Goal: Task Accomplishment & Management: Manage account settings

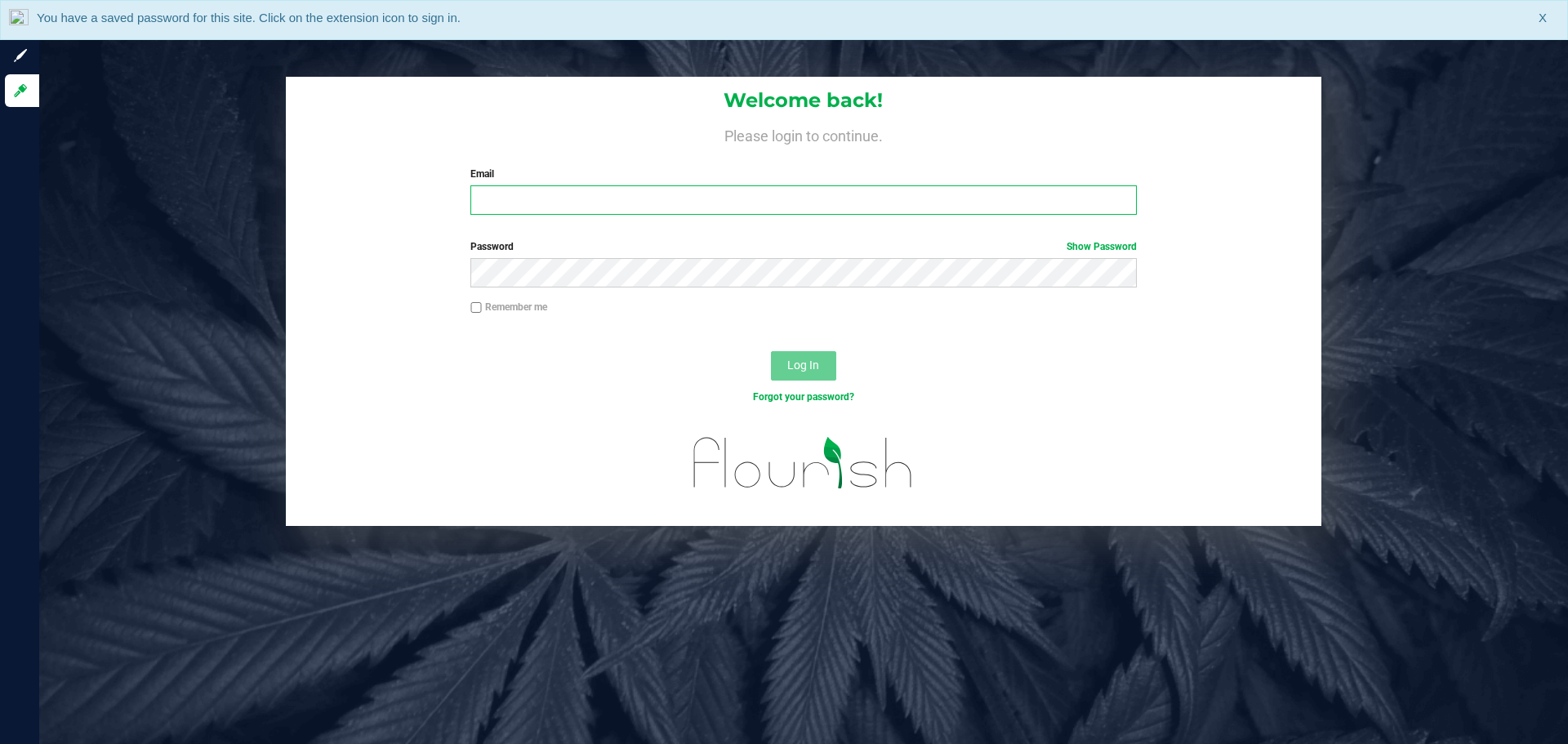
click at [505, 202] on input "Email" at bounding box center [803, 200] width 665 height 30
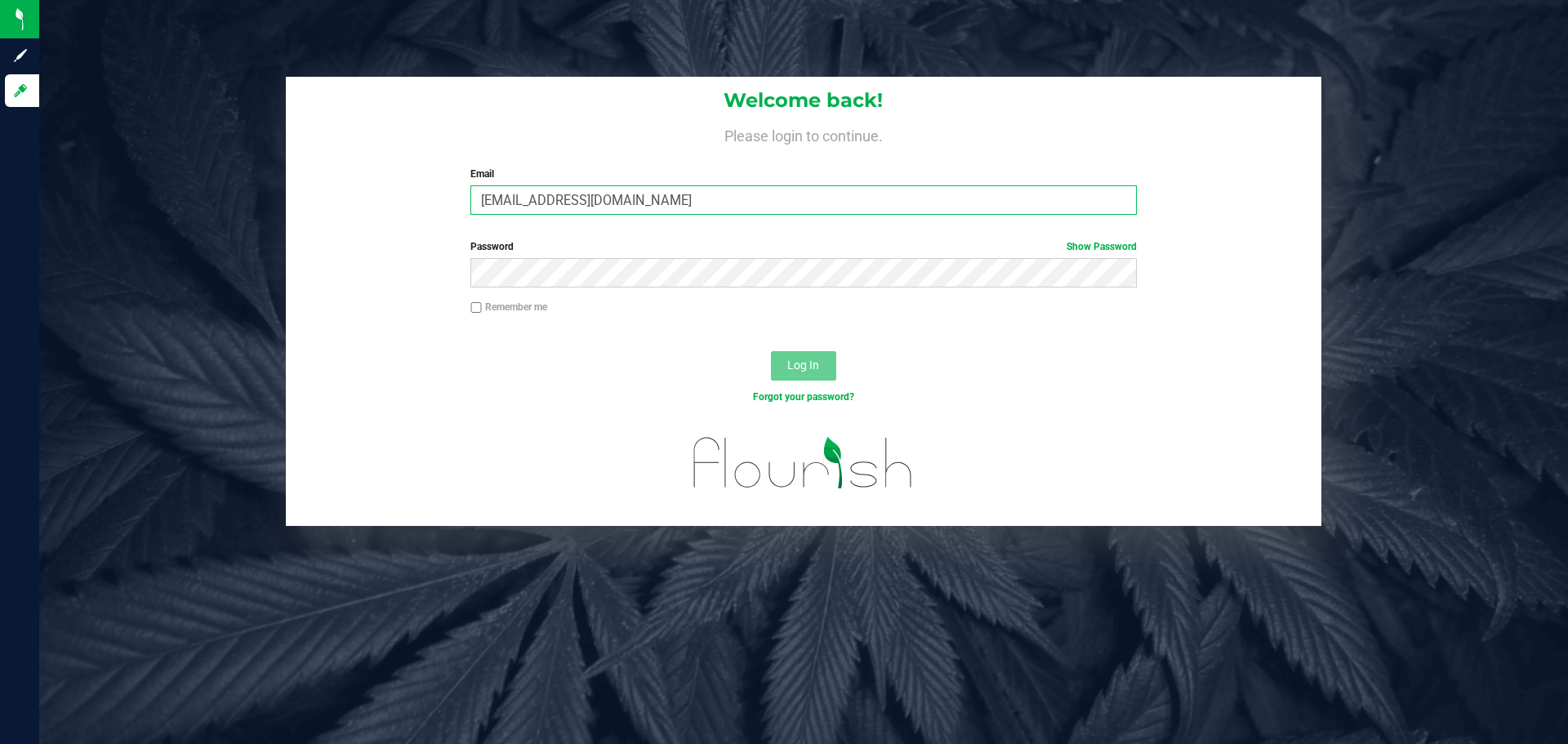
type input "[EMAIL_ADDRESS][DOMAIN_NAME]"
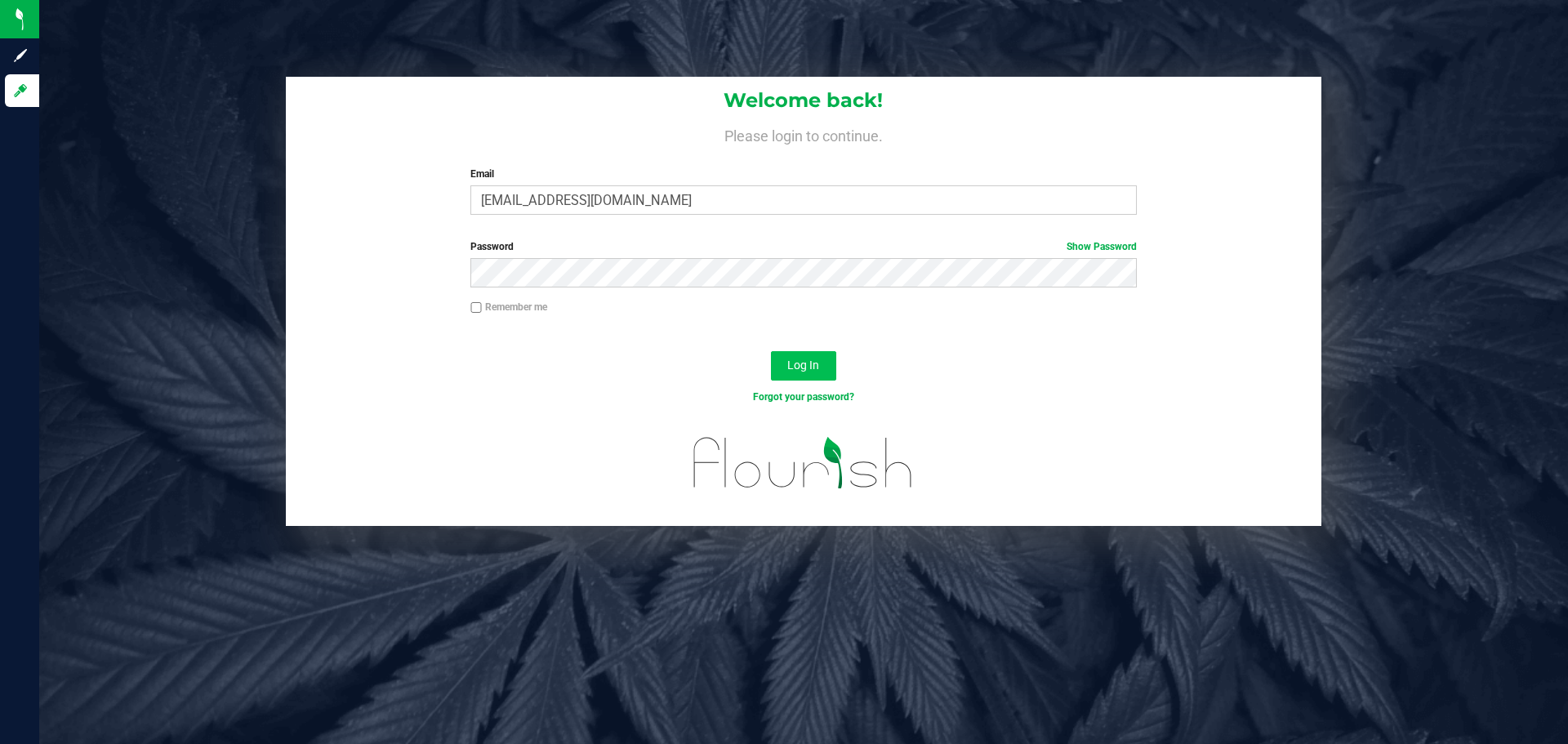
click at [809, 376] on button "Log In" at bounding box center [803, 366] width 65 height 30
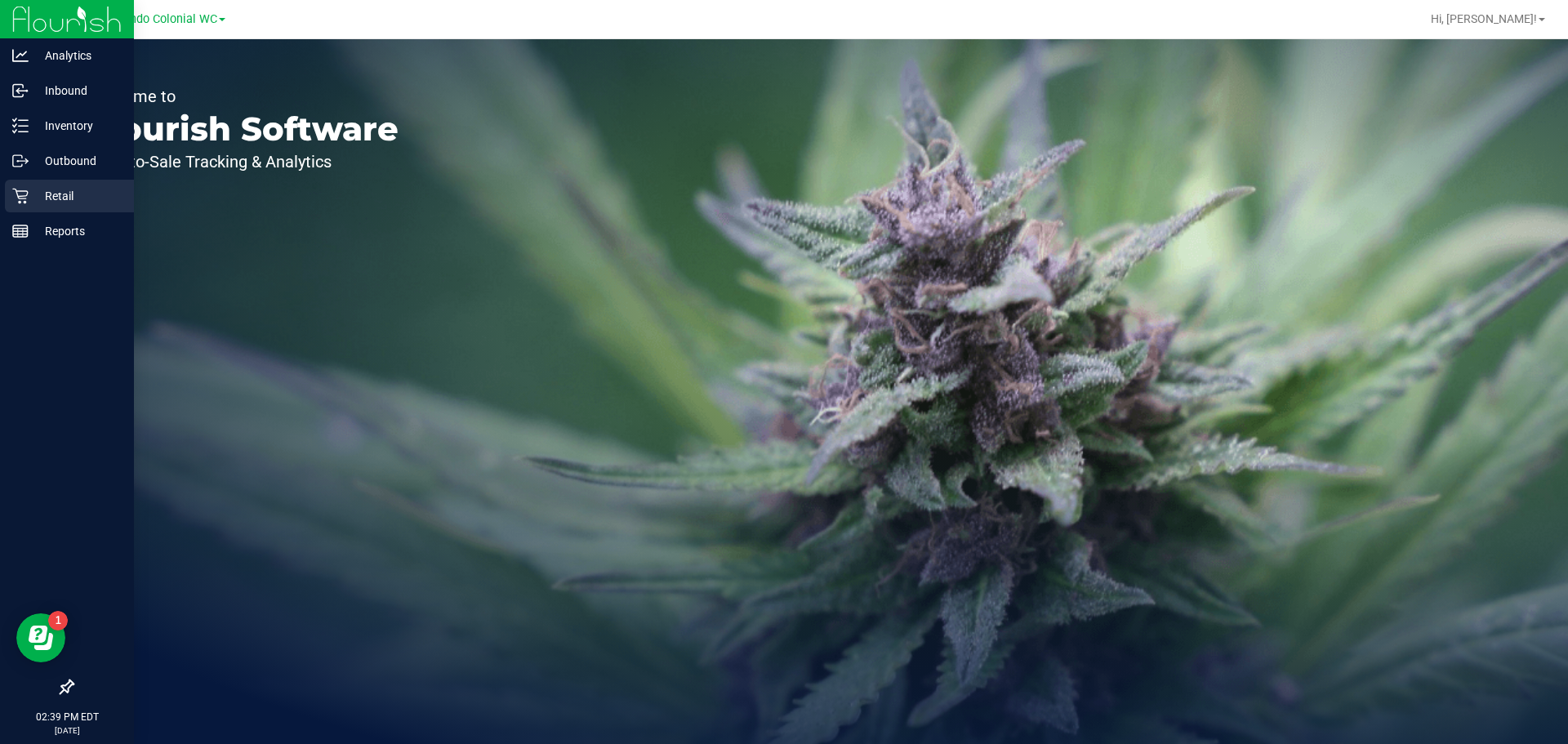
click at [66, 188] on p "Retail" at bounding box center [77, 196] width 98 height 20
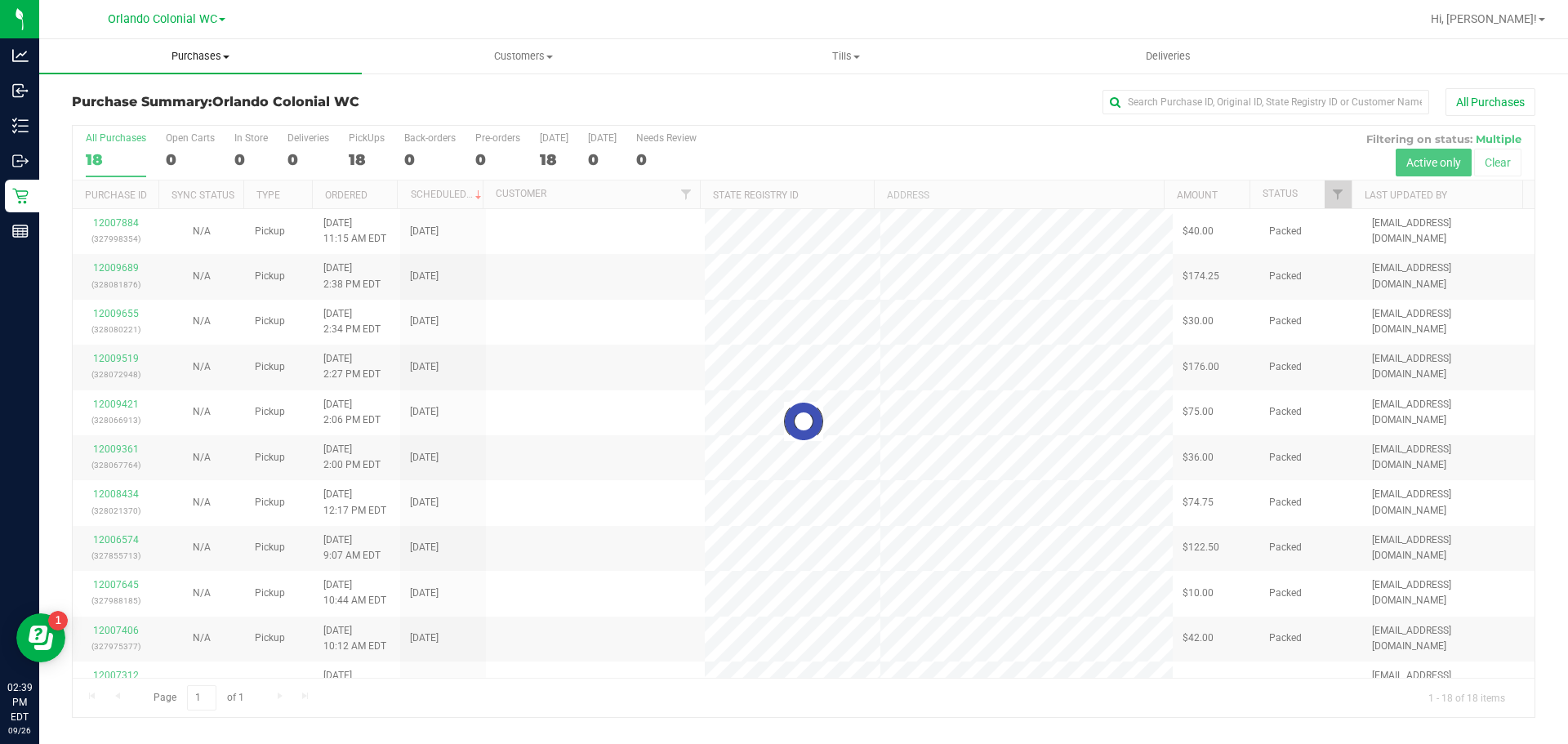
click at [204, 57] on span "Purchases" at bounding box center [200, 56] width 322 height 15
click at [92, 123] on span "Fulfillment" at bounding box center [90, 118] width 101 height 14
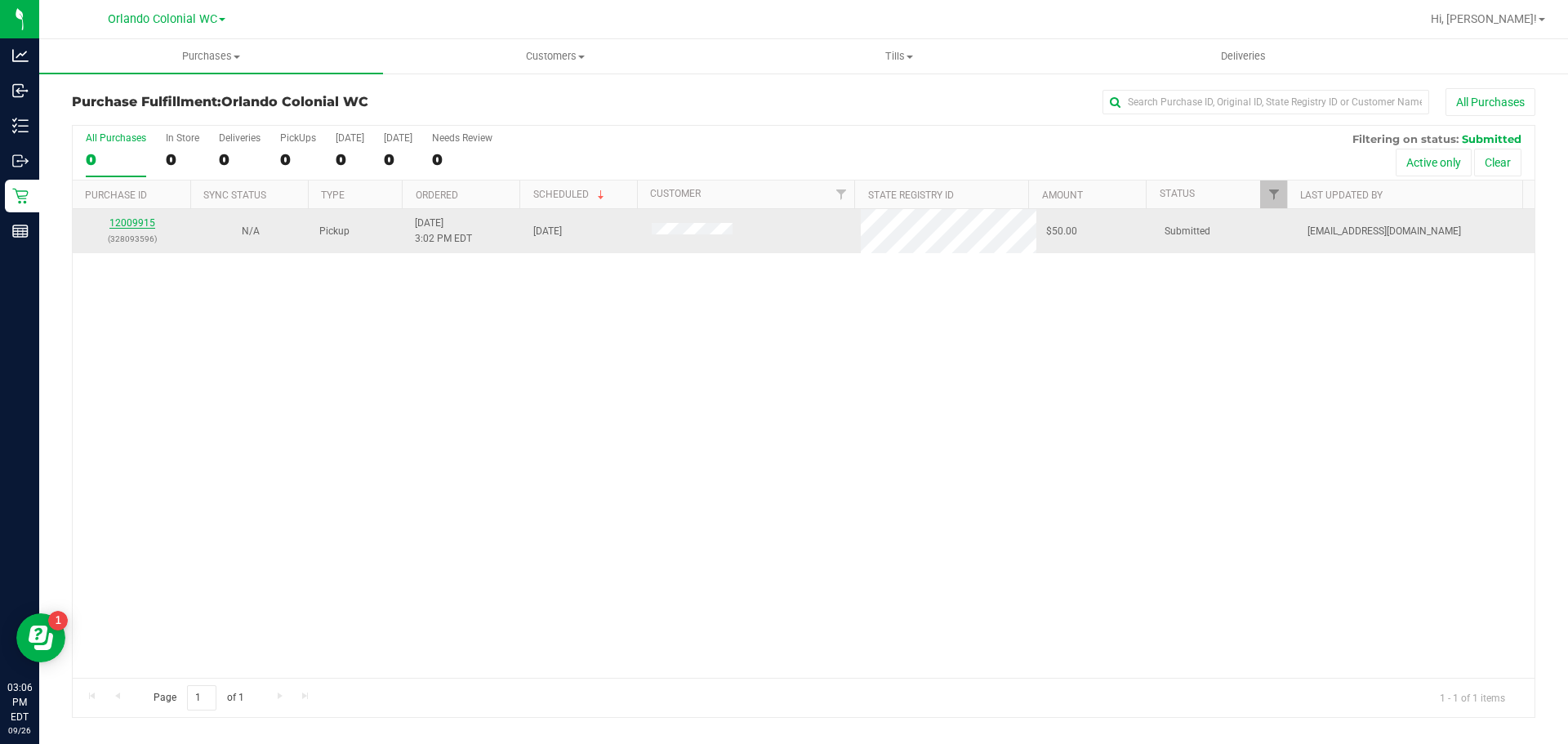
click at [143, 220] on link "12009915" at bounding box center [132, 222] width 46 height 11
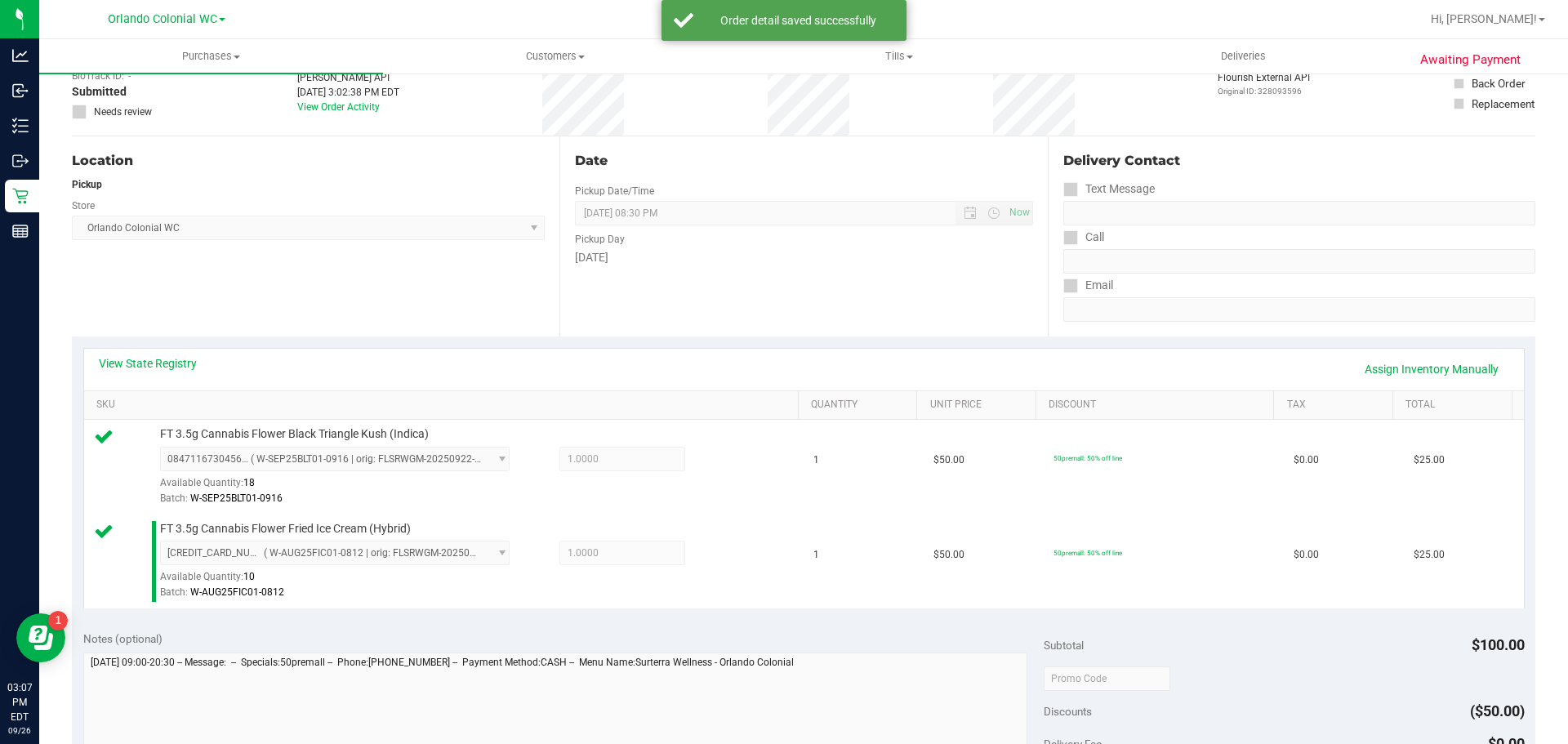
scroll to position [245, 0]
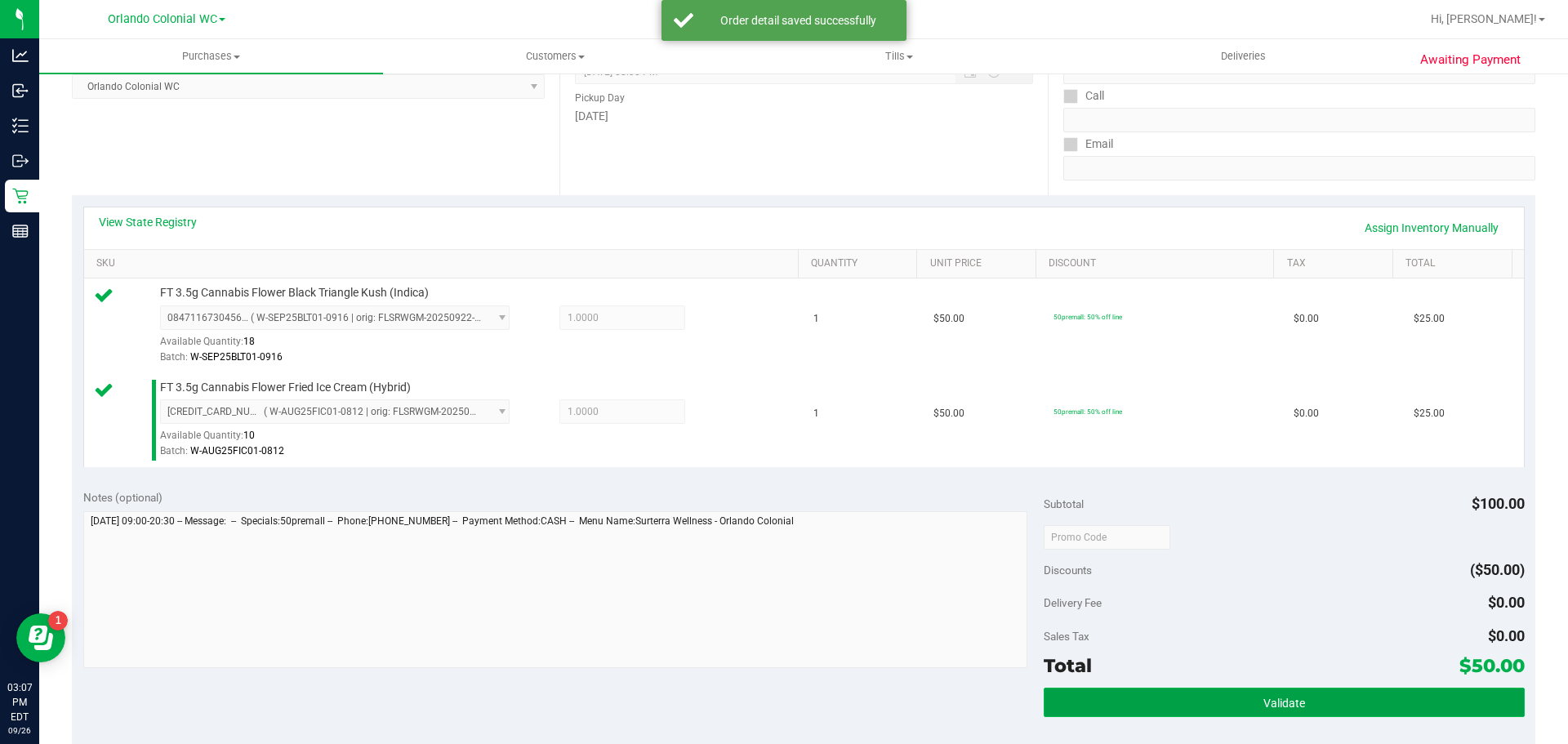
click at [1193, 703] on button "Validate" at bounding box center [1283, 703] width 480 height 30
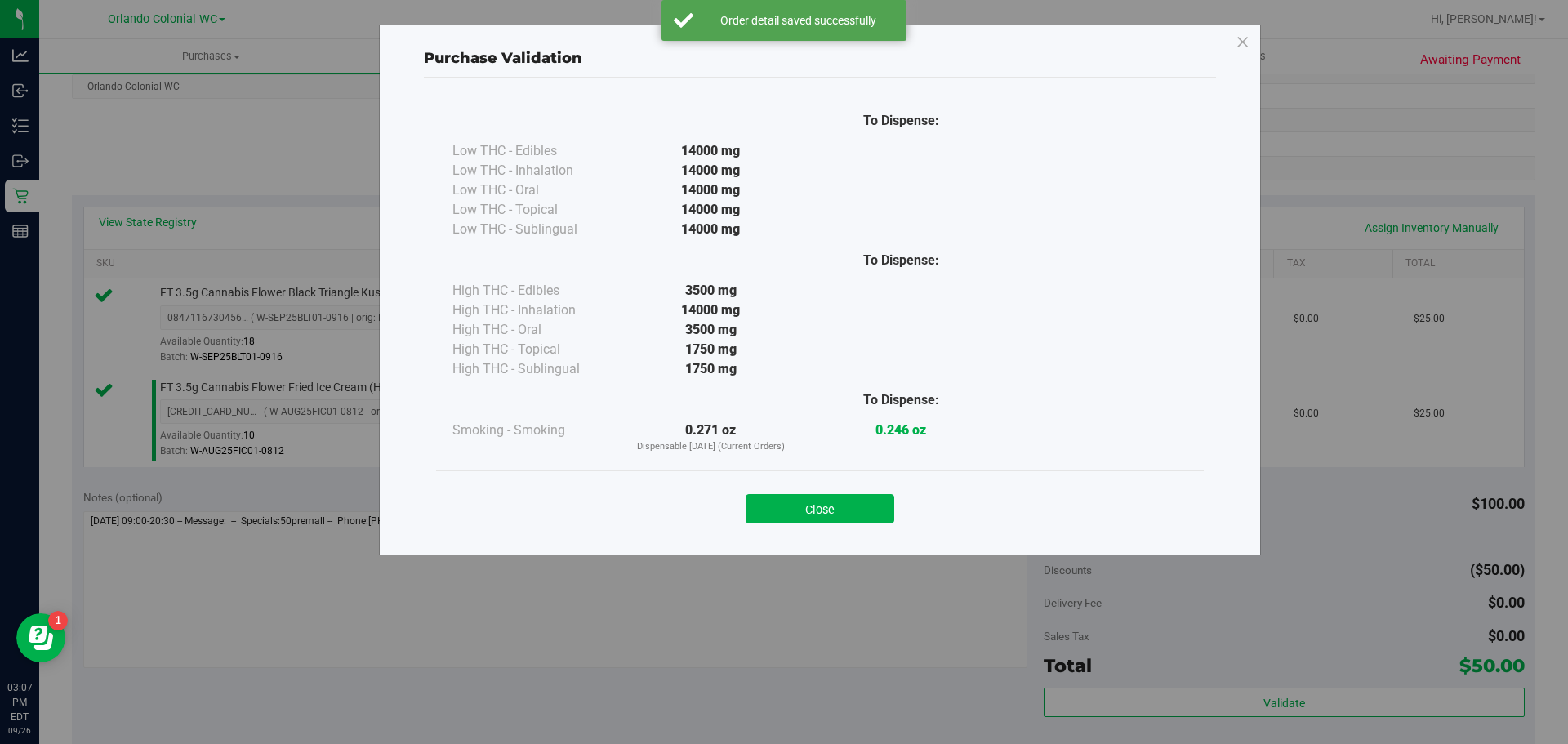
click at [809, 512] on button "Close" at bounding box center [819, 509] width 149 height 30
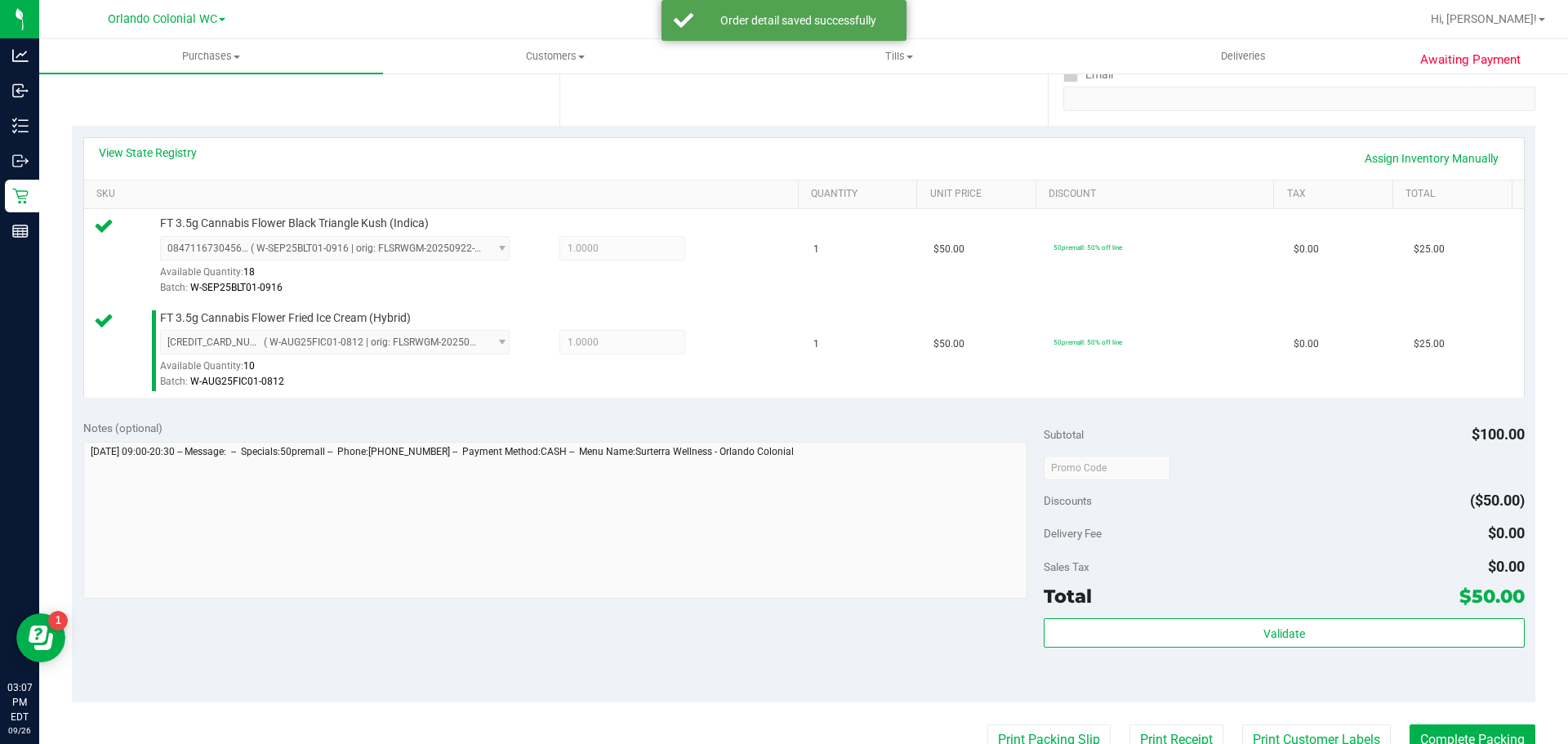
scroll to position [572, 0]
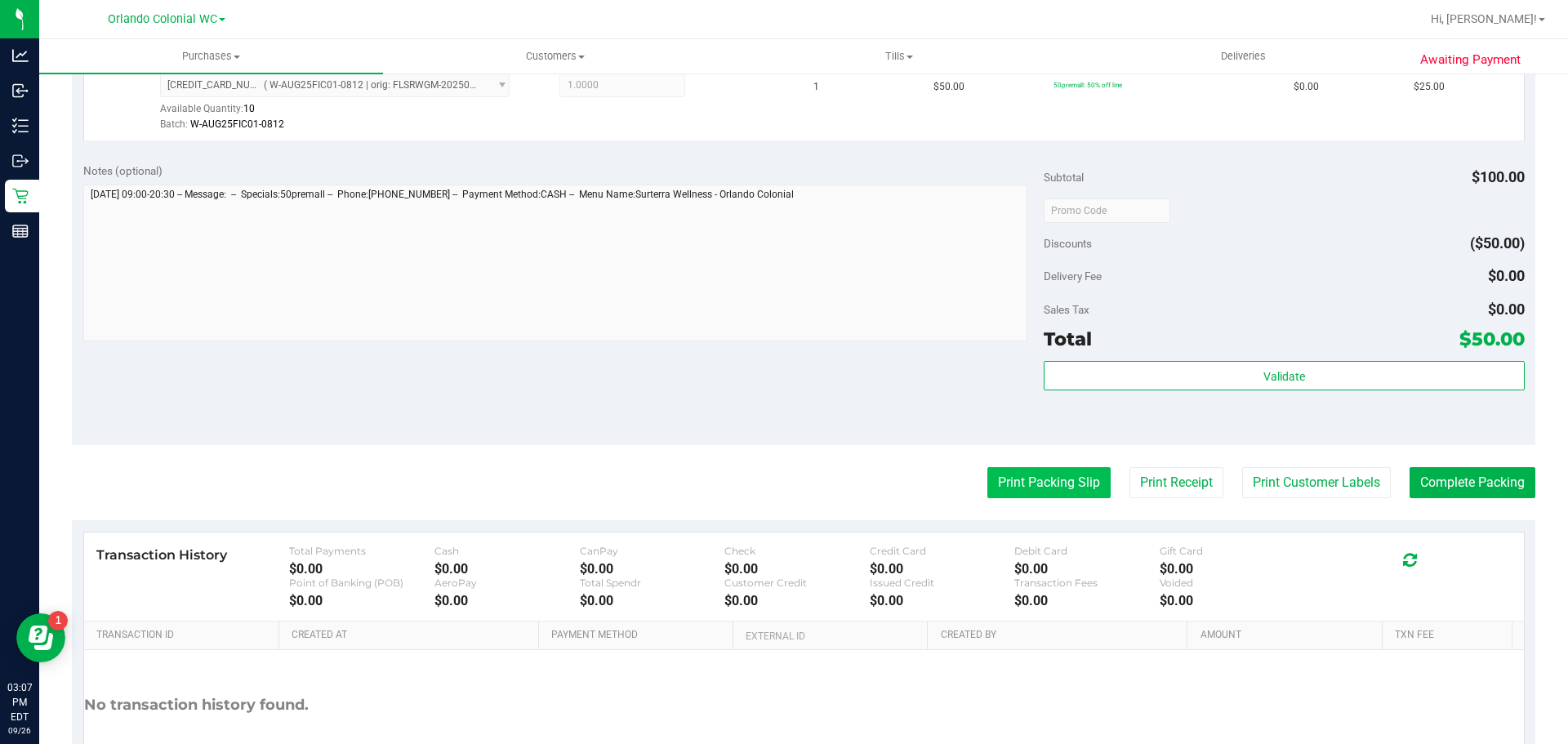
click at [1009, 470] on button "Print Packing Slip" at bounding box center [1049, 483] width 124 height 31
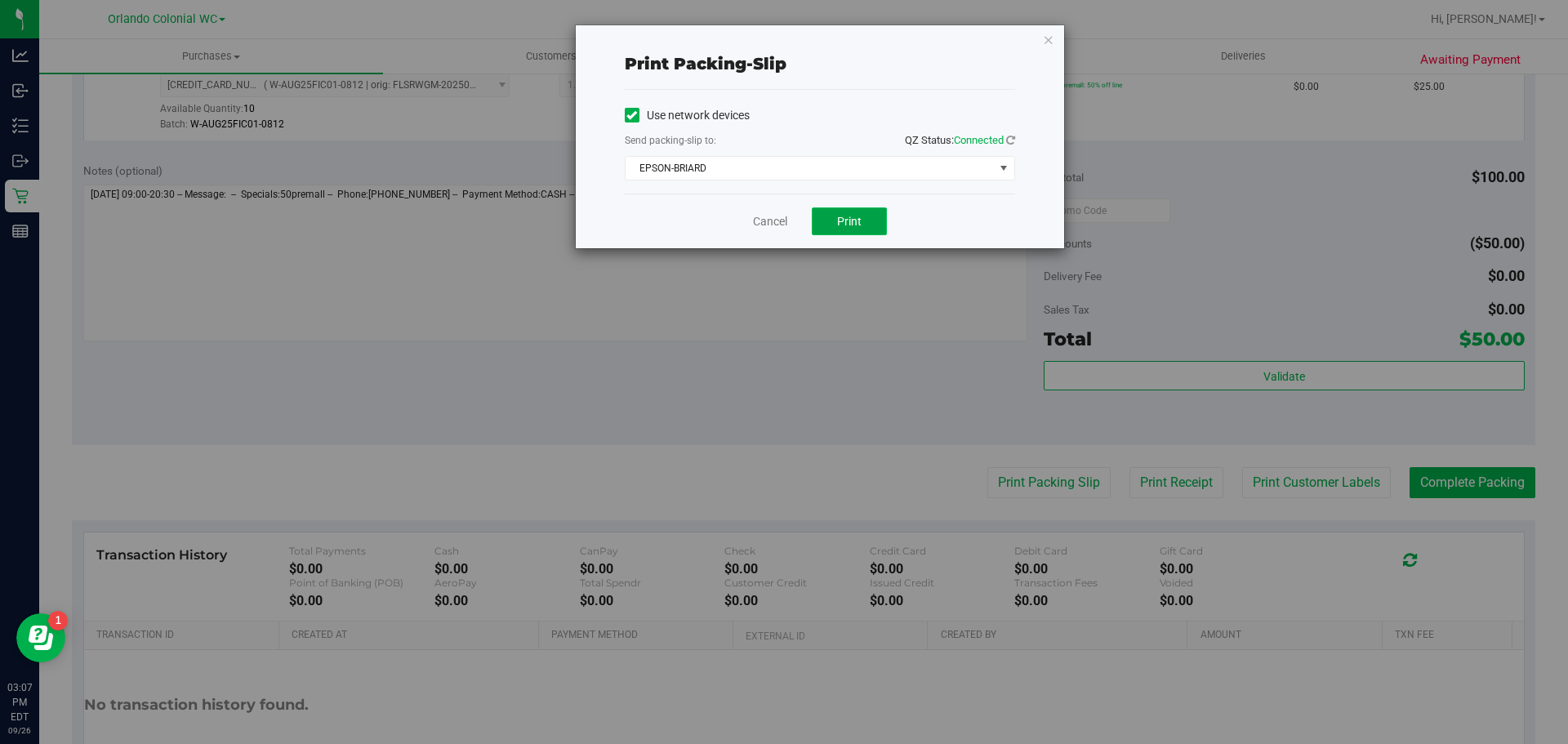
click at [860, 210] on button "Print" at bounding box center [849, 221] width 75 height 28
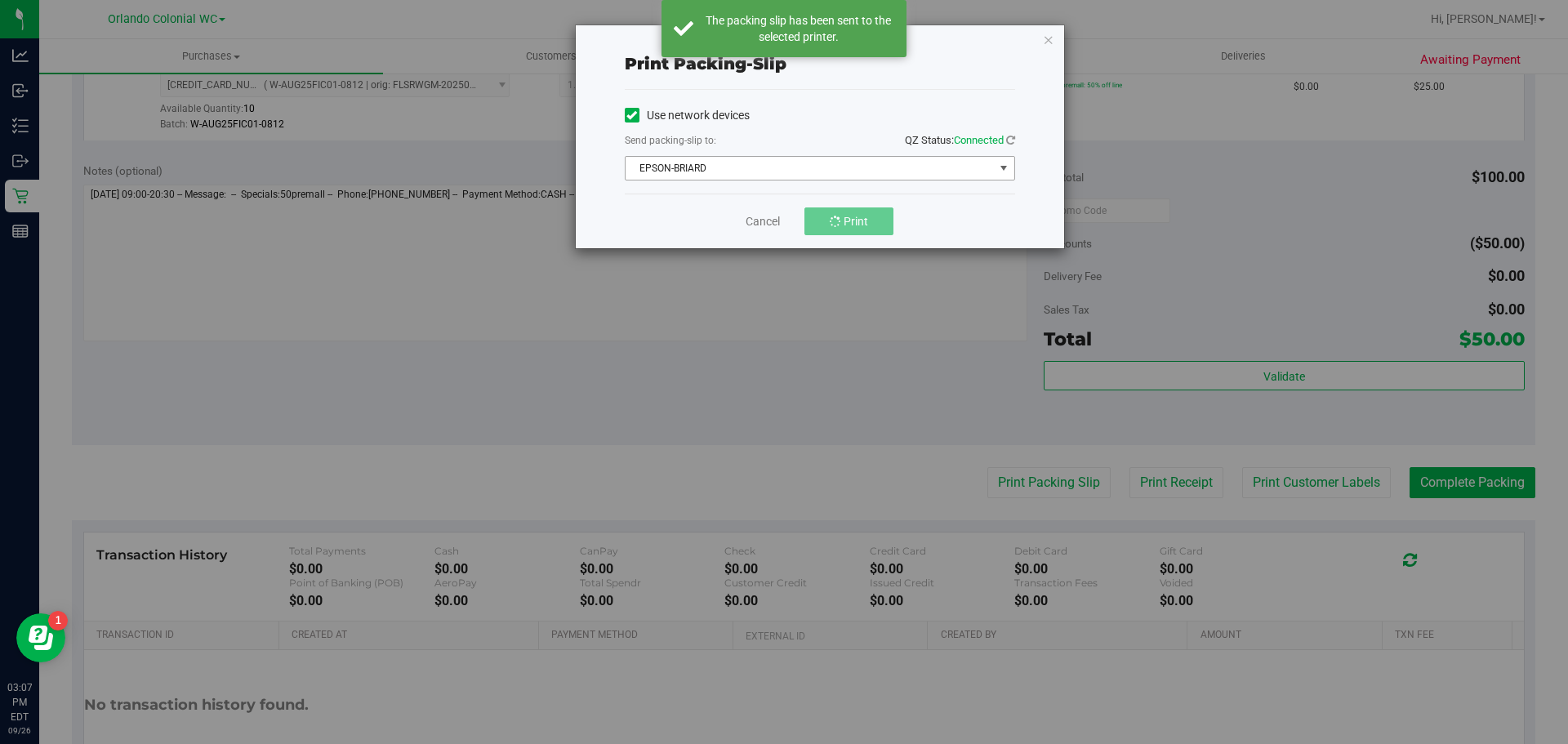
click at [862, 162] on span "EPSON-BRIARD" at bounding box center [809, 168] width 368 height 23
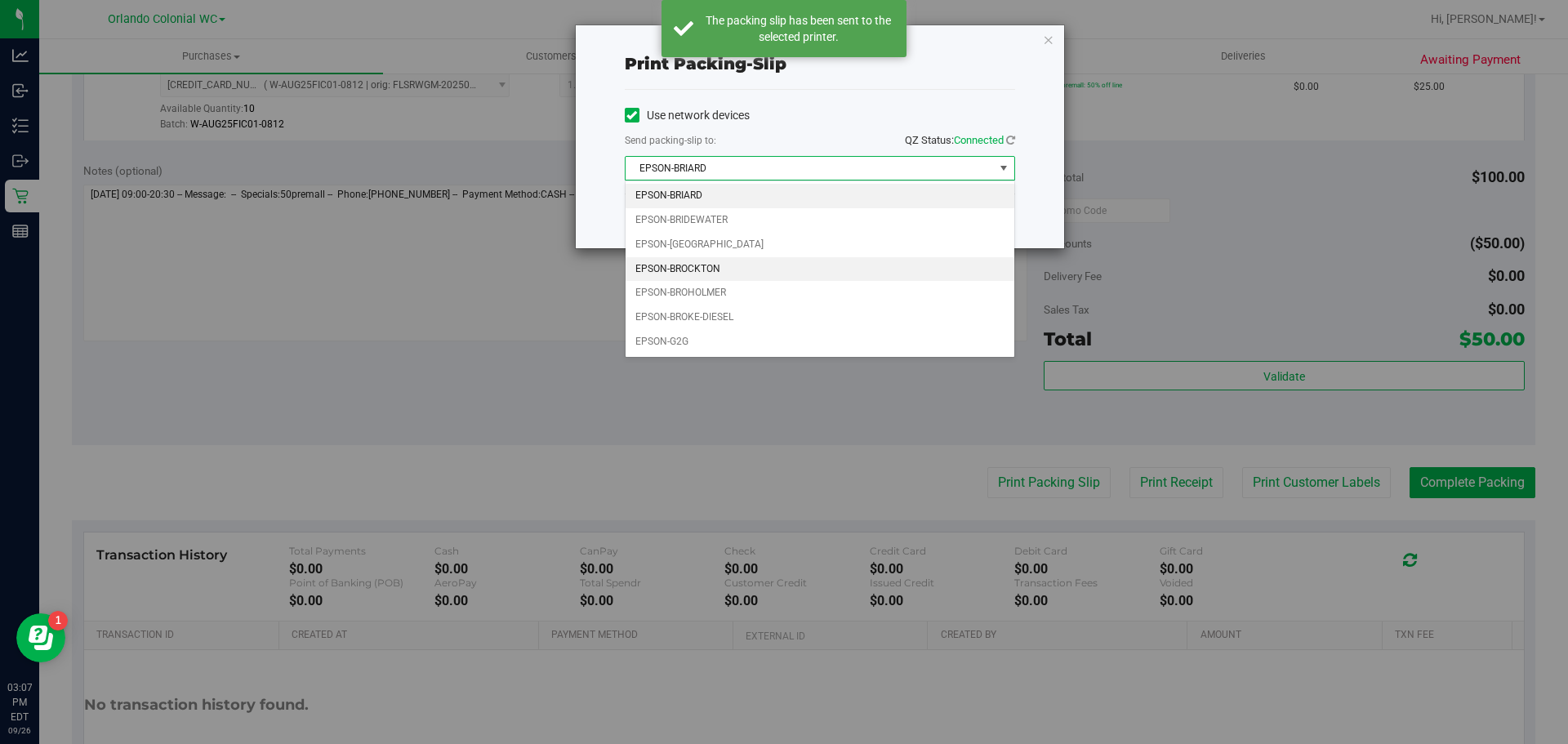
click at [701, 272] on li "EPSON-BROCKTON" at bounding box center [819, 269] width 388 height 24
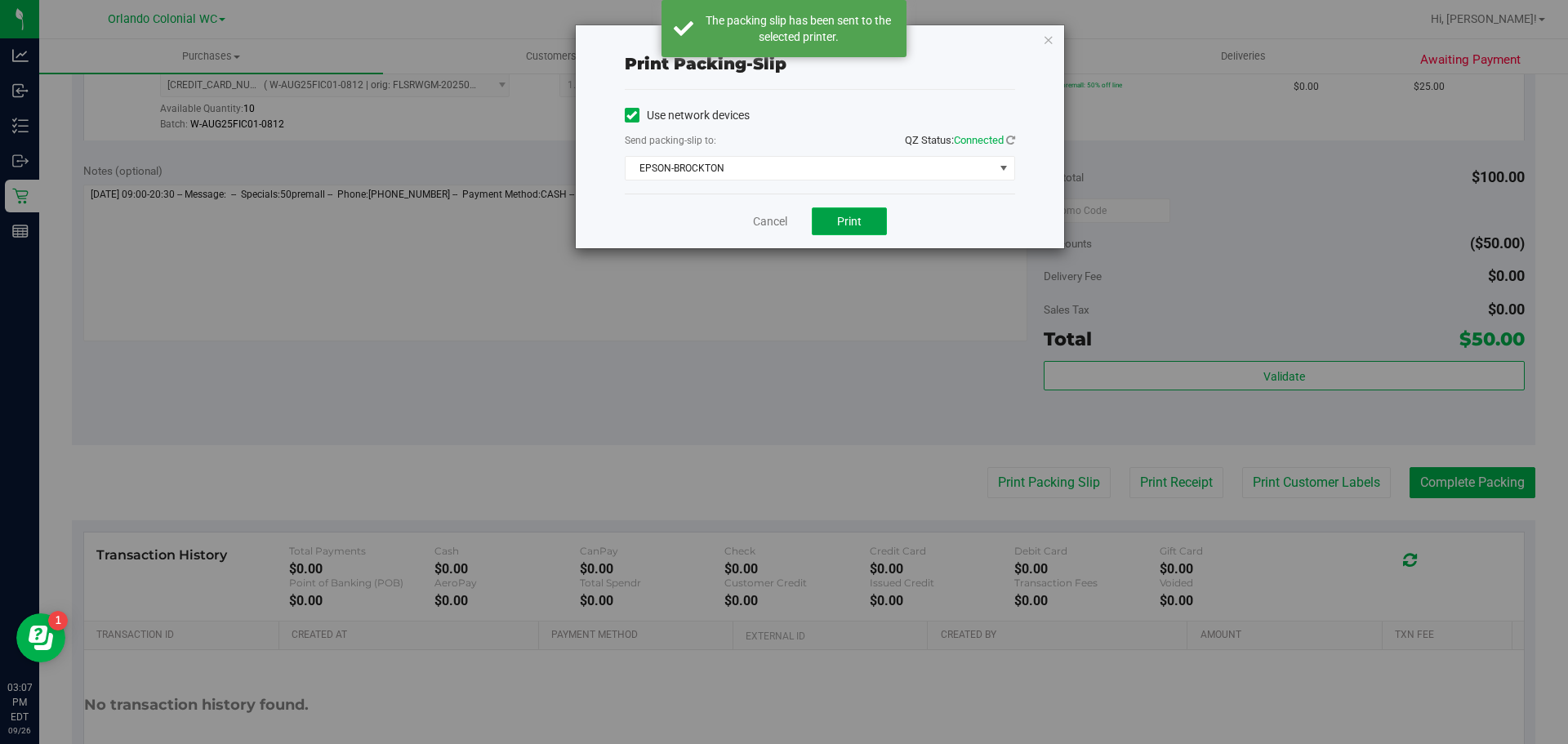
click at [851, 228] on button "Print" at bounding box center [849, 221] width 75 height 28
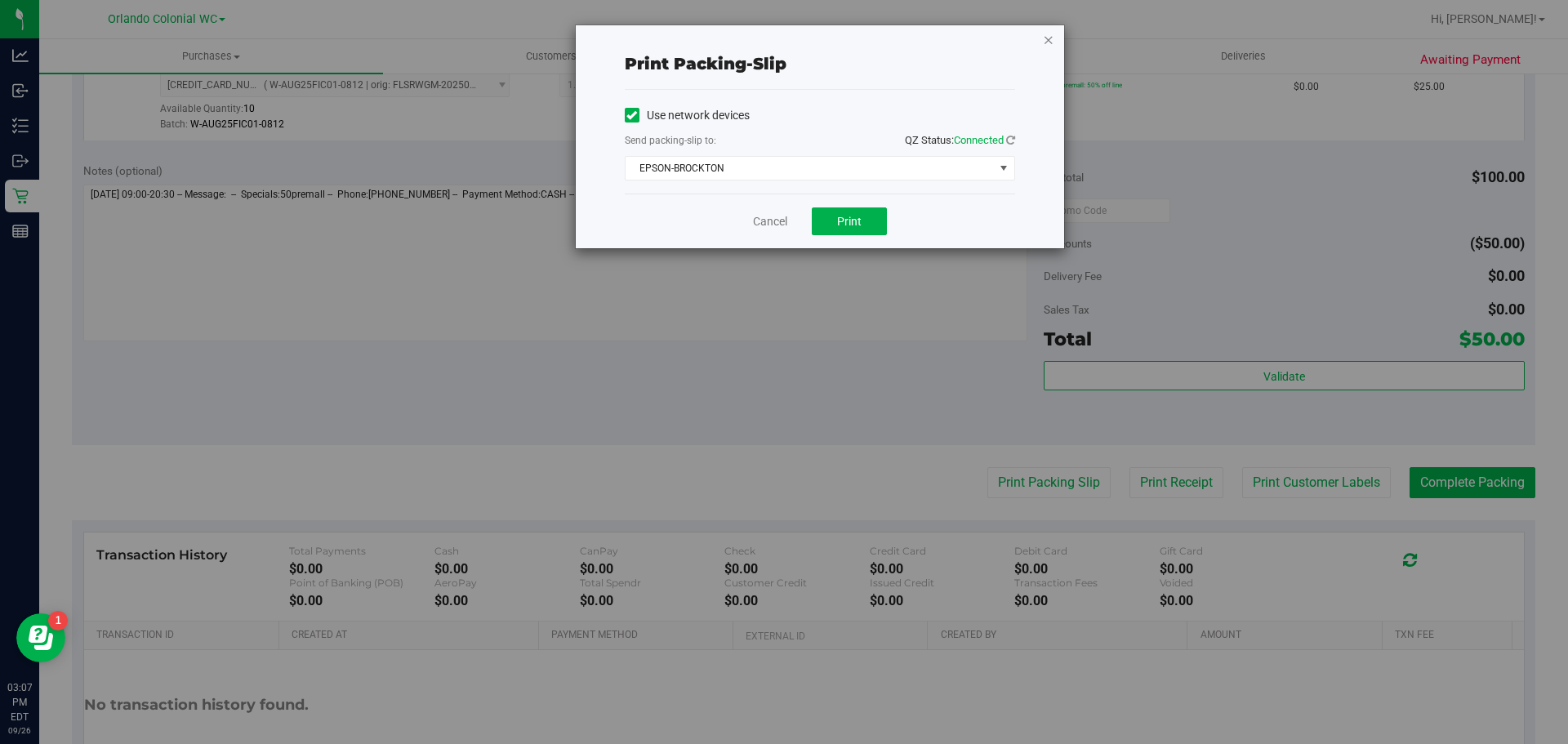
click at [1045, 47] on icon "button" at bounding box center [1048, 39] width 11 height 20
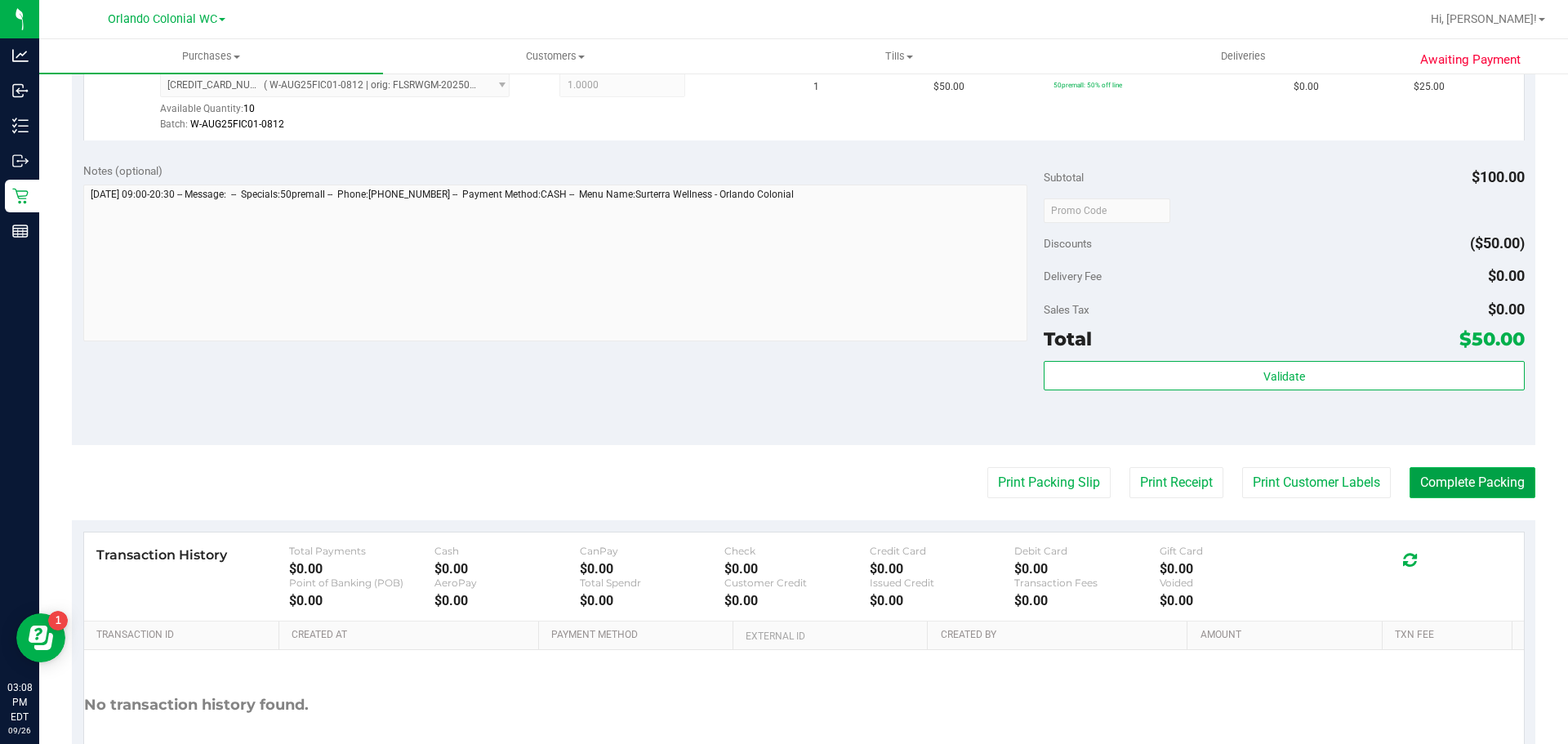
click at [1474, 467] on button "Complete Packing" at bounding box center [1472, 483] width 125 height 31
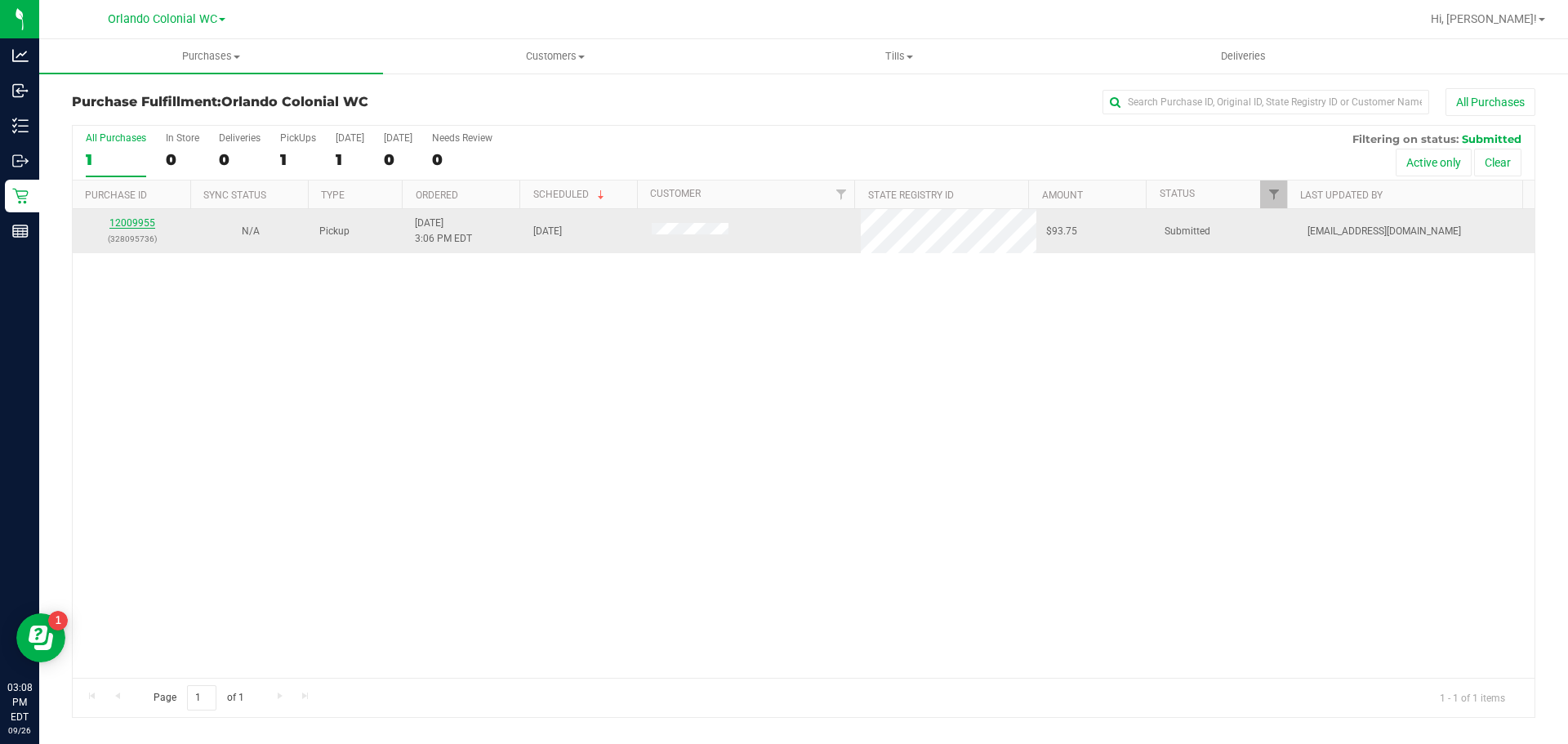
click at [138, 227] on link "12009955" at bounding box center [132, 222] width 46 height 11
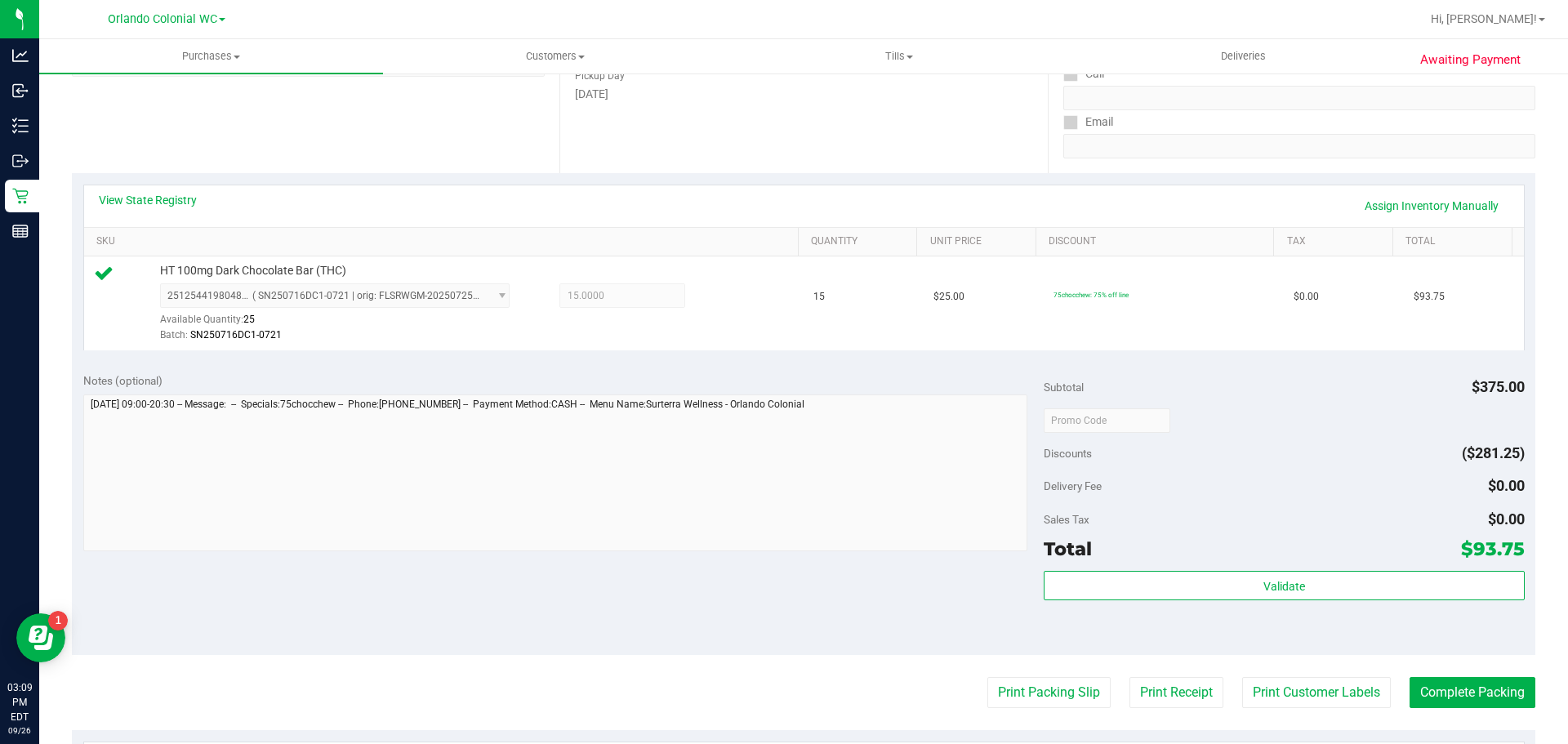
scroll to position [331, 0]
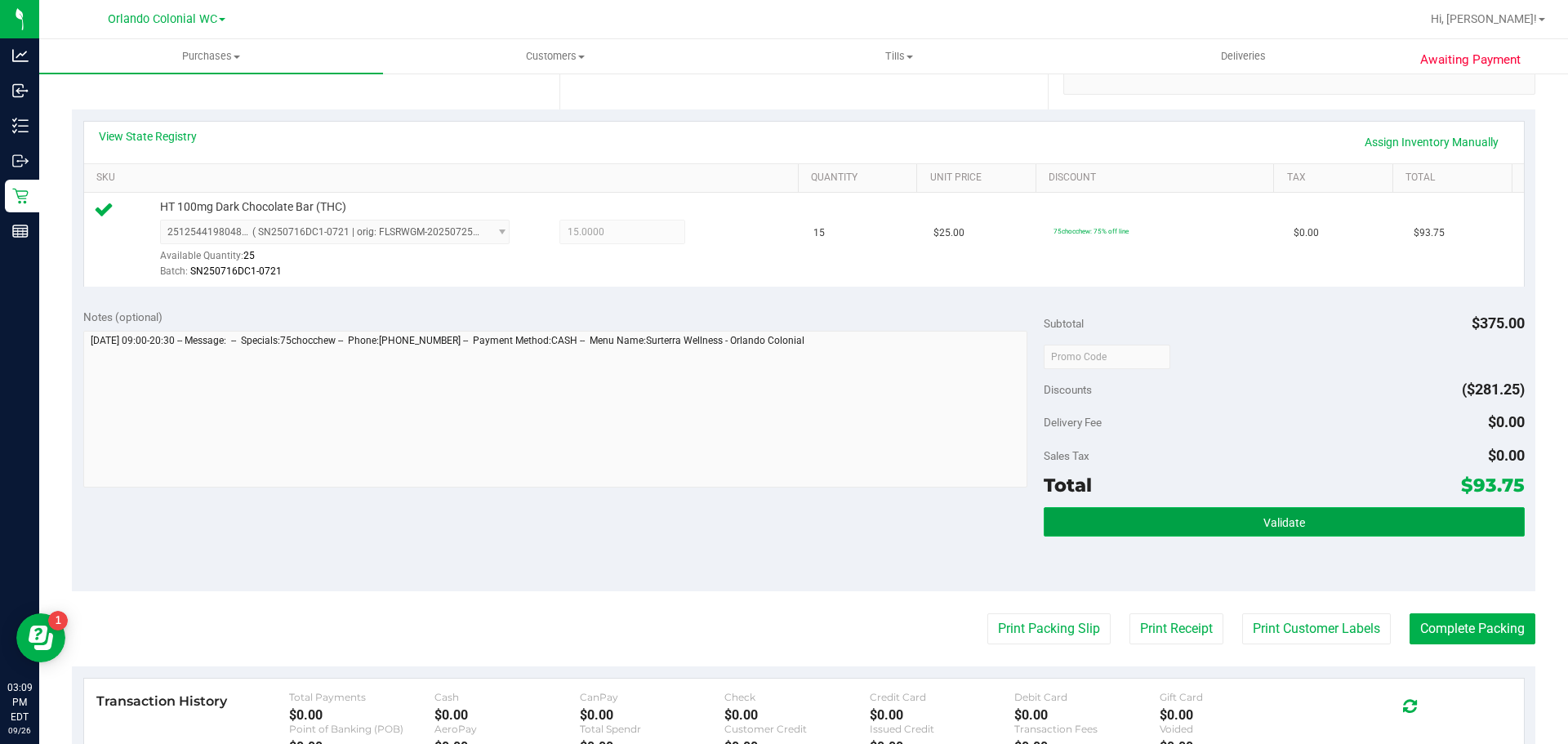
click at [1263, 522] on span "Validate" at bounding box center [1284, 523] width 42 height 13
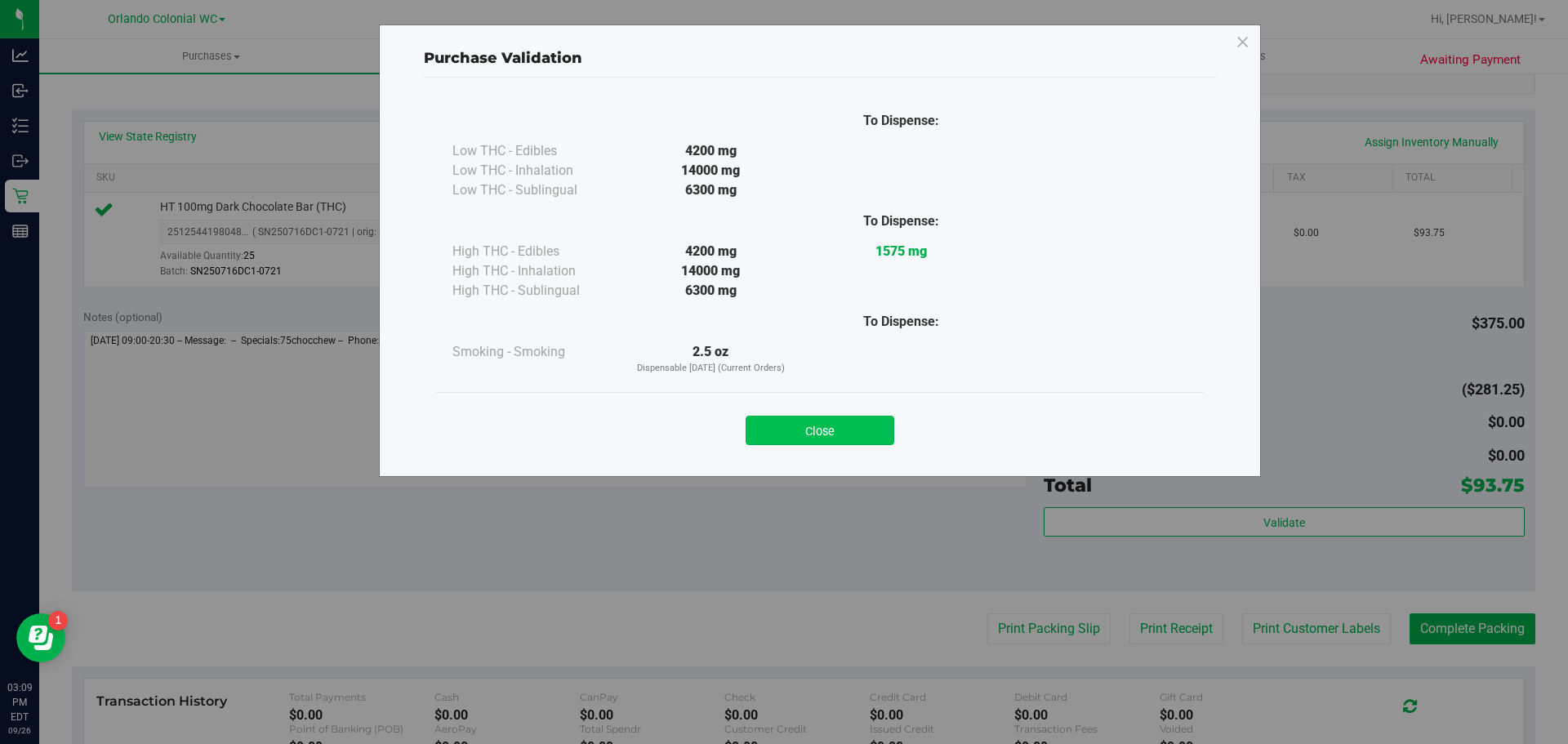
click at [797, 418] on button "Close" at bounding box center [819, 430] width 149 height 30
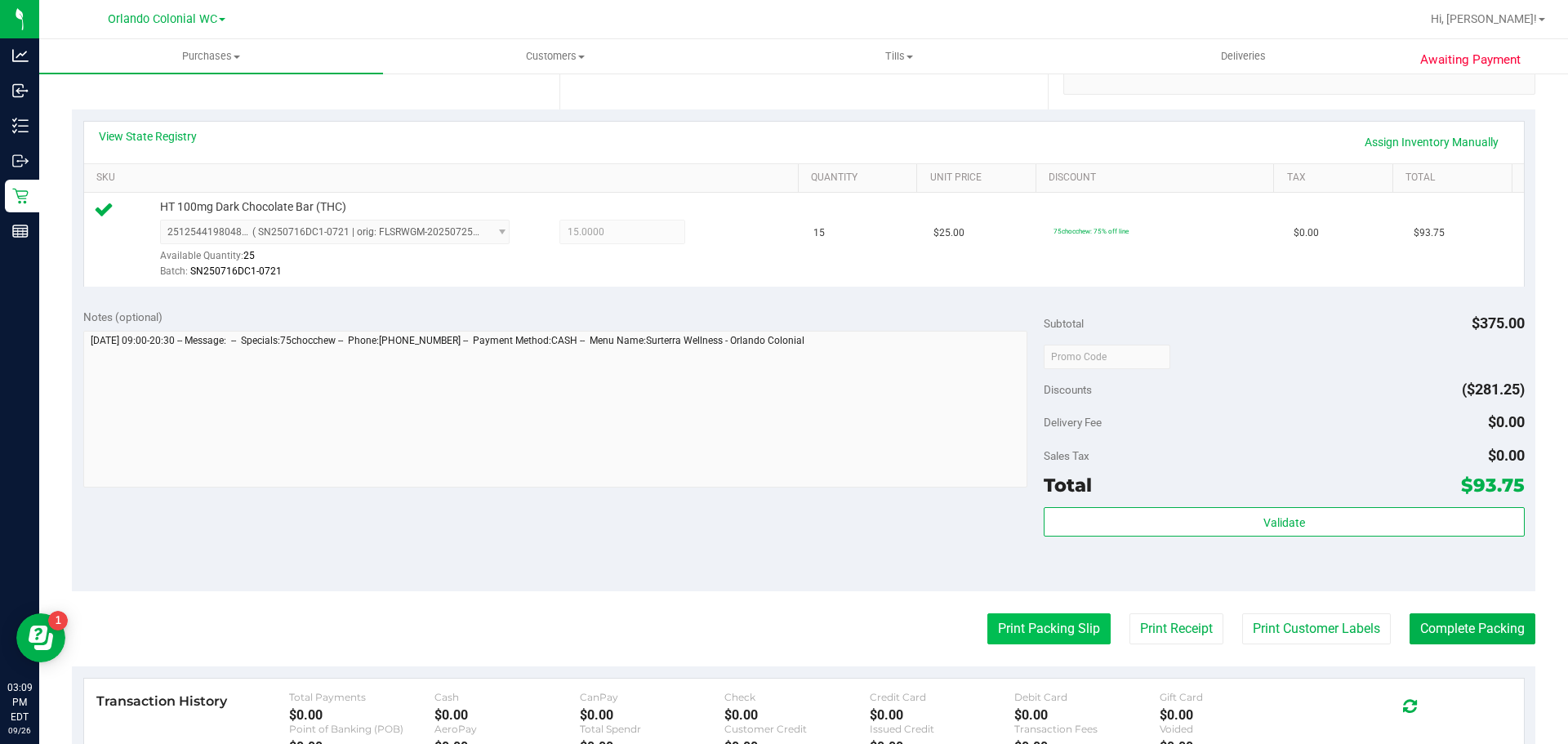
click at [1051, 630] on button "Print Packing Slip" at bounding box center [1049, 629] width 124 height 31
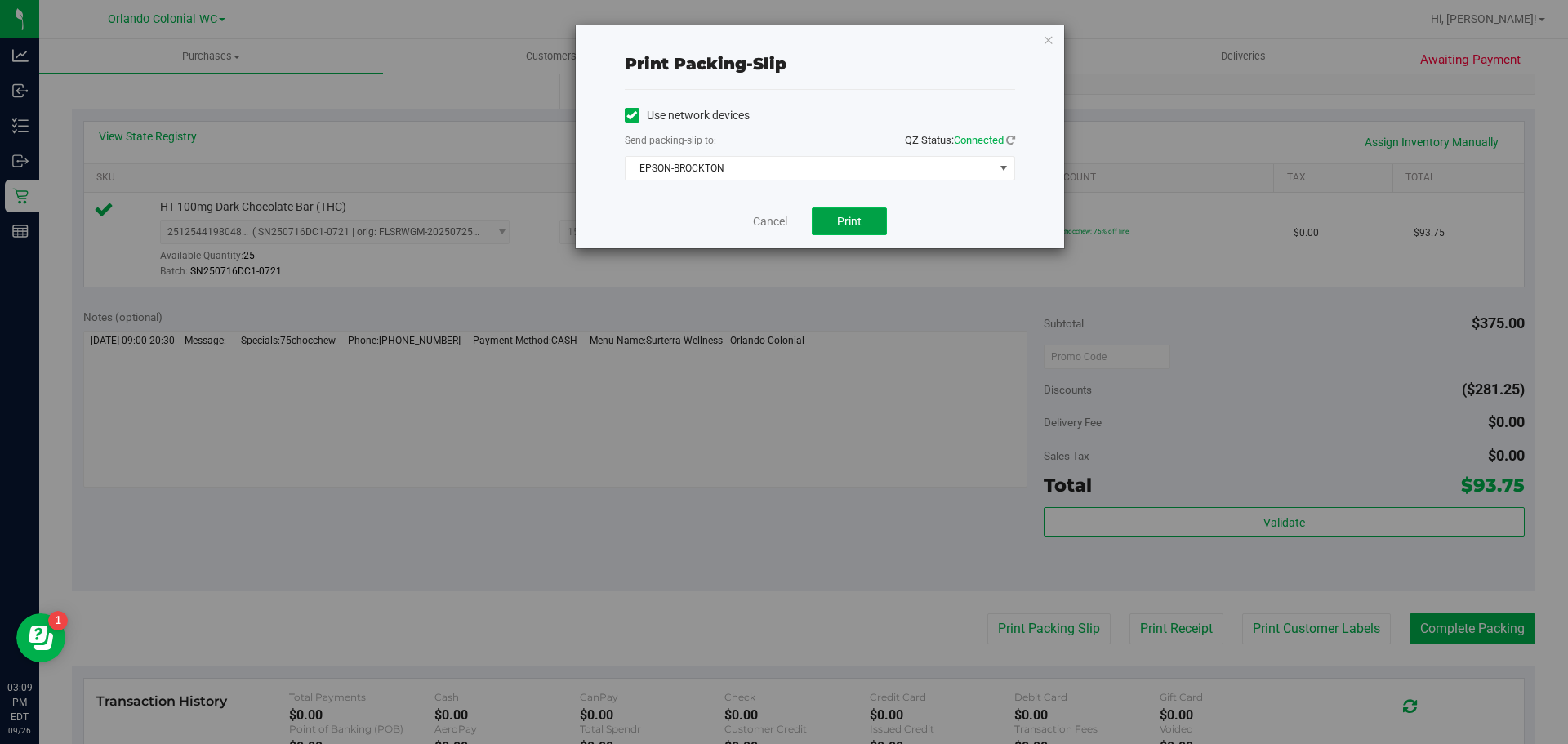
click at [849, 219] on span "Print" at bounding box center [849, 221] width 24 height 13
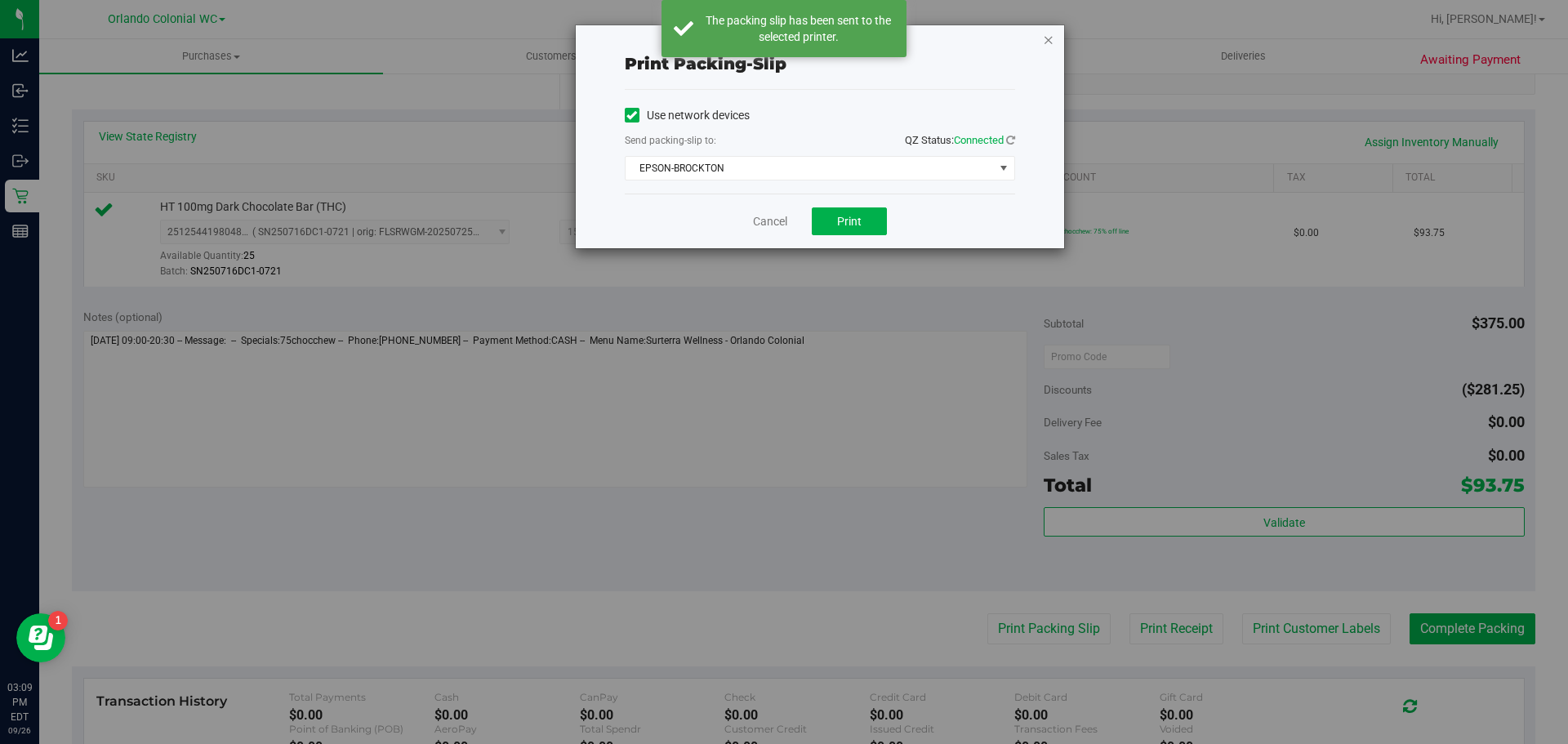
click at [1046, 38] on icon "button" at bounding box center [1048, 39] width 11 height 20
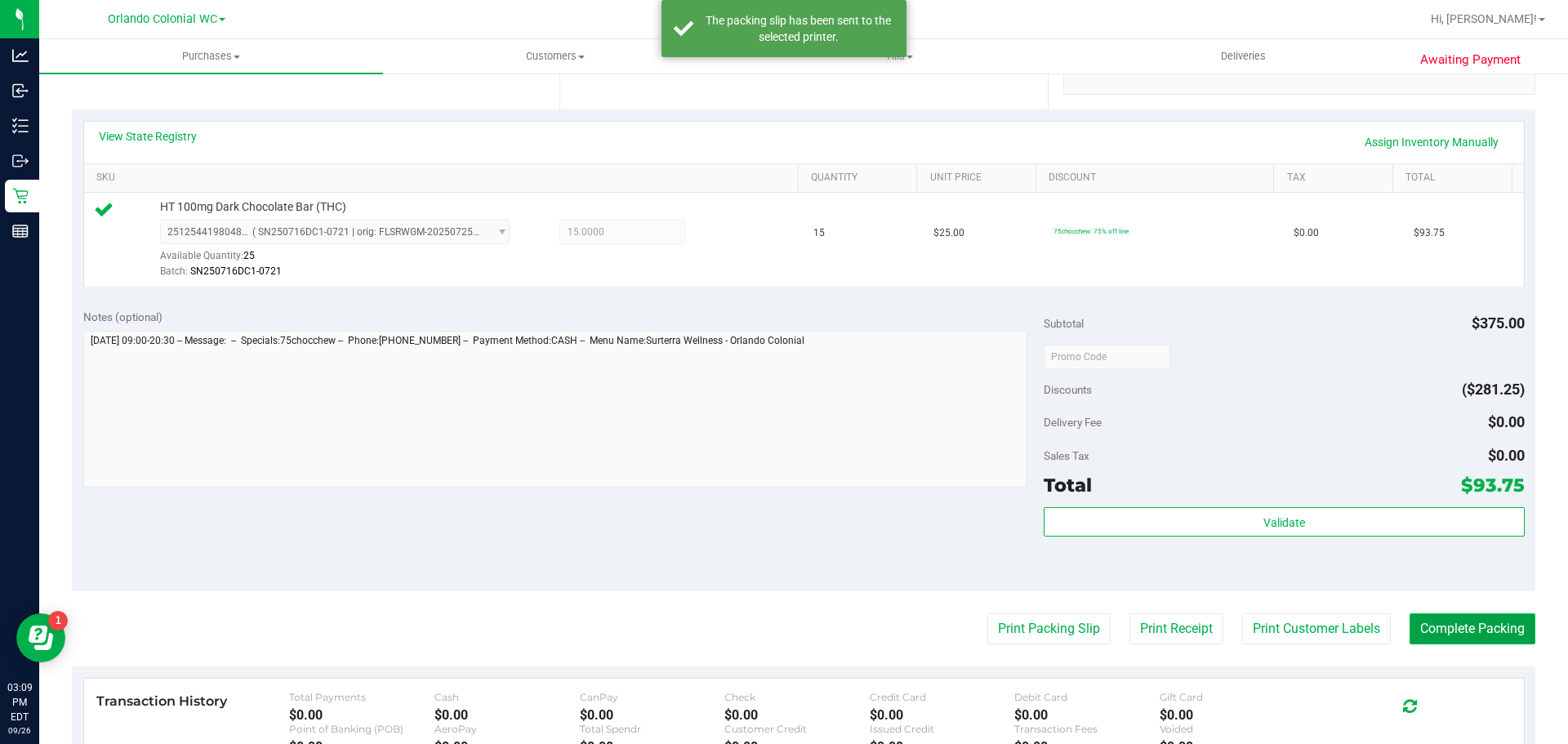
click at [1470, 632] on button "Complete Packing" at bounding box center [1472, 629] width 125 height 31
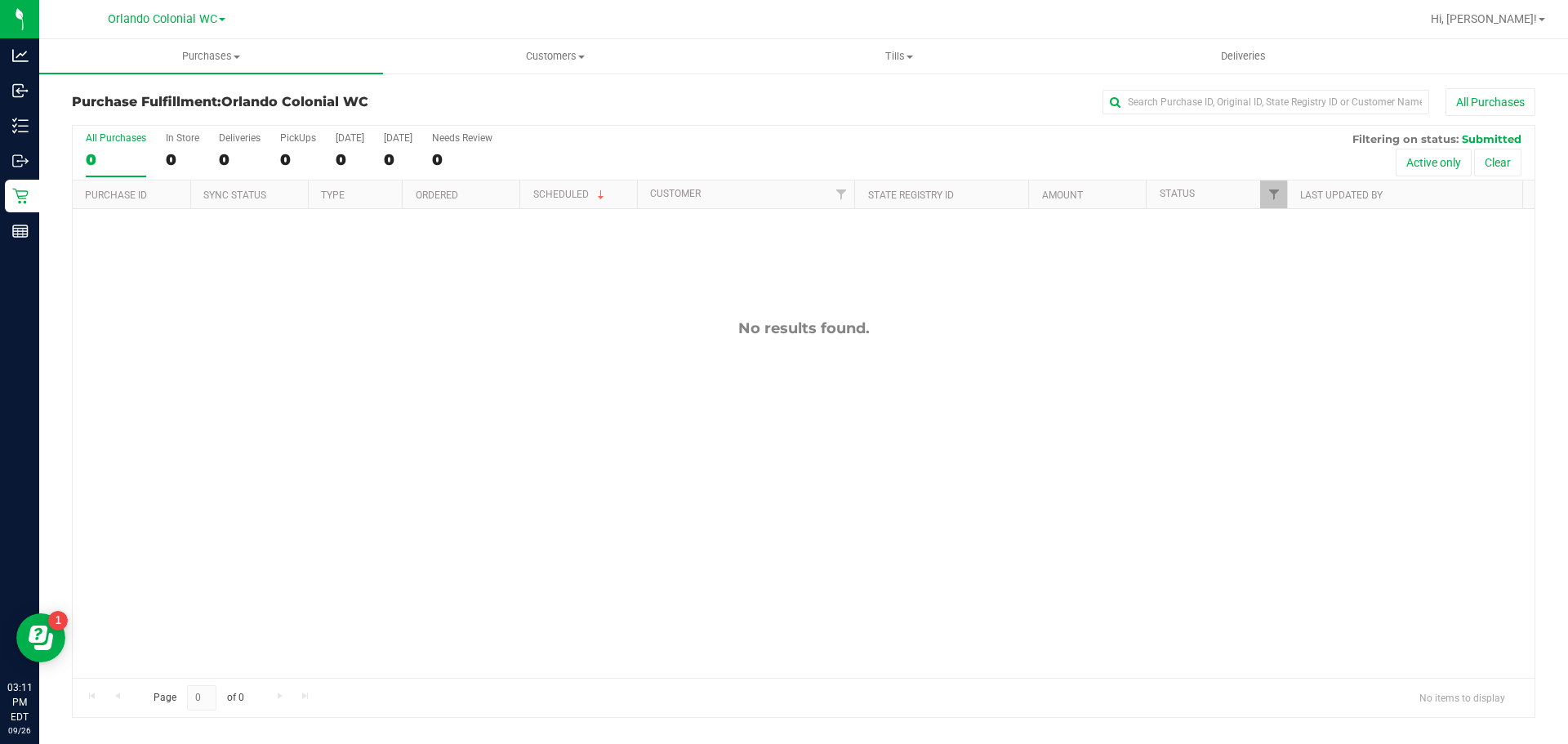
drag, startPoint x: 0, startPoint y: 626, endPoint x: 681, endPoint y: 403, distance: 716.6
click at [19, 620] on body "Analytics Inbound Inventory Outbound Retail Reports 03:11 PM EDT 09/26/2025 09/…" at bounding box center [784, 372] width 1568 height 744
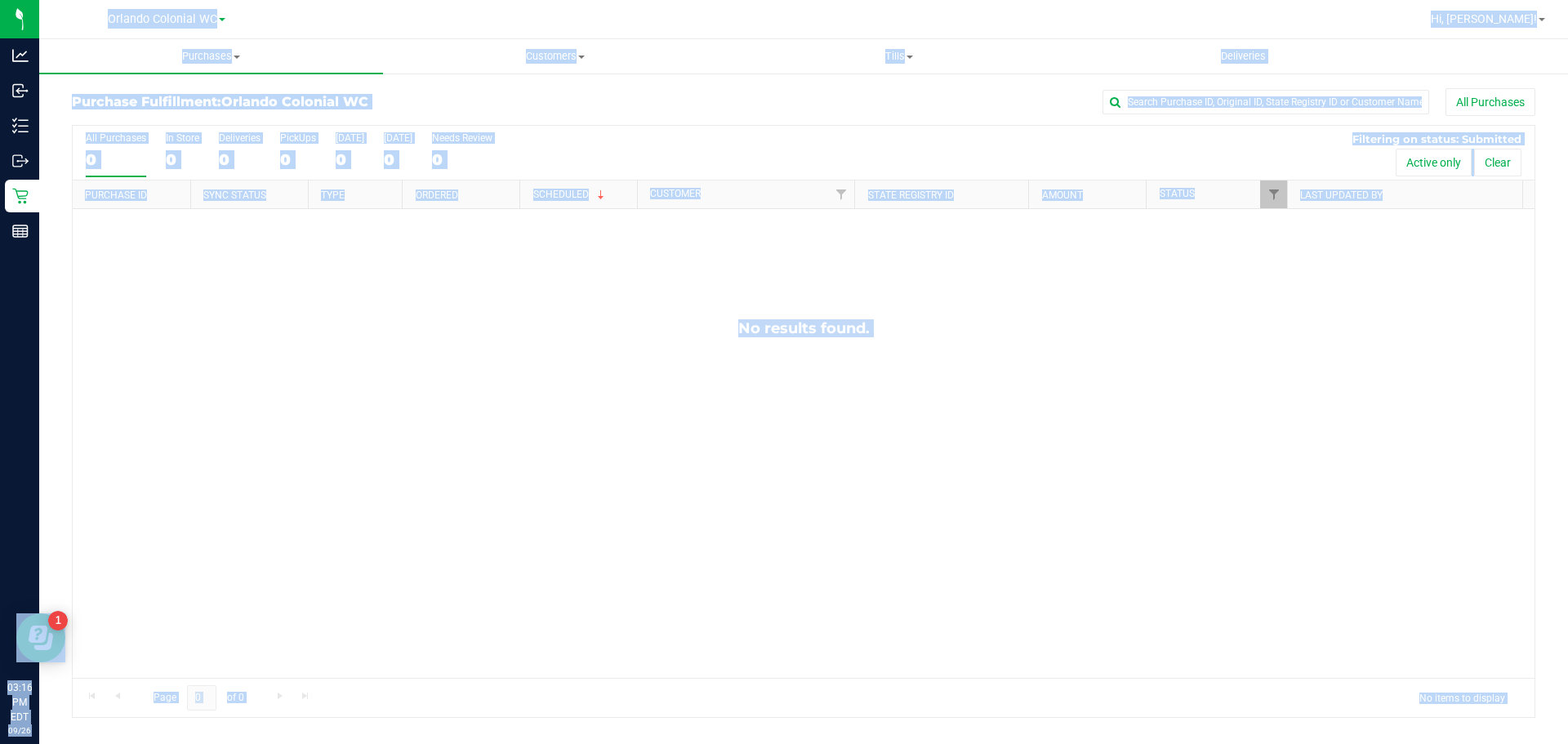
click at [615, 414] on div "No results found." at bounding box center [803, 498] width 1462 height 579
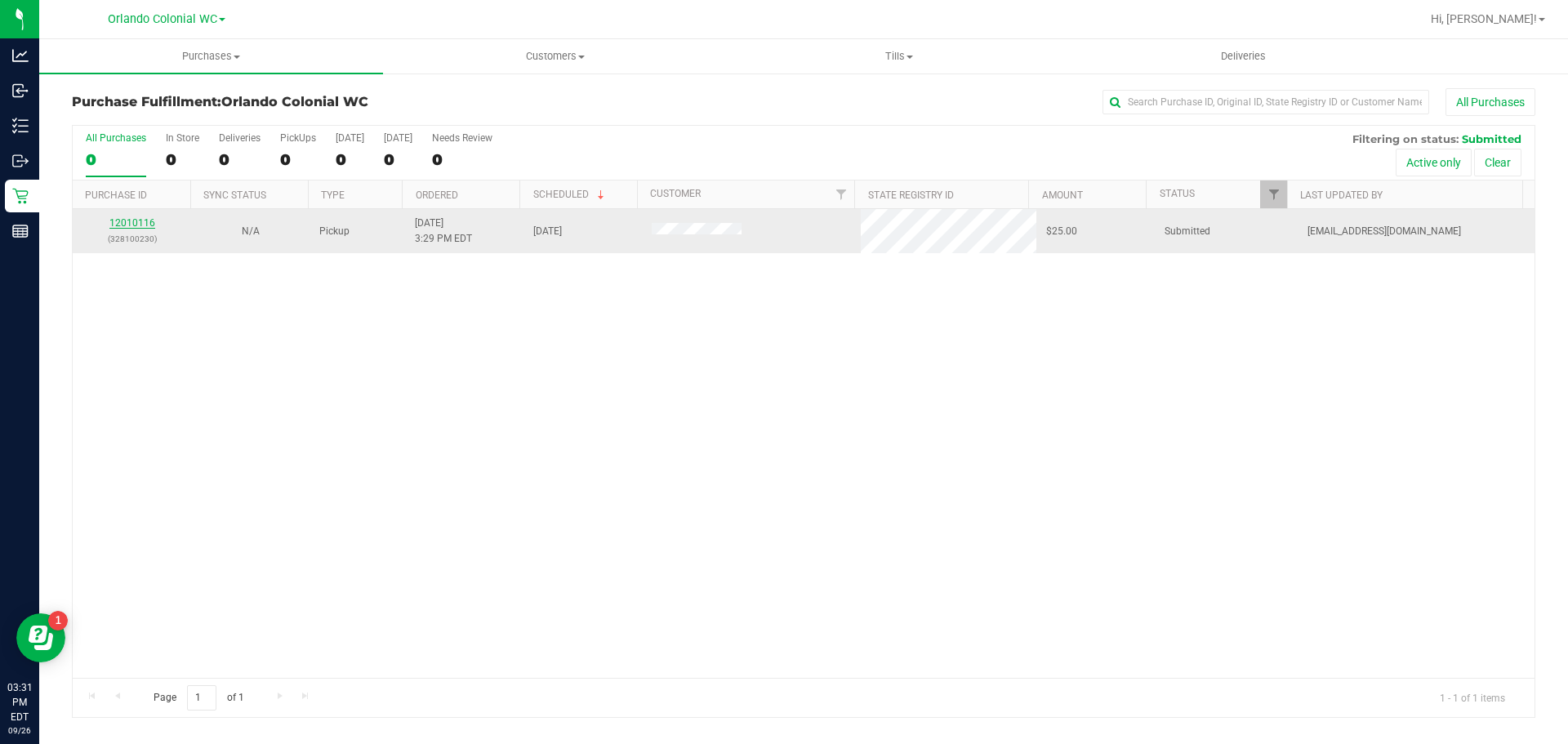
click at [143, 221] on link "12010116" at bounding box center [132, 222] width 46 height 11
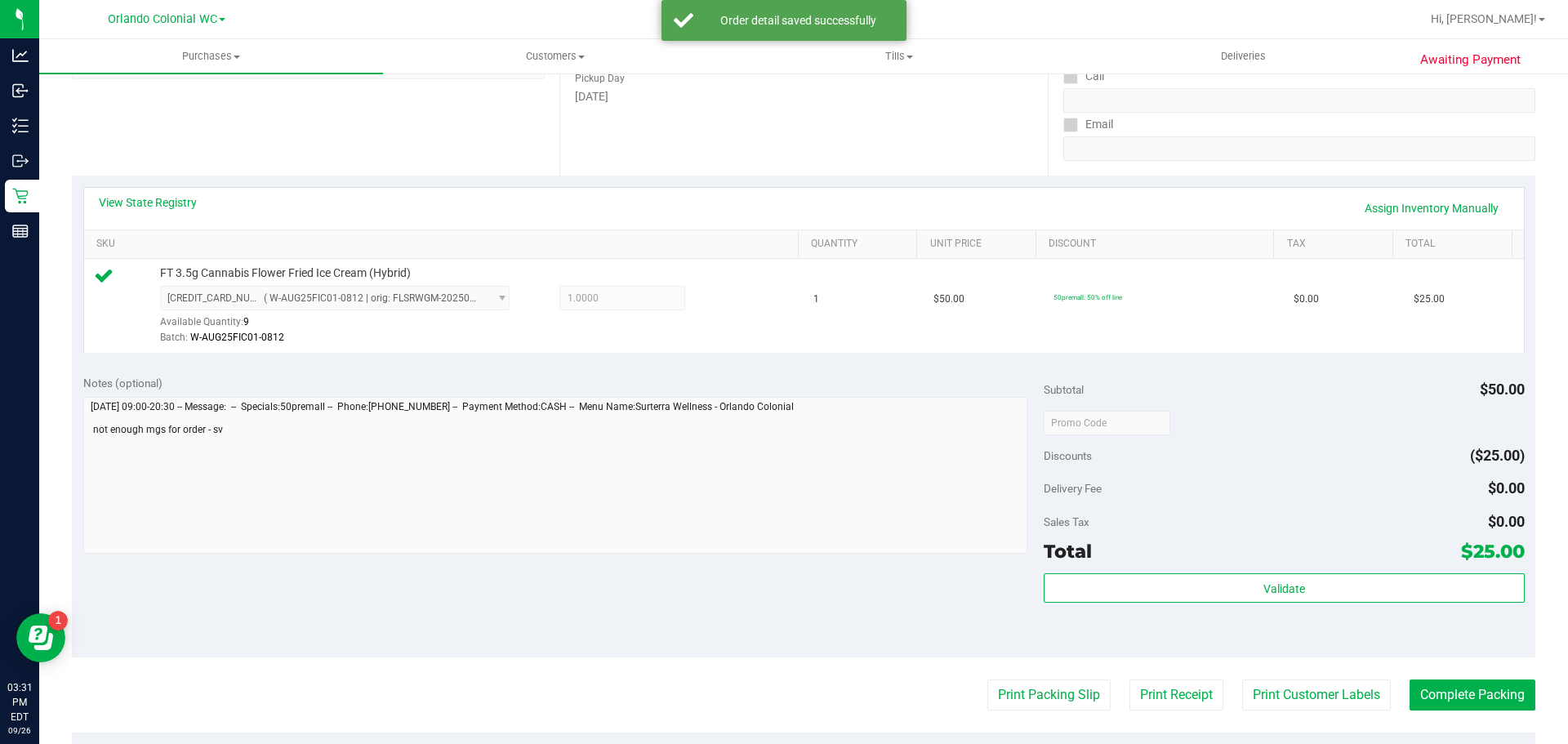
scroll to position [273, 0]
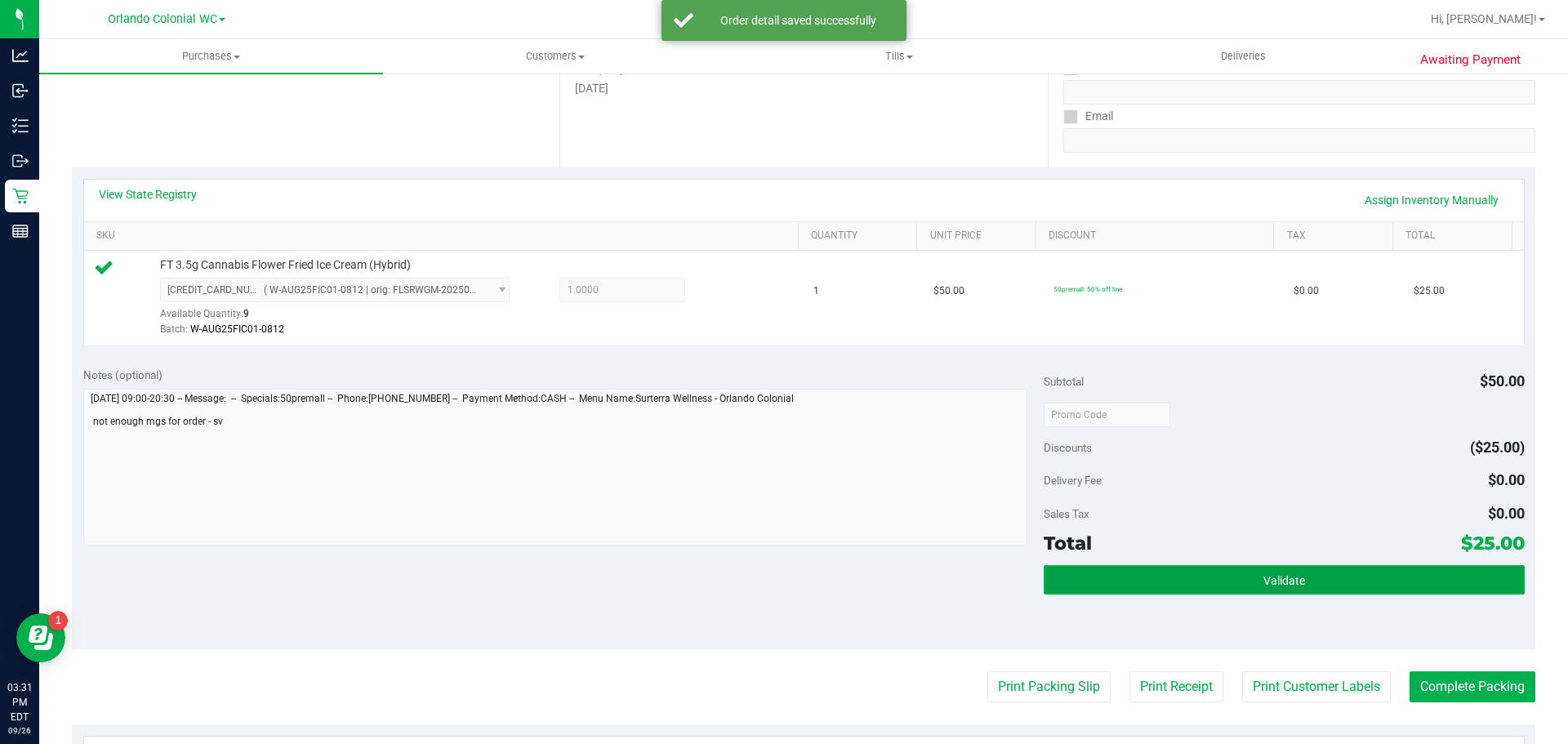
click at [1243, 573] on button "Validate" at bounding box center [1283, 580] width 480 height 30
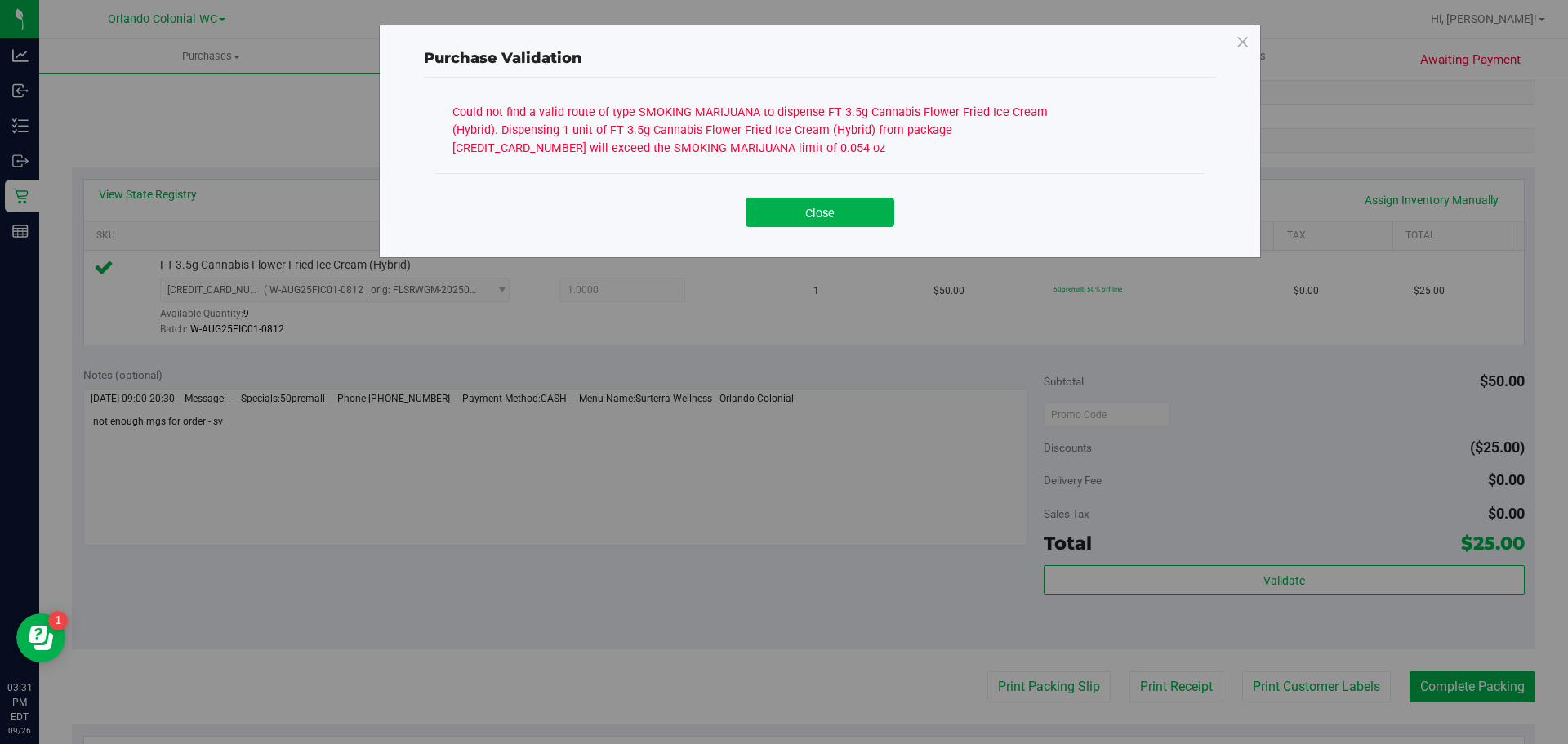
click at [842, 213] on button "Close" at bounding box center [819, 213] width 149 height 30
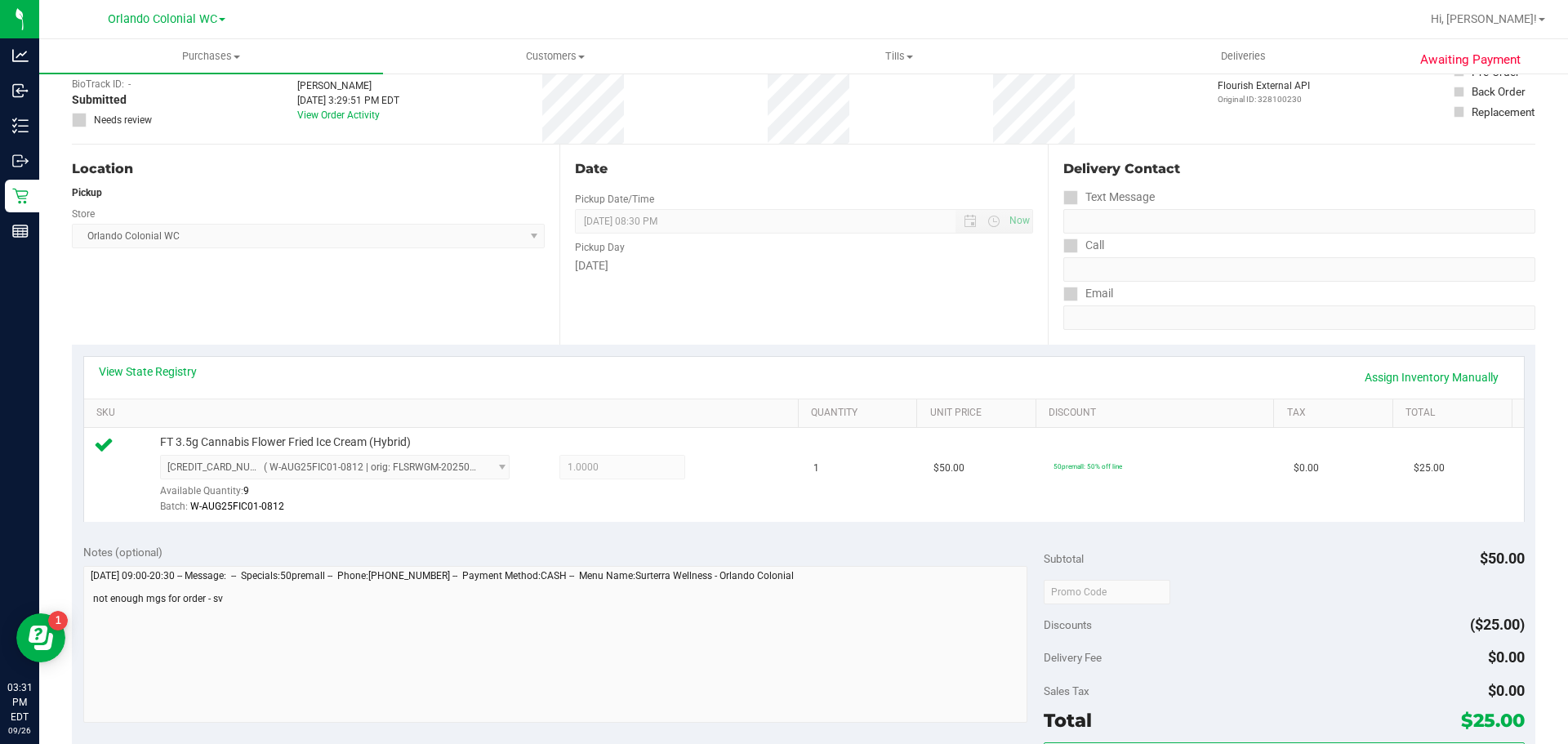
scroll to position [0, 0]
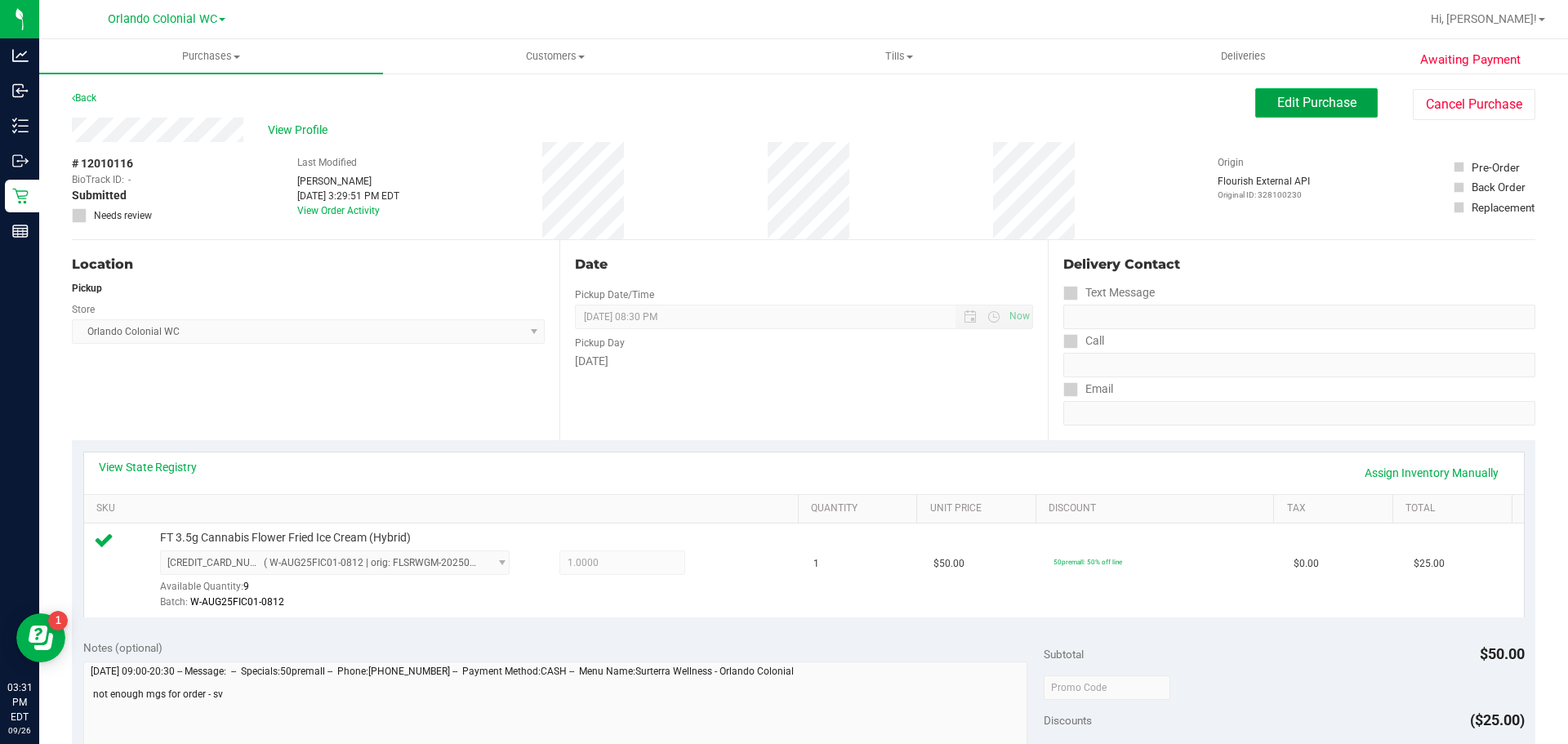
click at [1328, 106] on span "Edit Purchase" at bounding box center [1316, 103] width 79 height 16
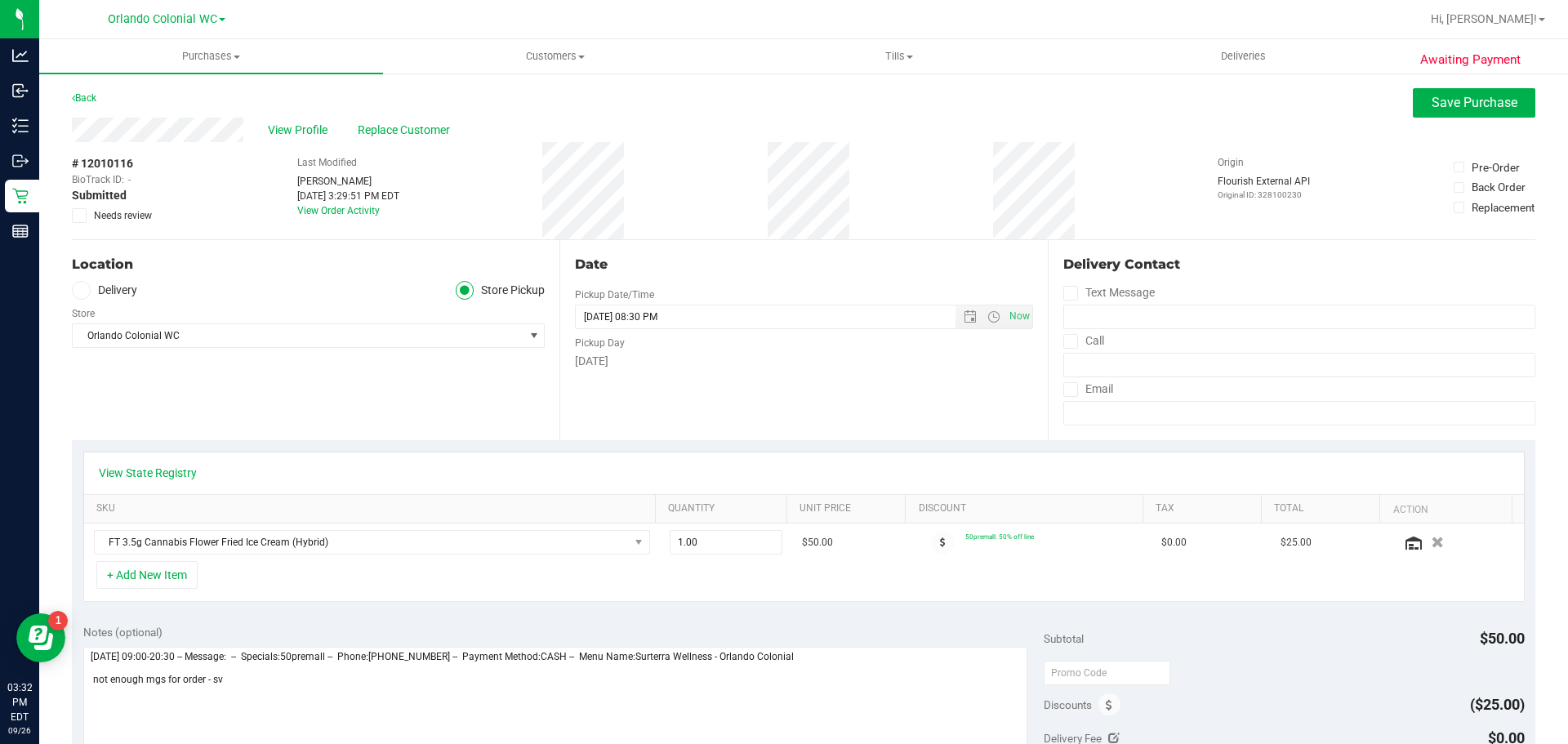
click at [76, 216] on icon at bounding box center [79, 216] width 10 height 0
click at [0, 0] on input "Needs review" at bounding box center [0, 0] width 0 height 0
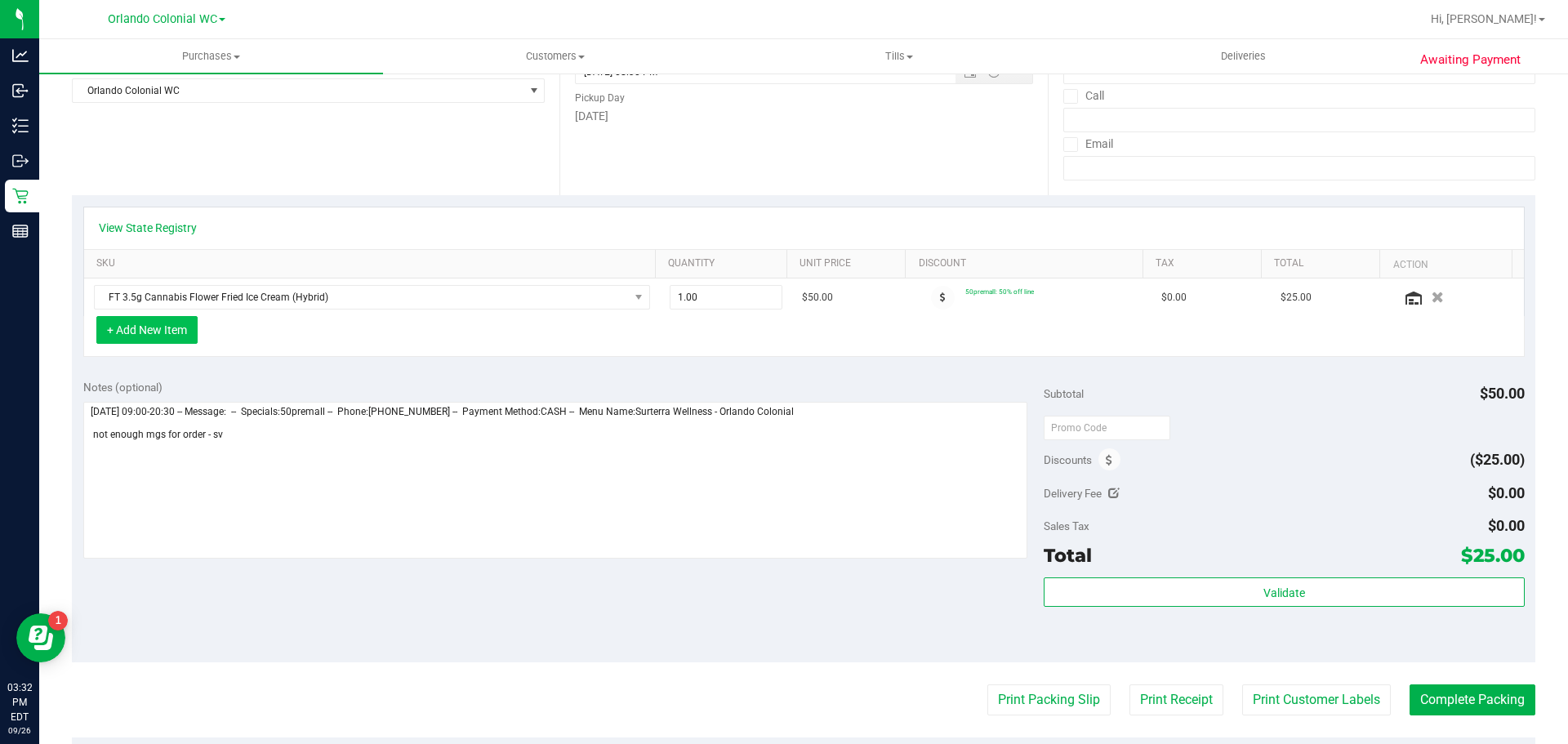
click at [171, 335] on button "+ Add New Item" at bounding box center [147, 330] width 101 height 28
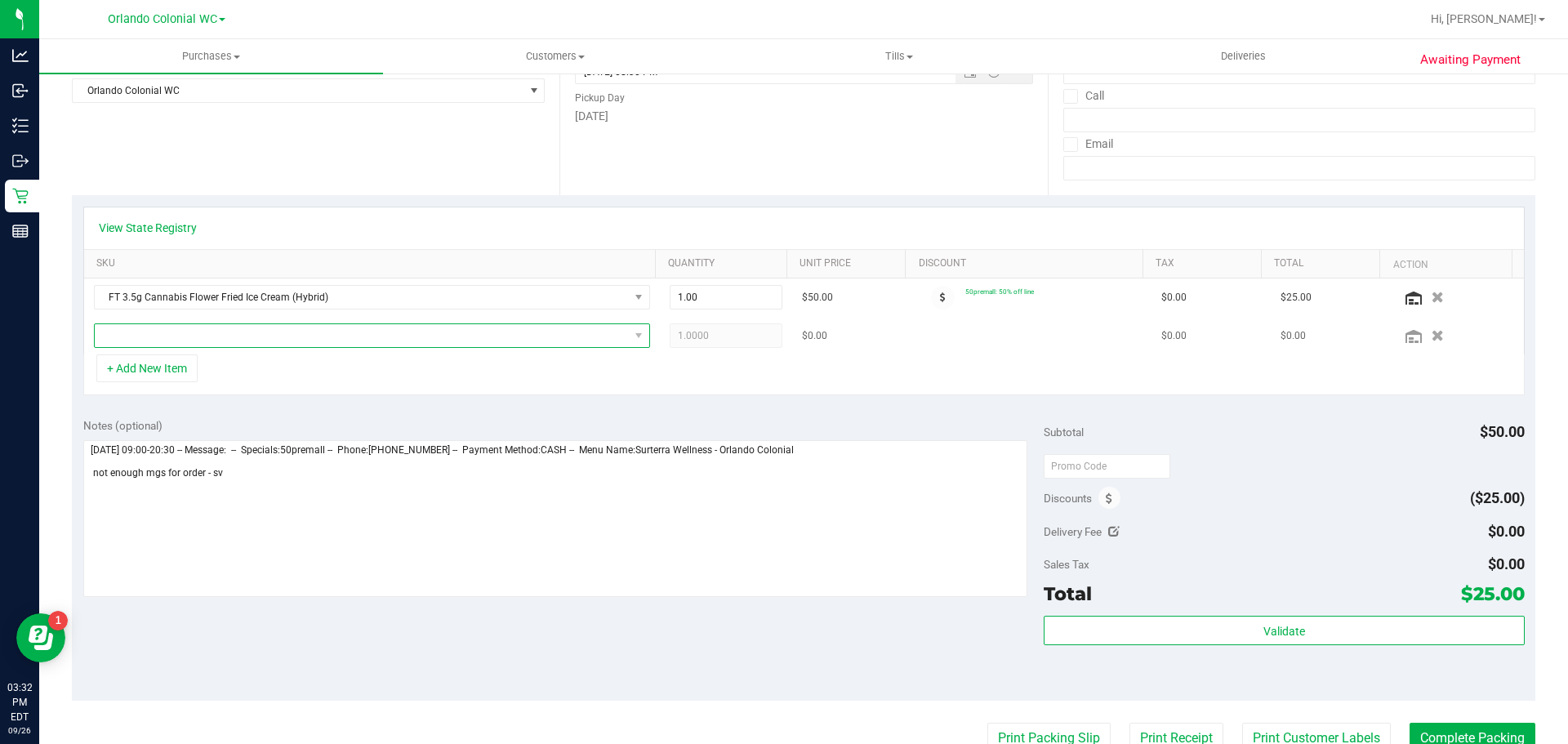
click at [410, 332] on span "NO DATA FOUND" at bounding box center [361, 335] width 534 height 23
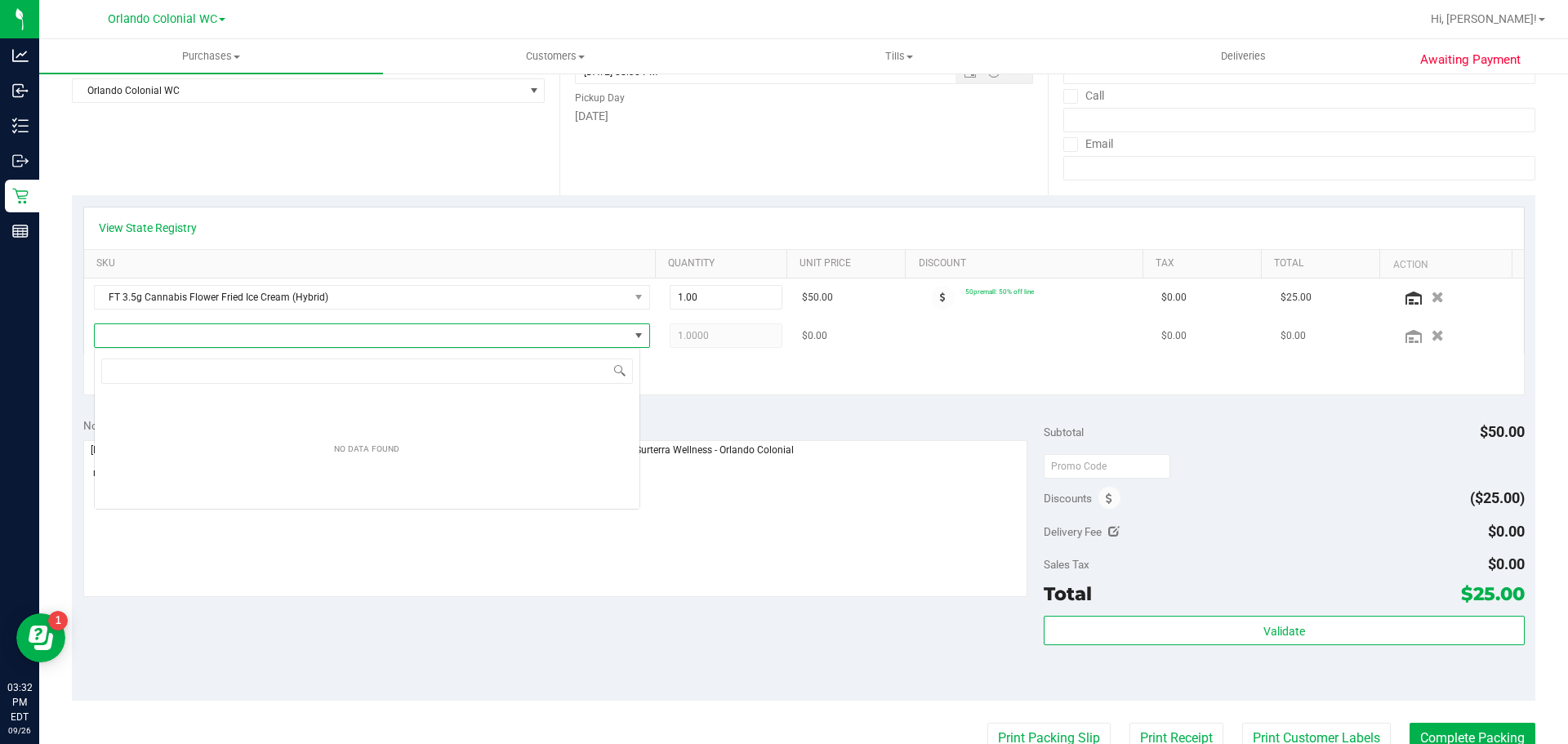
scroll to position [24, 546]
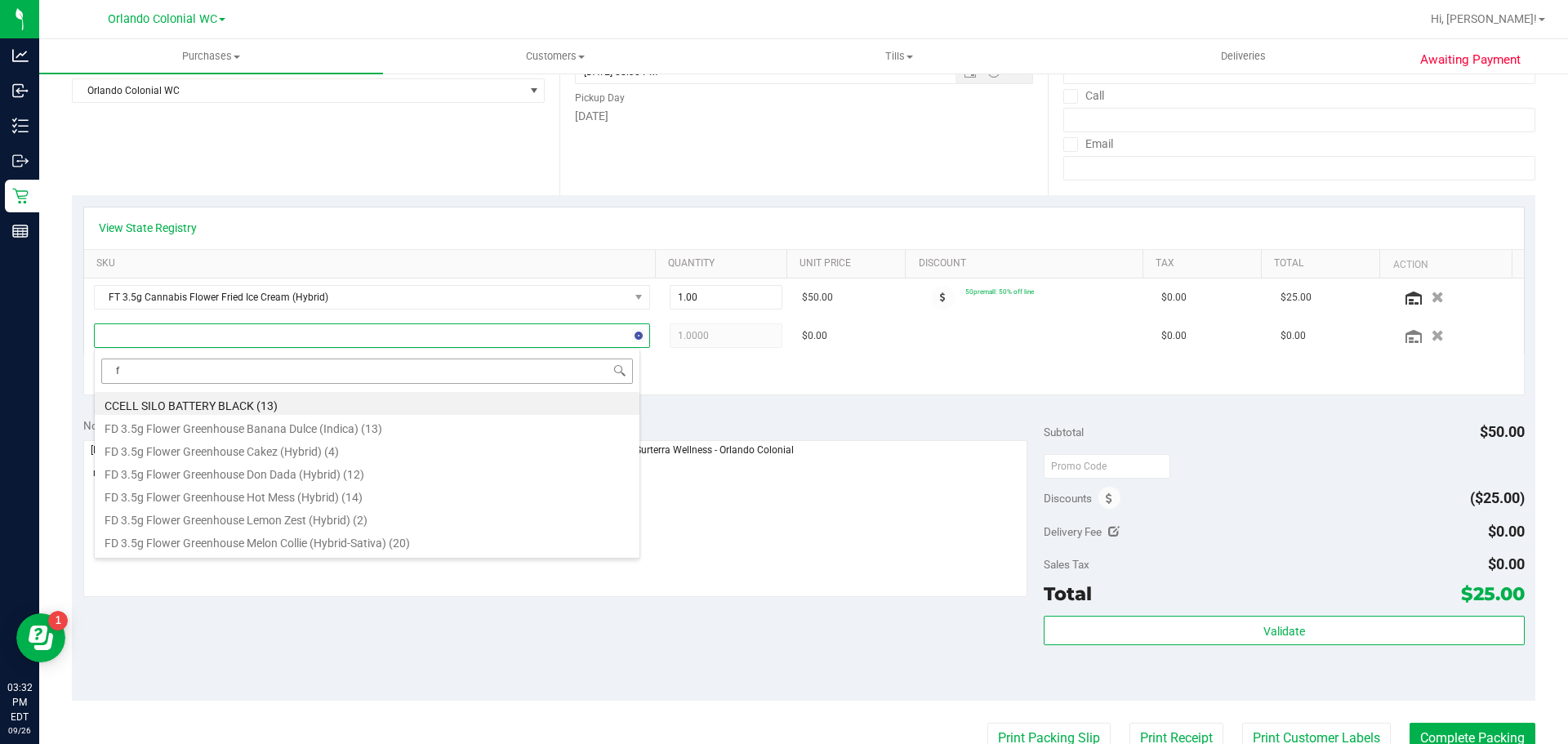
type input "fr"
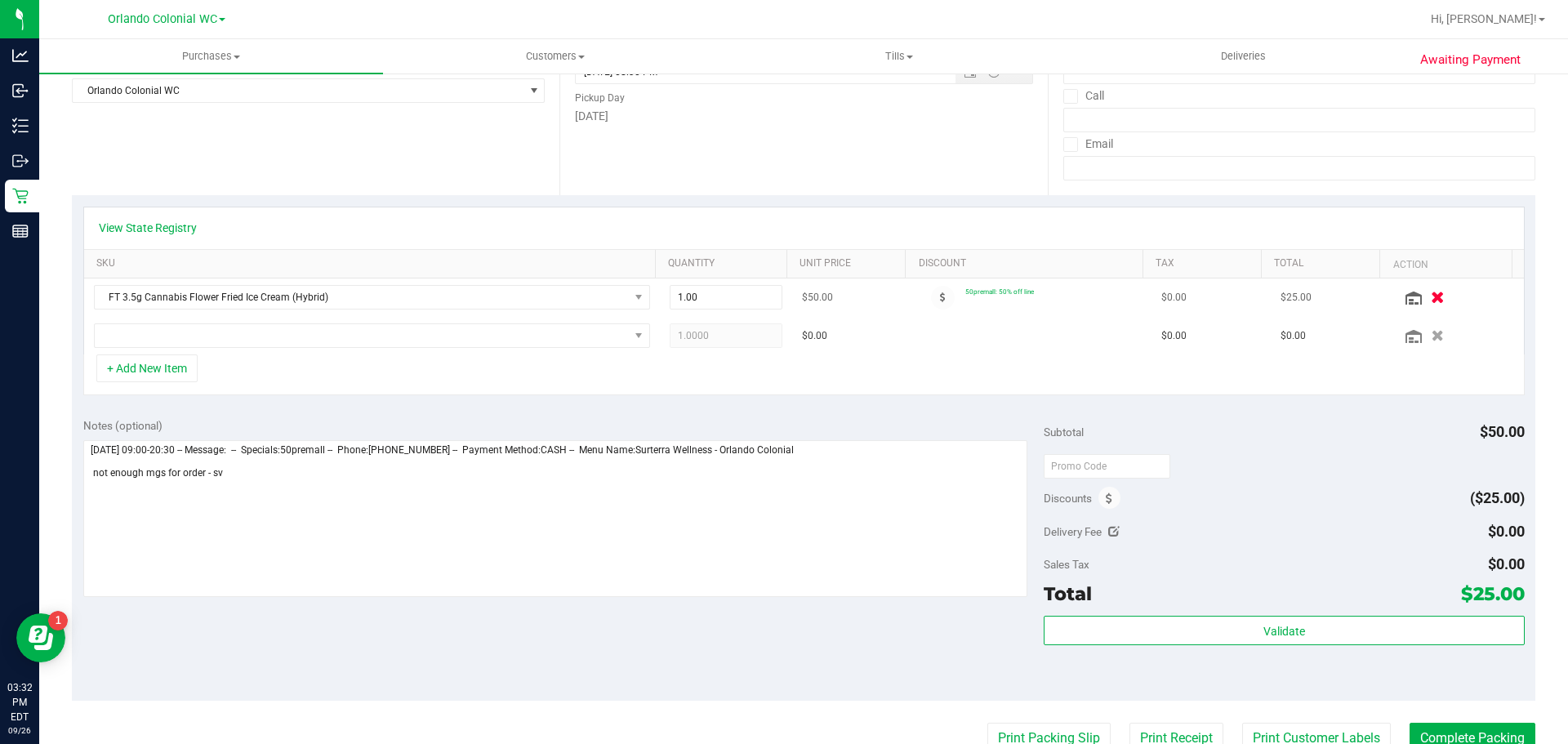
click at [1430, 296] on icon "button" at bounding box center [1437, 298] width 14 height 12
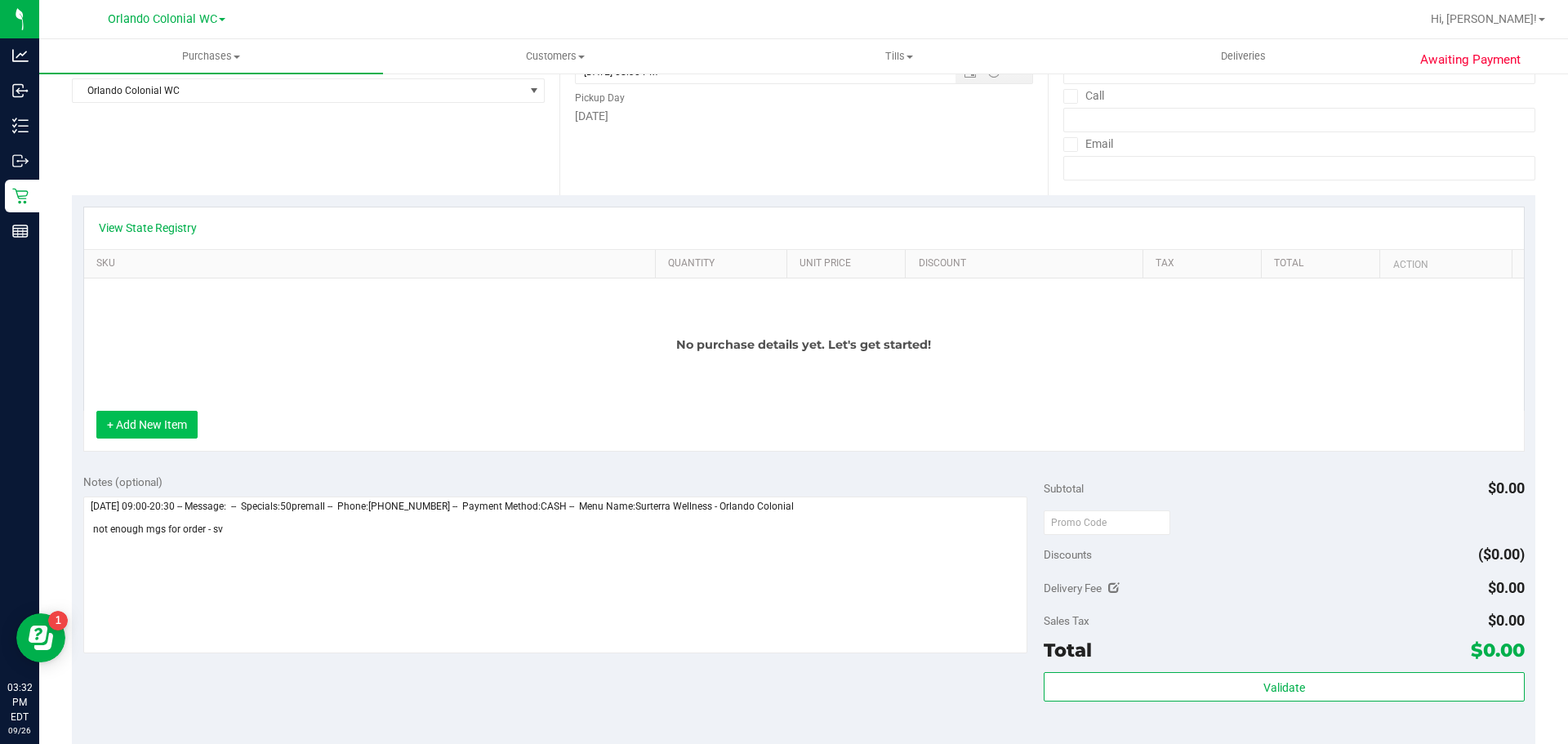
click at [173, 429] on button "+ Add New Item" at bounding box center [147, 425] width 101 height 28
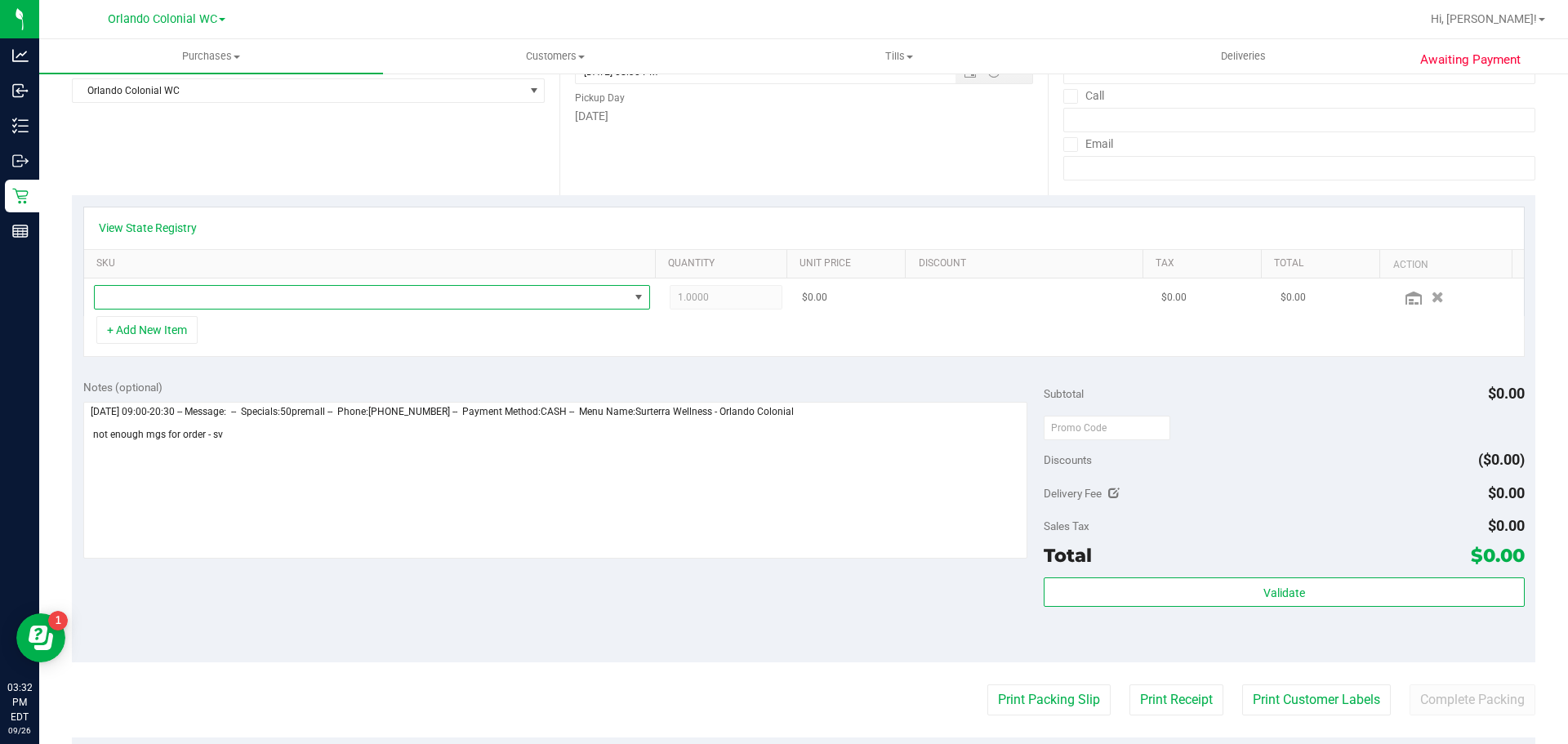
click at [178, 298] on span "NO DATA FOUND" at bounding box center [361, 297] width 534 height 23
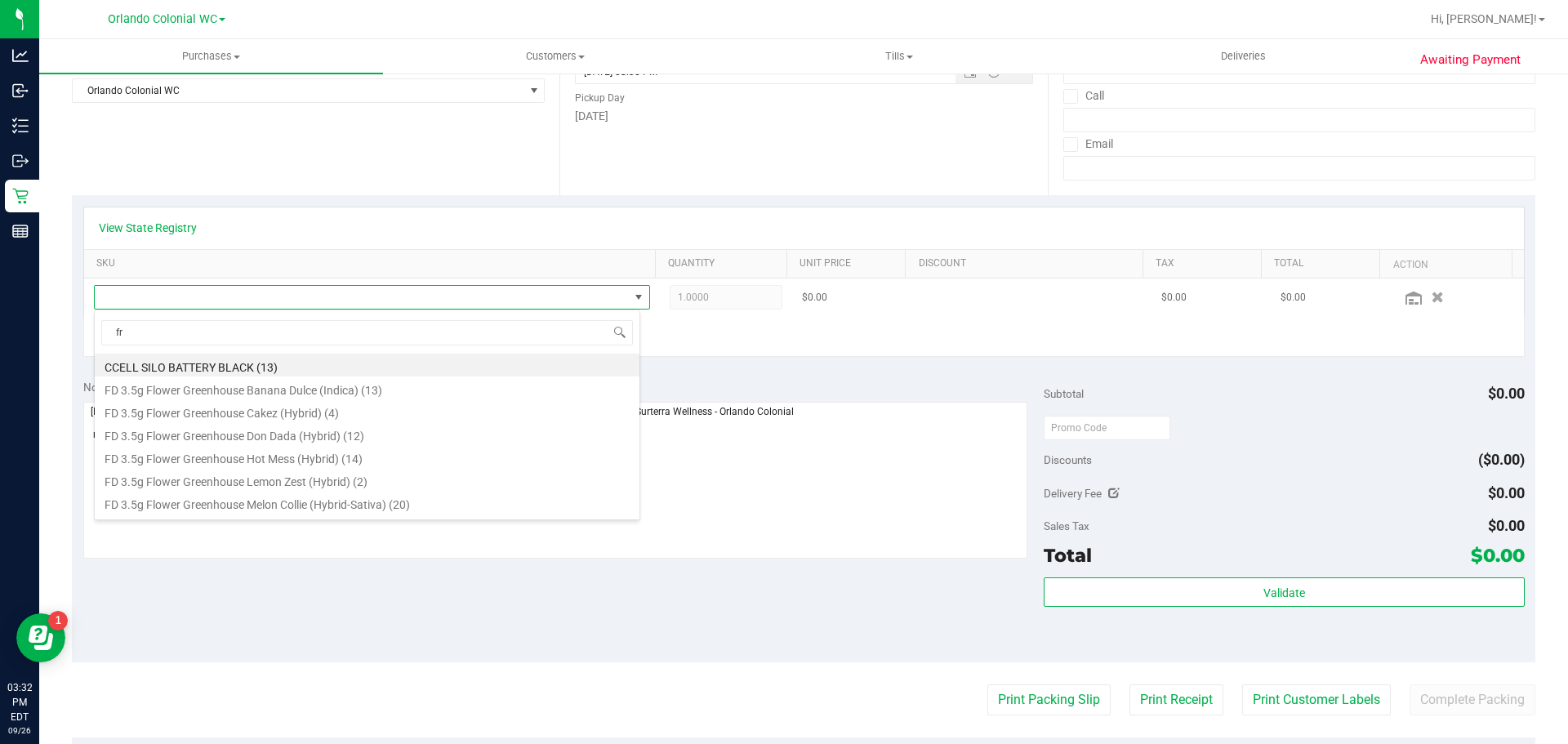
type input "fri"
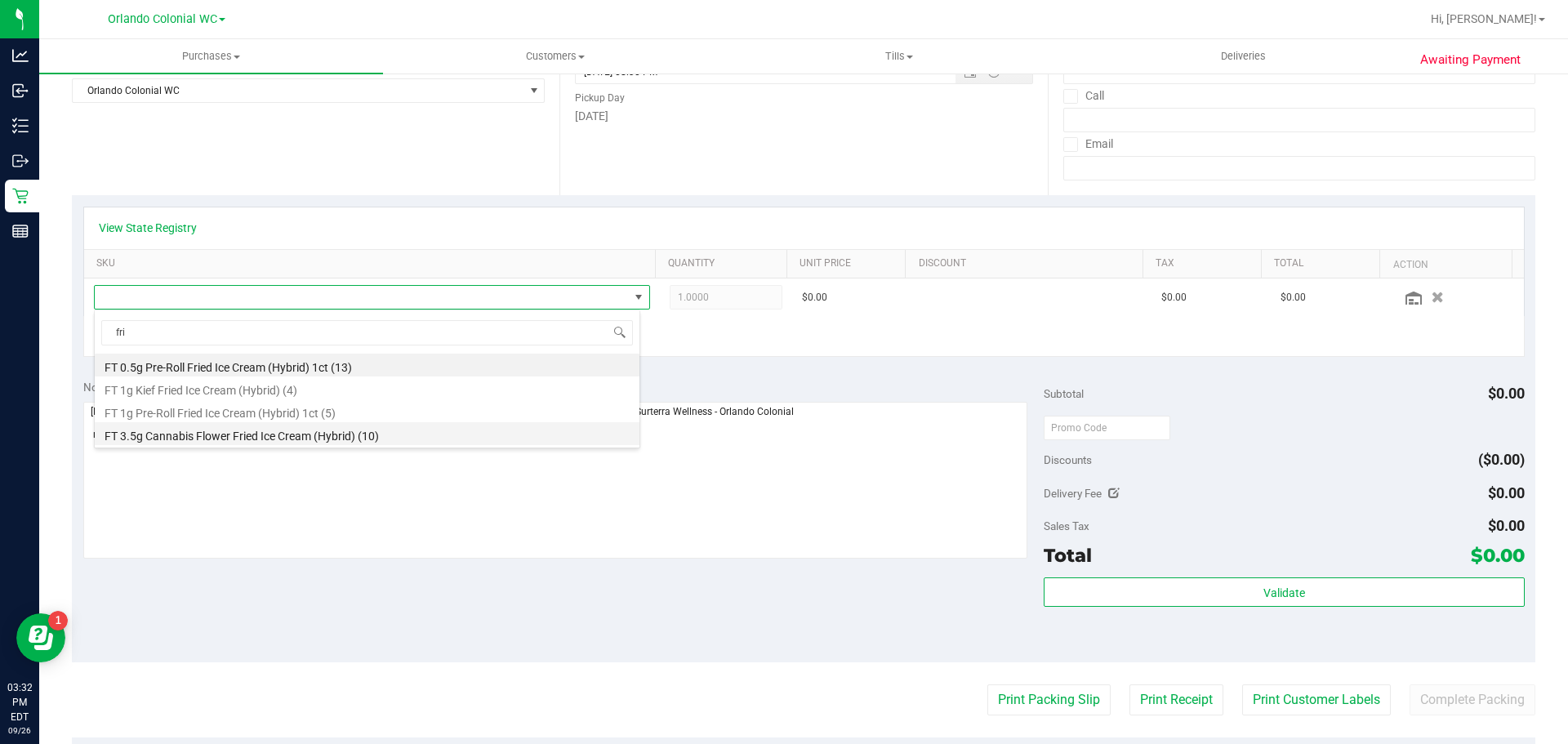
click at [209, 437] on li "FT 3.5g Cannabis Flower Fried Ice Cream (Hybrid) (10)" at bounding box center [367, 434] width 545 height 23
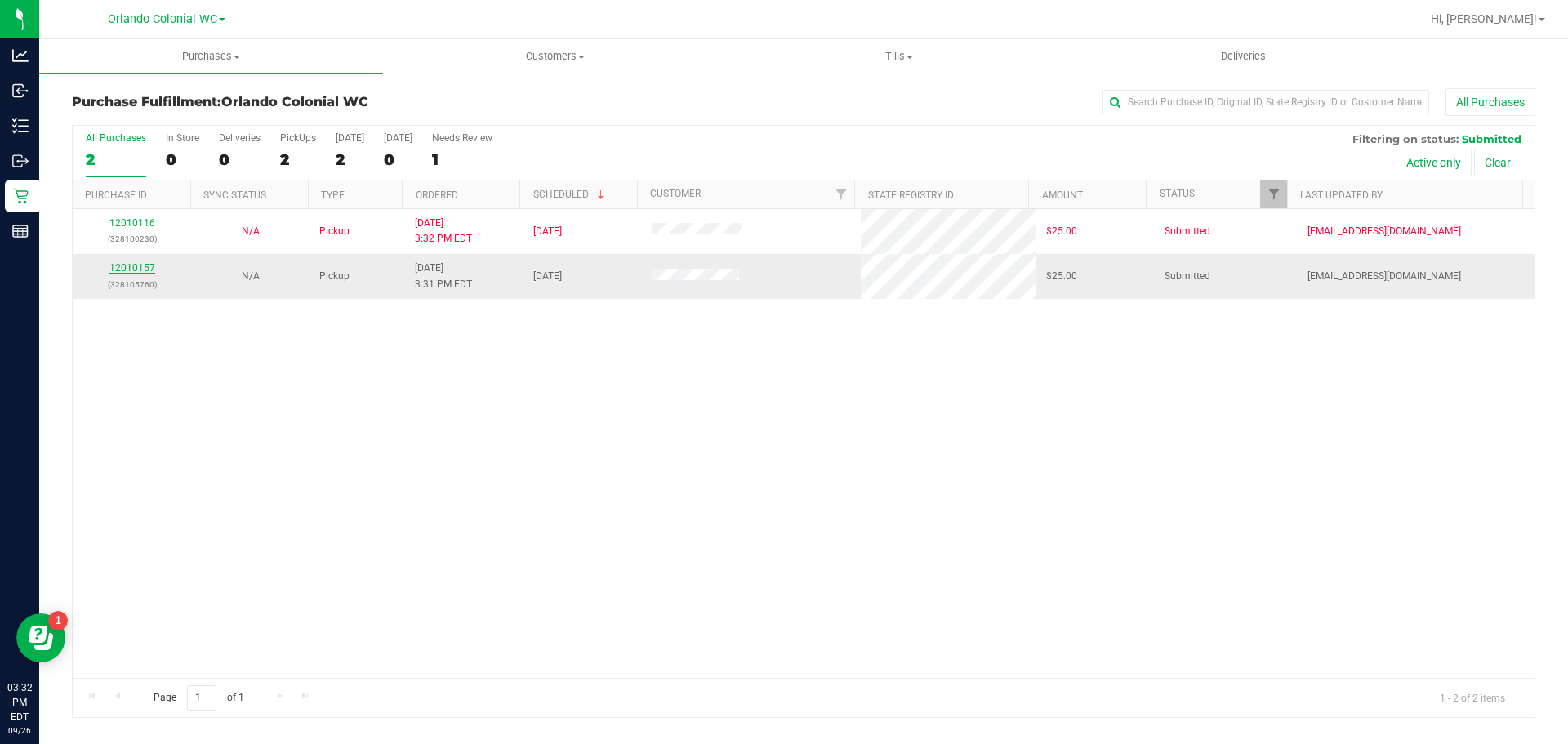
click at [122, 268] on link "12010157" at bounding box center [132, 267] width 46 height 11
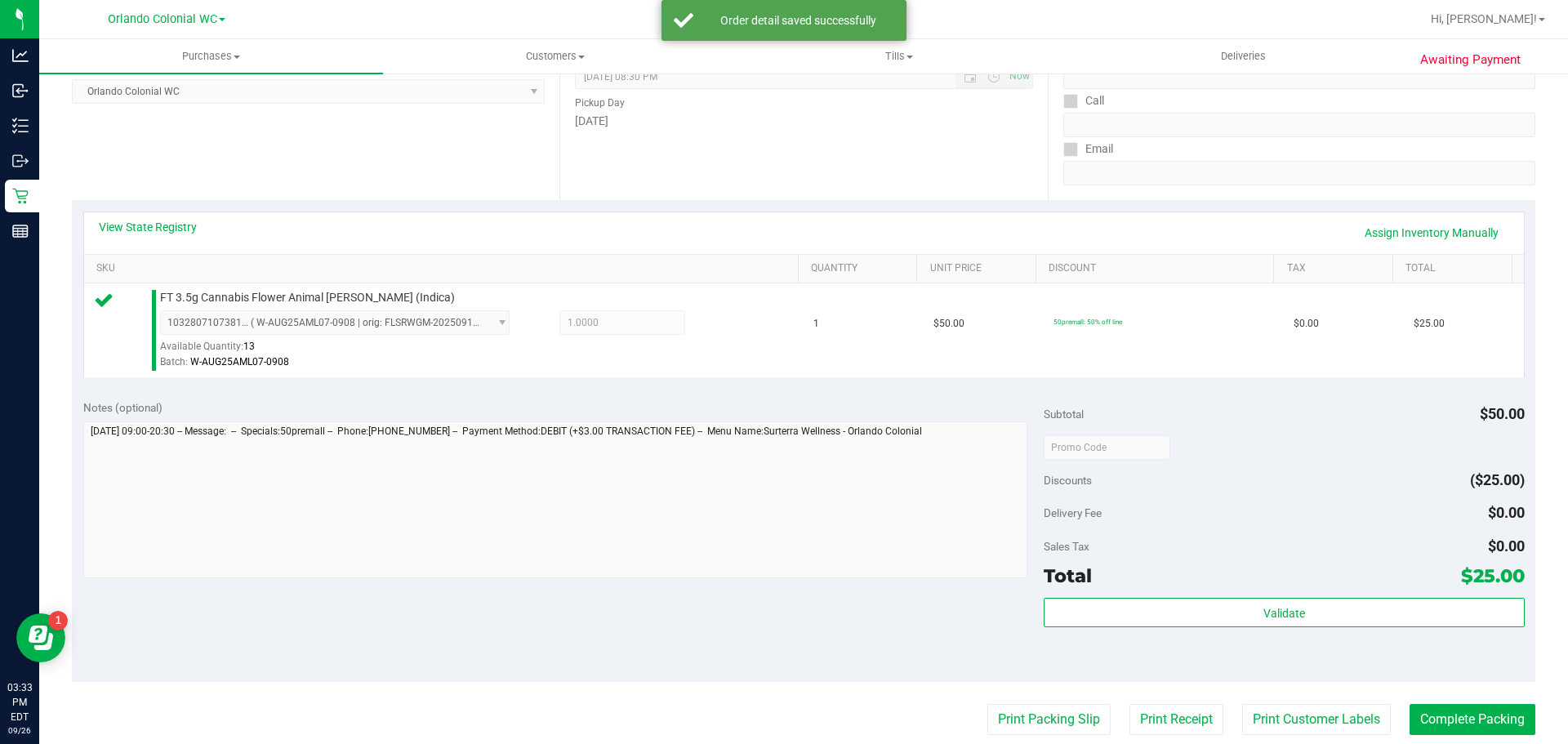
scroll to position [247, 0]
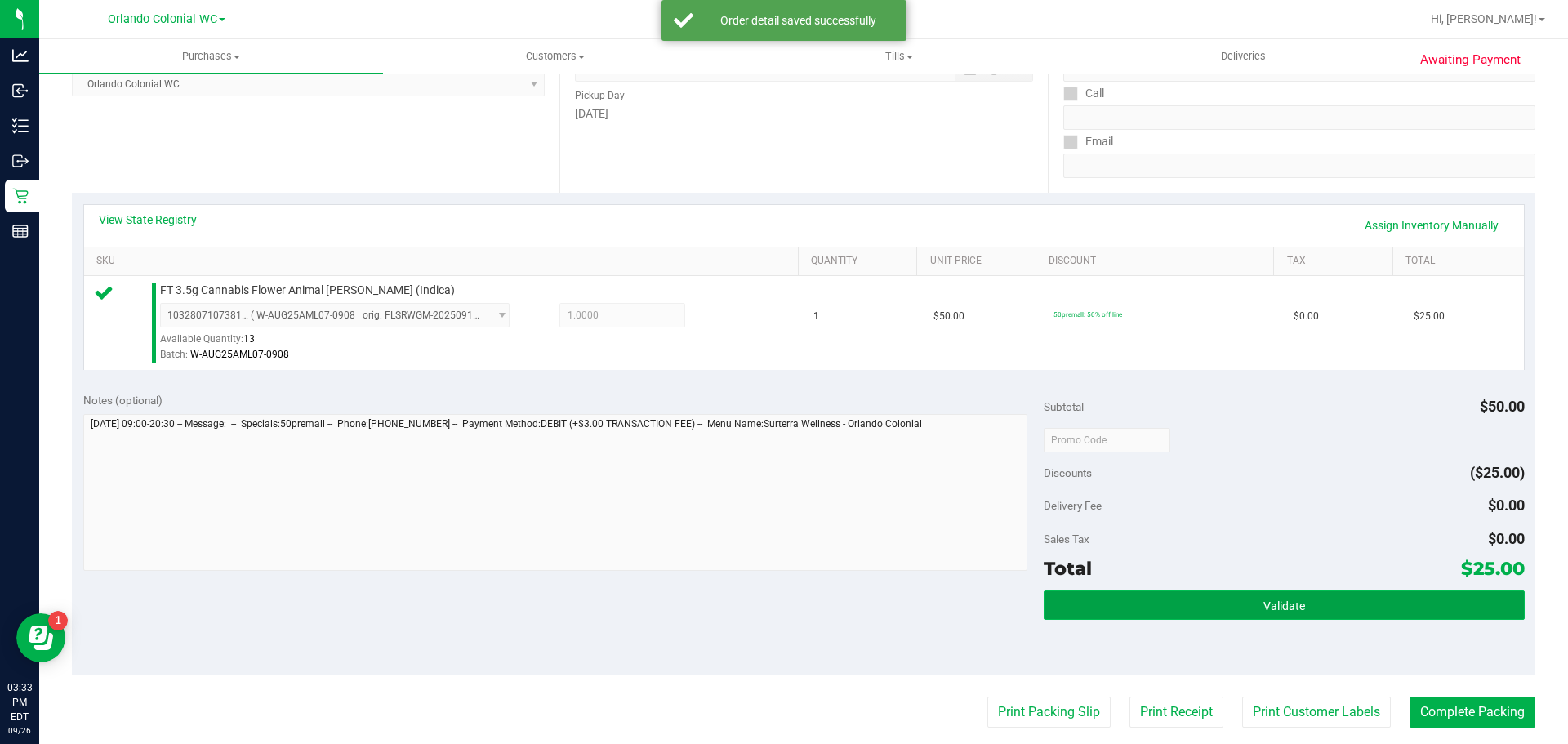
click at [1228, 605] on button "Validate" at bounding box center [1283, 605] width 480 height 30
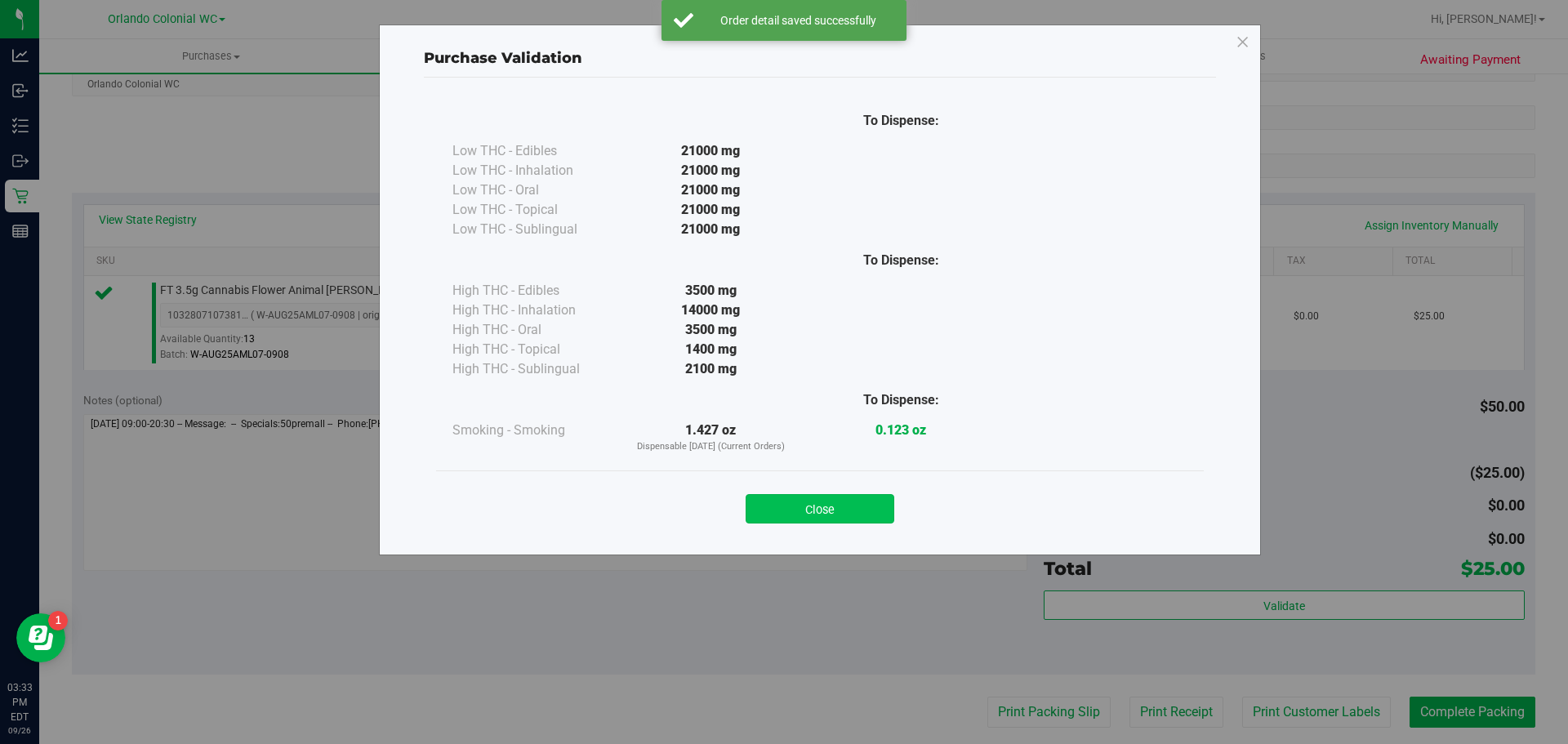
click at [861, 500] on button "Close" at bounding box center [819, 509] width 149 height 30
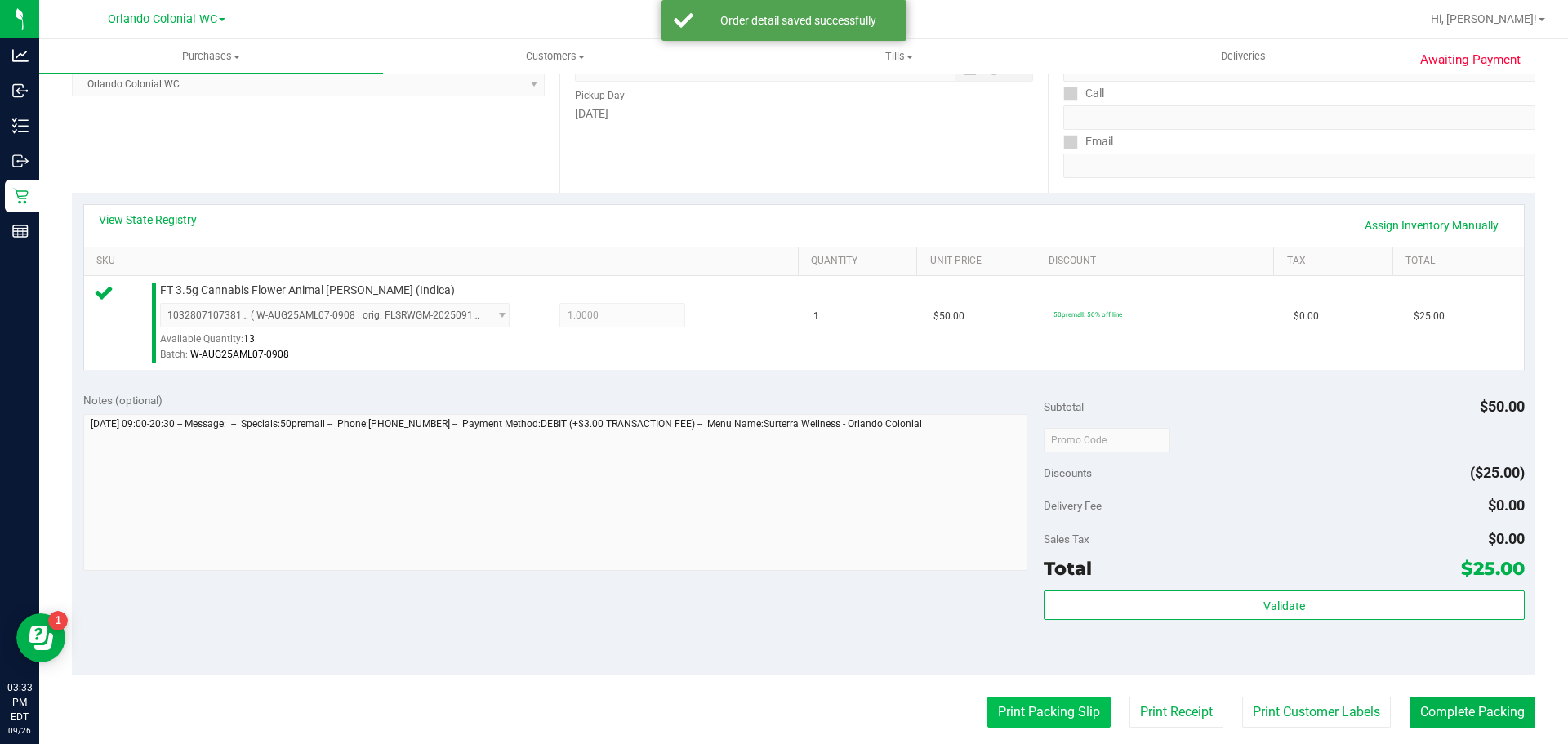
click at [1021, 718] on button "Print Packing Slip" at bounding box center [1049, 713] width 124 height 31
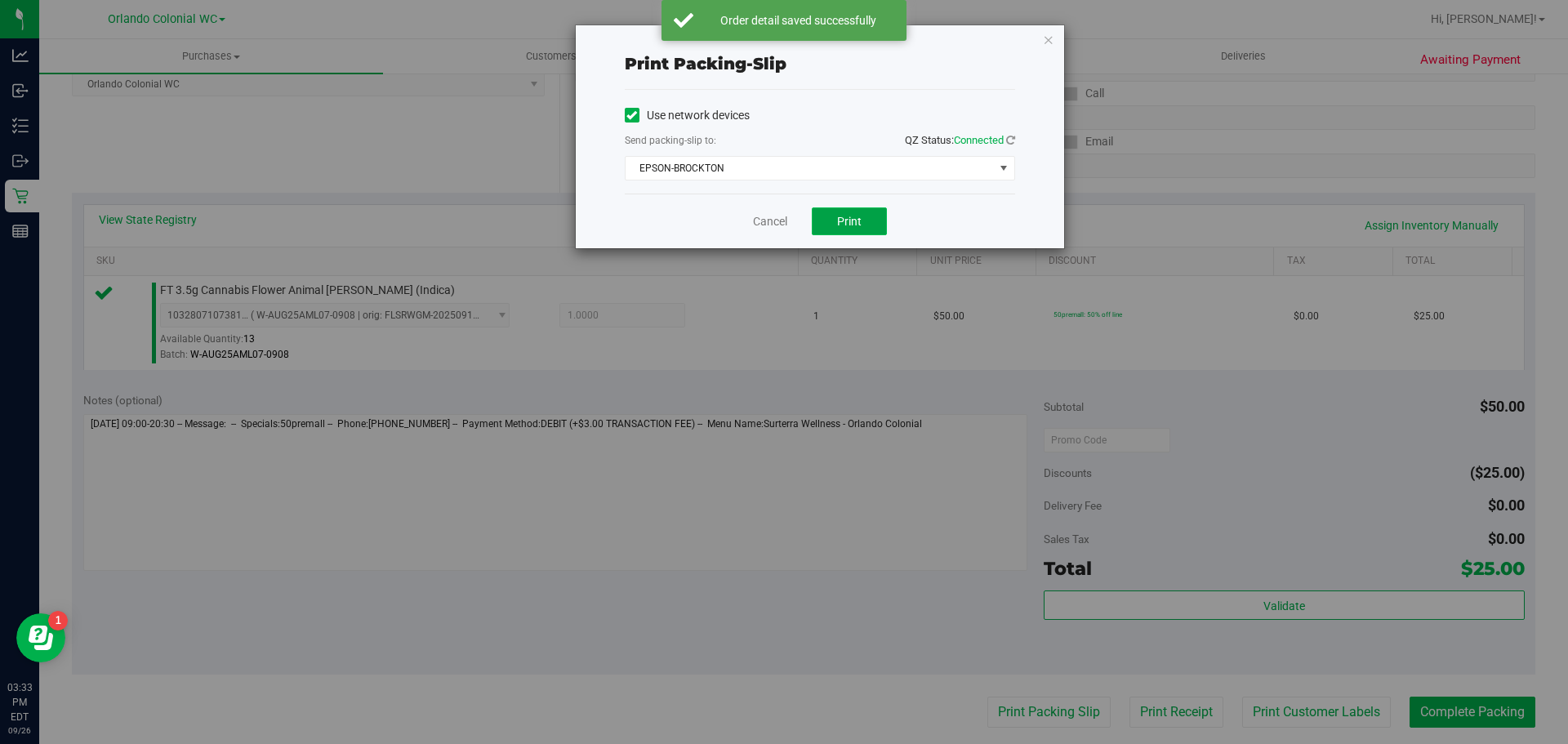
click at [882, 217] on button "Print" at bounding box center [849, 221] width 75 height 28
click at [1052, 39] on icon "button" at bounding box center [1048, 39] width 11 height 20
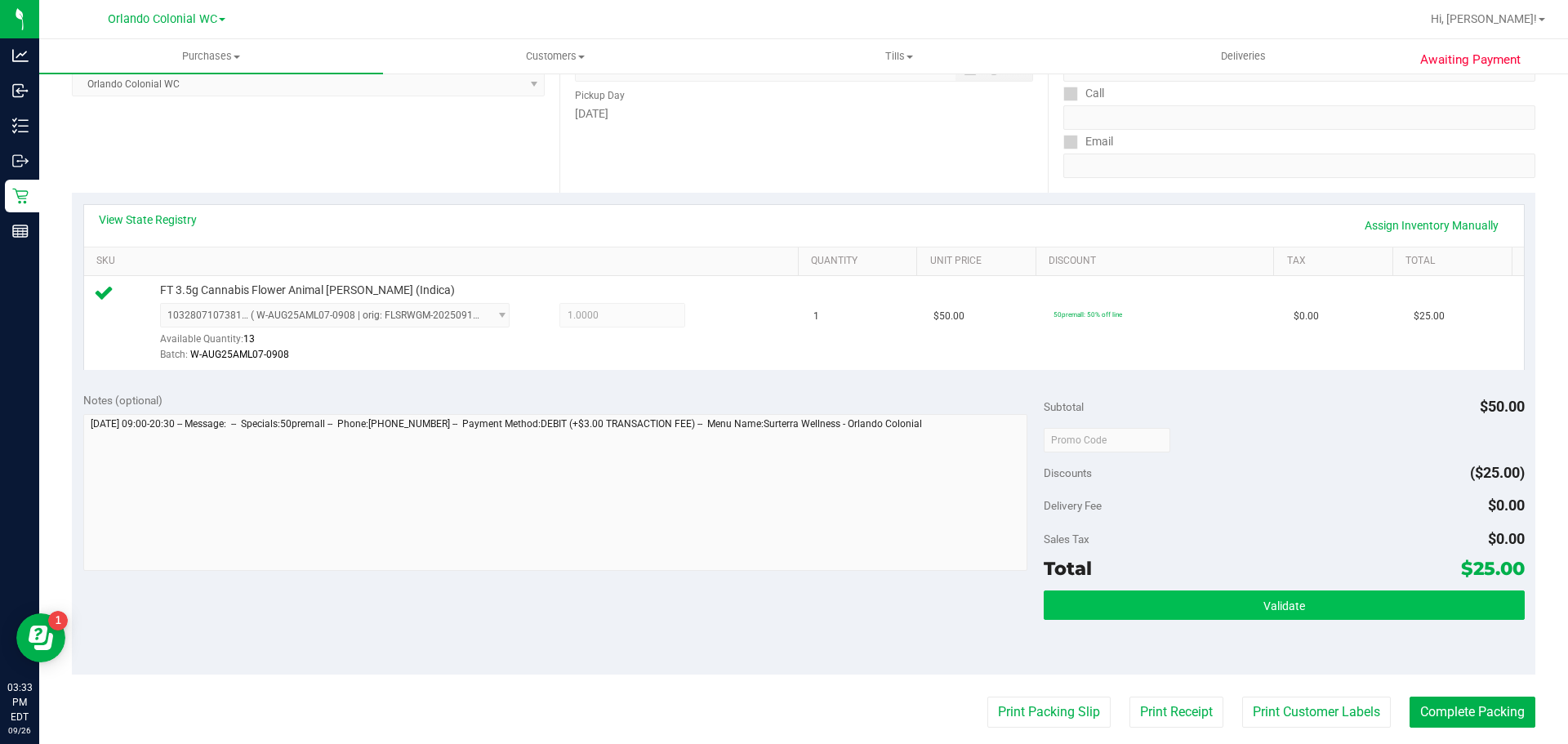
click at [1316, 601] on button "Validate" at bounding box center [1283, 605] width 480 height 30
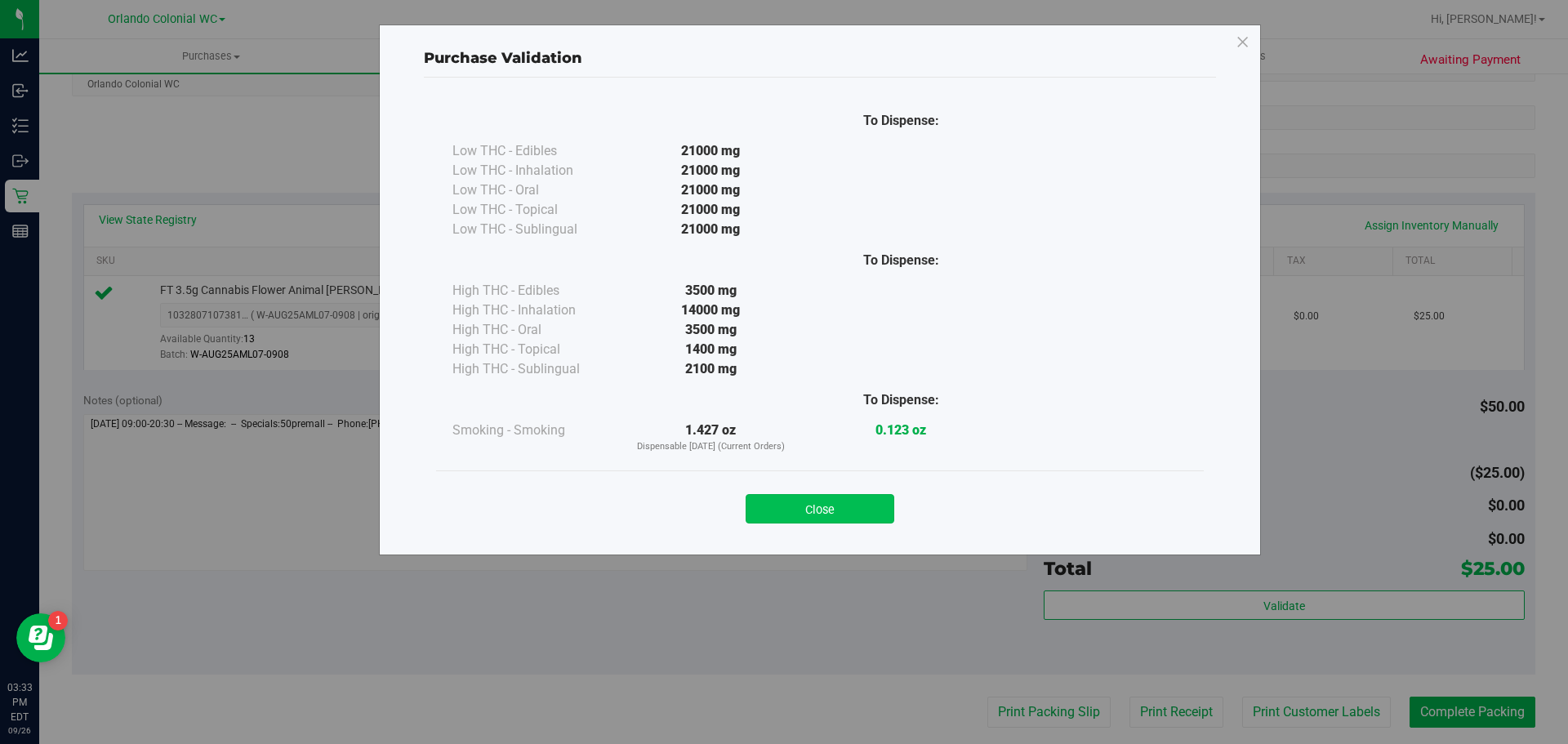
click at [866, 498] on button "Close" at bounding box center [819, 509] width 149 height 30
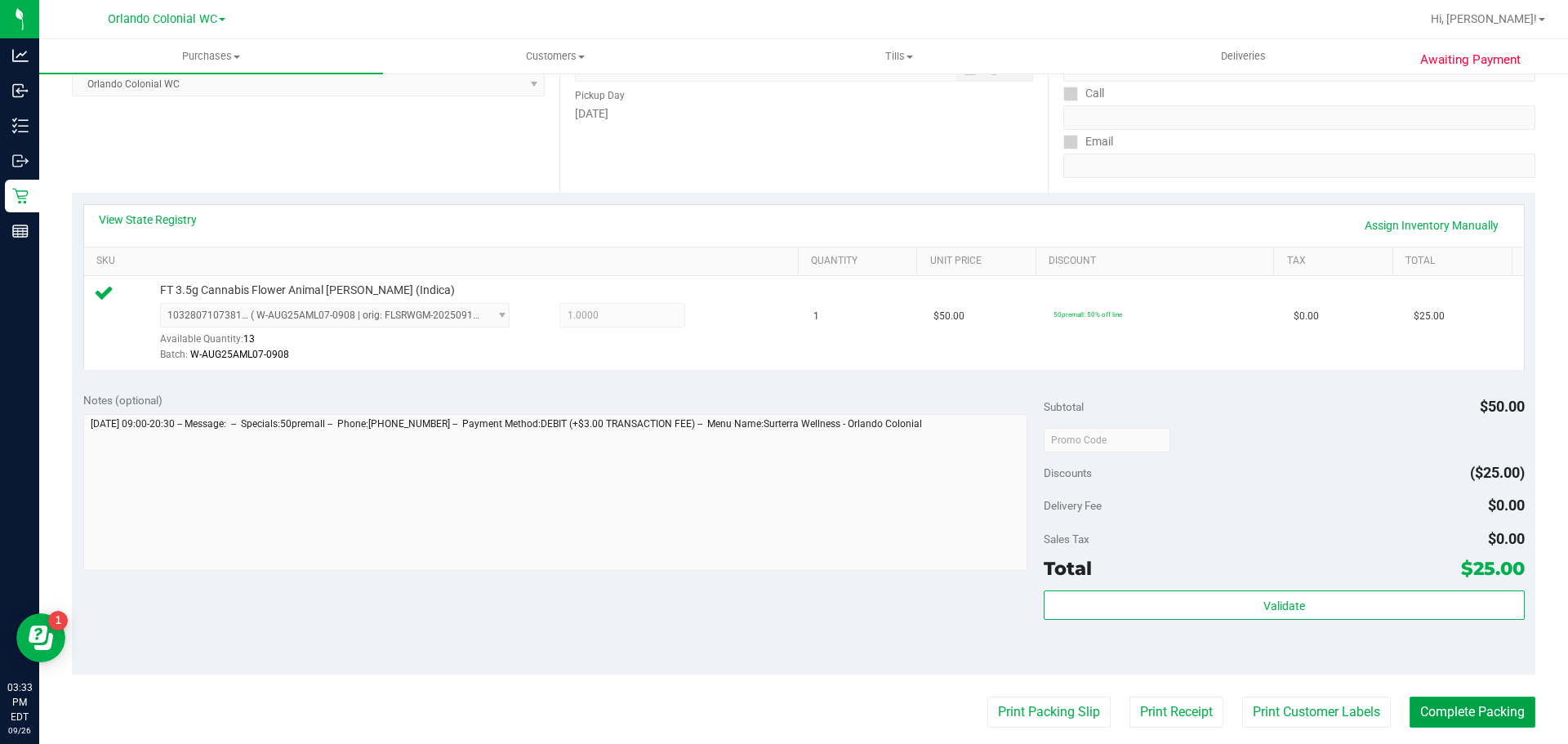
click at [1460, 700] on button "Complete Packing" at bounding box center [1472, 713] width 125 height 31
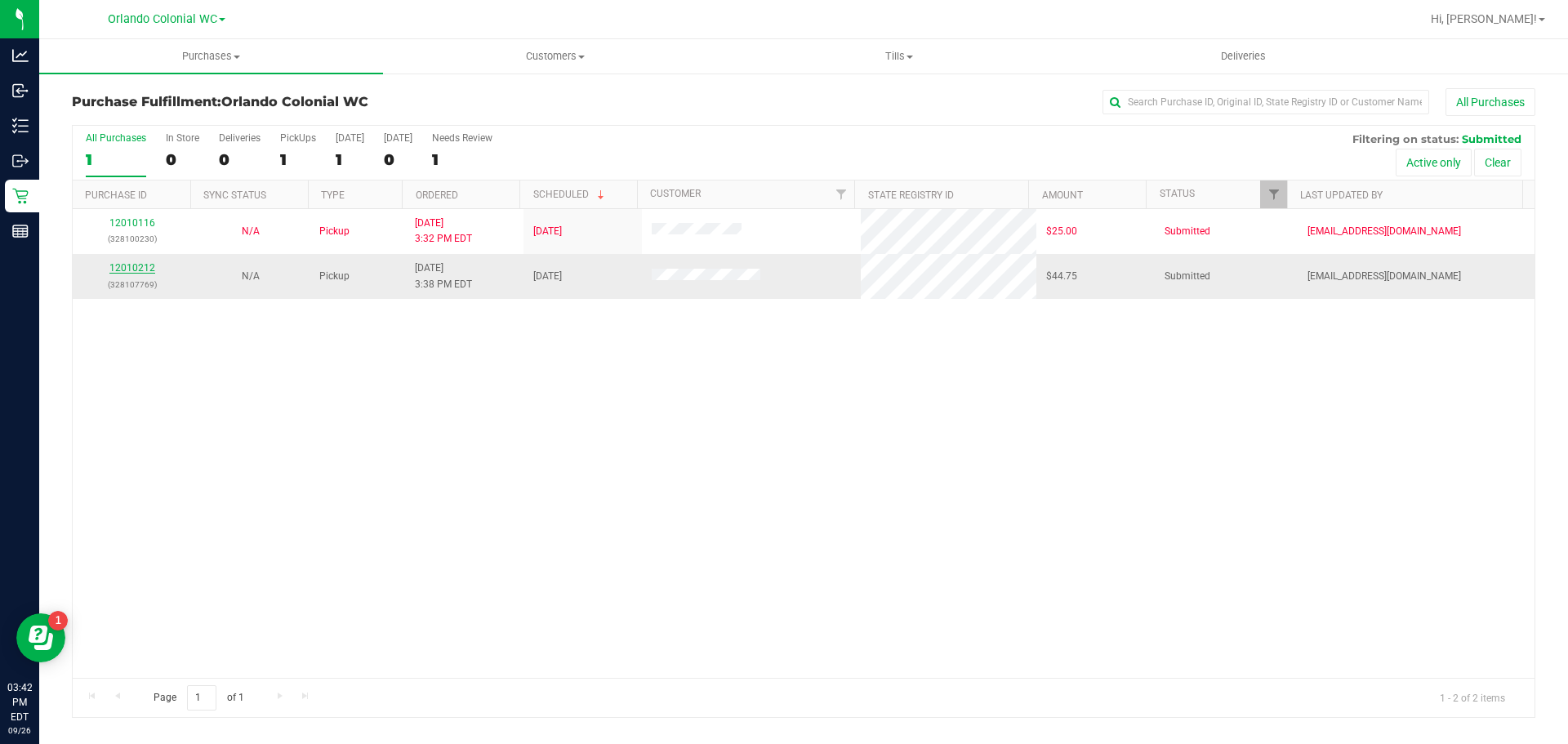
click at [136, 267] on link "12010212" at bounding box center [132, 267] width 46 height 11
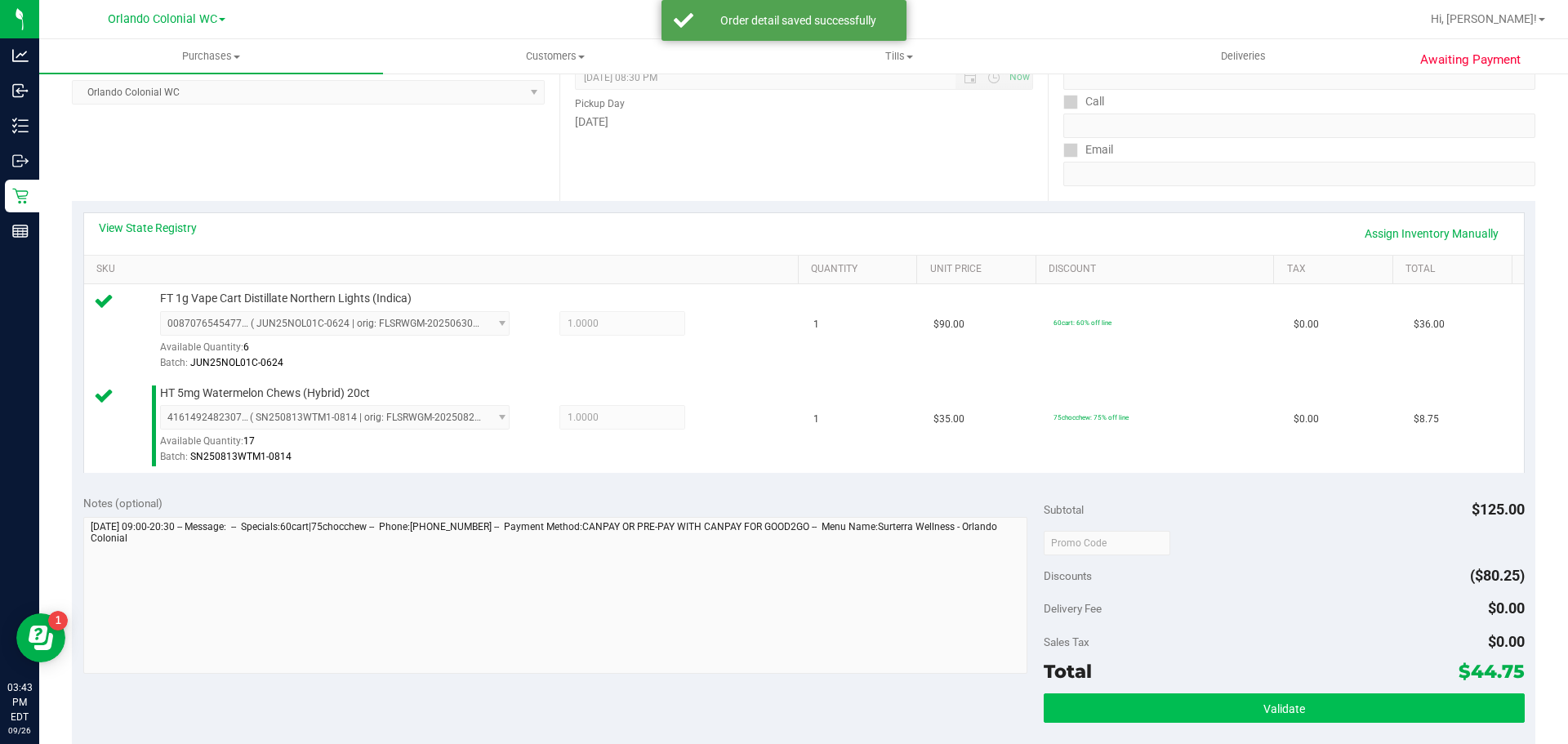
scroll to position [409, 0]
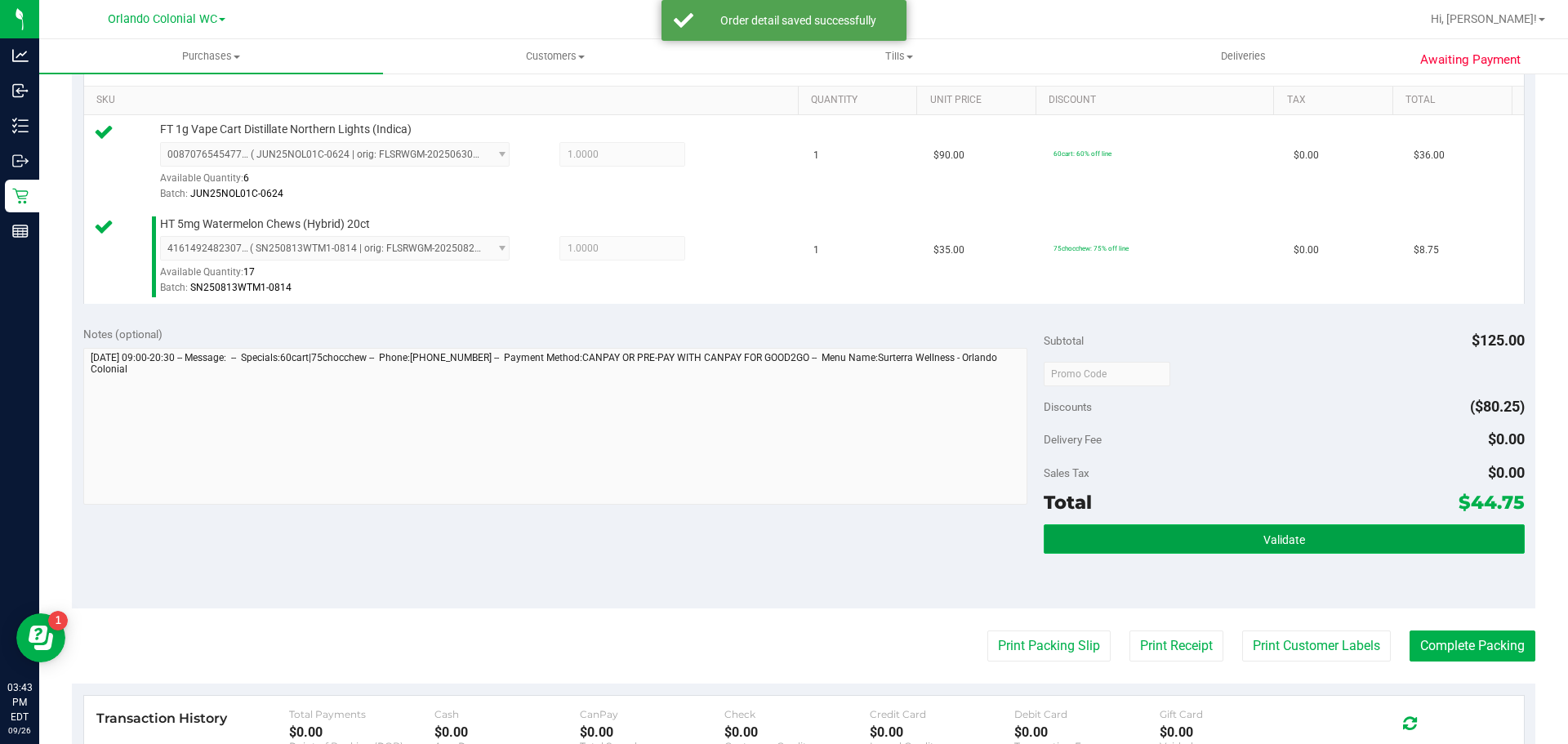
click at [1329, 544] on button "Validate" at bounding box center [1283, 539] width 480 height 30
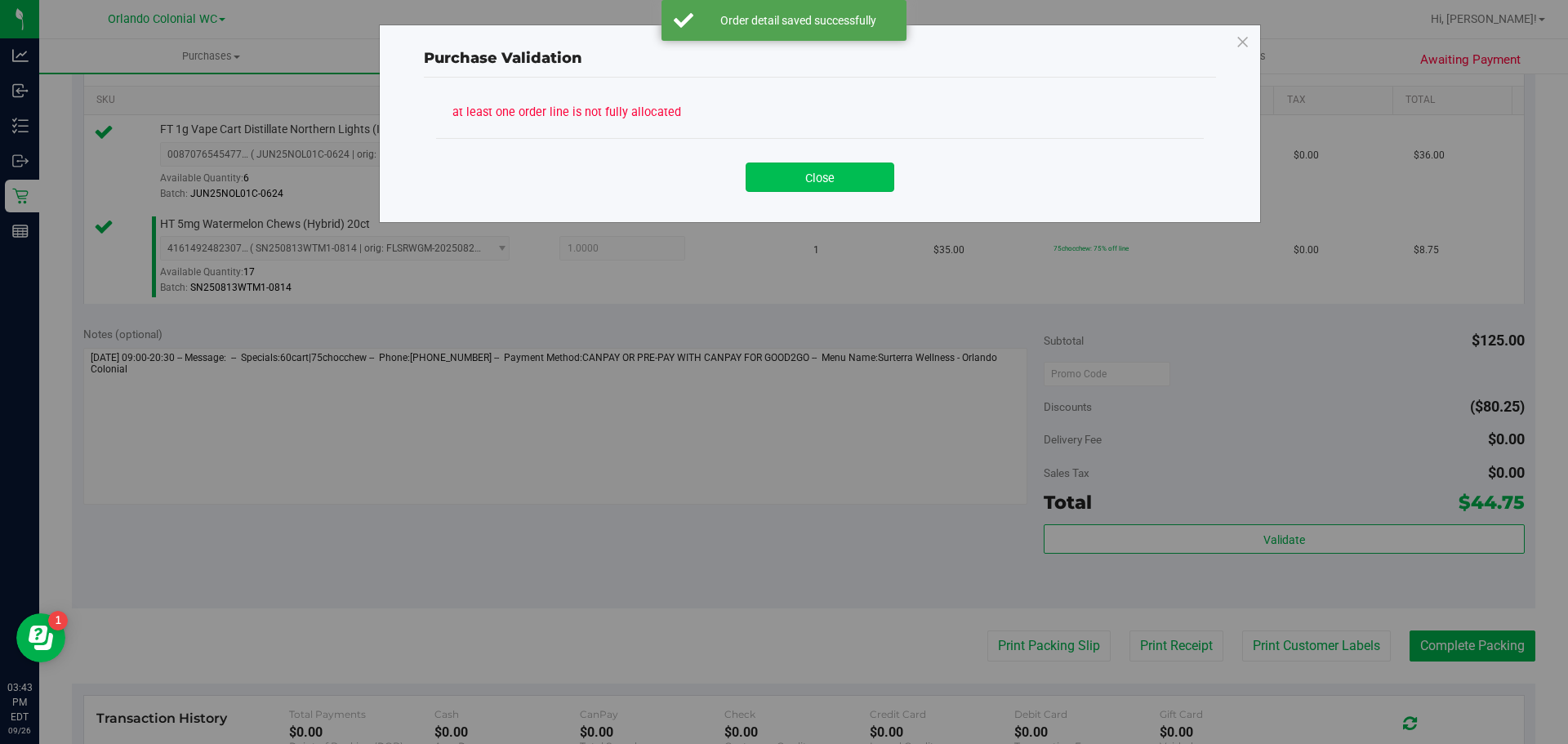
click at [795, 165] on button "Close" at bounding box center [819, 178] width 149 height 30
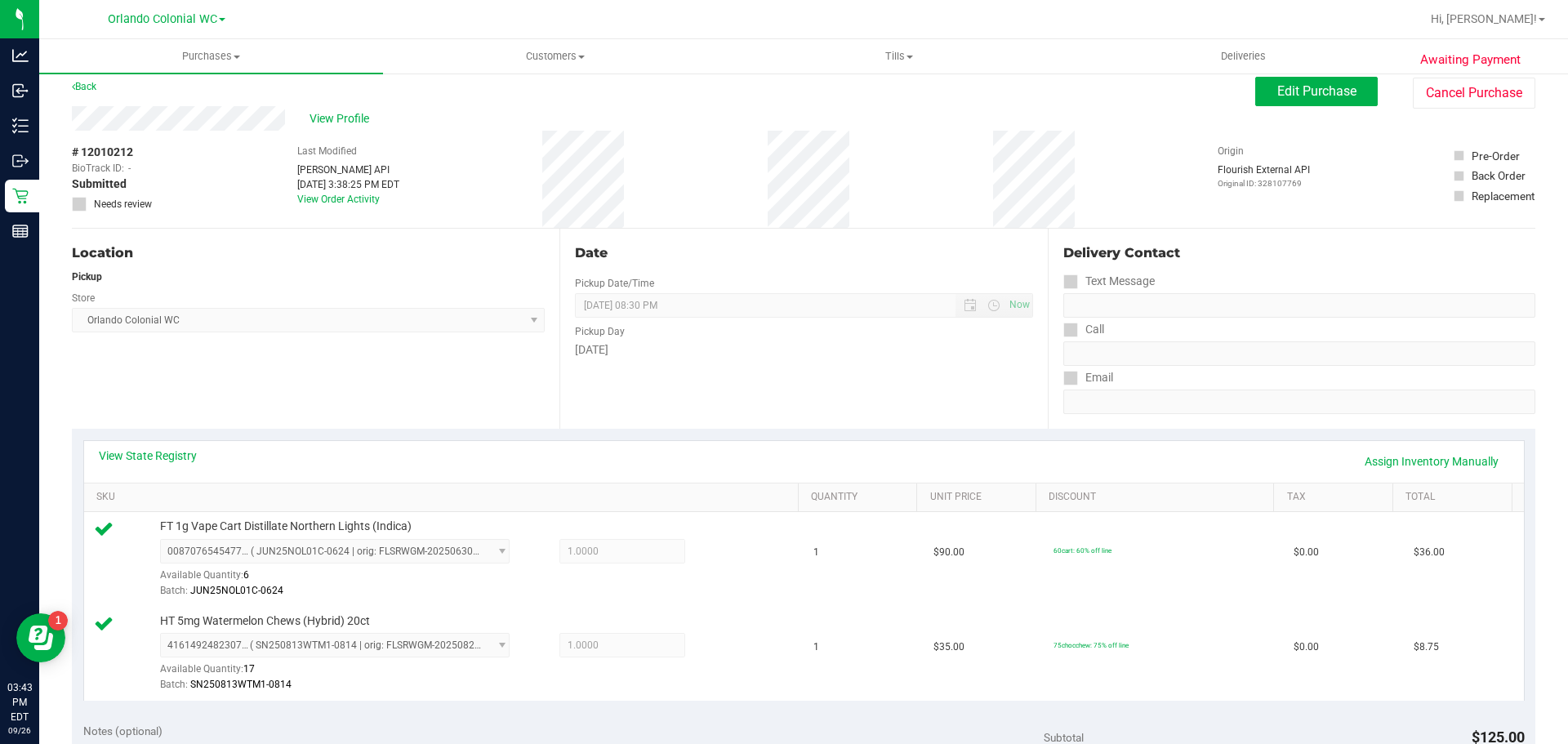
scroll to position [0, 0]
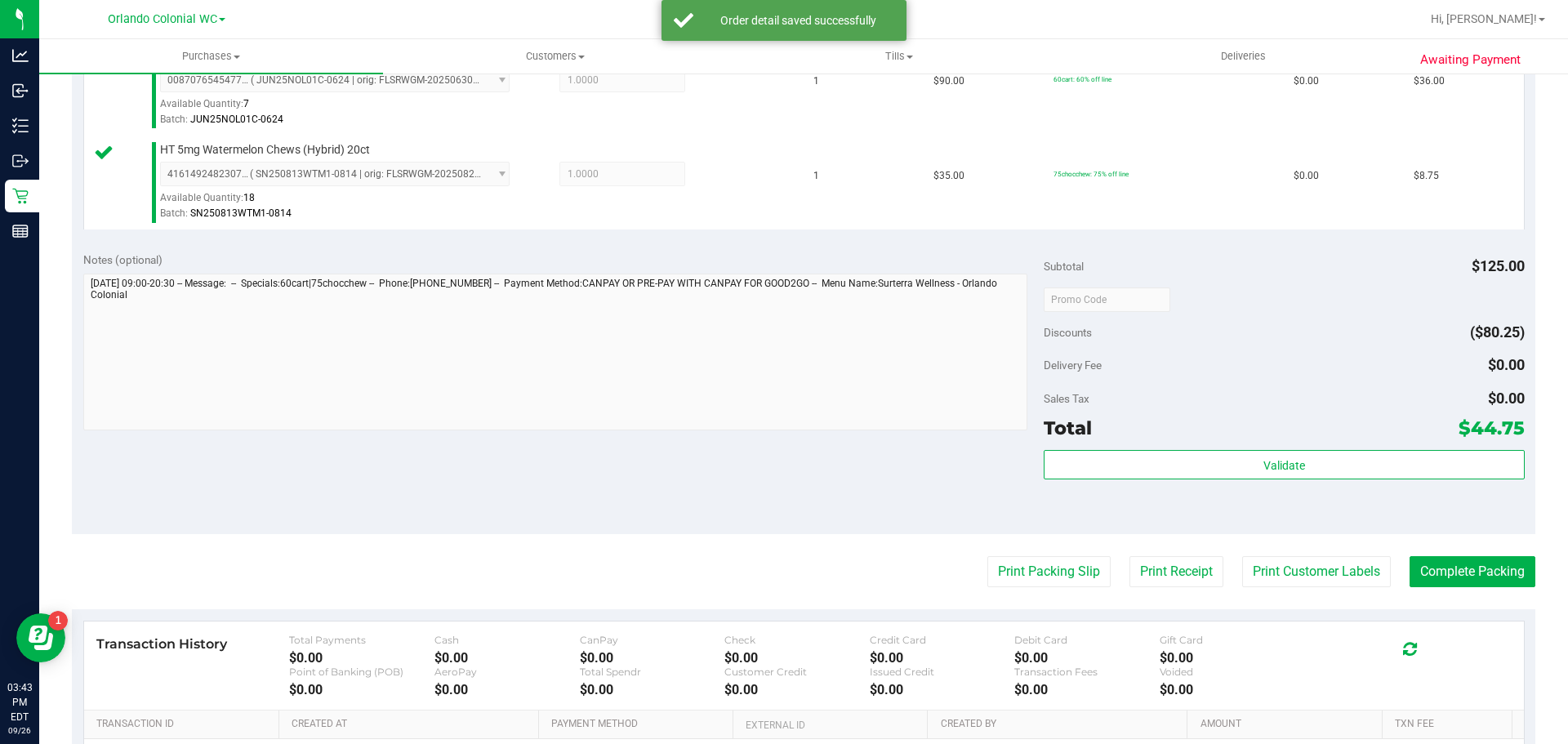
scroll to position [516, 0]
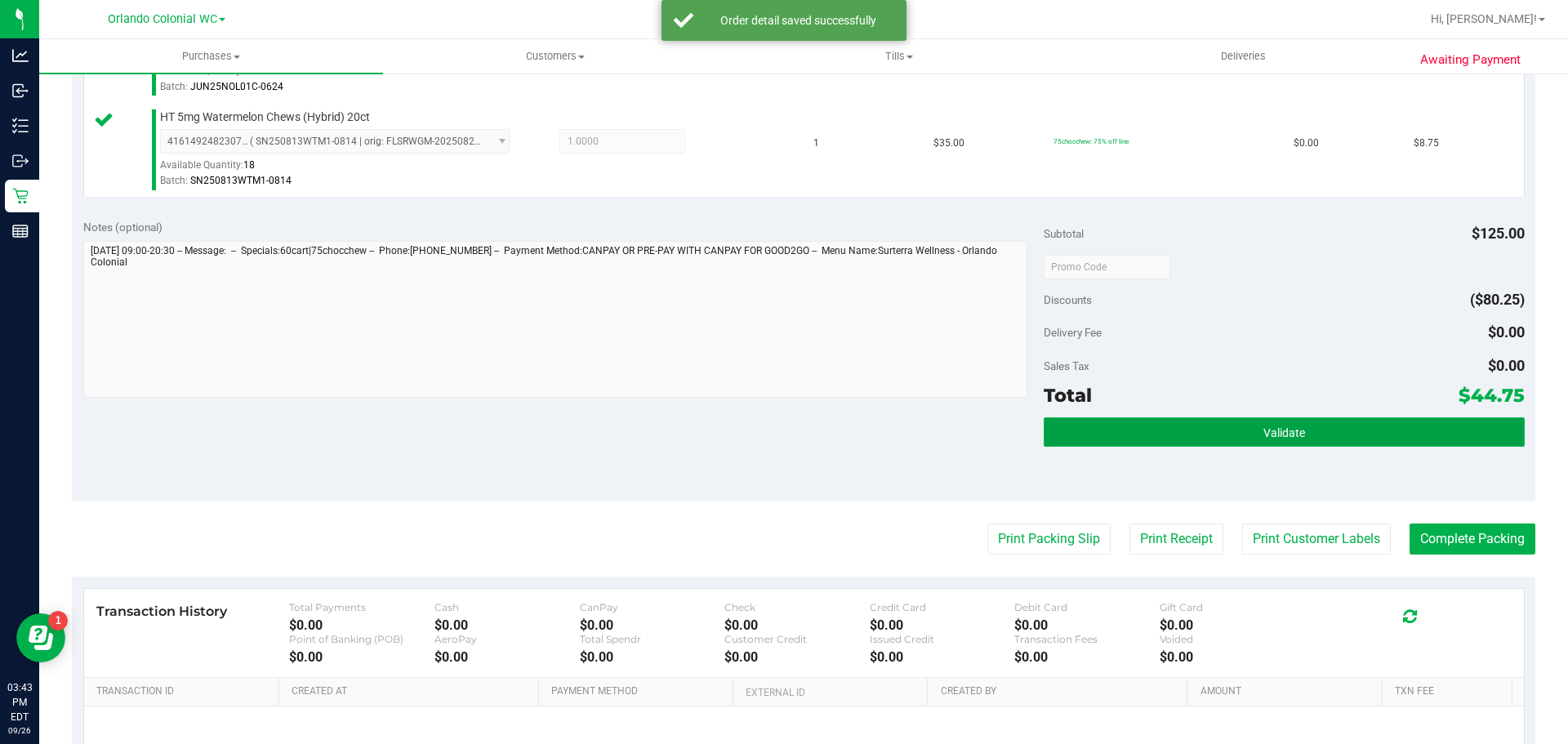
click at [1235, 429] on button "Validate" at bounding box center [1283, 432] width 480 height 30
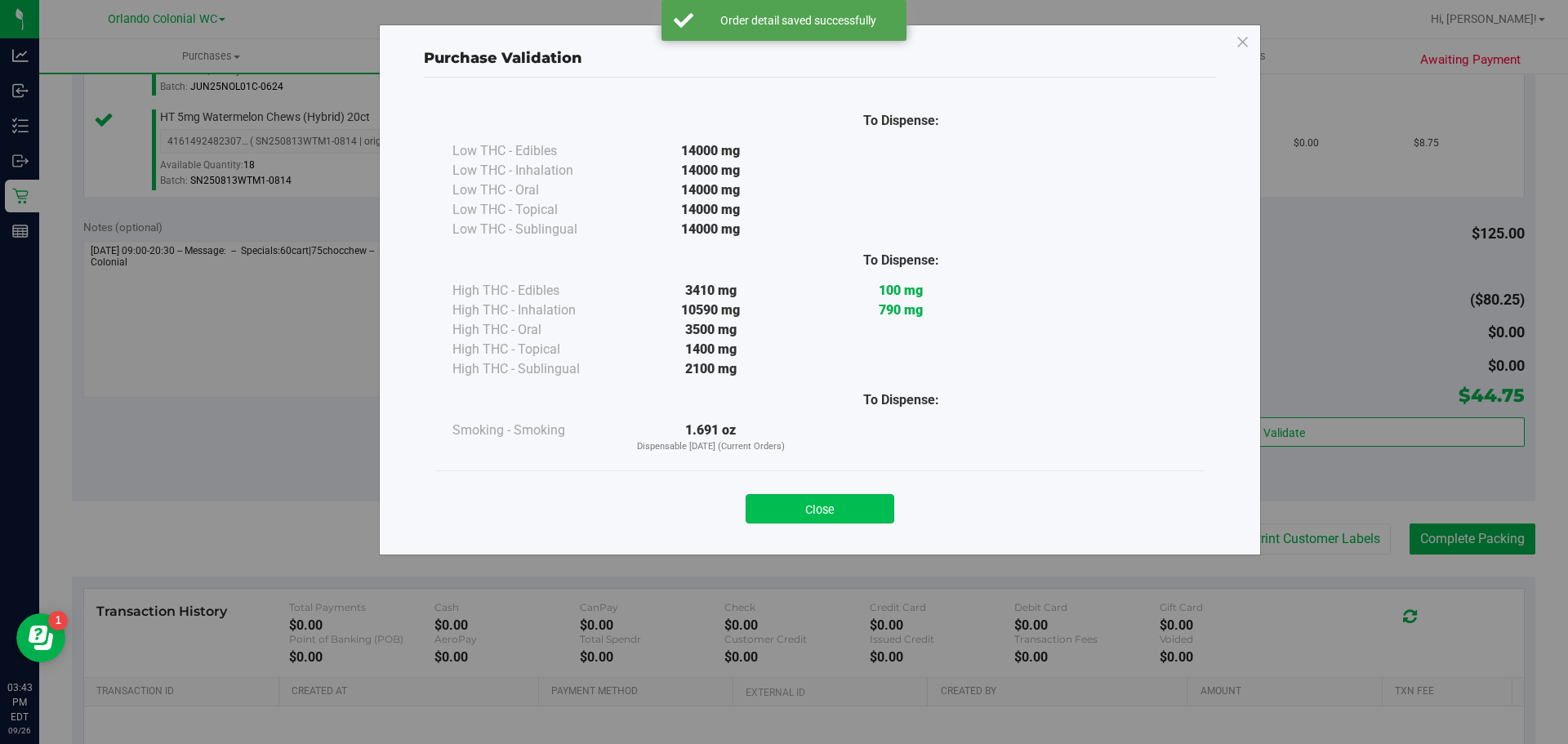
click at [842, 506] on button "Close" at bounding box center [819, 509] width 149 height 30
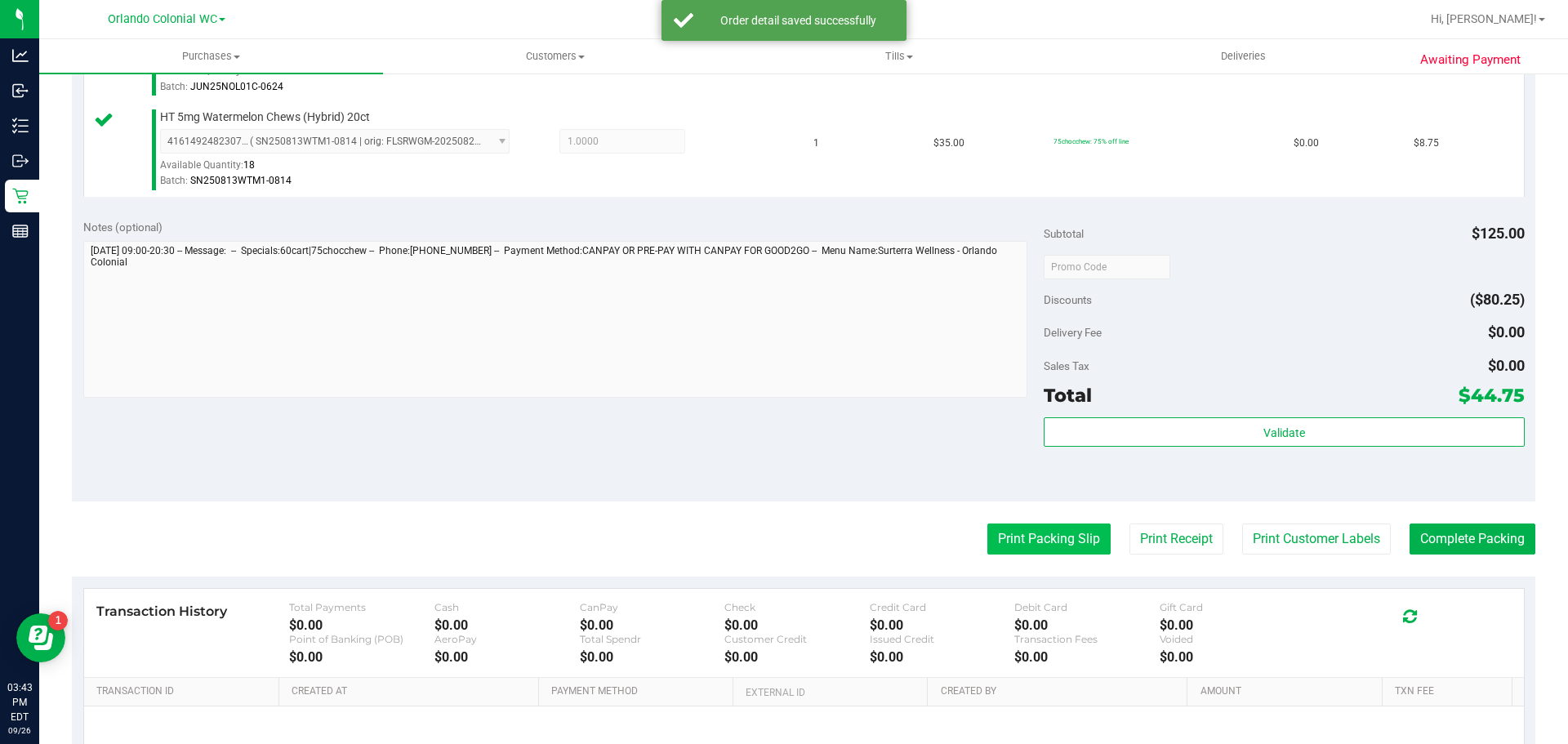
click at [1030, 536] on button "Print Packing Slip" at bounding box center [1049, 539] width 124 height 31
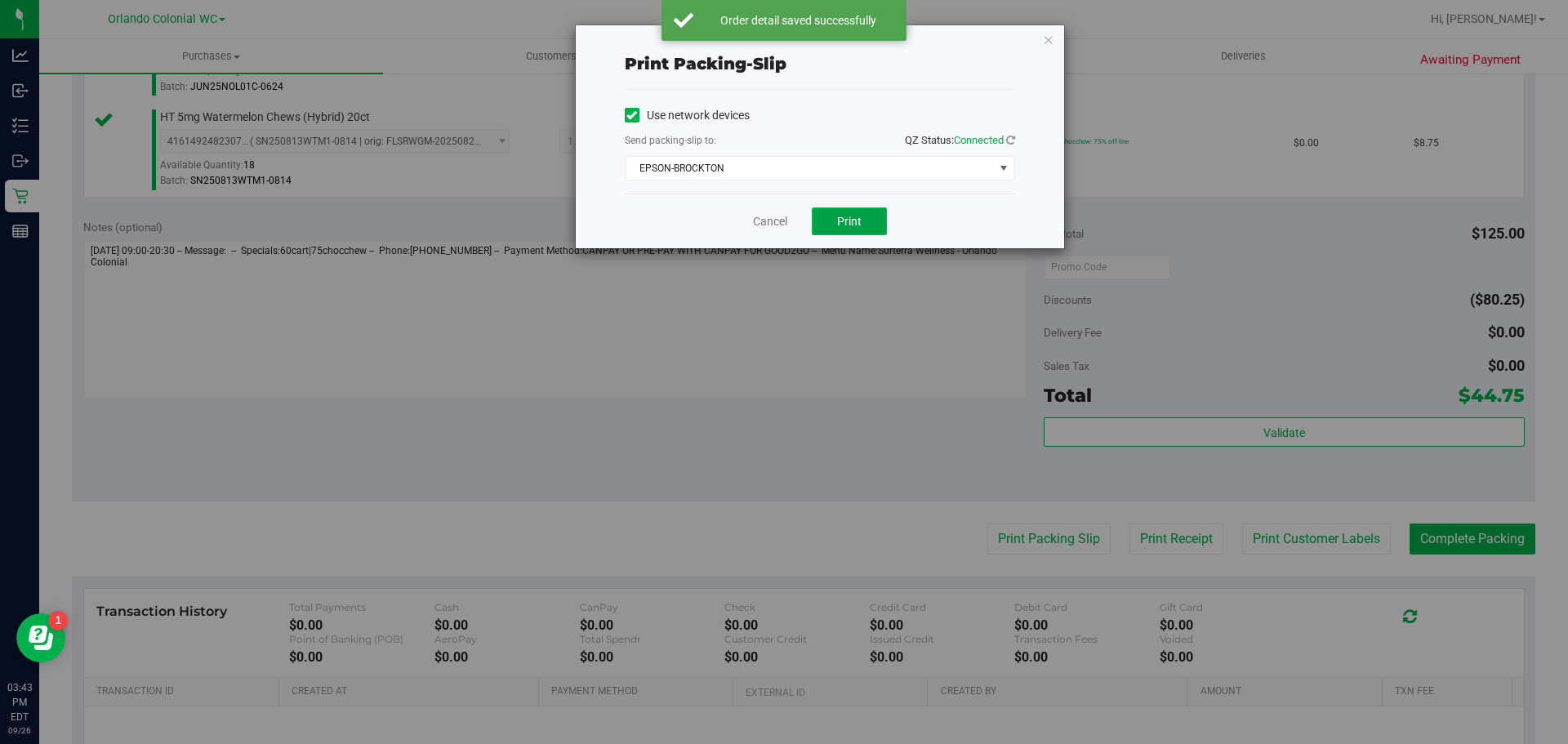
click at [875, 207] on button "Print" at bounding box center [849, 221] width 75 height 28
click at [1048, 37] on icon "button" at bounding box center [1048, 39] width 11 height 20
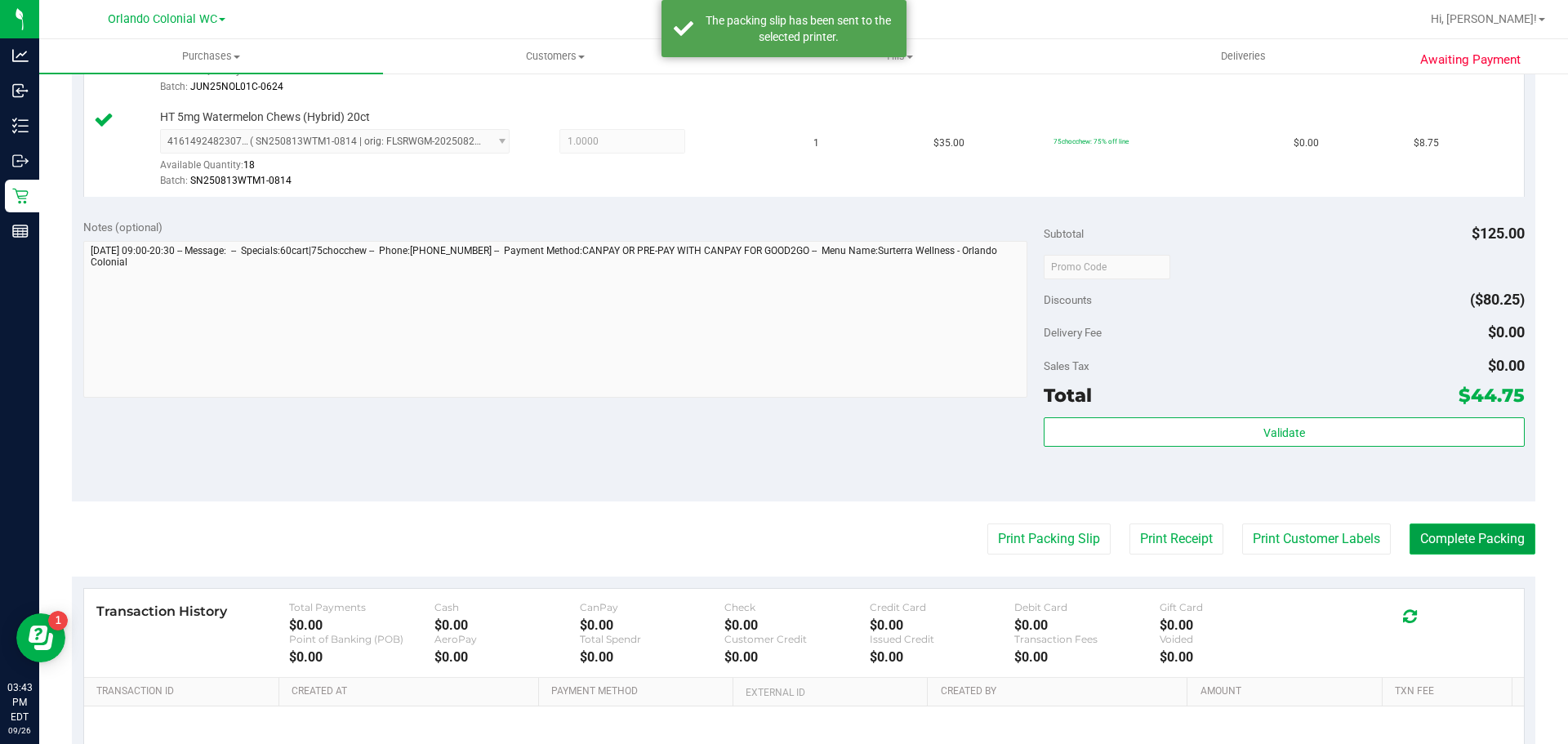
click at [1470, 549] on button "Complete Packing" at bounding box center [1472, 539] width 125 height 31
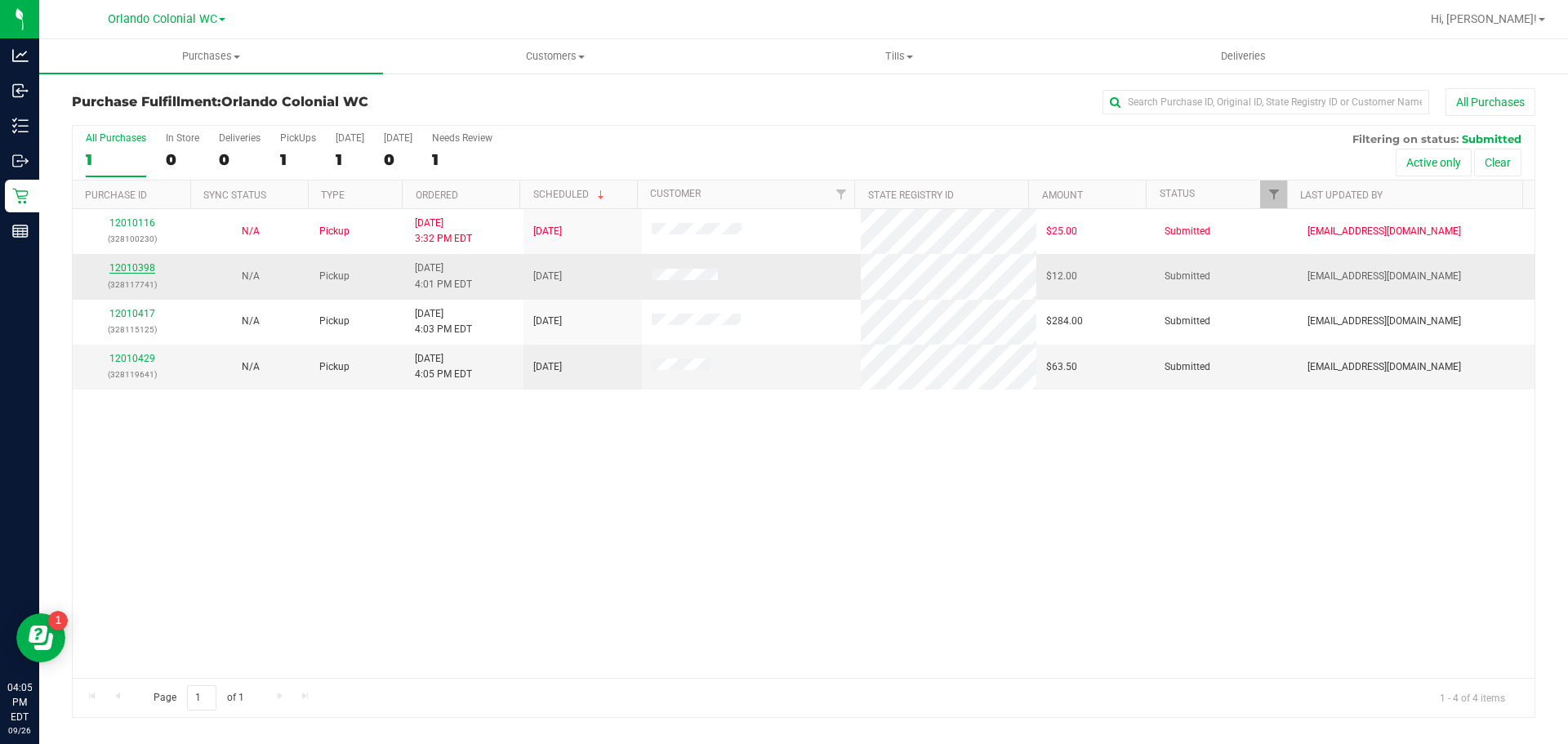
click at [151, 266] on link "12010398" at bounding box center [132, 267] width 46 height 11
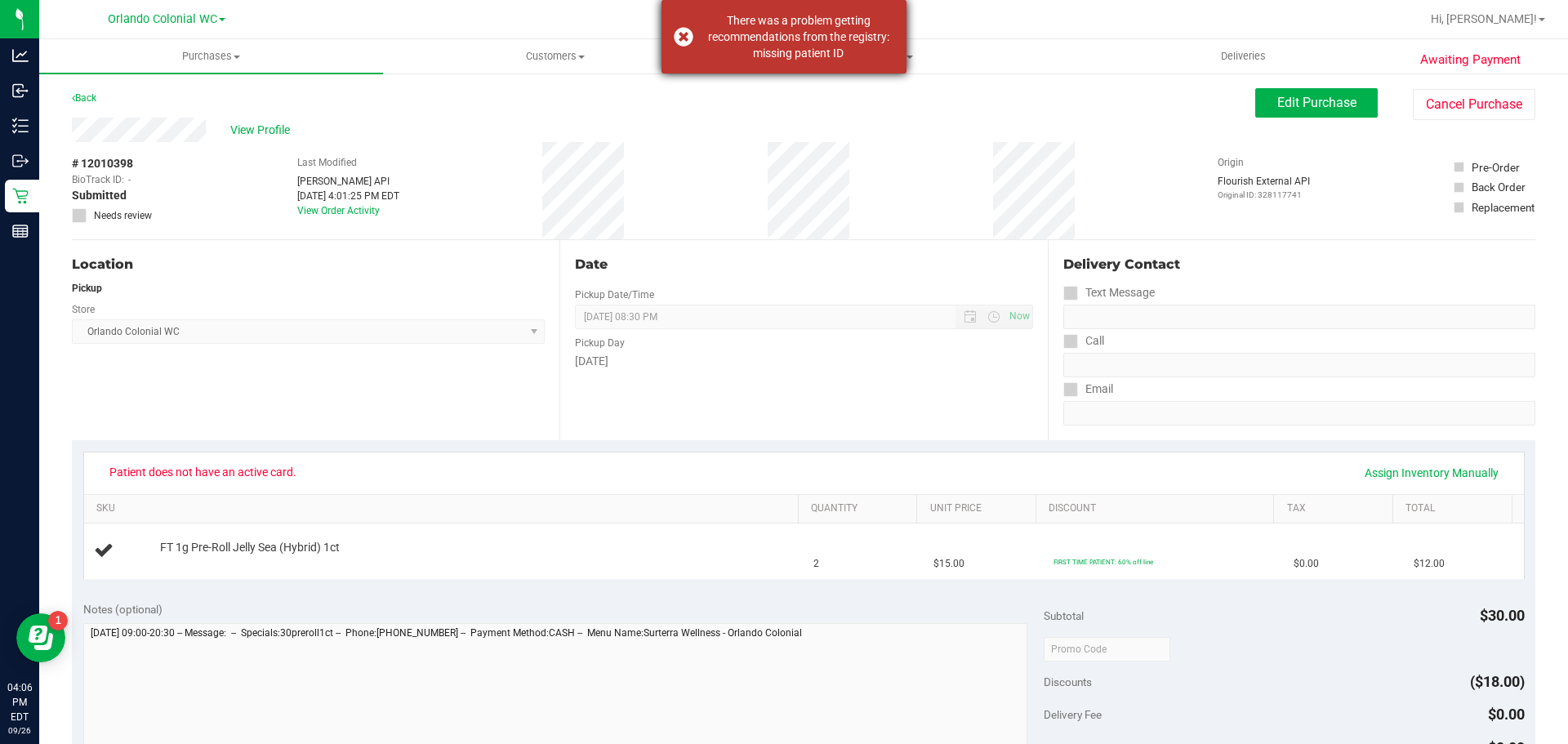
click at [683, 32] on div "There was a problem getting recommendations from the registry: missing patient …" at bounding box center [784, 37] width 245 height 73
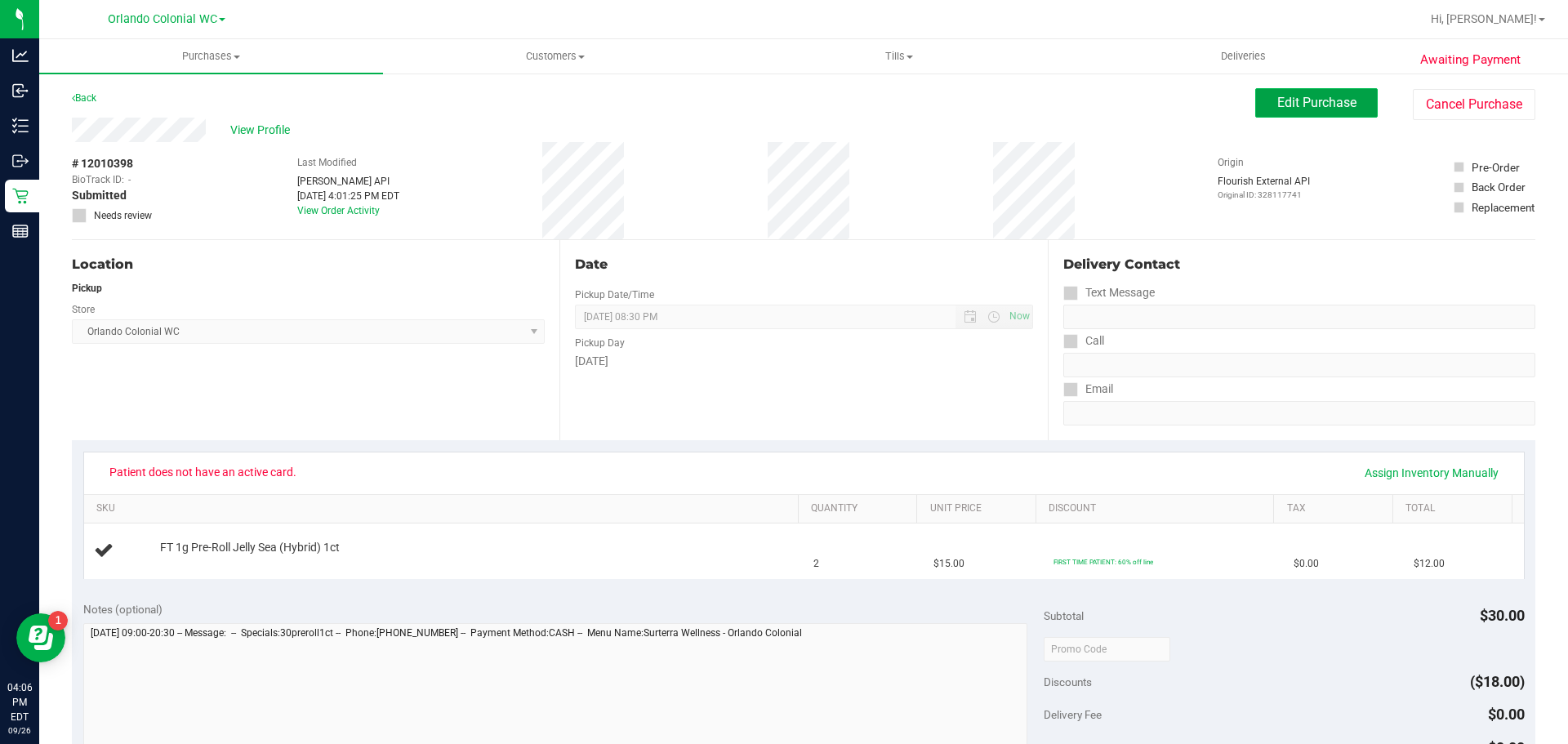
click at [1277, 98] on span "Edit Purchase" at bounding box center [1316, 103] width 79 height 16
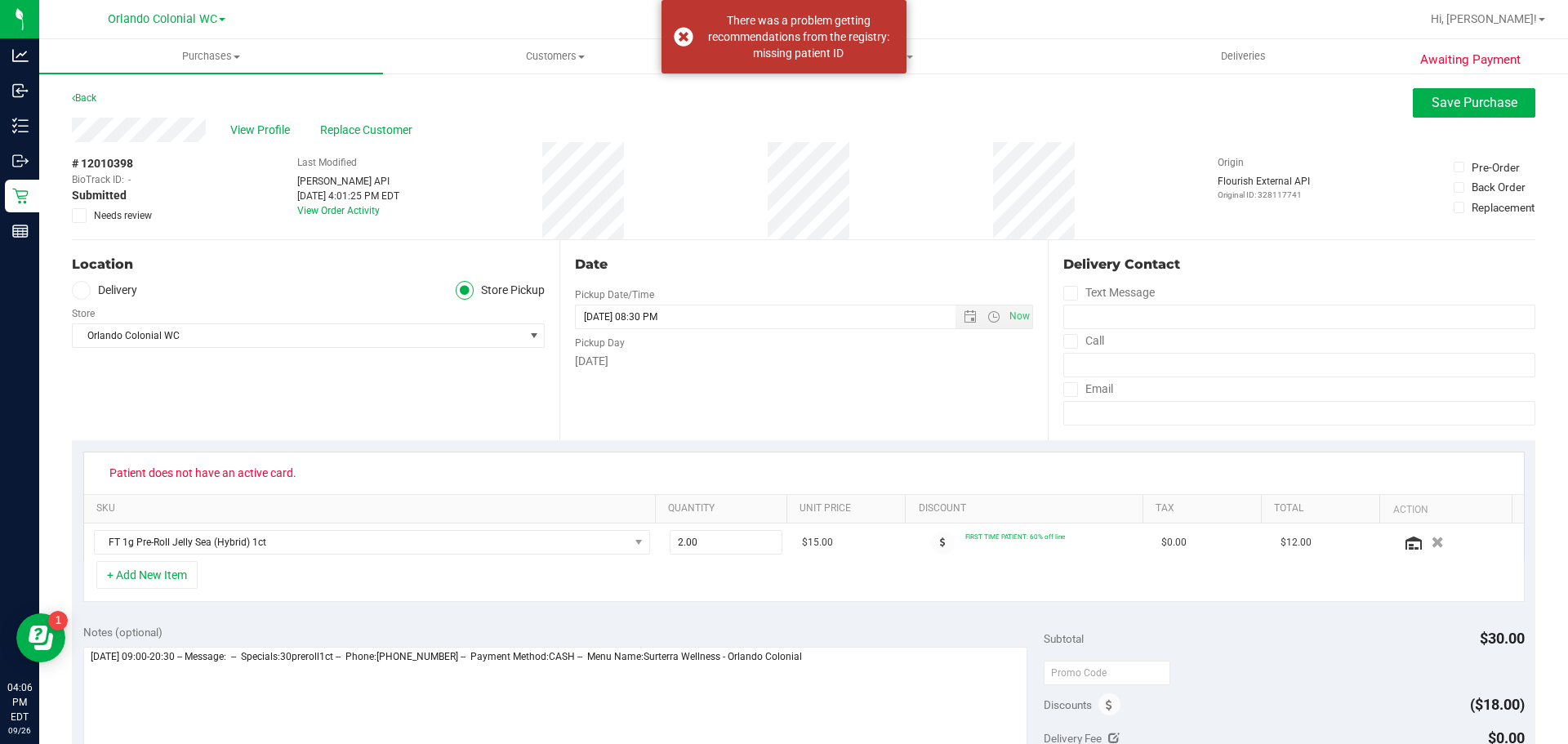
click at [80, 216] on icon at bounding box center [79, 216] width 10 height 0
click at [0, 0] on input "Needs review" at bounding box center [0, 0] width 0 height 0
click at [1431, 105] on span "Save Purchase" at bounding box center [1474, 103] width 85 height 16
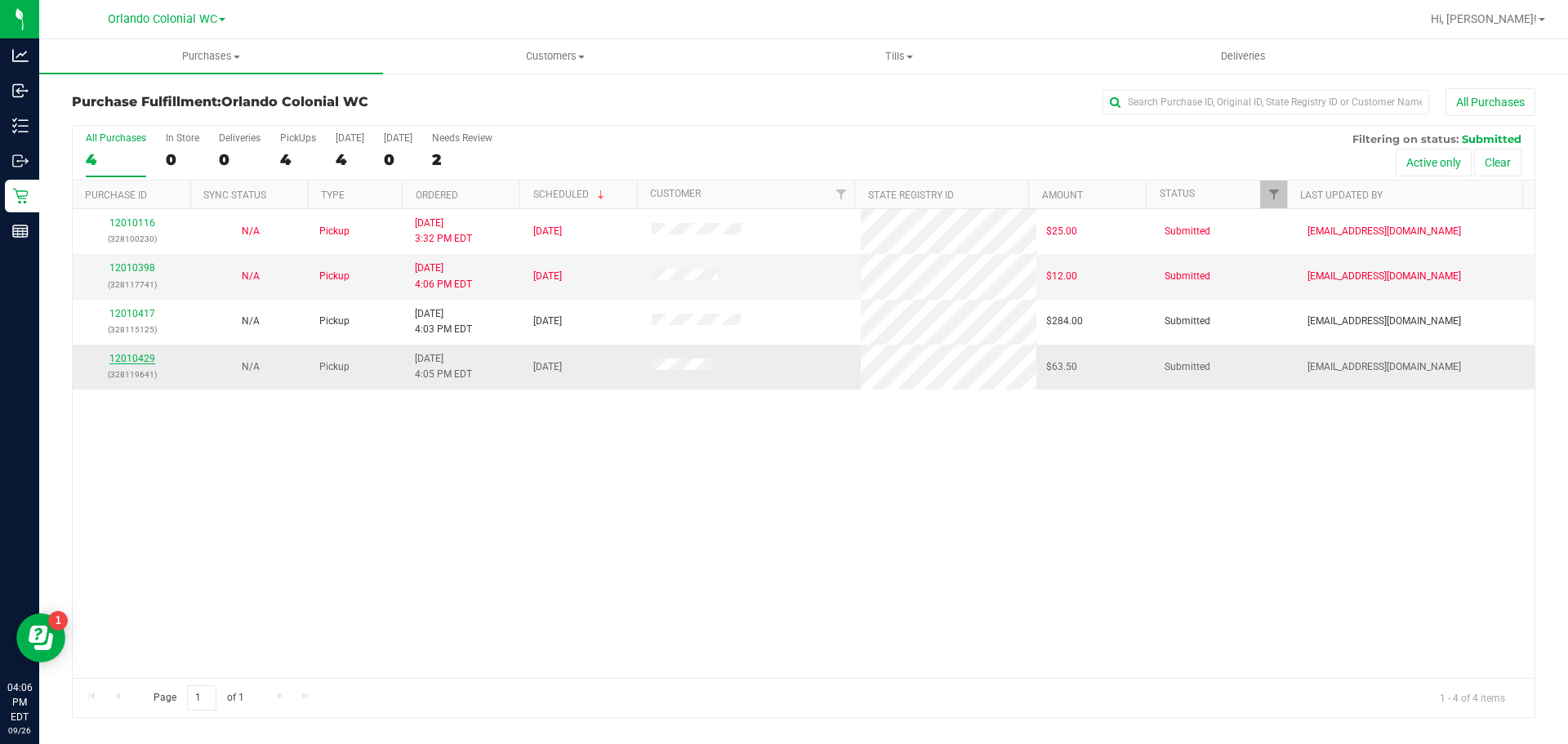
click at [138, 360] on link "12010429" at bounding box center [132, 358] width 46 height 11
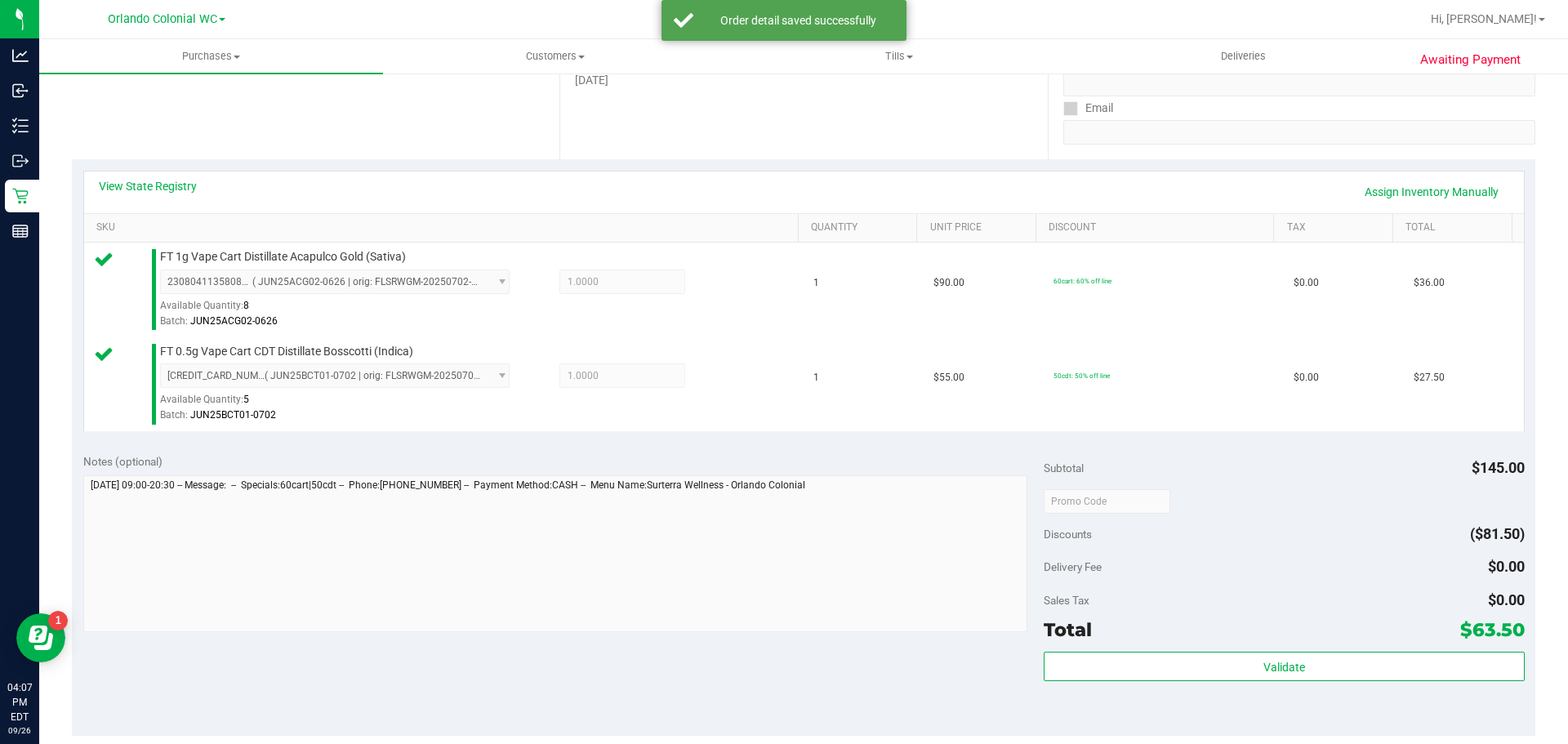
scroll to position [380, 0]
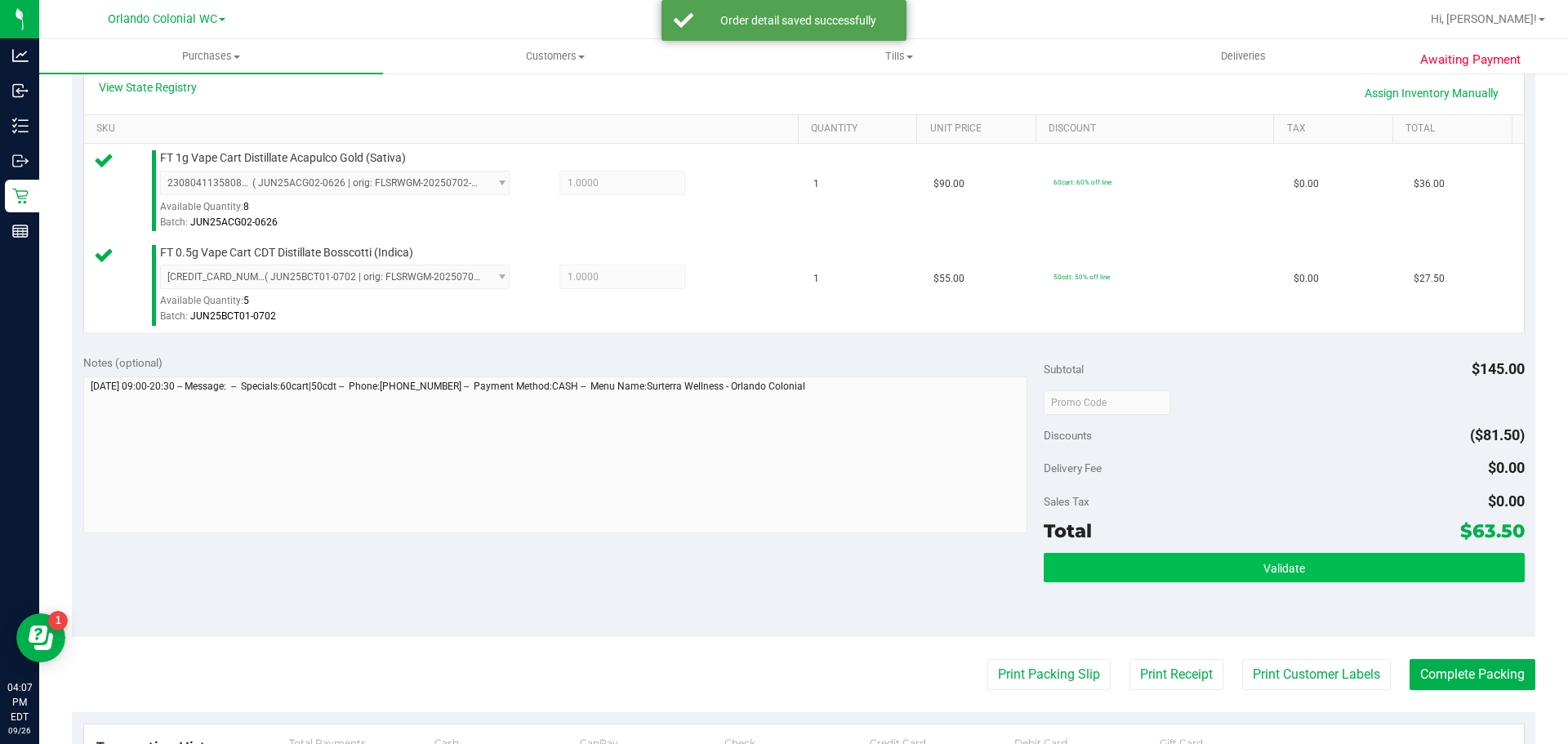
click at [1269, 564] on span "Validate" at bounding box center [1284, 568] width 42 height 13
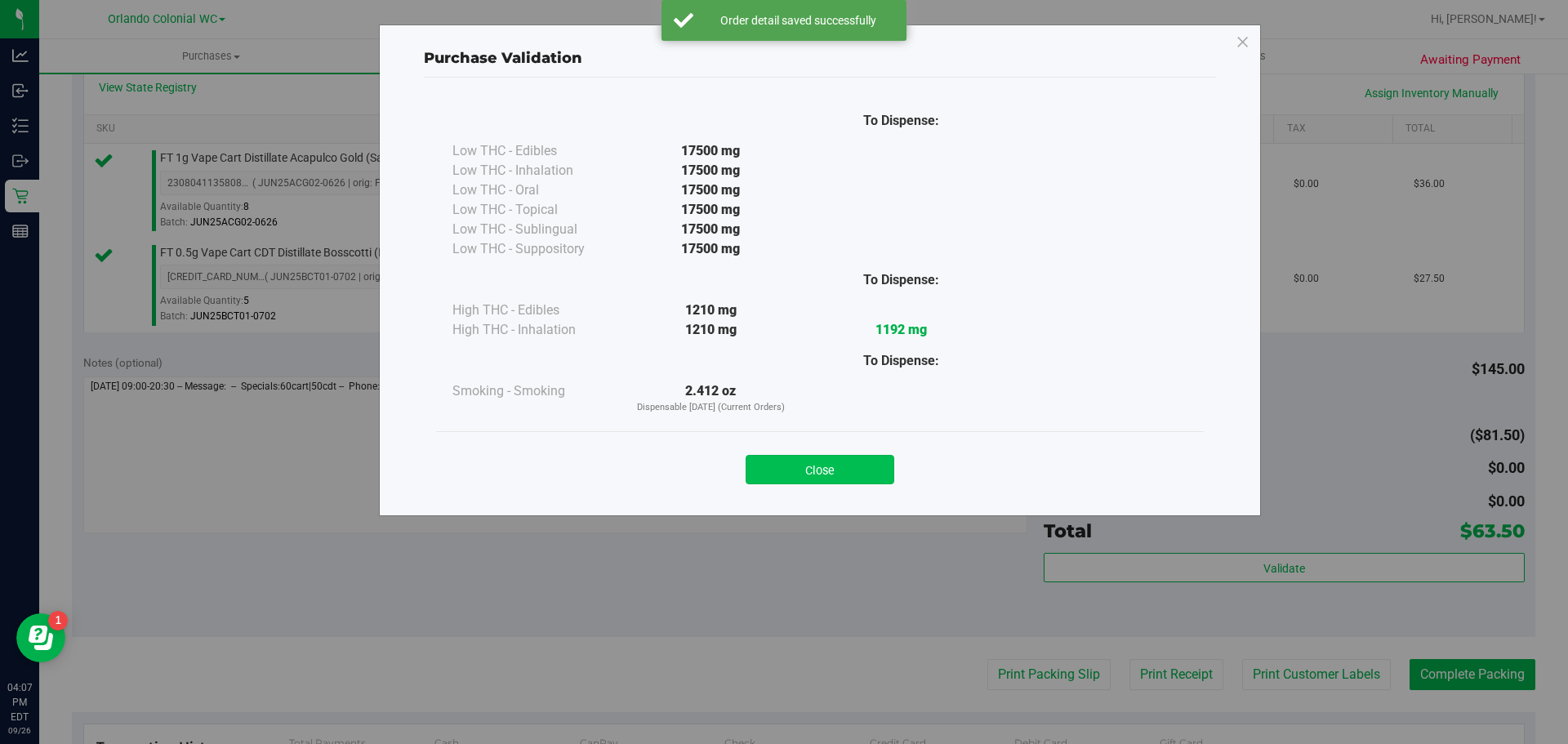
click at [838, 480] on button "Close" at bounding box center [819, 470] width 149 height 30
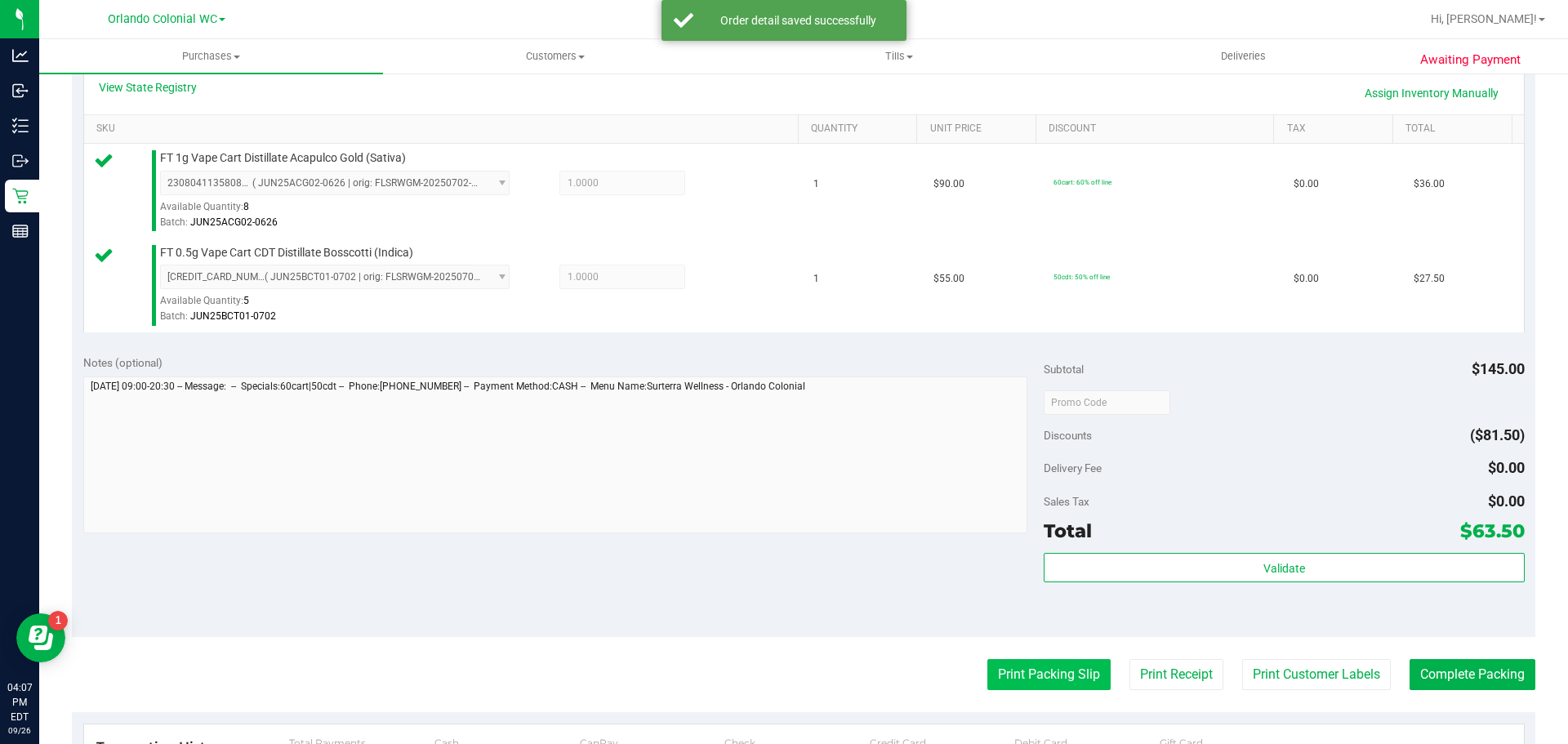
click at [1073, 675] on button "Print Packing Slip" at bounding box center [1049, 675] width 124 height 31
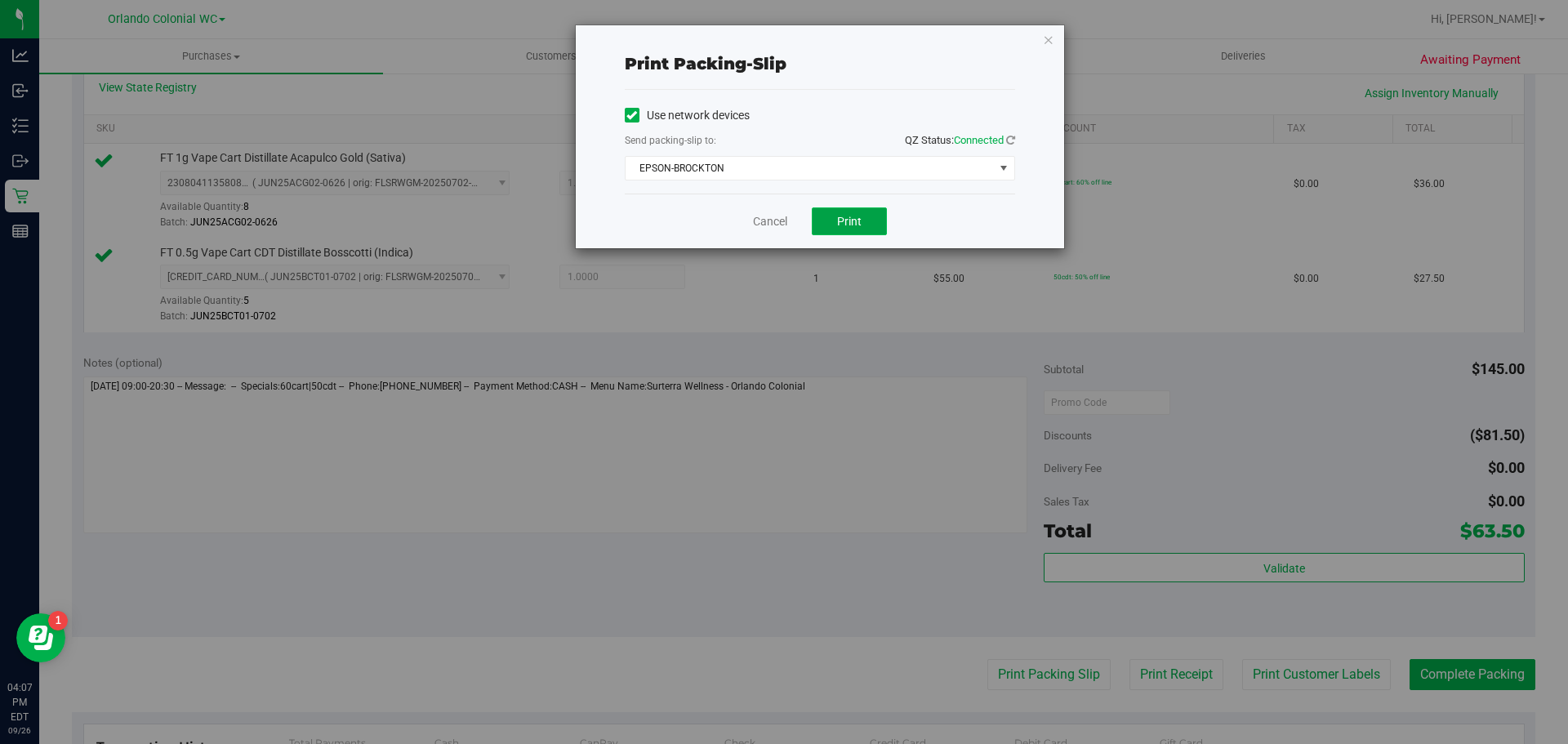
click at [858, 210] on button "Print" at bounding box center [849, 221] width 75 height 28
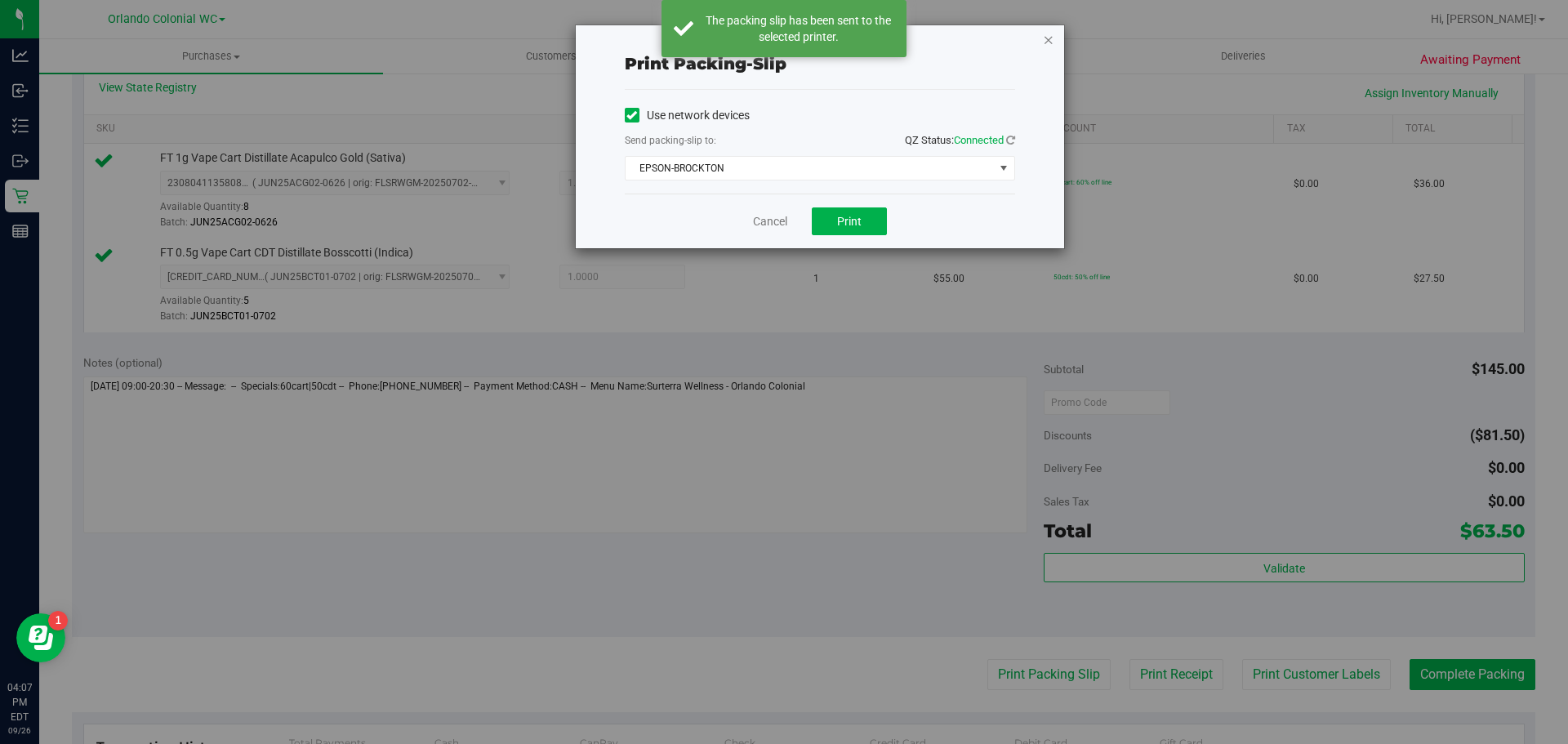
click at [1047, 38] on icon "button" at bounding box center [1048, 39] width 11 height 20
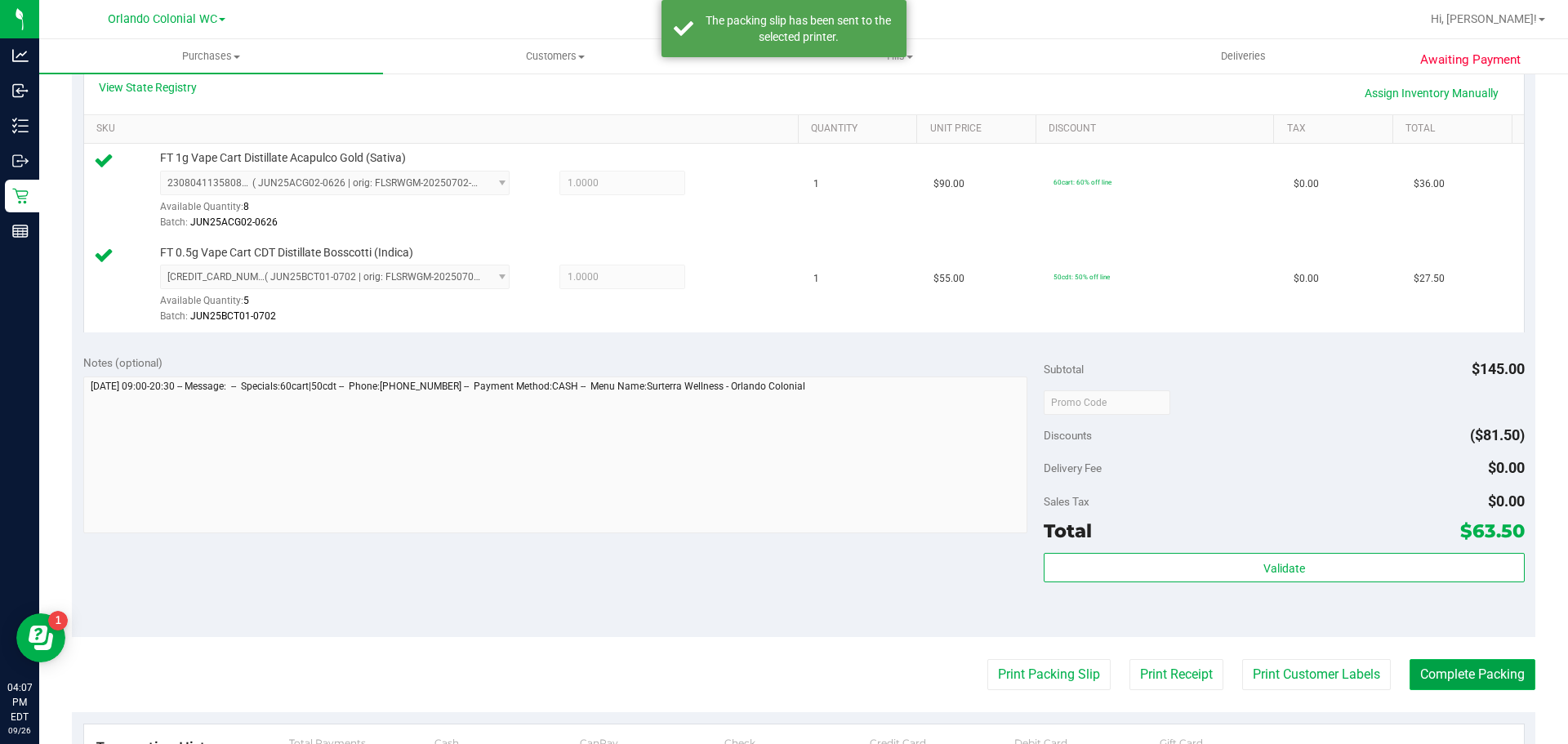
click at [1450, 670] on button "Complete Packing" at bounding box center [1472, 675] width 125 height 31
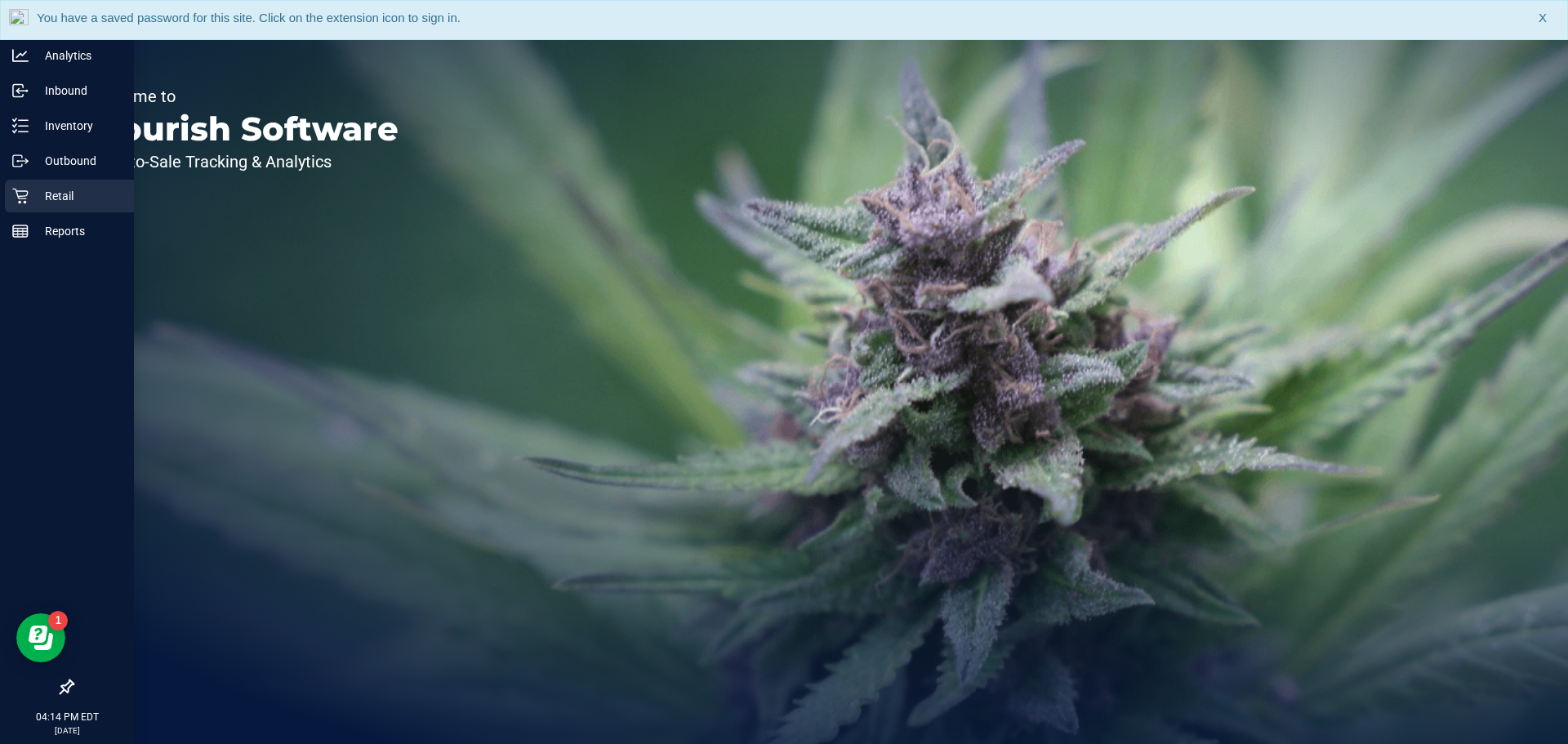
click at [57, 191] on p "Retail" at bounding box center [77, 196] width 98 height 20
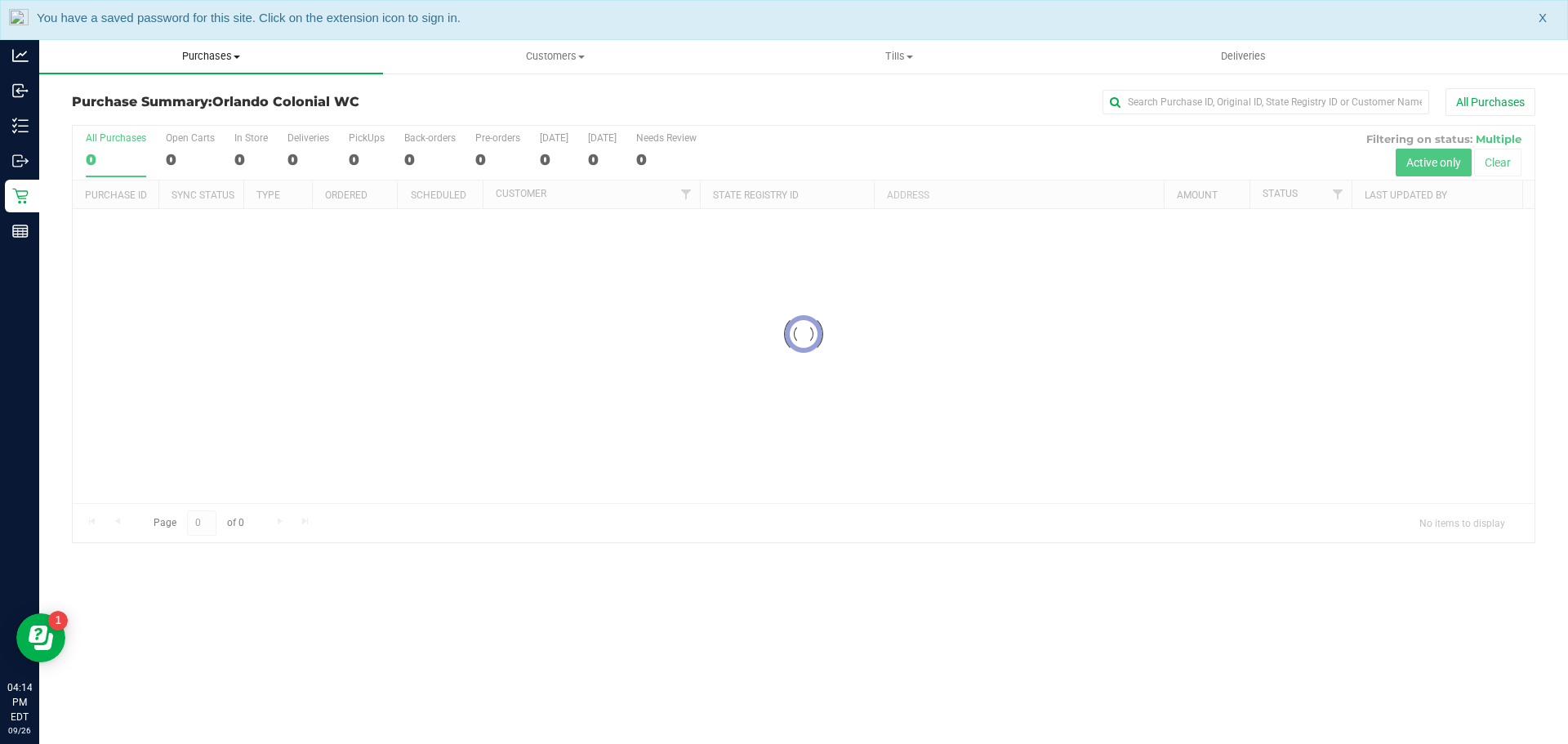
click at [207, 59] on span "Purchases" at bounding box center [211, 56] width 344 height 15
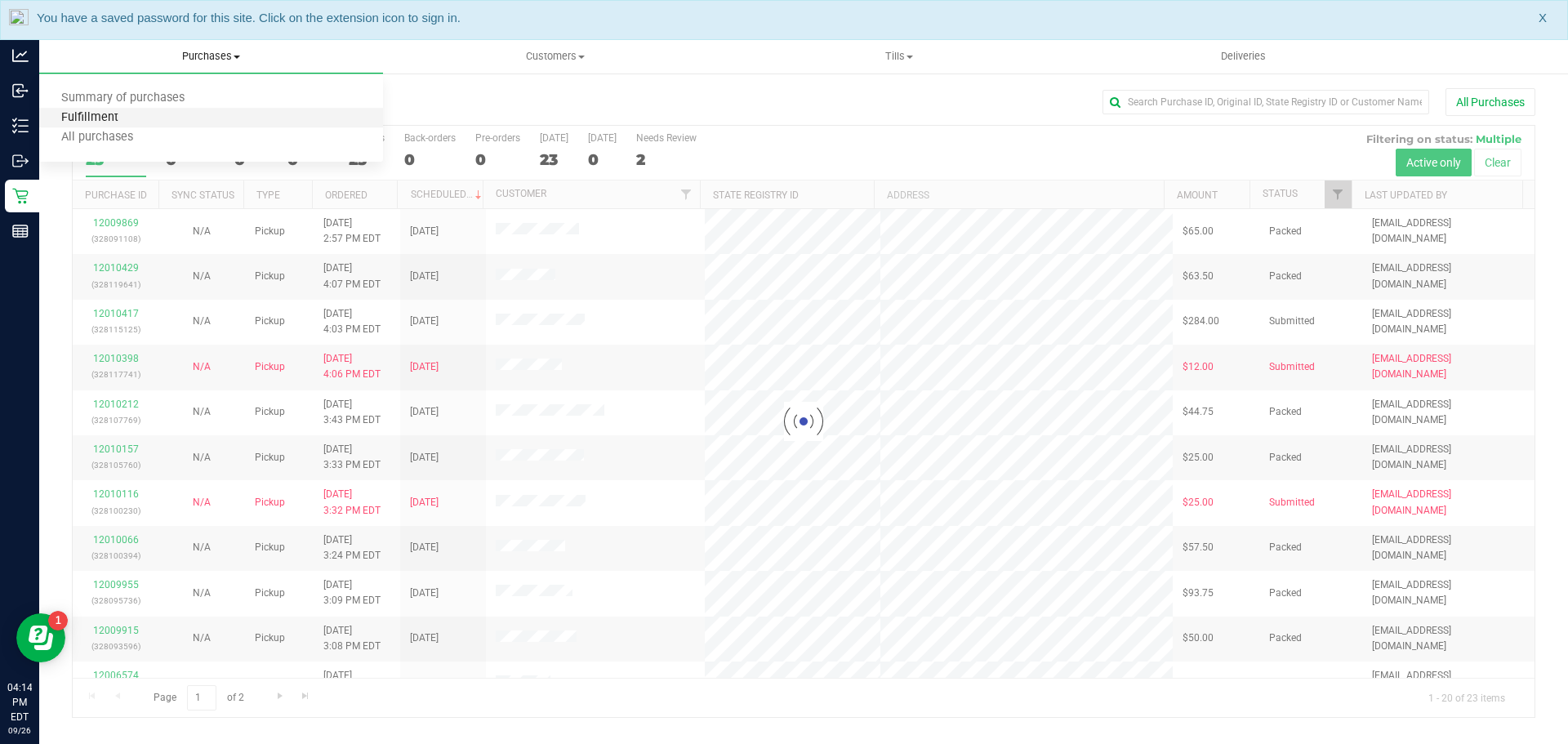
click at [118, 114] on span "Fulfillment" at bounding box center [90, 118] width 101 height 14
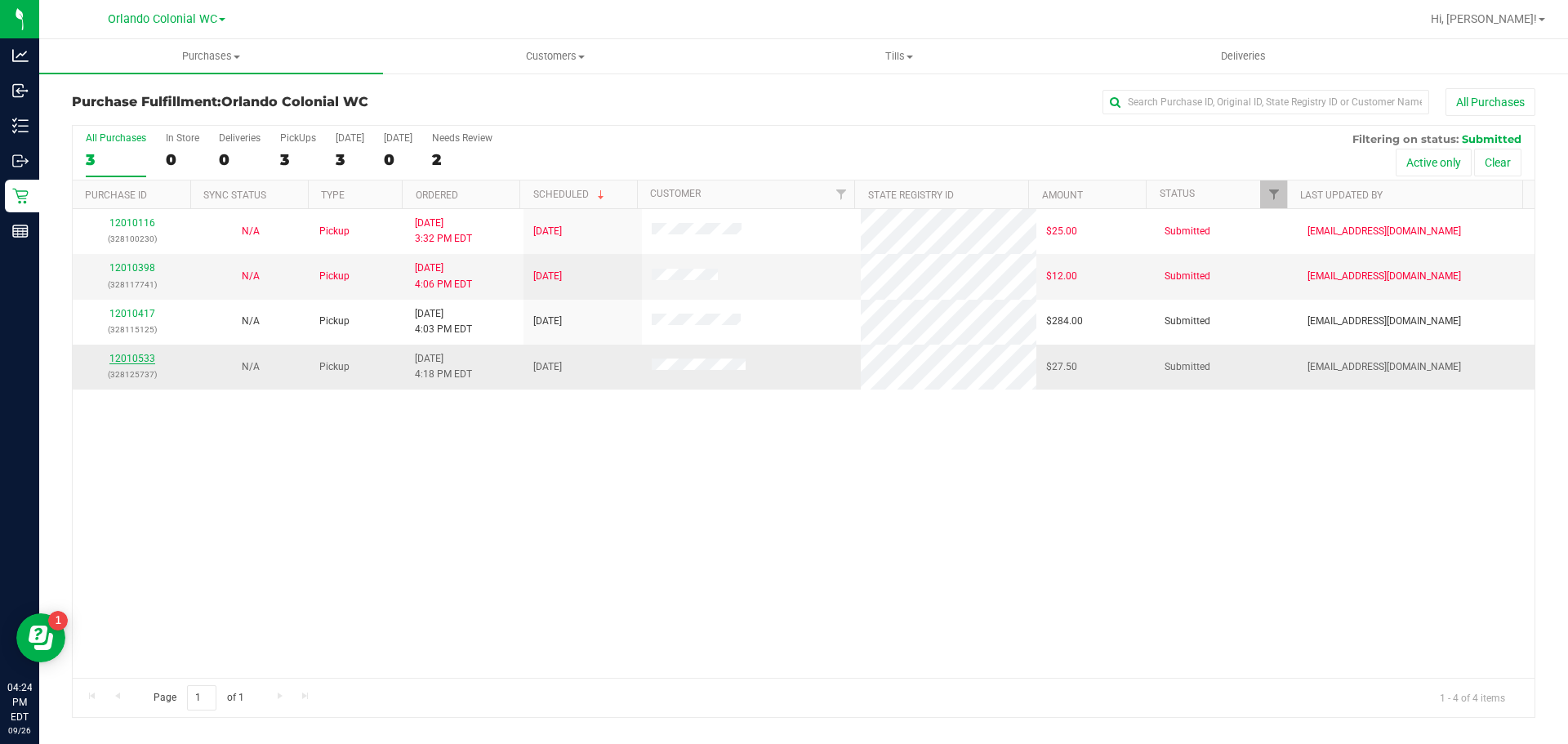
click at [115, 359] on link "12010533" at bounding box center [132, 358] width 46 height 11
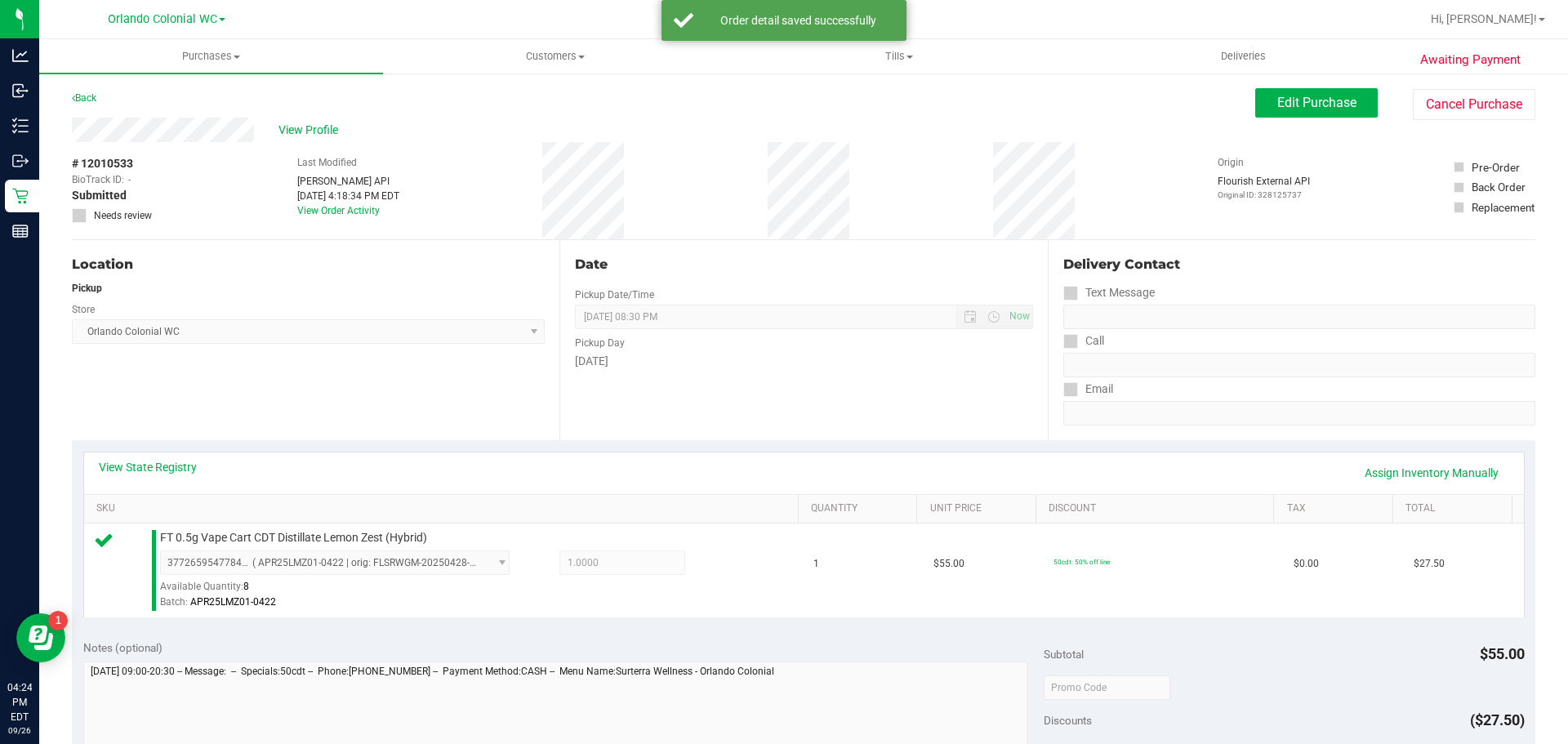
scroll to position [337, 0]
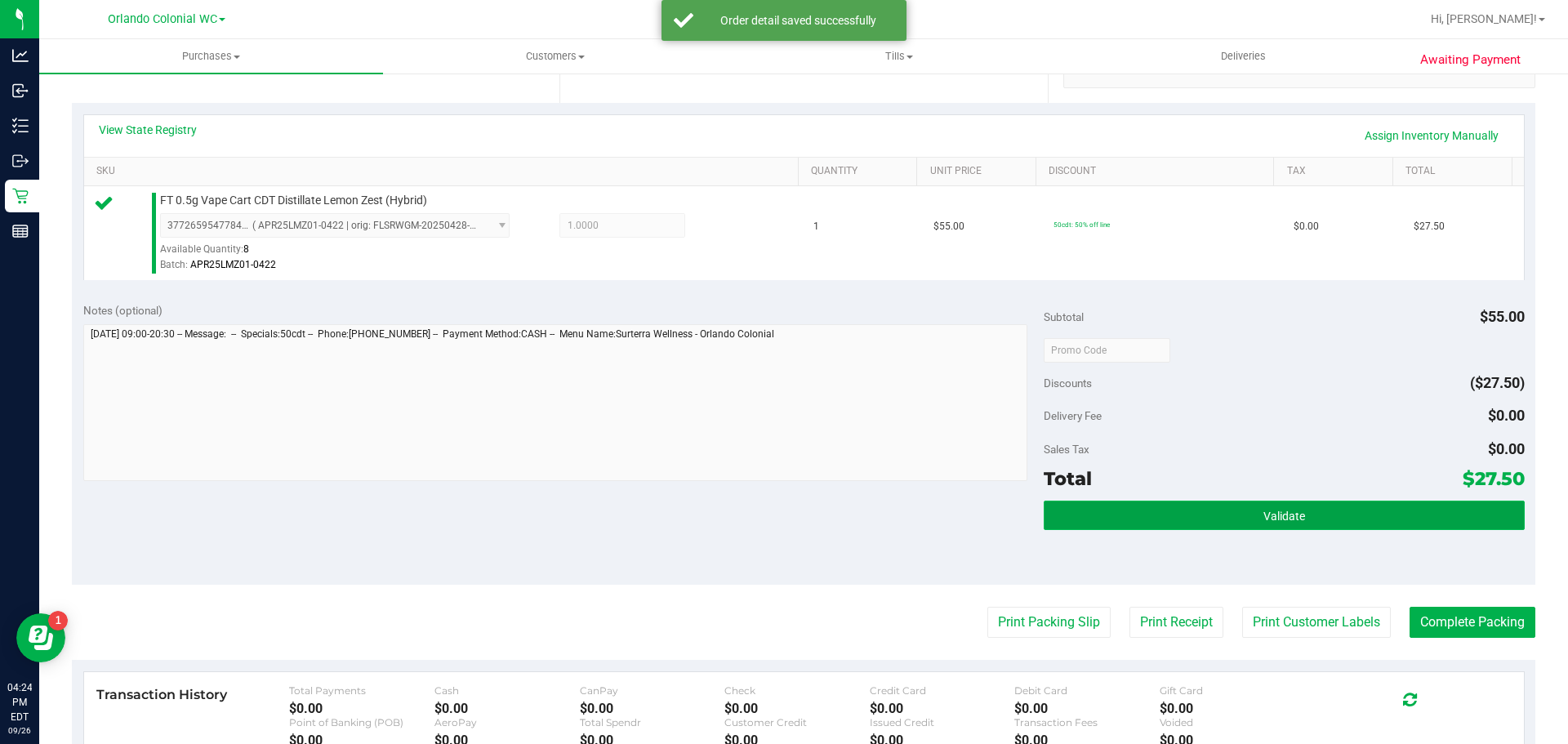
click at [1242, 527] on button "Validate" at bounding box center [1283, 516] width 480 height 30
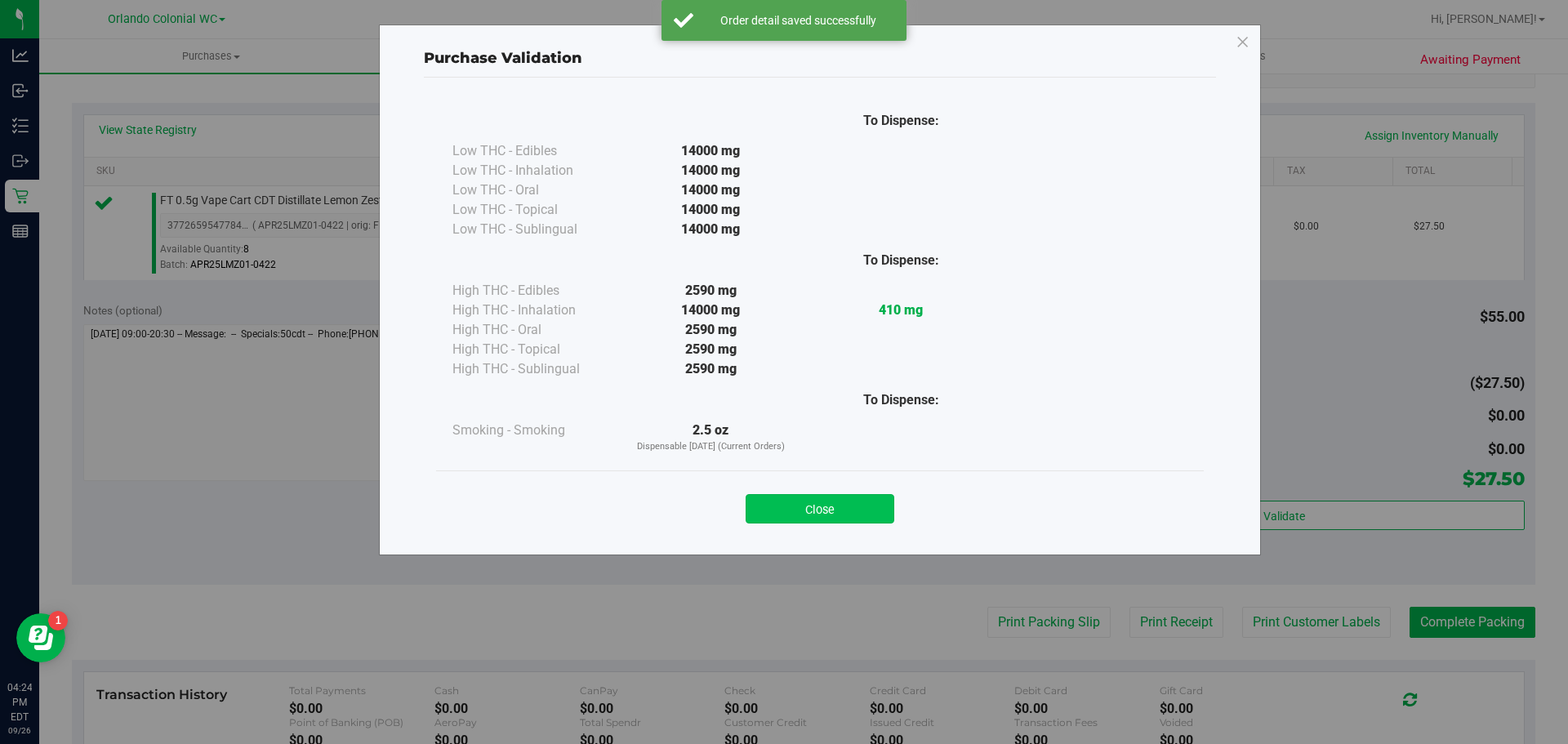
click at [841, 506] on button "Close" at bounding box center [819, 509] width 149 height 30
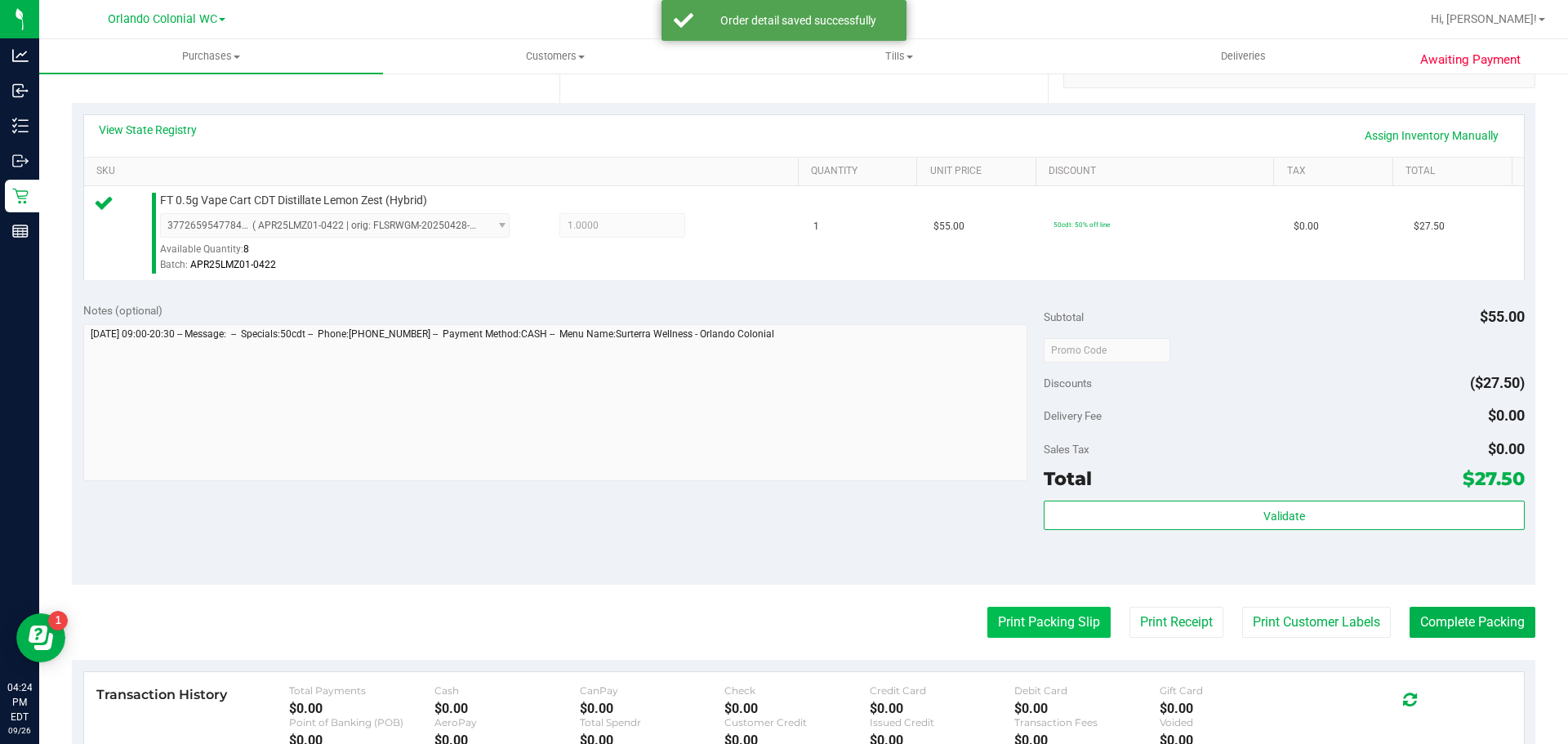
click at [1045, 626] on button "Print Packing Slip" at bounding box center [1049, 623] width 124 height 31
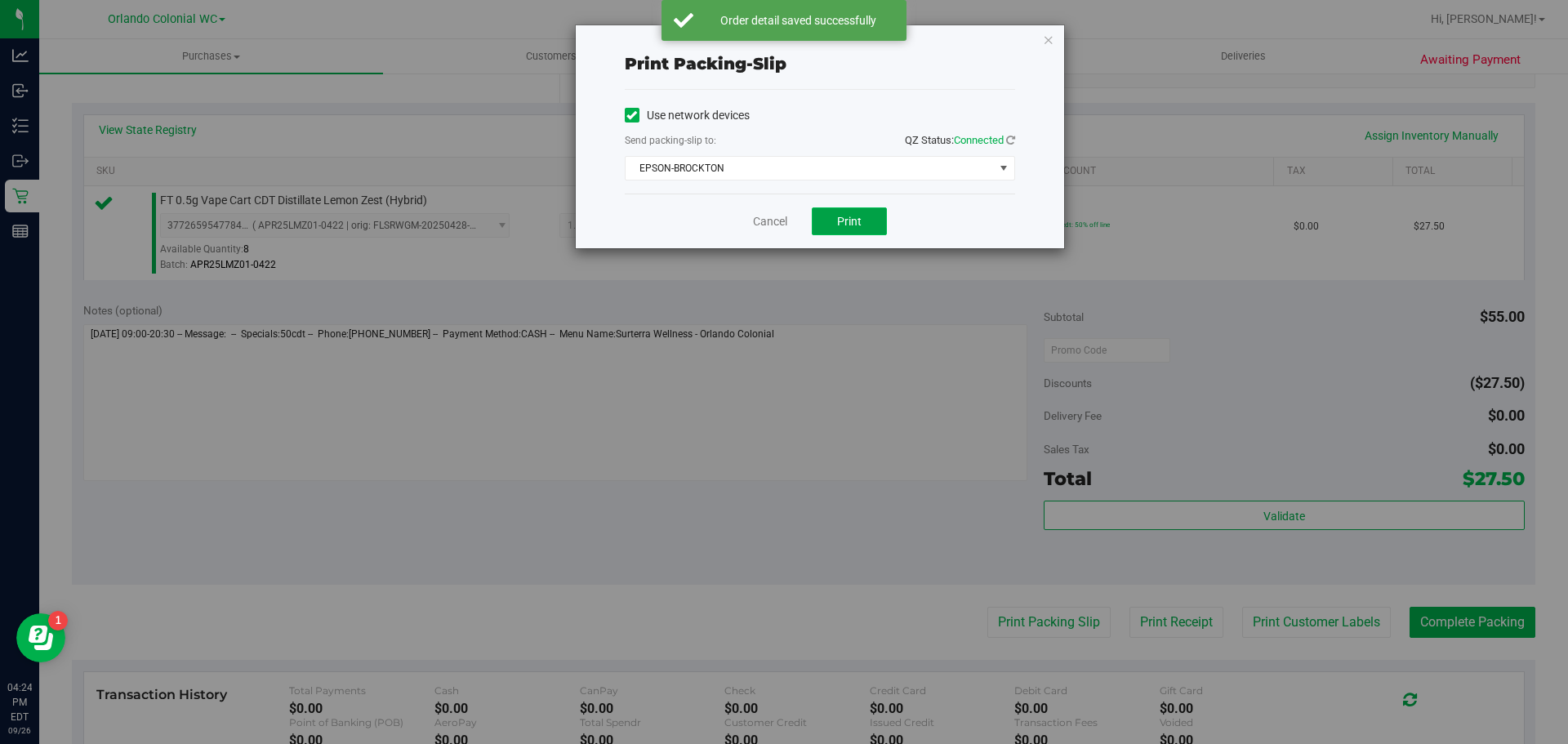
click at [850, 233] on button "Print" at bounding box center [849, 221] width 75 height 28
click at [1047, 43] on icon "button" at bounding box center [1048, 39] width 11 height 20
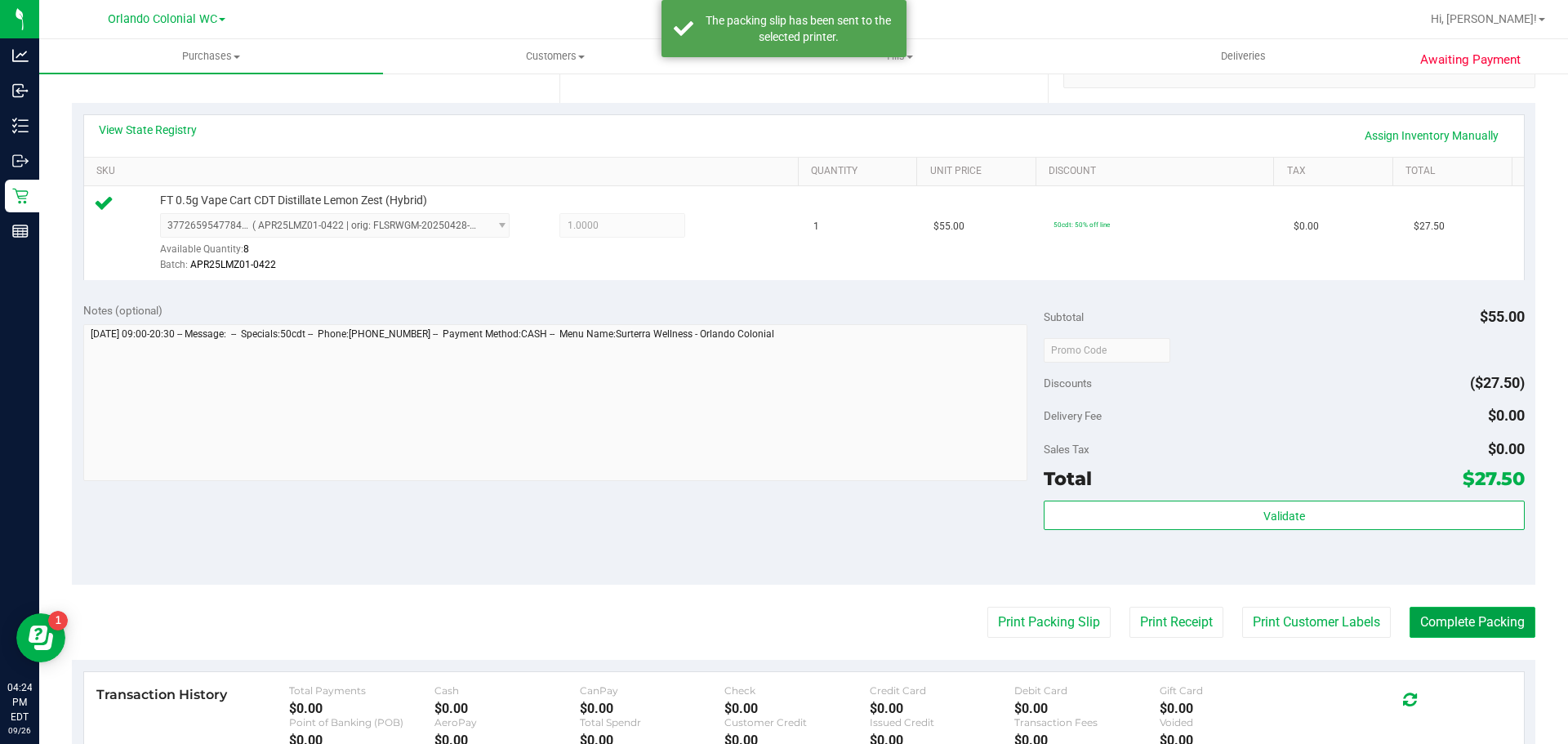
click at [1465, 626] on button "Complete Packing" at bounding box center [1472, 623] width 125 height 31
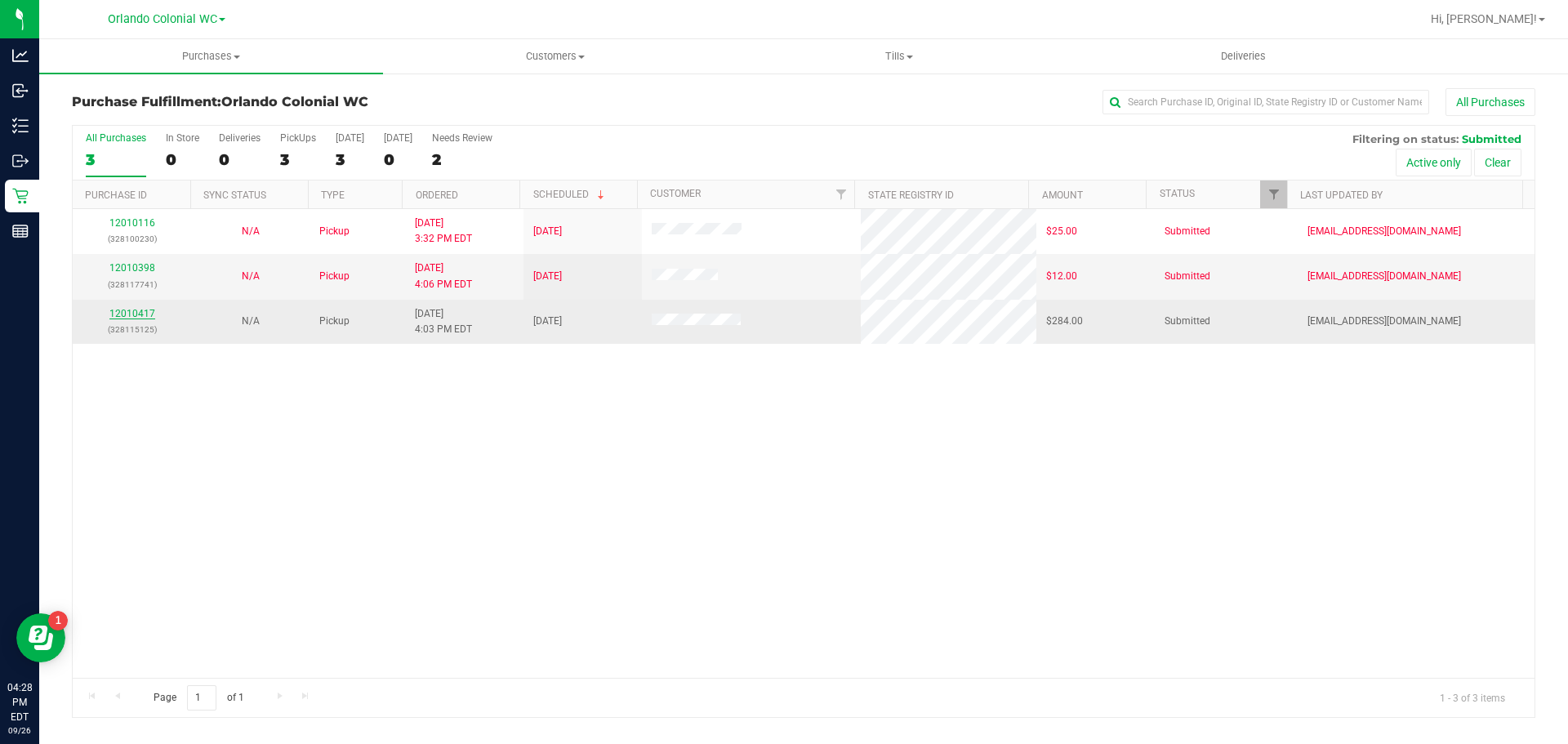
click at [138, 313] on link "12010417" at bounding box center [132, 314] width 46 height 11
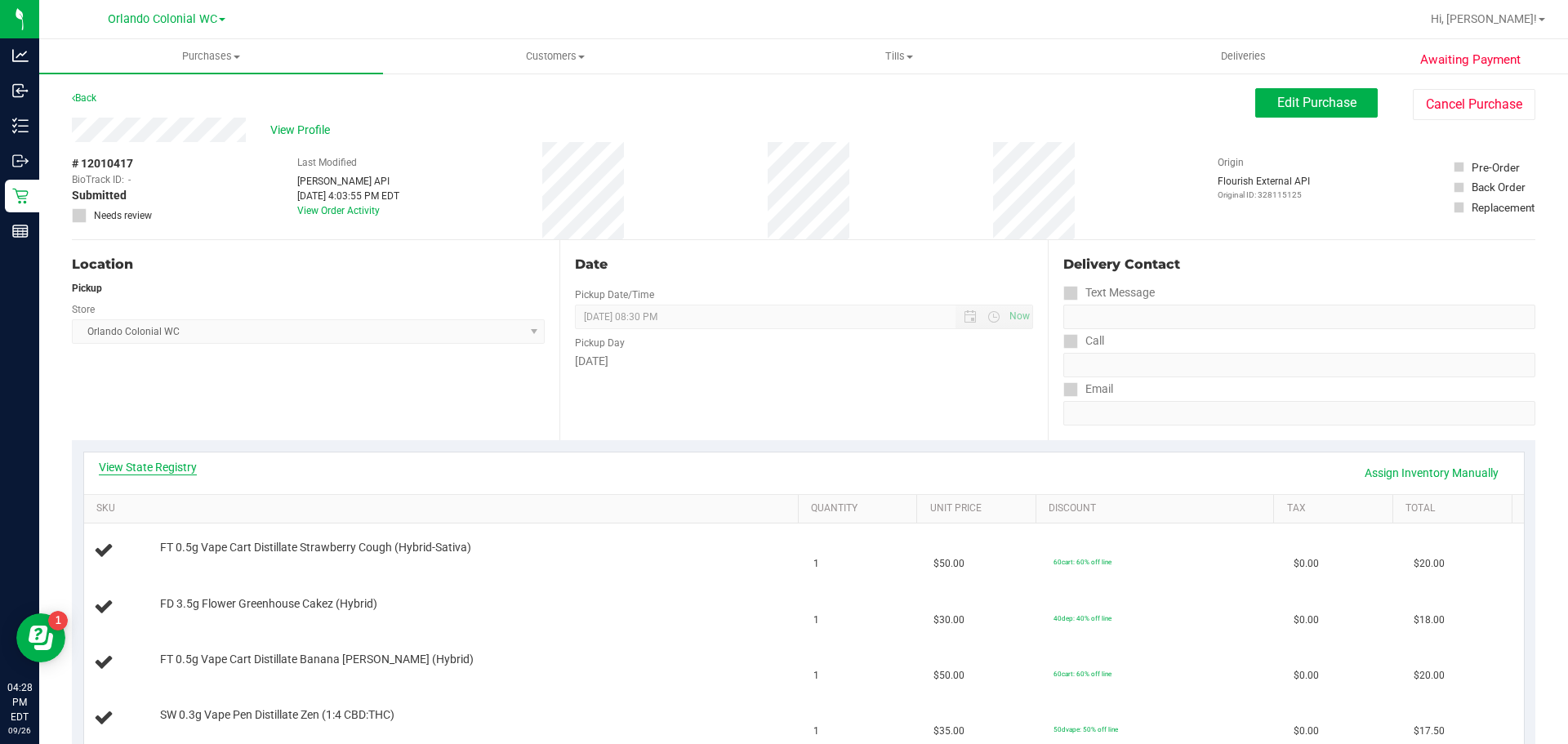
click at [130, 463] on link "View State Registry" at bounding box center [147, 467] width 98 height 17
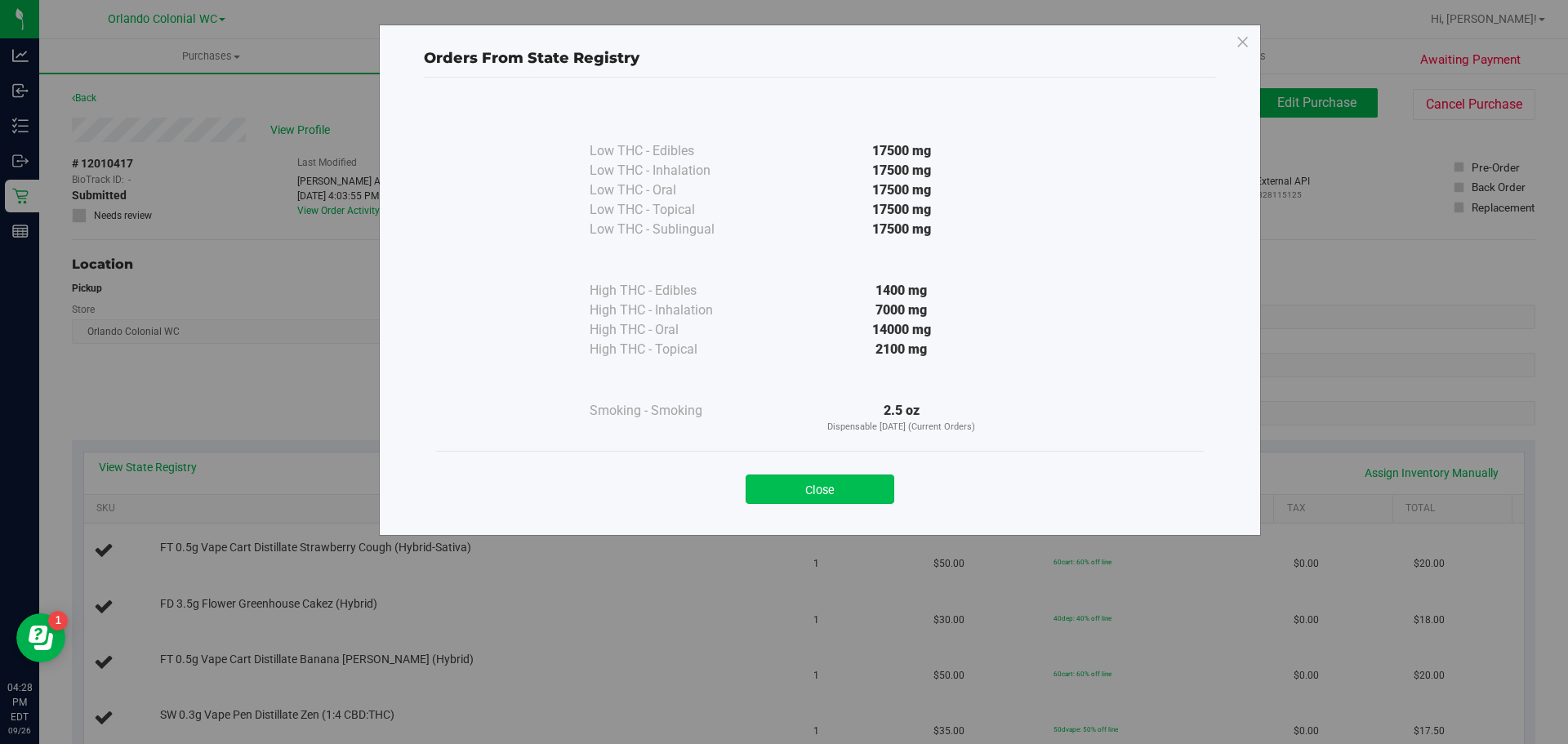
click at [865, 487] on button "Close" at bounding box center [819, 490] width 149 height 30
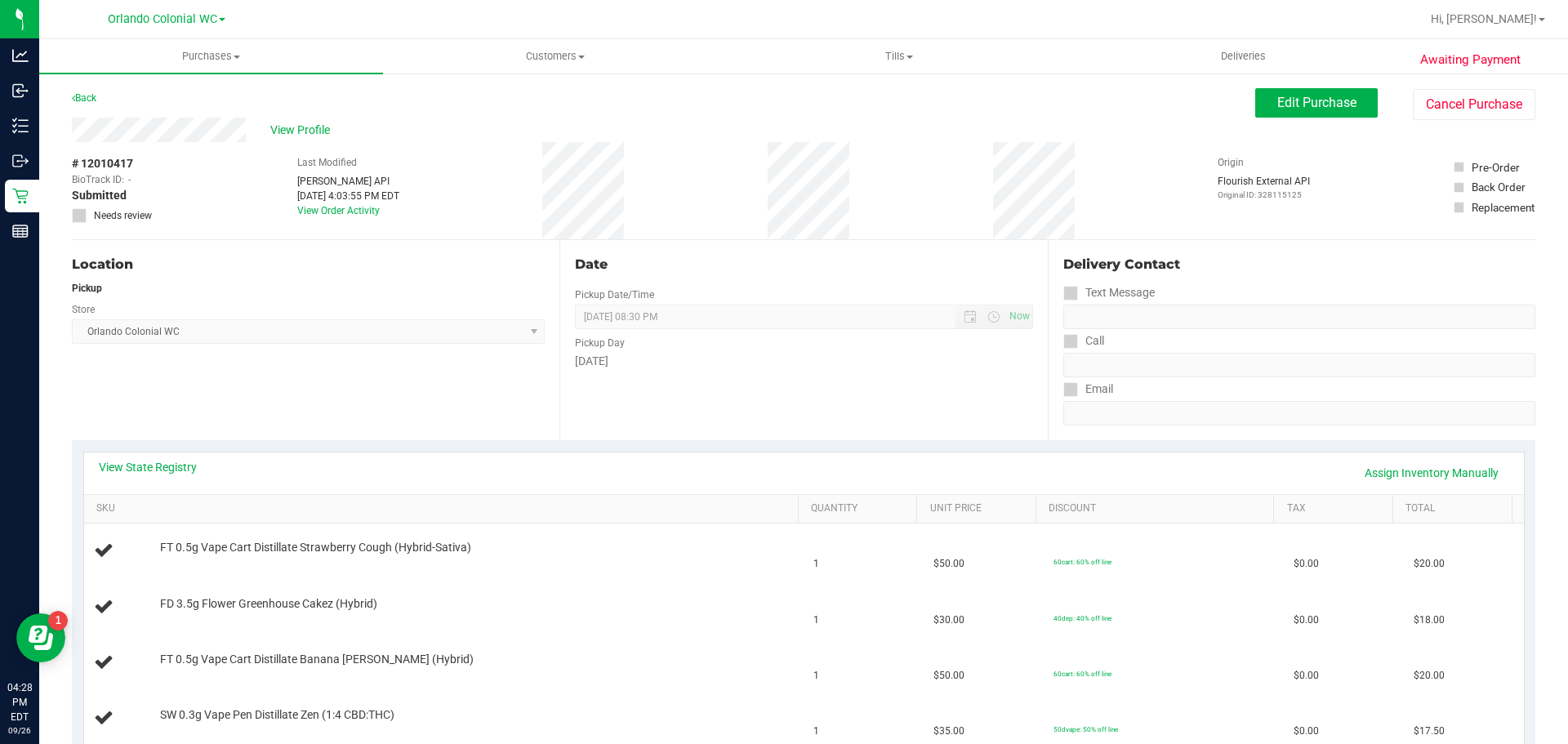
click at [842, 100] on div "Back Edit Purchase Cancel Purchase" at bounding box center [804, 103] width 1464 height 30
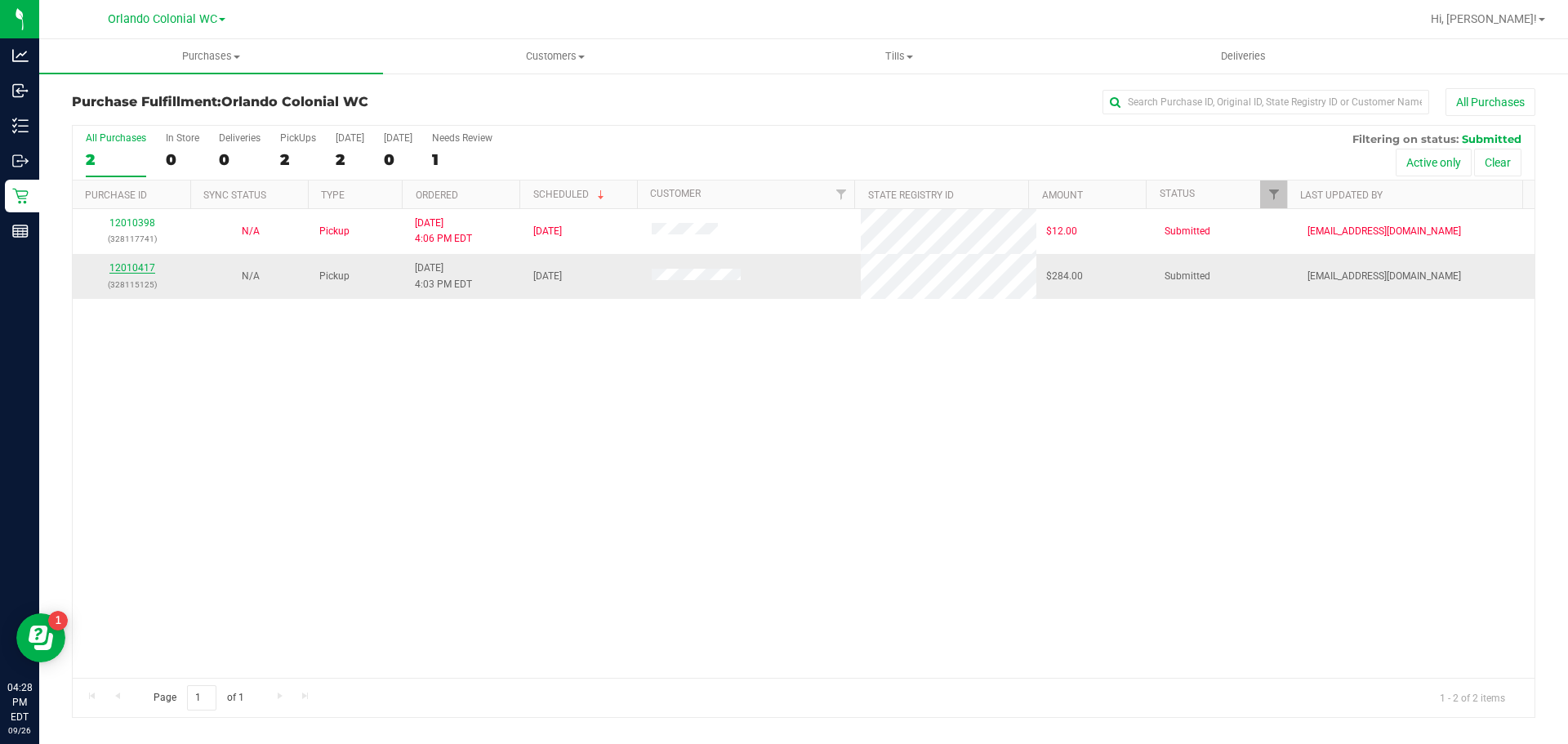
click at [135, 274] on link "12010417" at bounding box center [132, 267] width 46 height 11
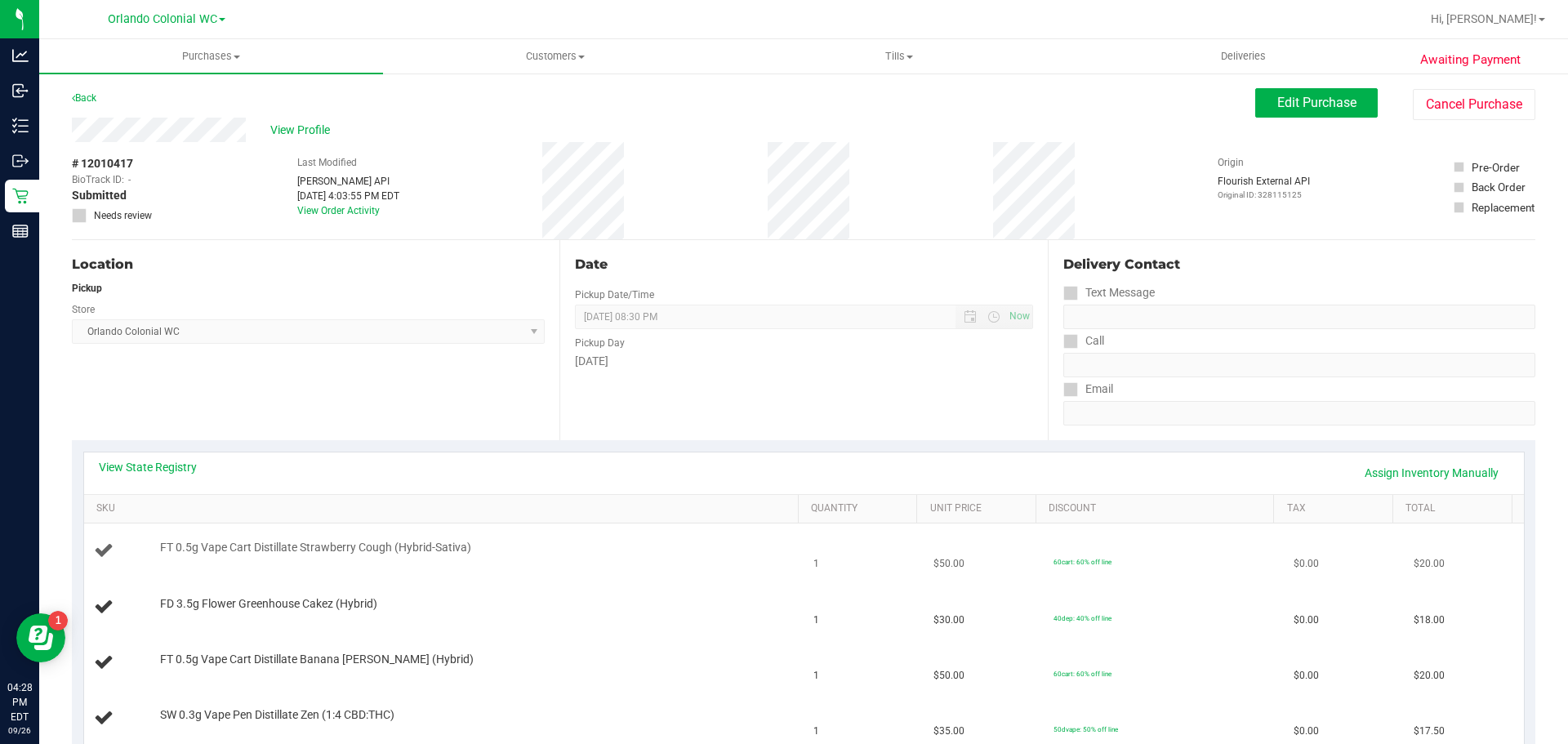
scroll to position [82, 0]
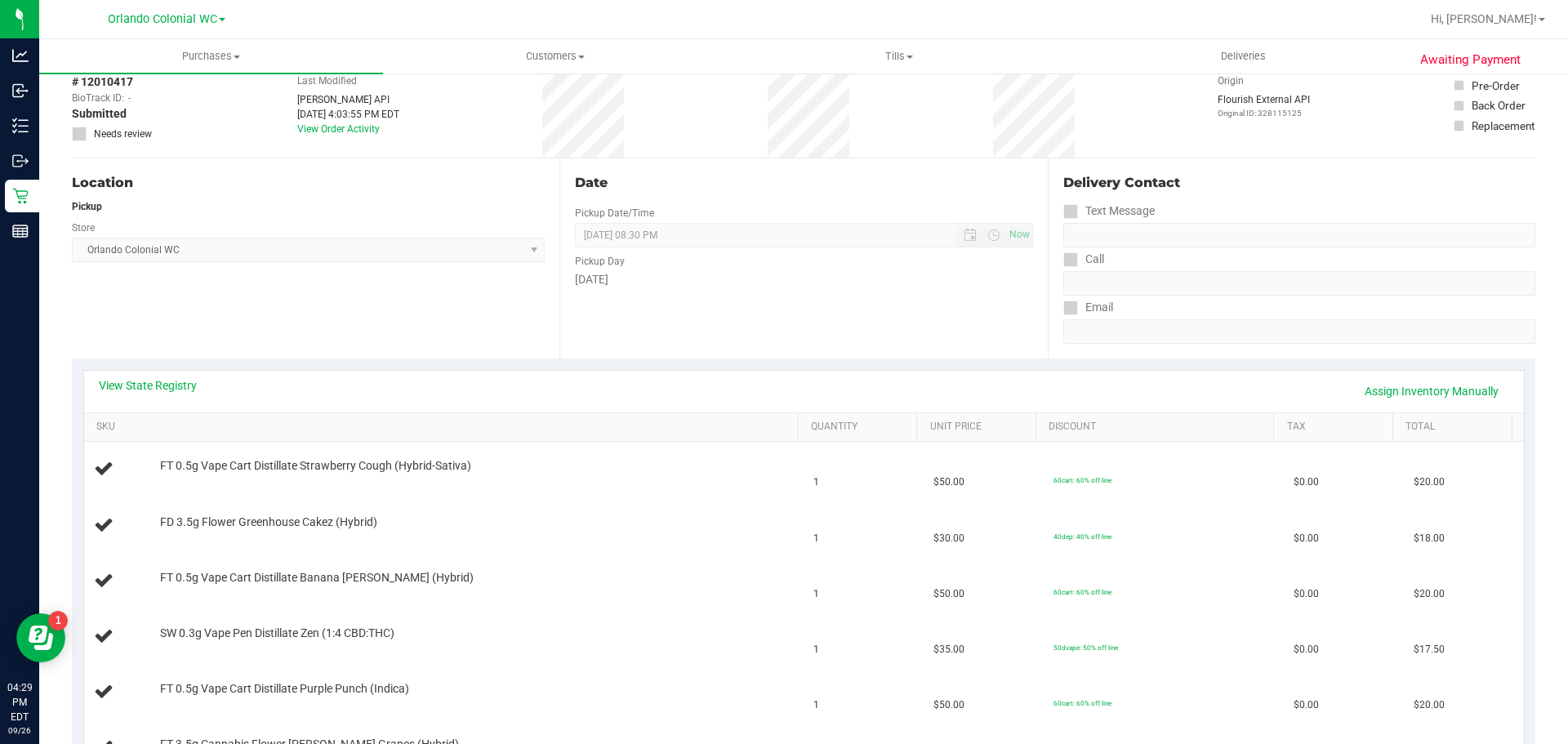
click at [165, 374] on div "View State Registry Assign Inventory Manually" at bounding box center [804, 392] width 1439 height 42
click at [165, 377] on link "View State Registry" at bounding box center [147, 385] width 98 height 17
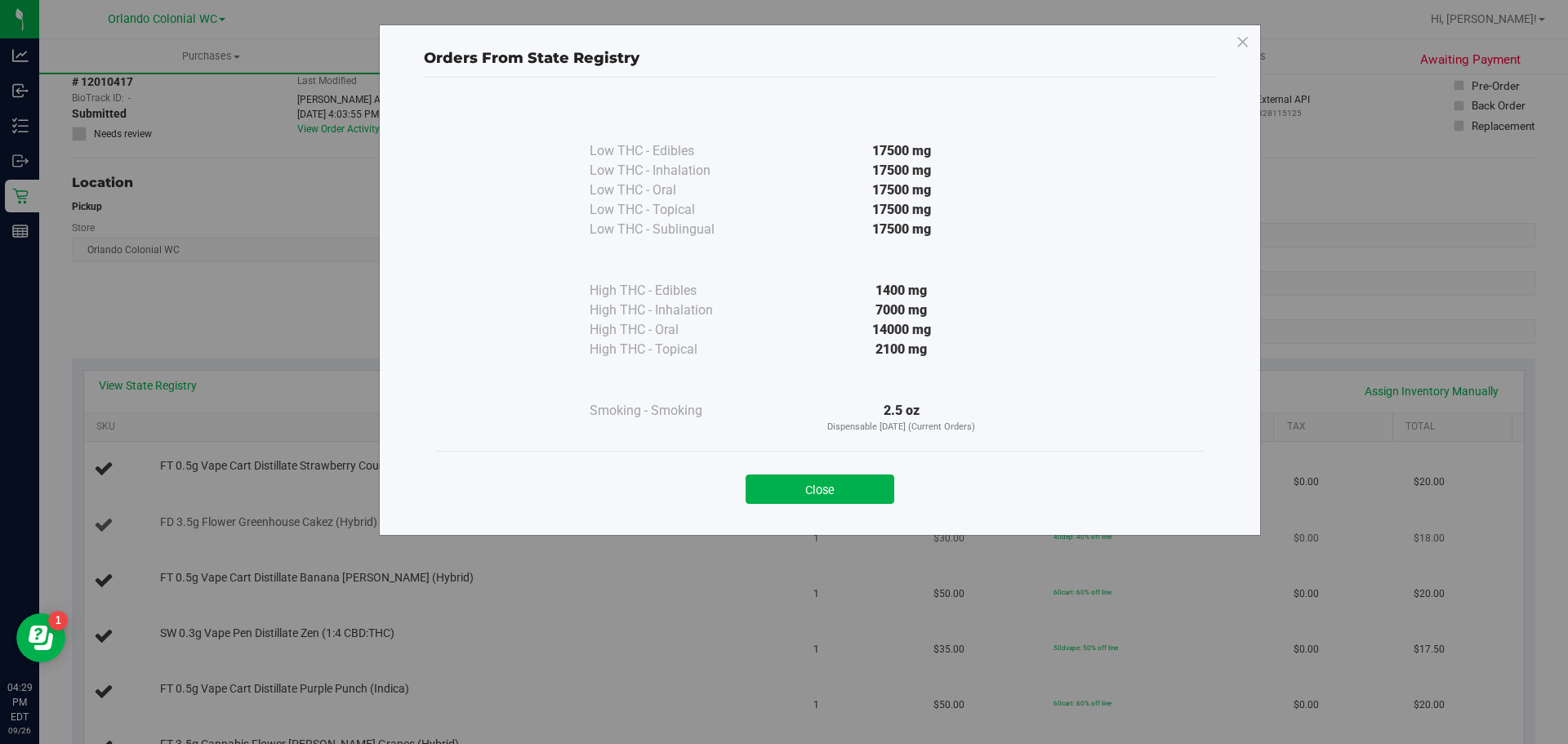
click at [797, 500] on button "Close" at bounding box center [819, 490] width 149 height 30
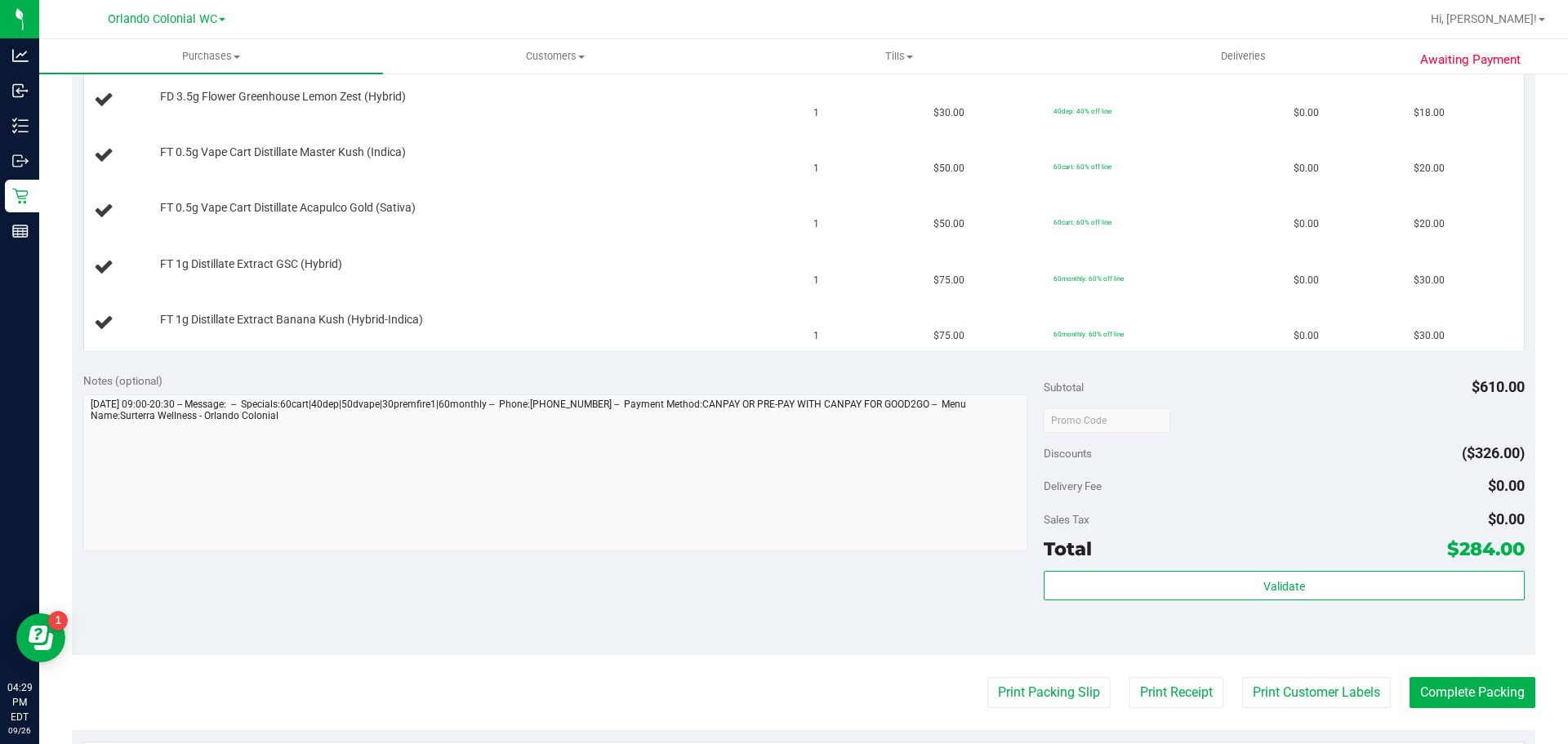
scroll to position [899, 0]
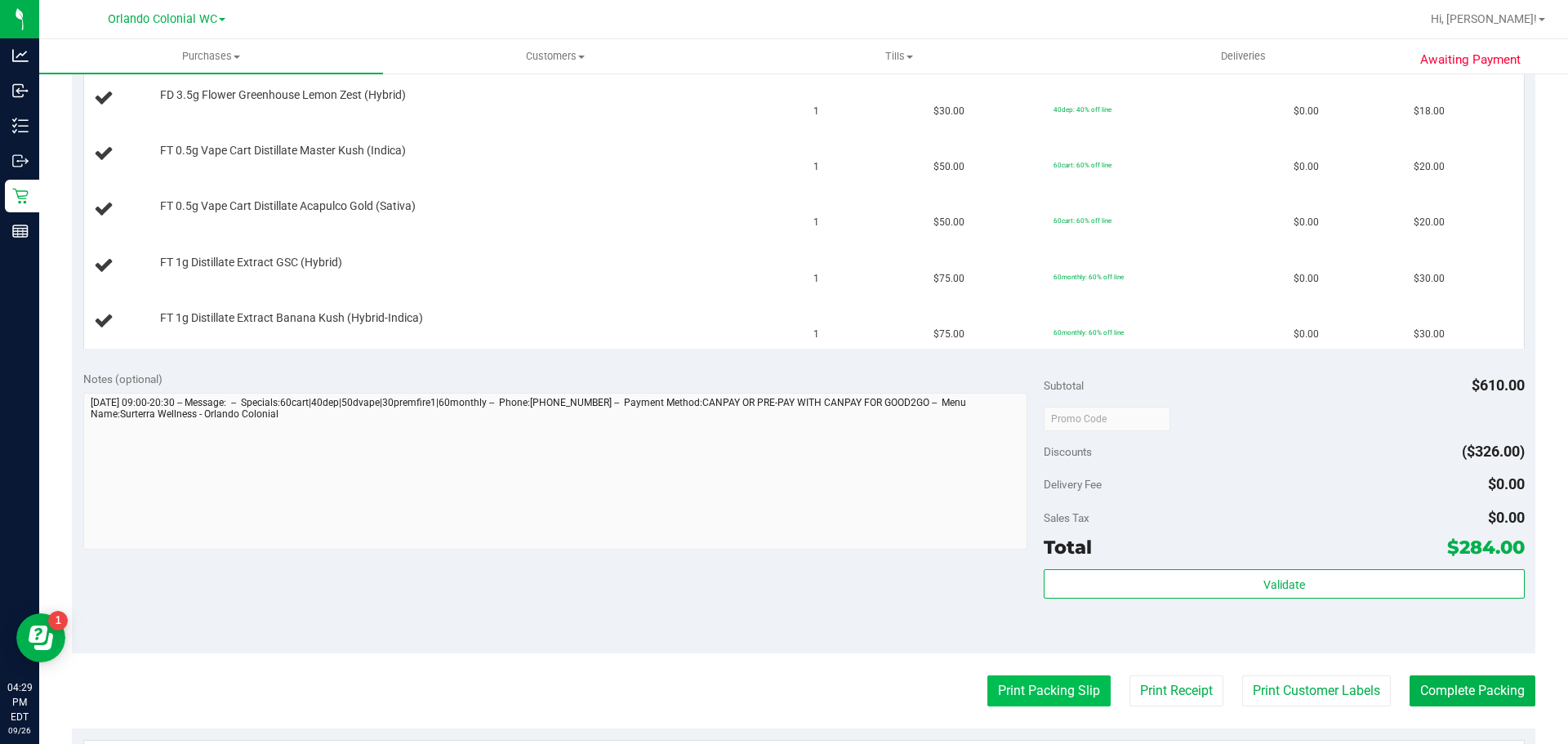
click at [999, 683] on button "Print Packing Slip" at bounding box center [1049, 692] width 124 height 31
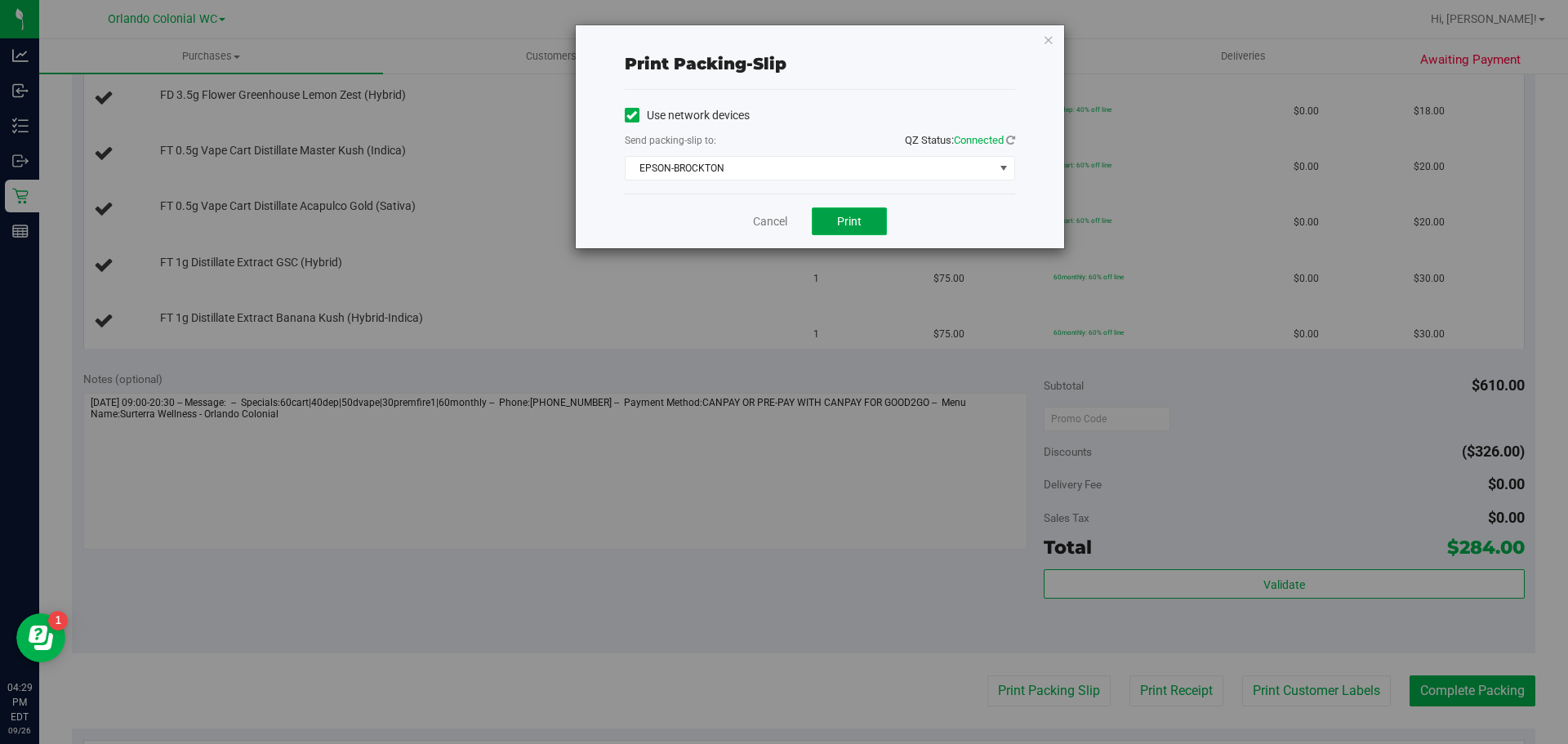
click at [869, 225] on button "Print" at bounding box center [849, 221] width 75 height 28
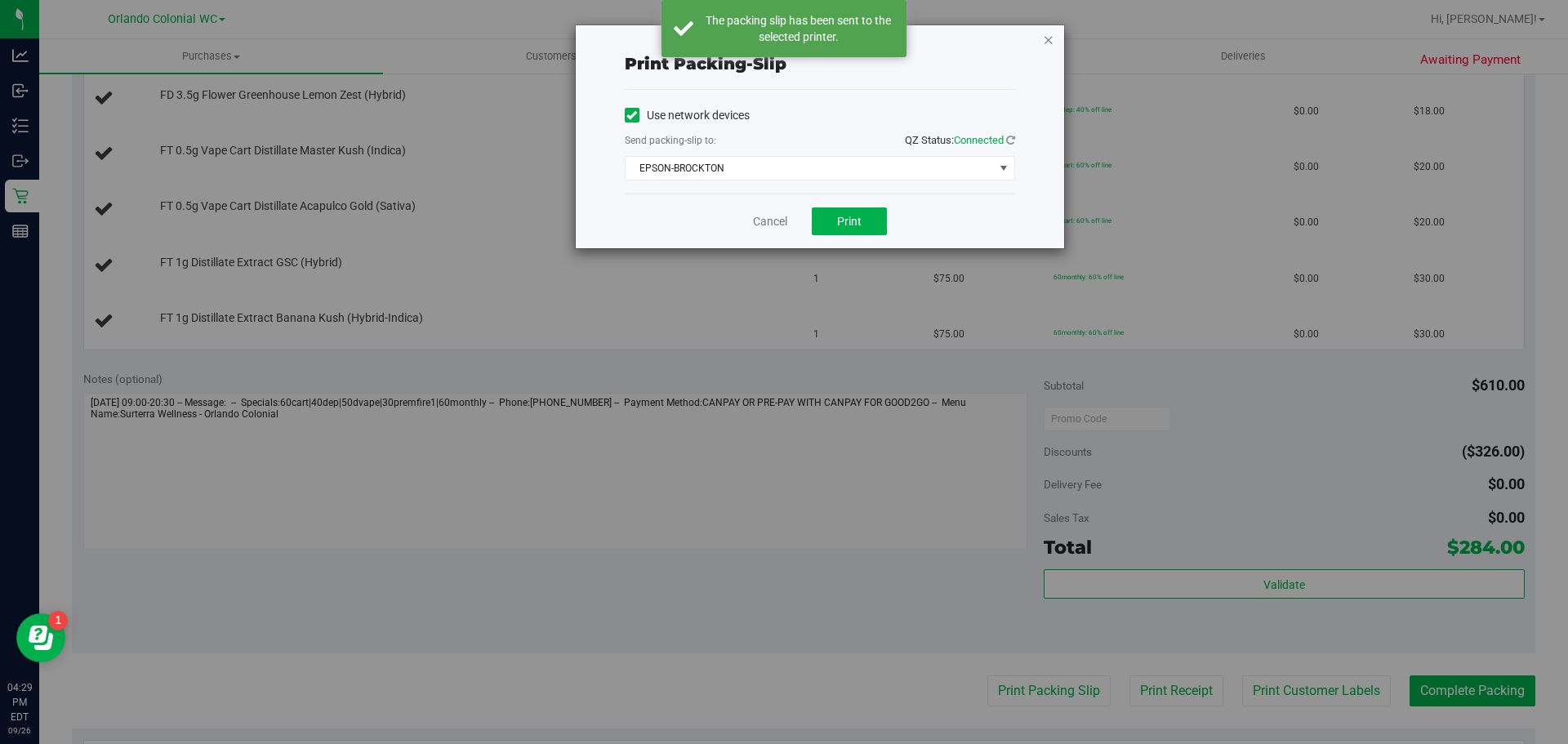
click at [1047, 35] on icon "button" at bounding box center [1048, 39] width 11 height 20
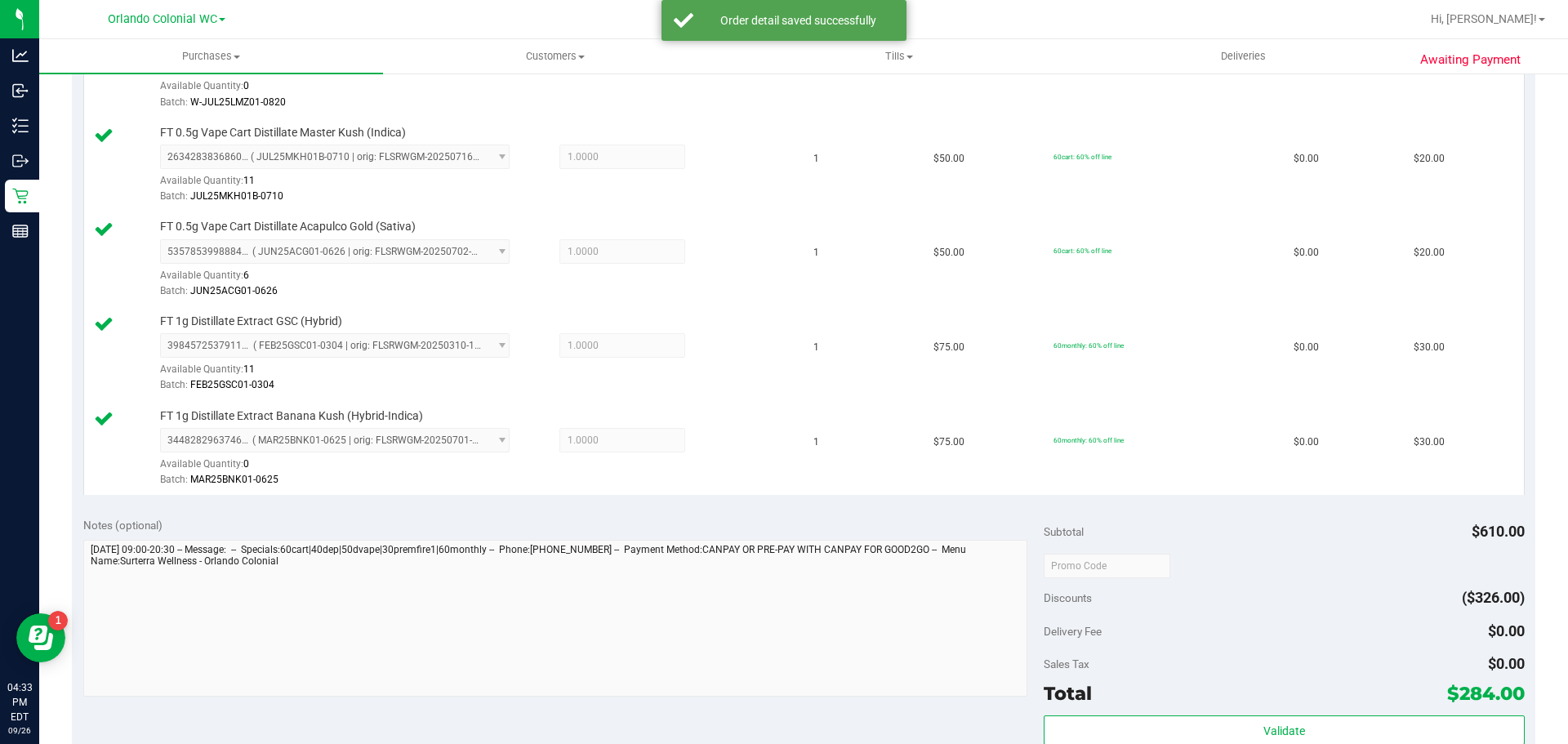
scroll to position [1431, 0]
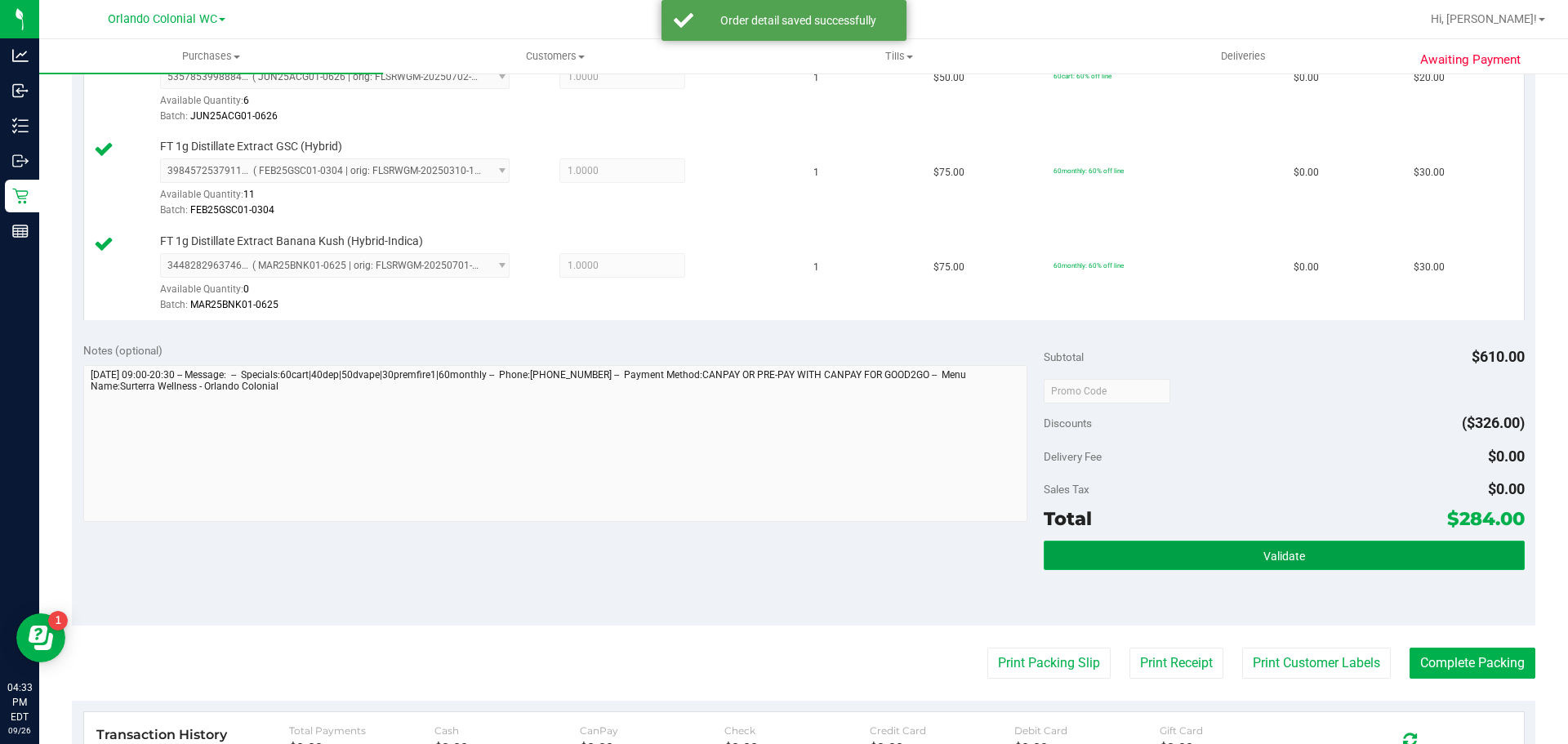
click at [1263, 558] on span "Validate" at bounding box center [1284, 556] width 42 height 13
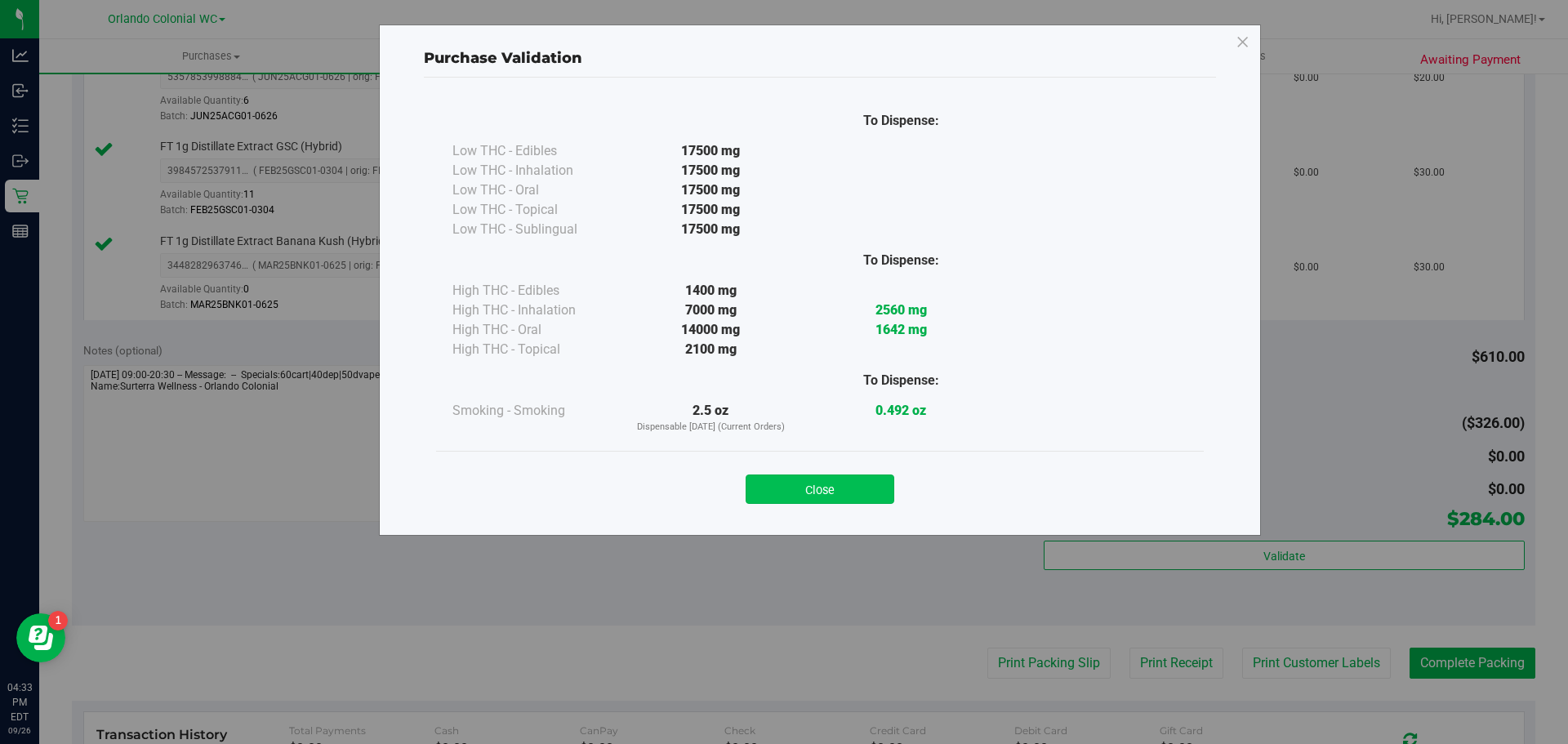
click at [833, 483] on button "Close" at bounding box center [819, 490] width 149 height 30
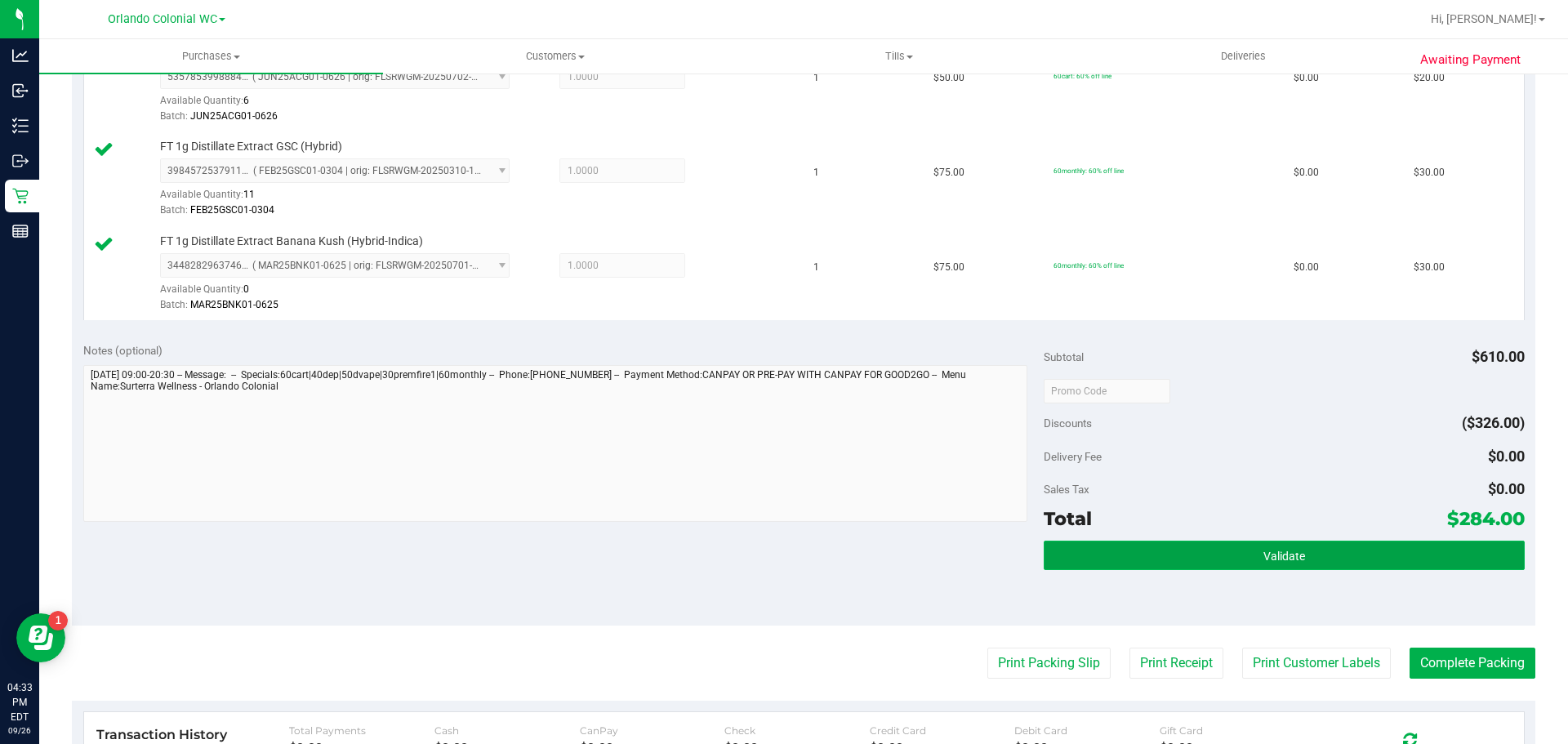
click at [1217, 552] on button "Validate" at bounding box center [1283, 556] width 480 height 30
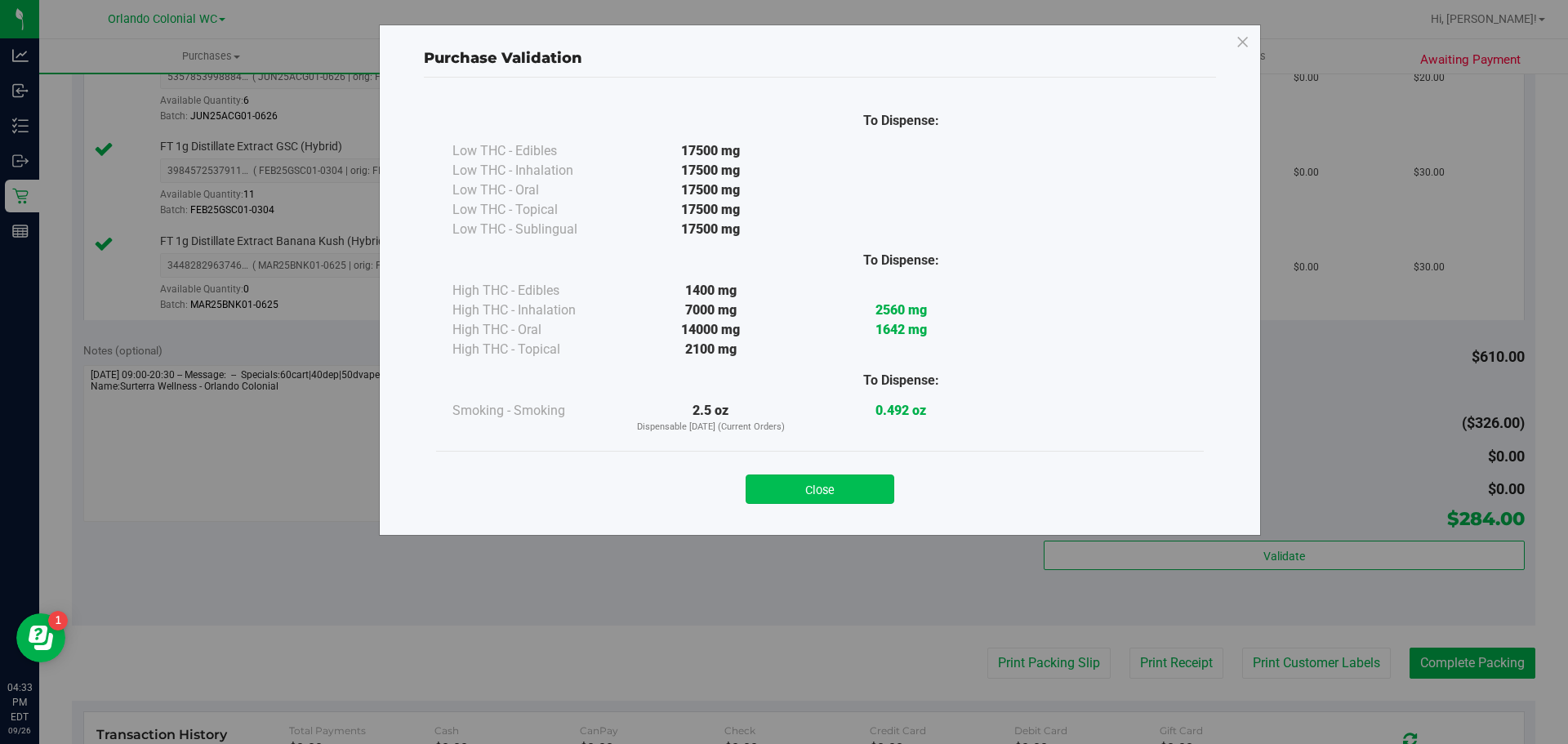
click at [828, 480] on button "Close" at bounding box center [819, 490] width 149 height 30
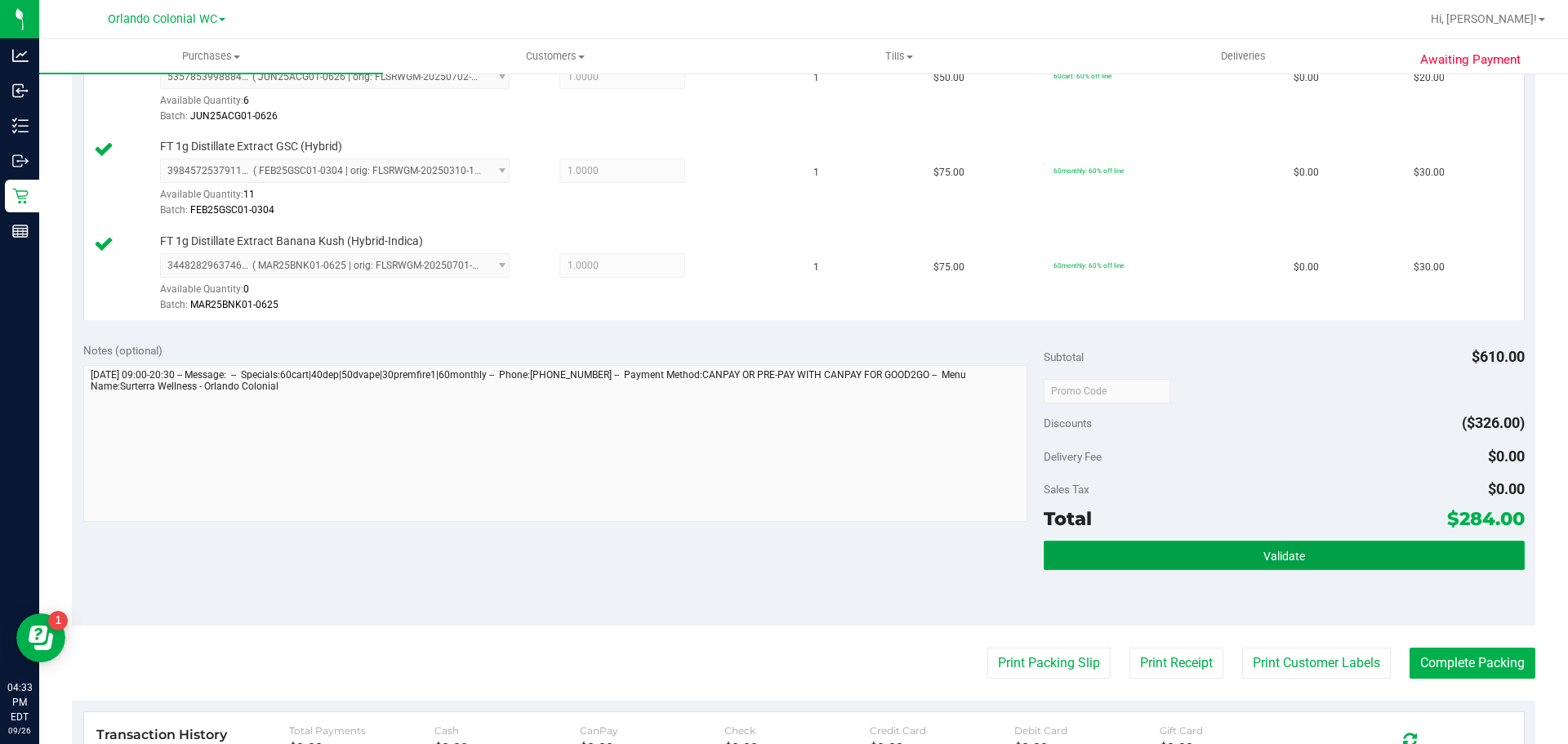
click at [1310, 558] on button "Validate" at bounding box center [1283, 556] width 480 height 30
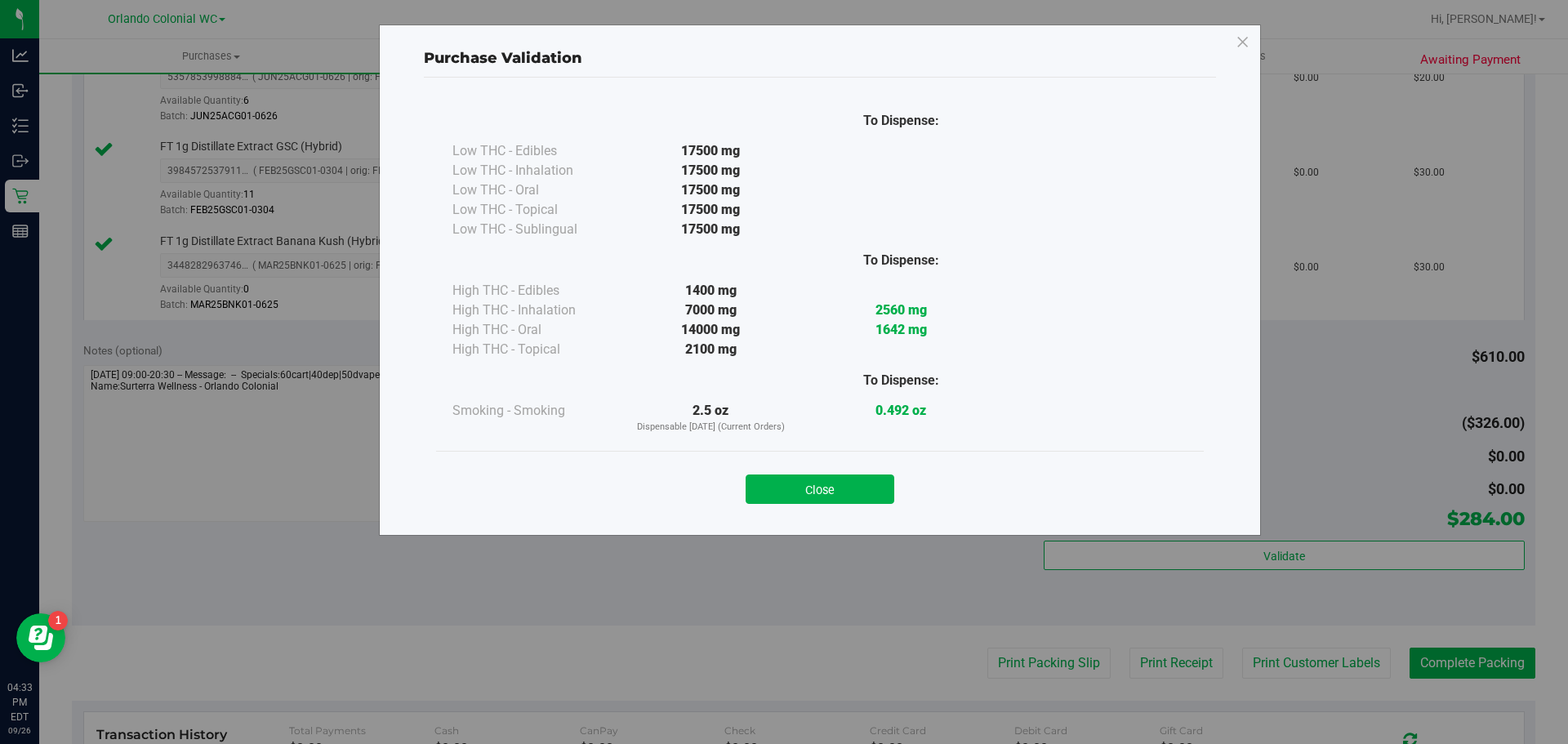
click at [813, 478] on button "Close" at bounding box center [819, 490] width 149 height 30
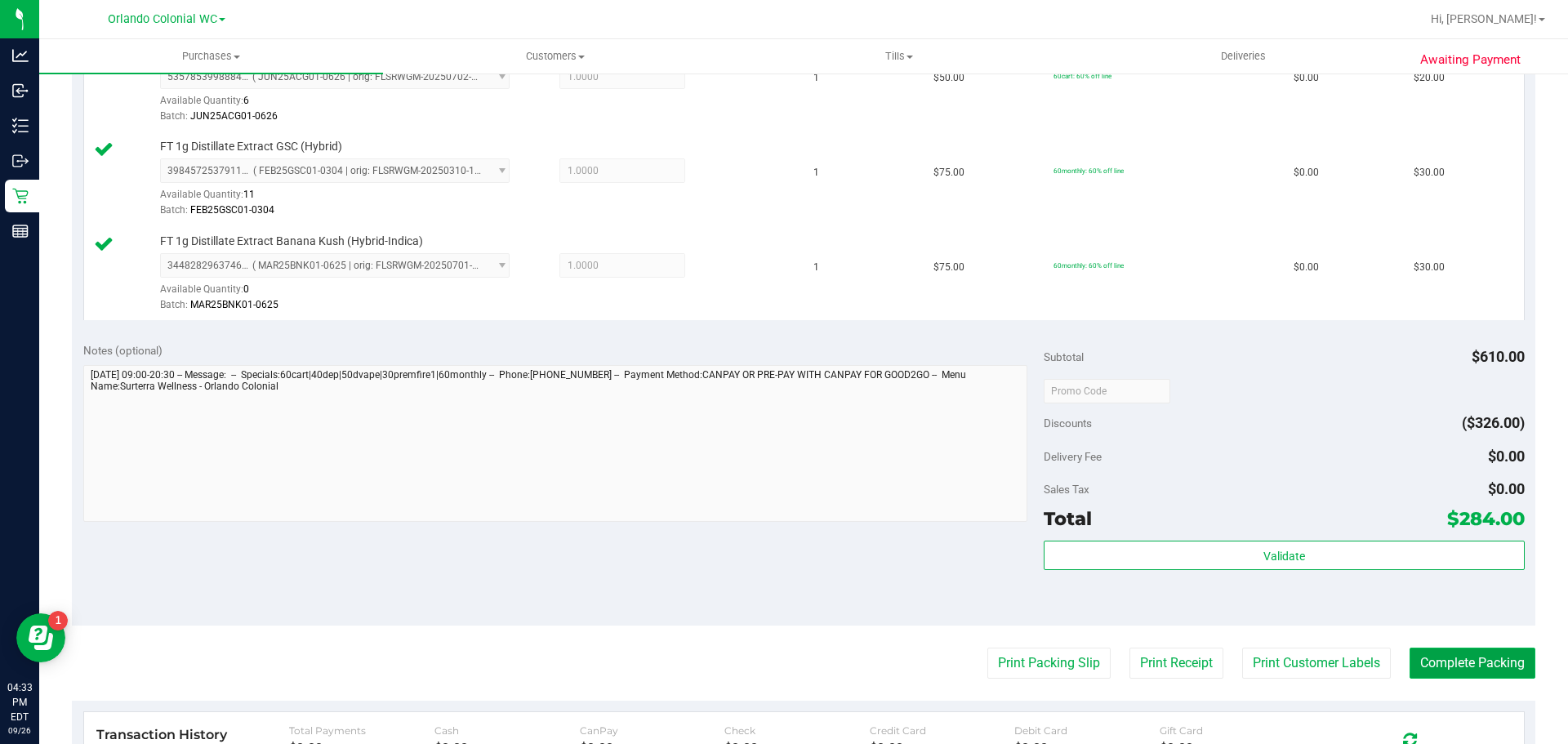
click at [1473, 665] on button "Complete Packing" at bounding box center [1472, 664] width 125 height 31
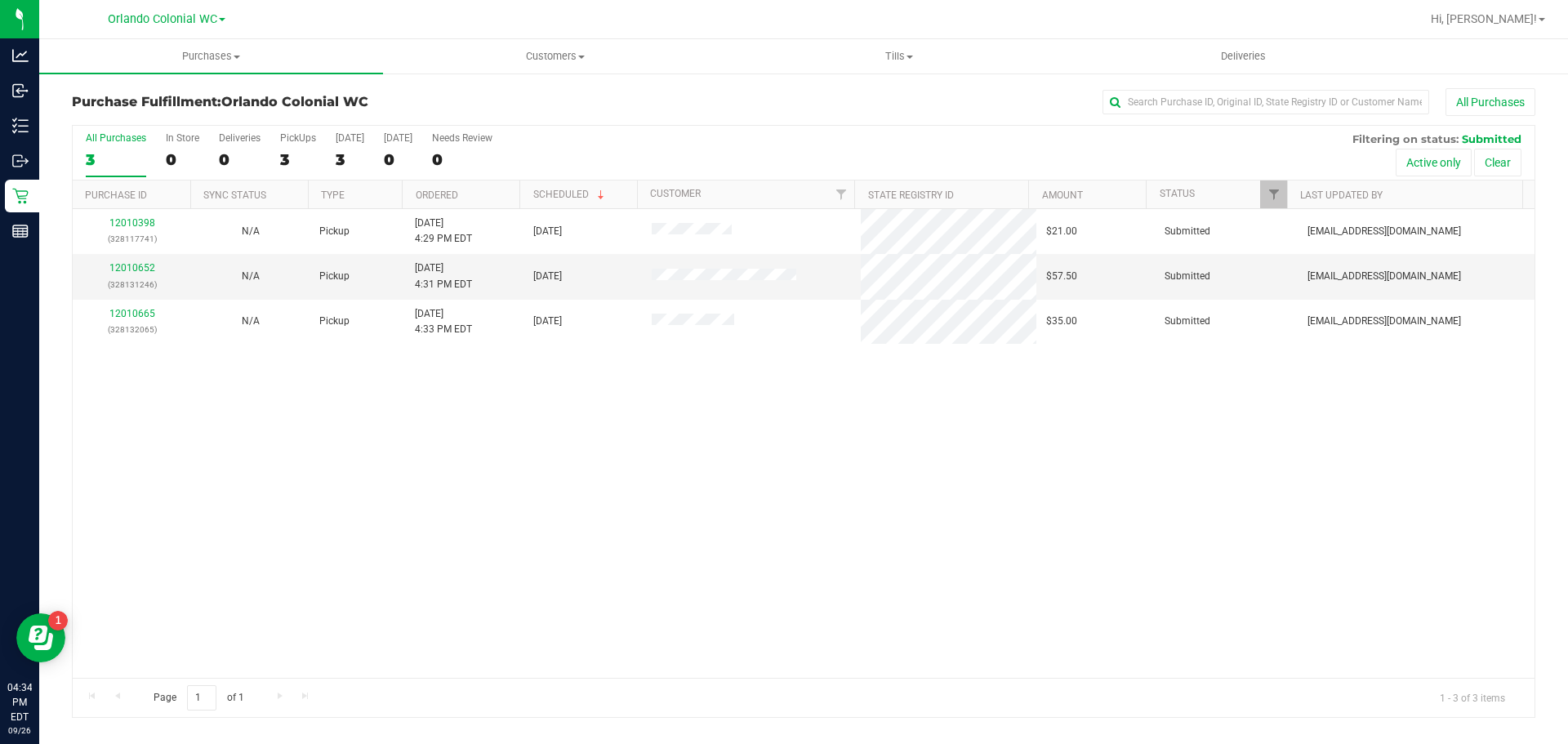
click at [946, 524] on div "12010398 (328117741) N/A Pickup 9/26/2025 4:29 PM EDT 9/26/2025 $21.00 Submitte…" at bounding box center [803, 443] width 1462 height 469
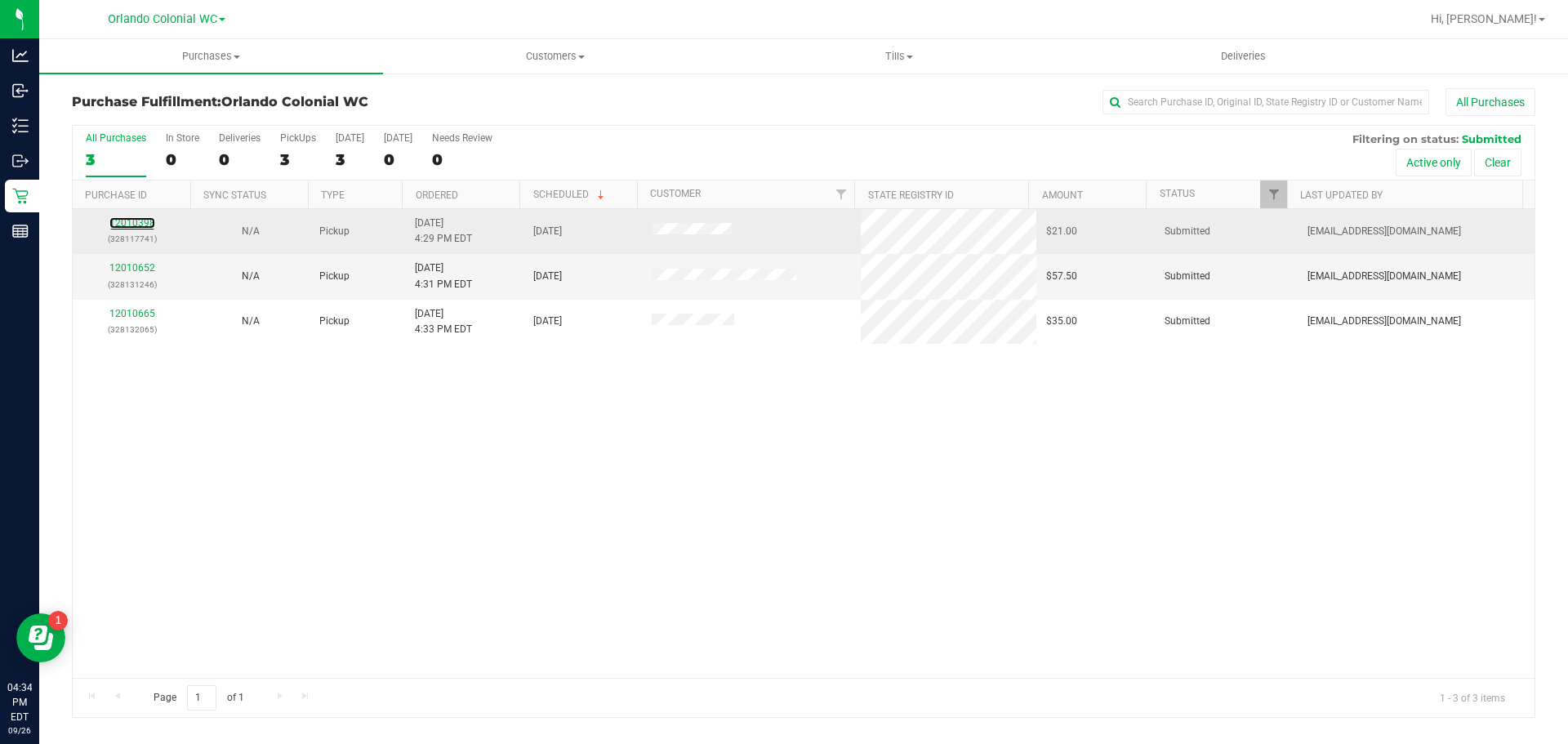
click at [145, 220] on link "12010398" at bounding box center [132, 222] width 46 height 11
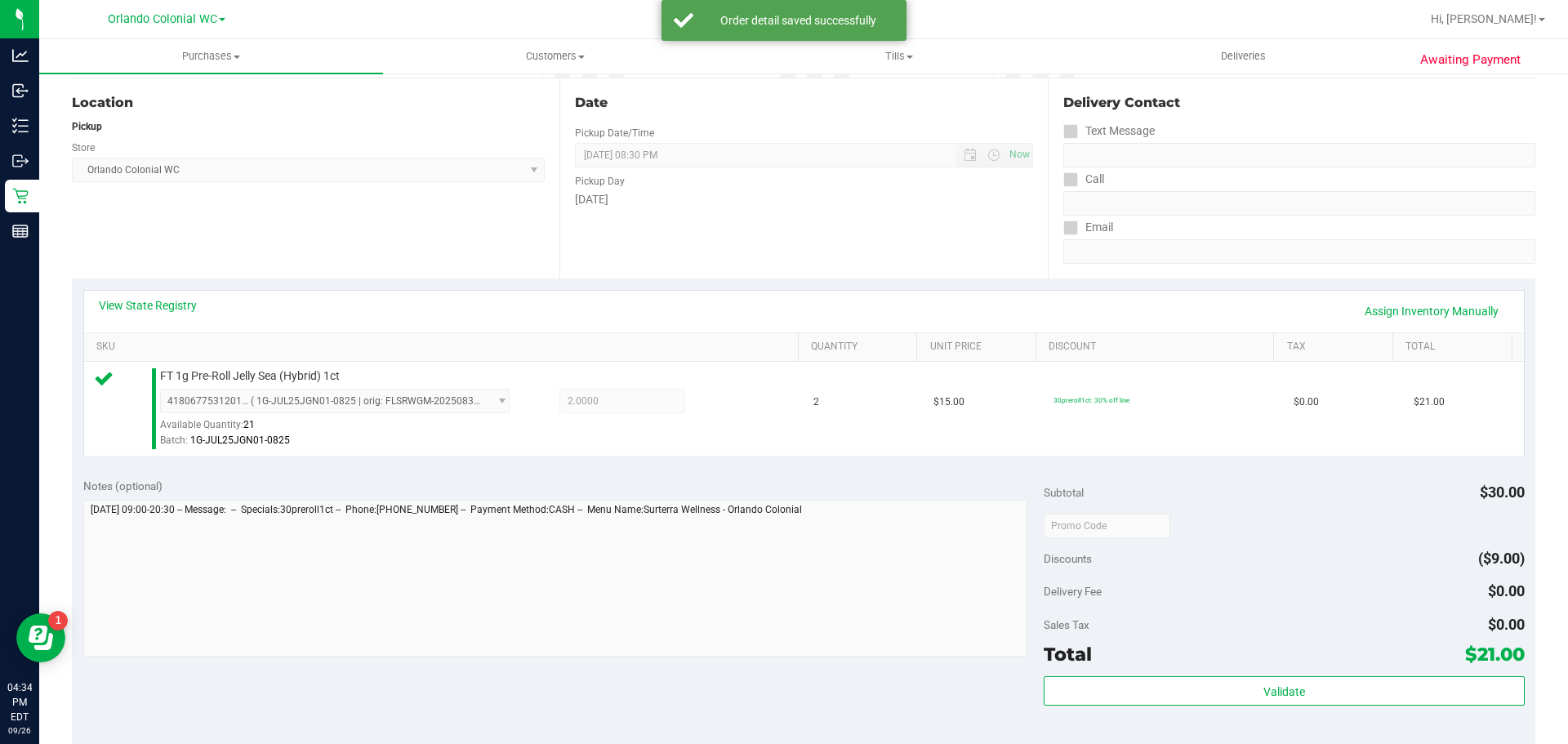
scroll to position [409, 0]
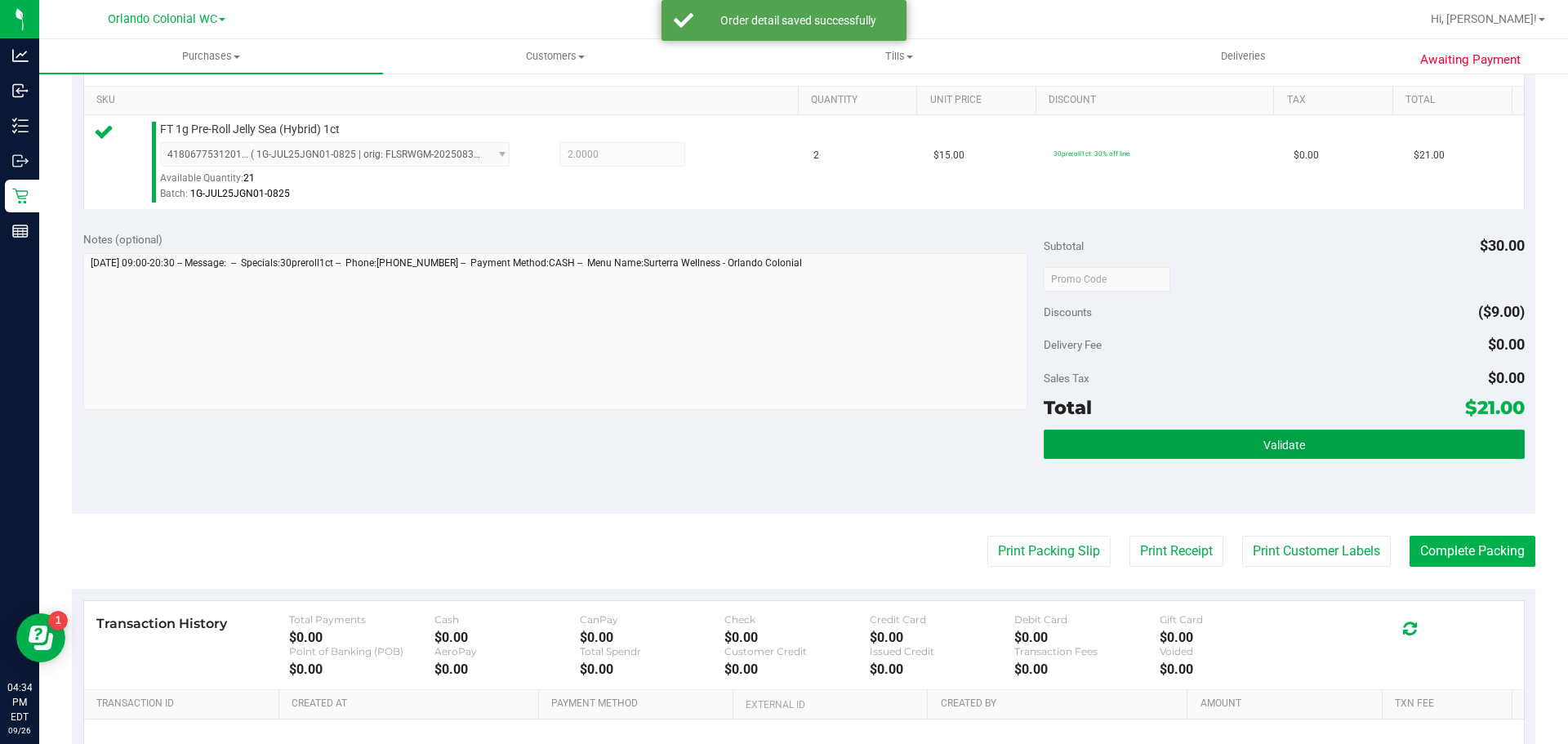
click at [1241, 453] on button "Validate" at bounding box center [1283, 444] width 480 height 30
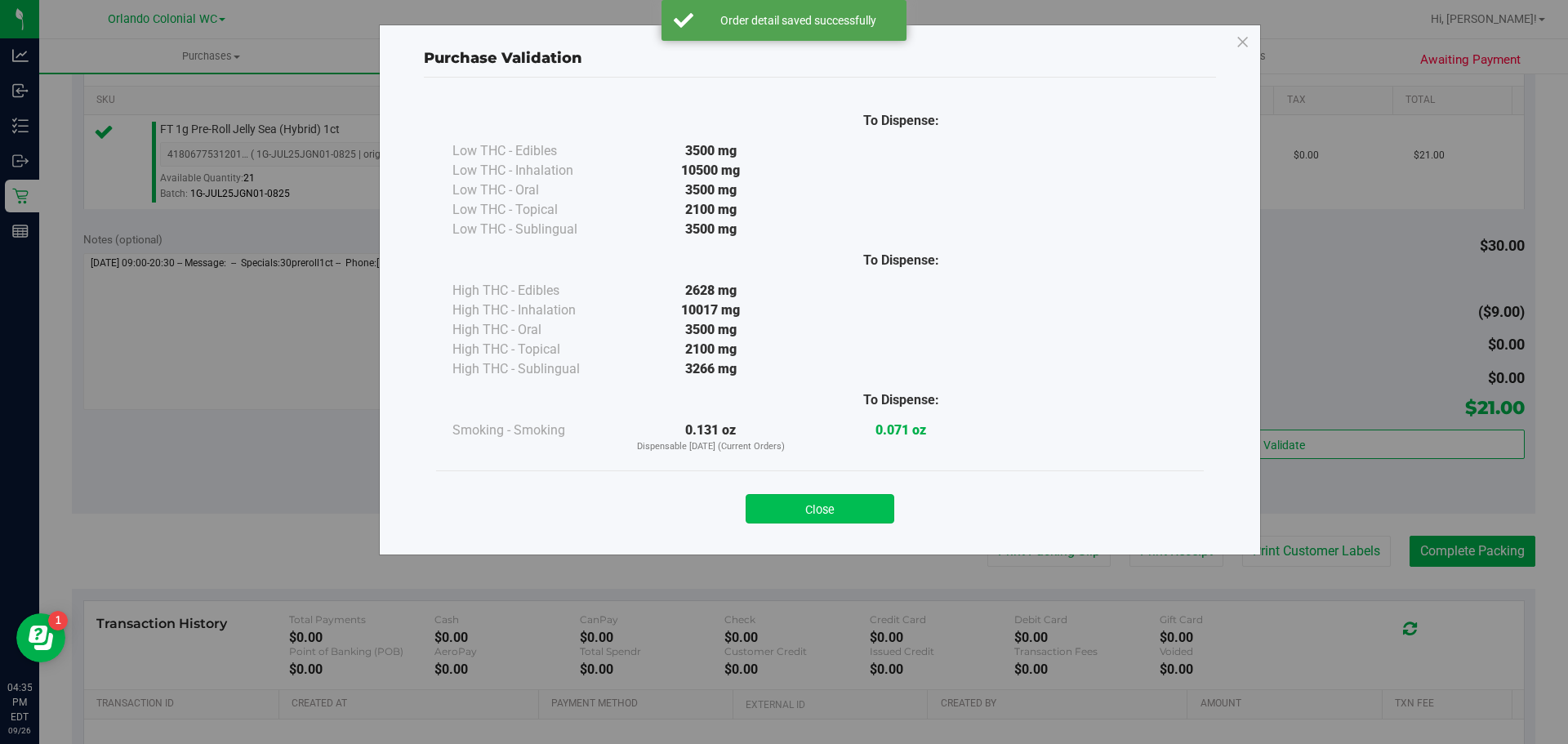
click at [826, 514] on button "Close" at bounding box center [819, 509] width 149 height 30
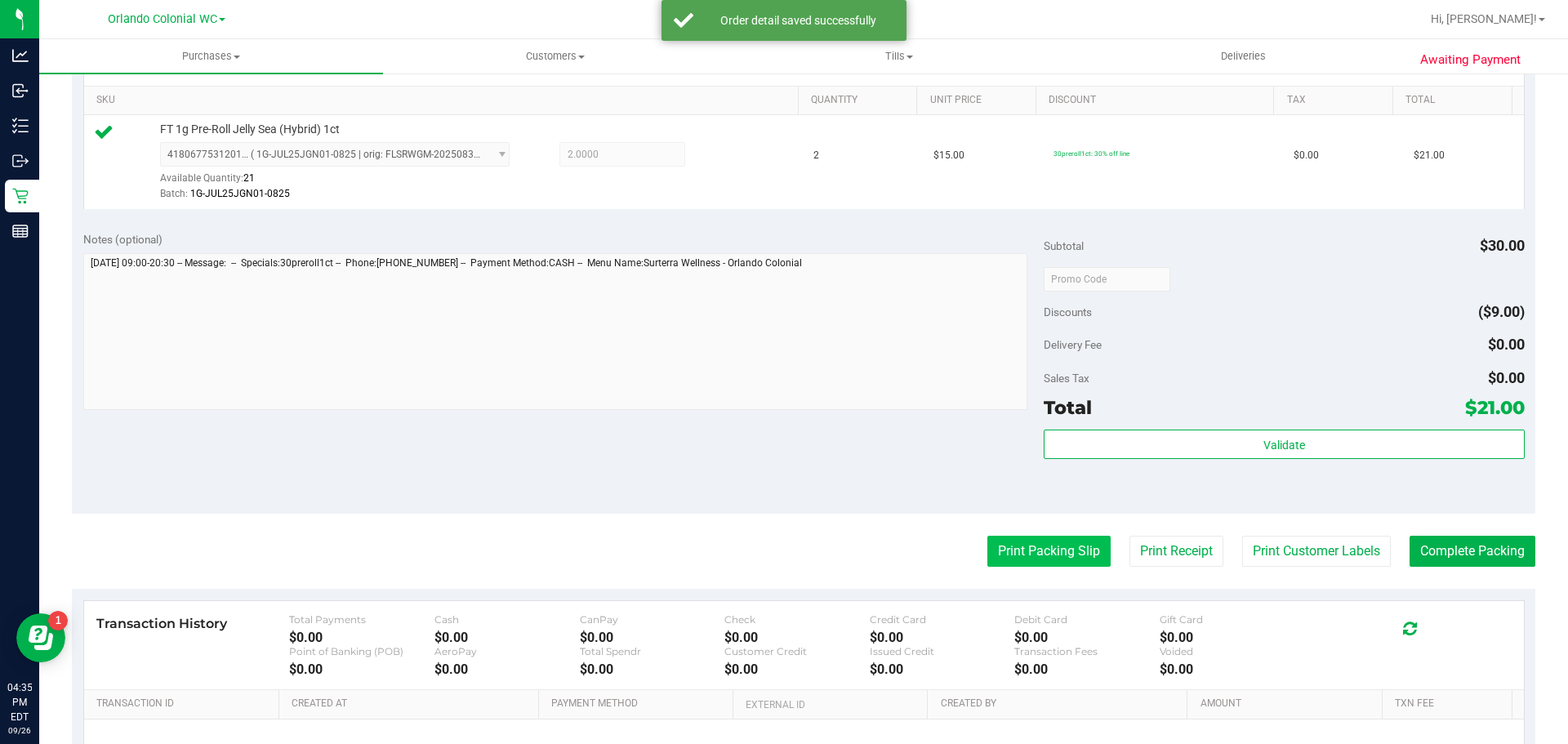
click at [1024, 551] on button "Print Packing Slip" at bounding box center [1049, 551] width 124 height 31
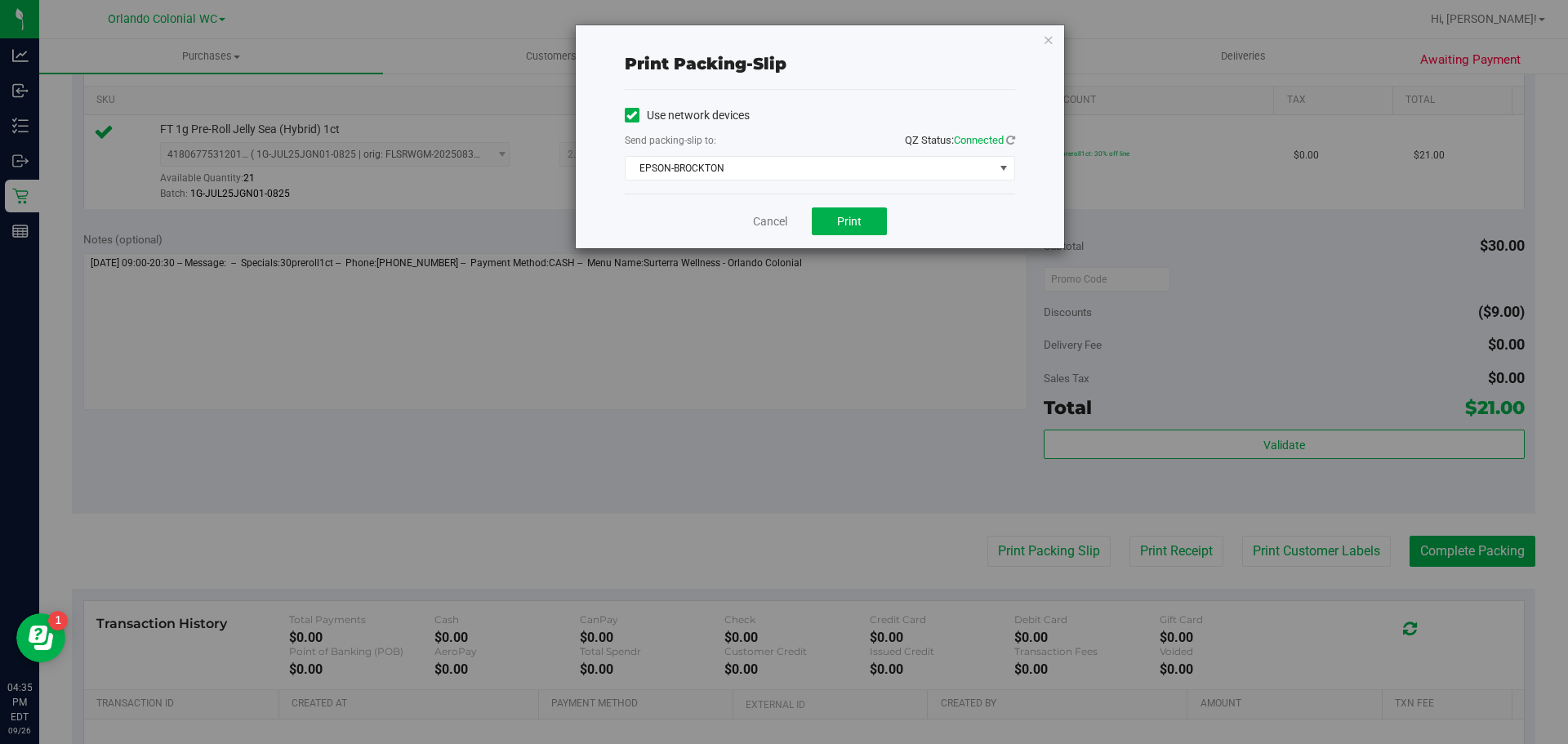
click at [878, 239] on div "Cancel Print" at bounding box center [819, 220] width 390 height 55
click at [874, 226] on button "Print" at bounding box center [849, 221] width 75 height 28
click at [1052, 41] on icon "button" at bounding box center [1048, 39] width 11 height 20
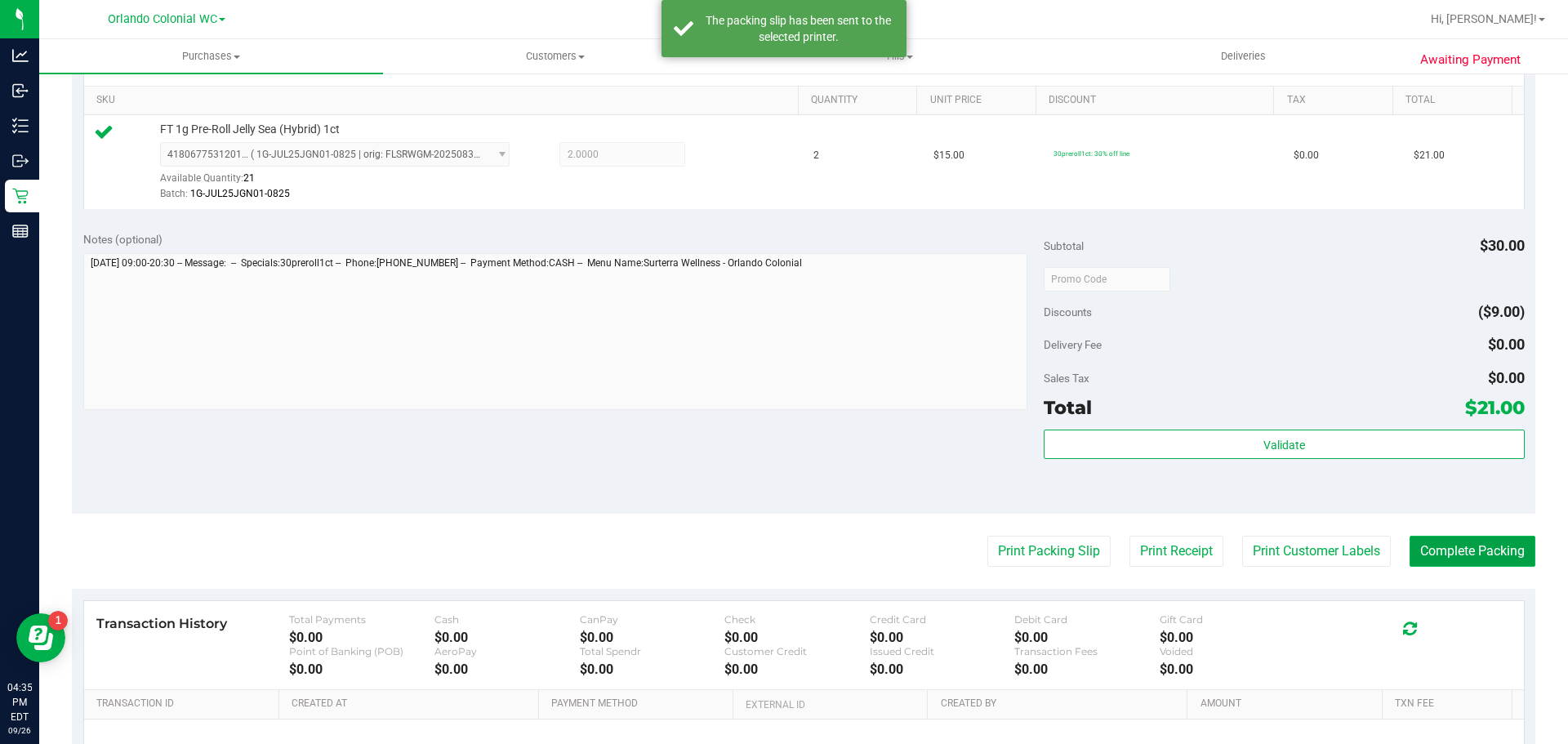
click at [1464, 558] on button "Complete Packing" at bounding box center [1472, 551] width 125 height 31
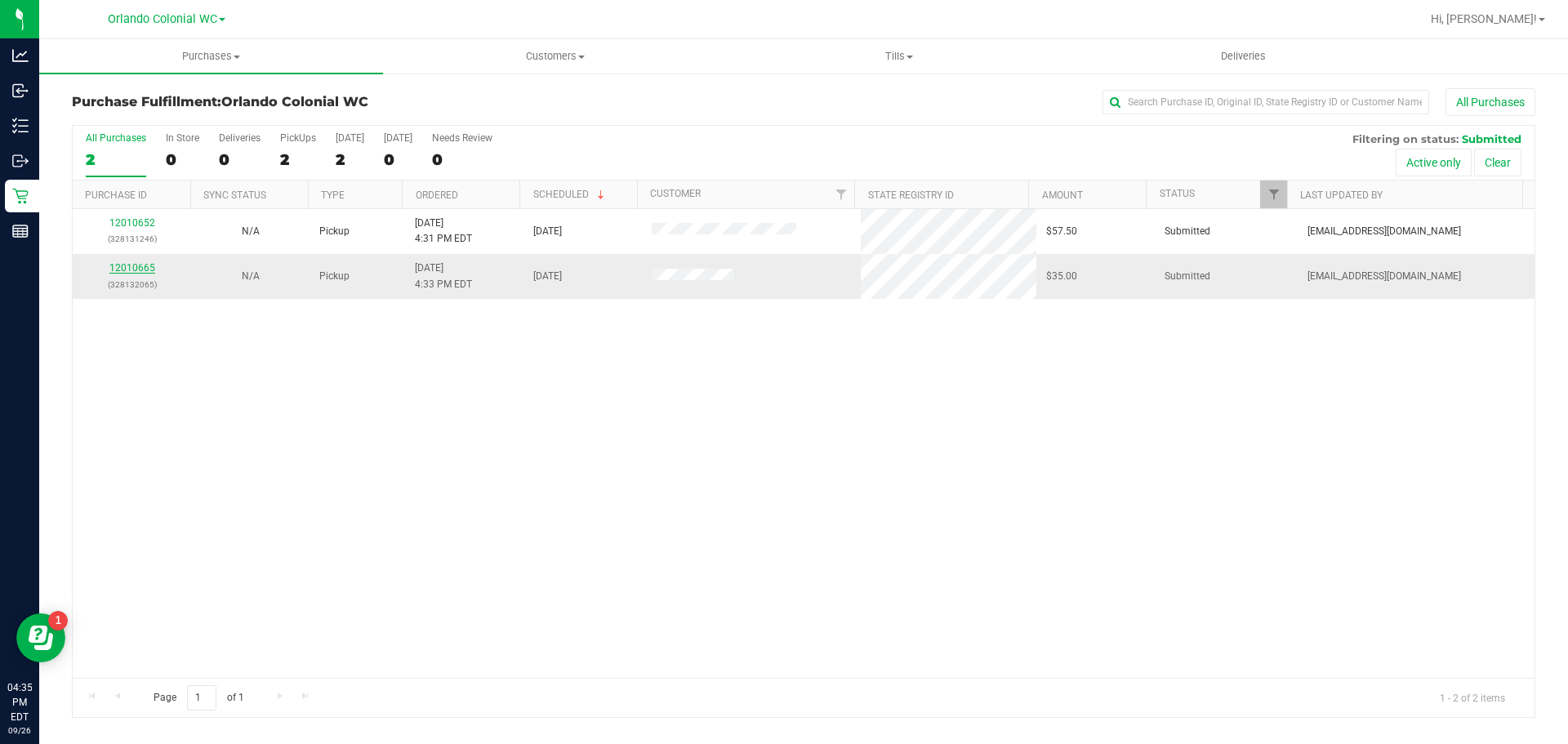
click at [136, 267] on link "12010665" at bounding box center [132, 267] width 46 height 11
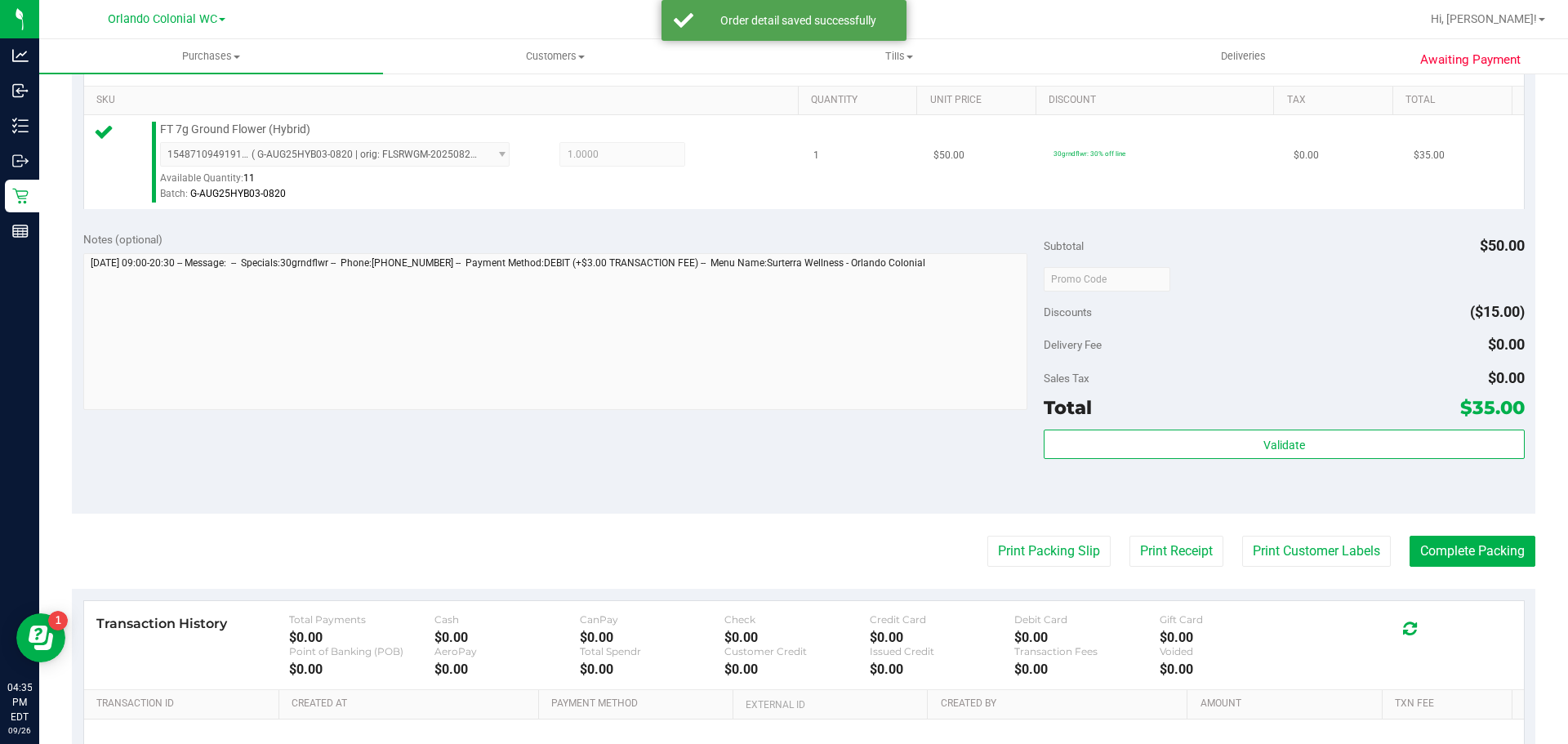
scroll to position [407, 0]
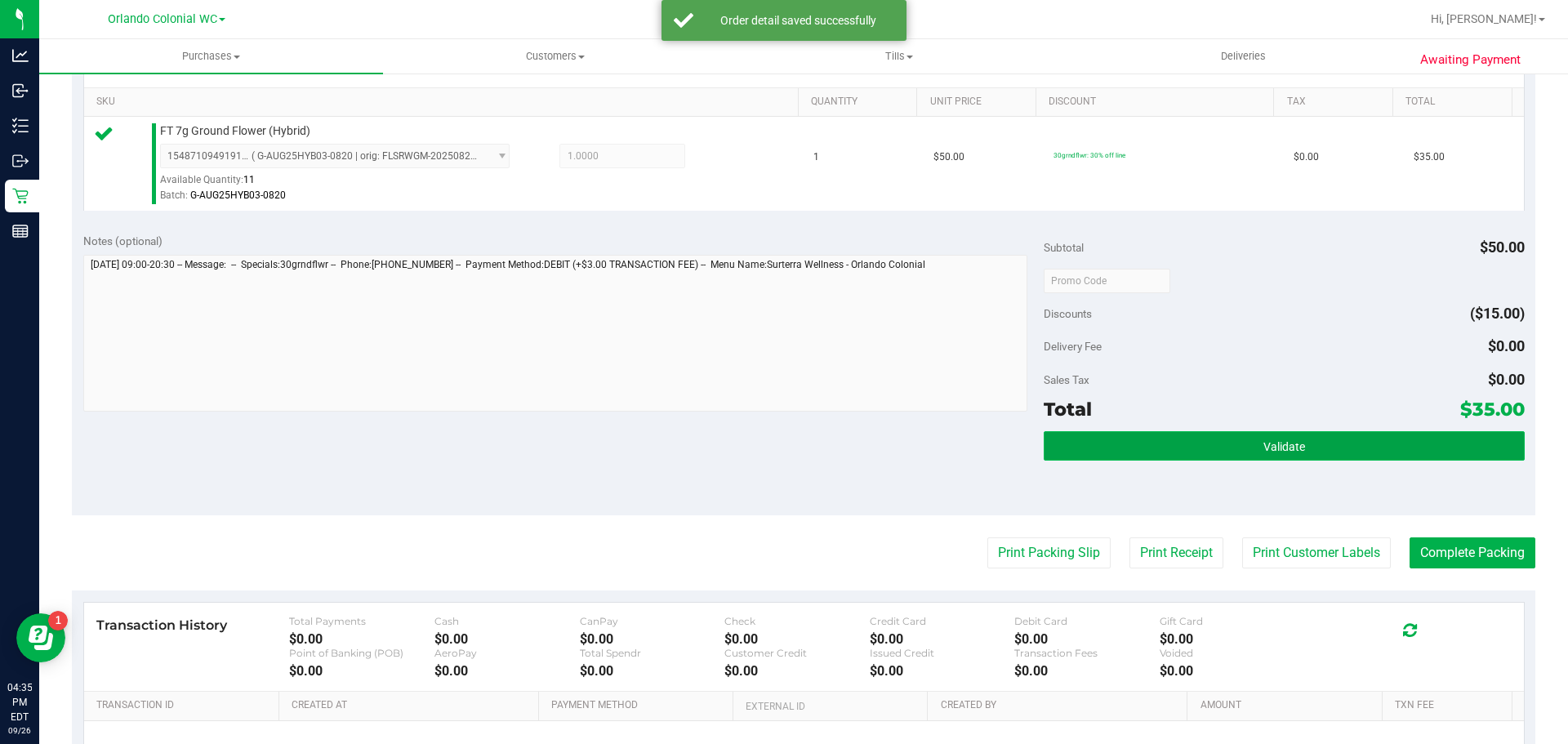
click at [1278, 450] on span "Validate" at bounding box center [1284, 447] width 42 height 13
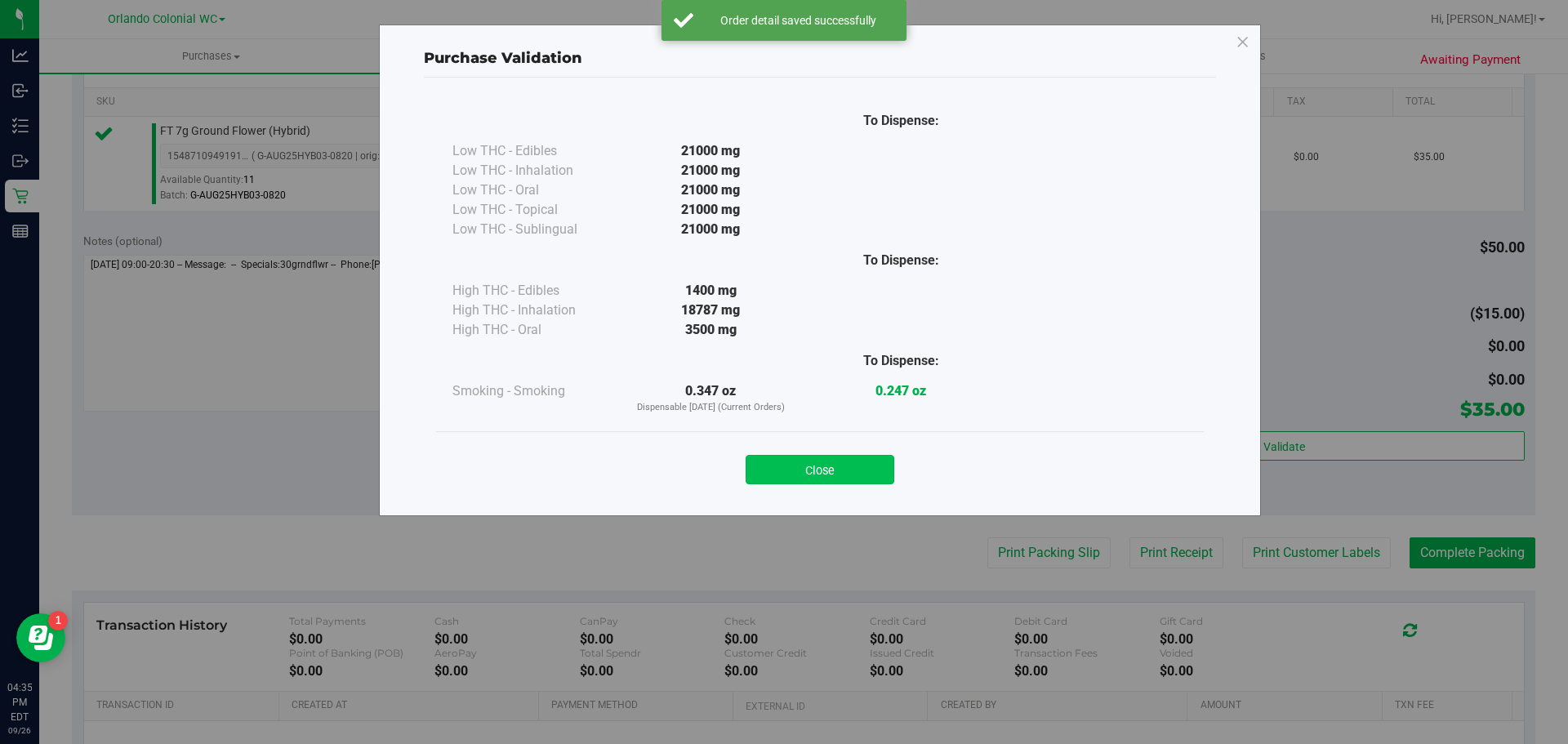
click at [844, 471] on button "Close" at bounding box center [819, 470] width 149 height 30
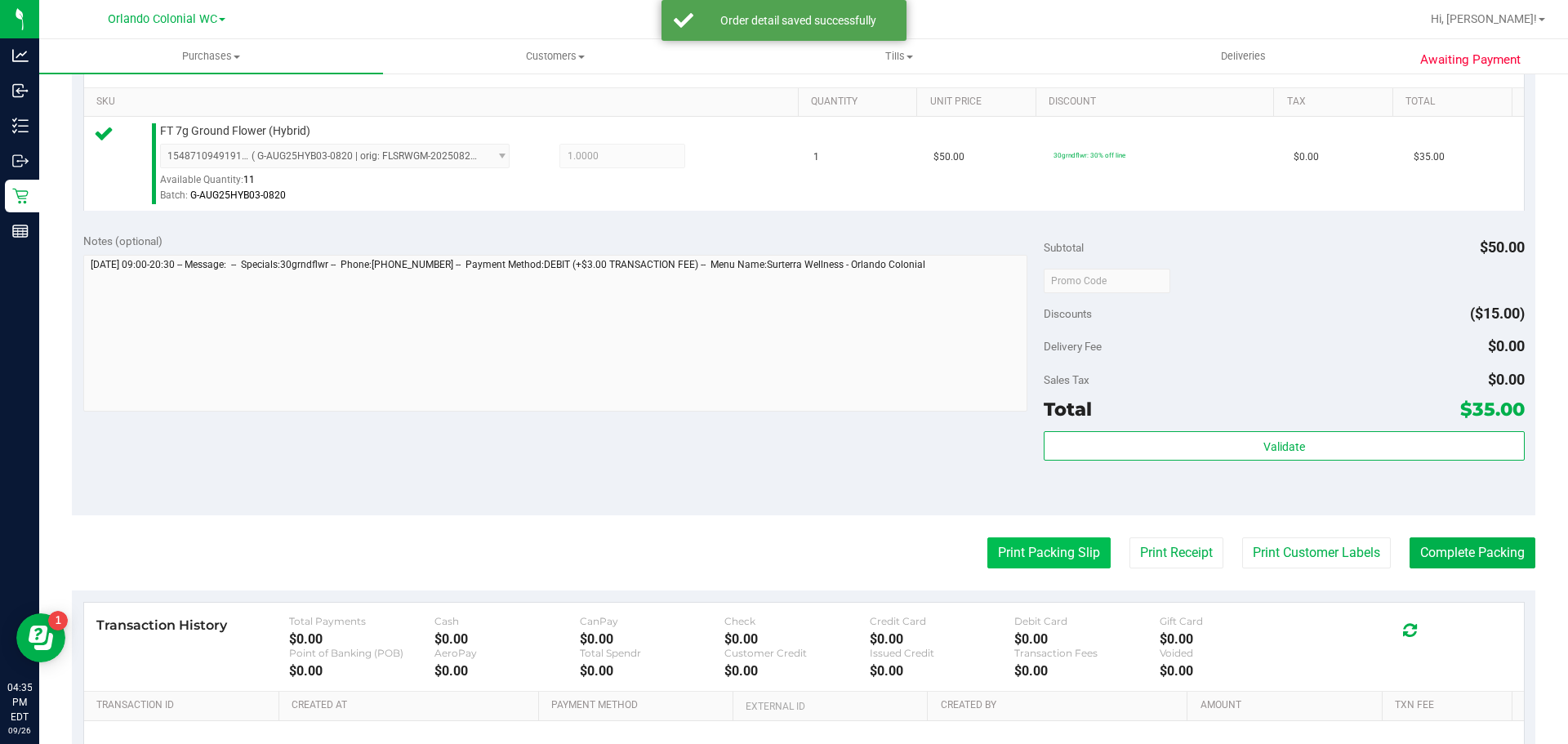
click at [1033, 556] on button "Print Packing Slip" at bounding box center [1049, 553] width 124 height 31
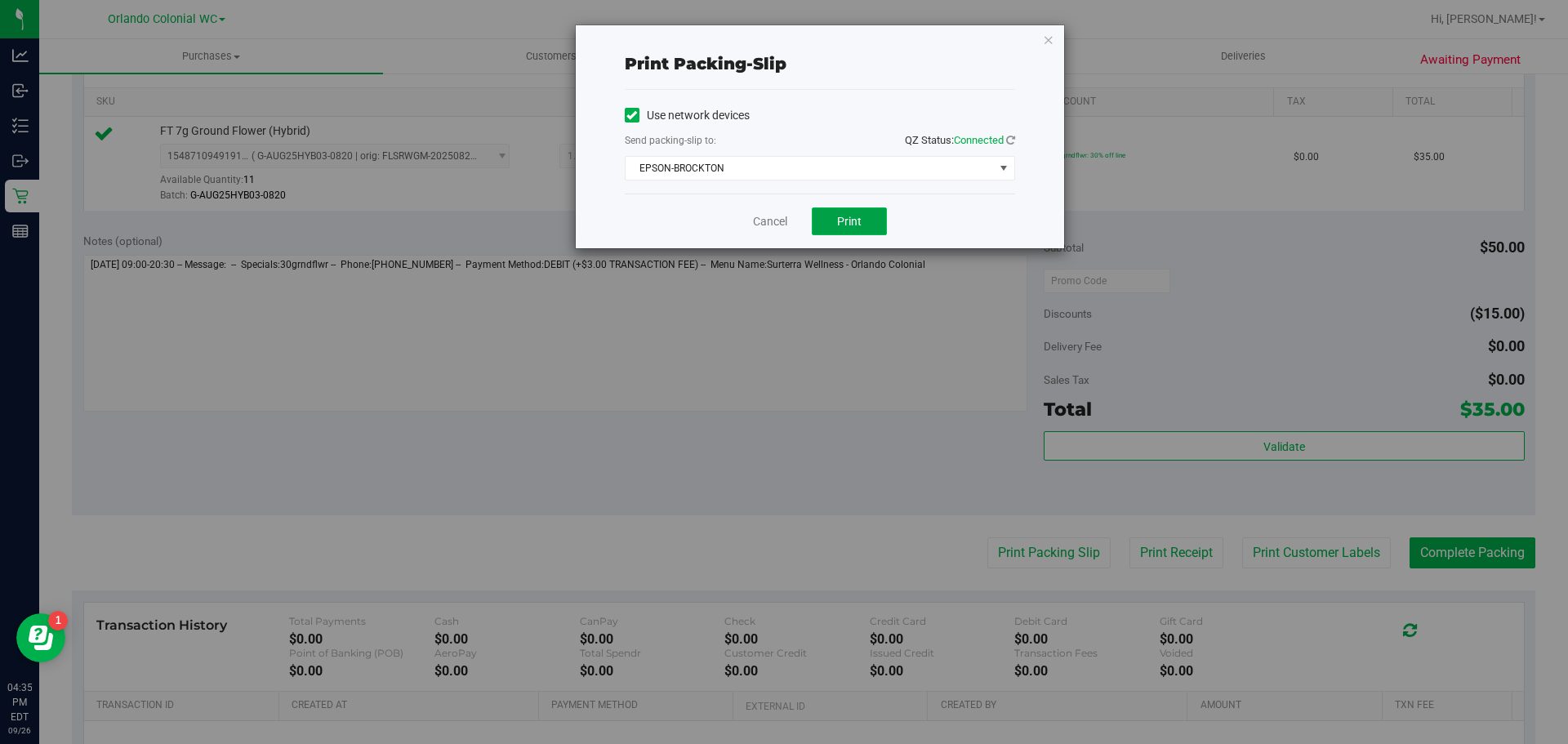
click at [863, 227] on button "Print" at bounding box center [849, 221] width 75 height 28
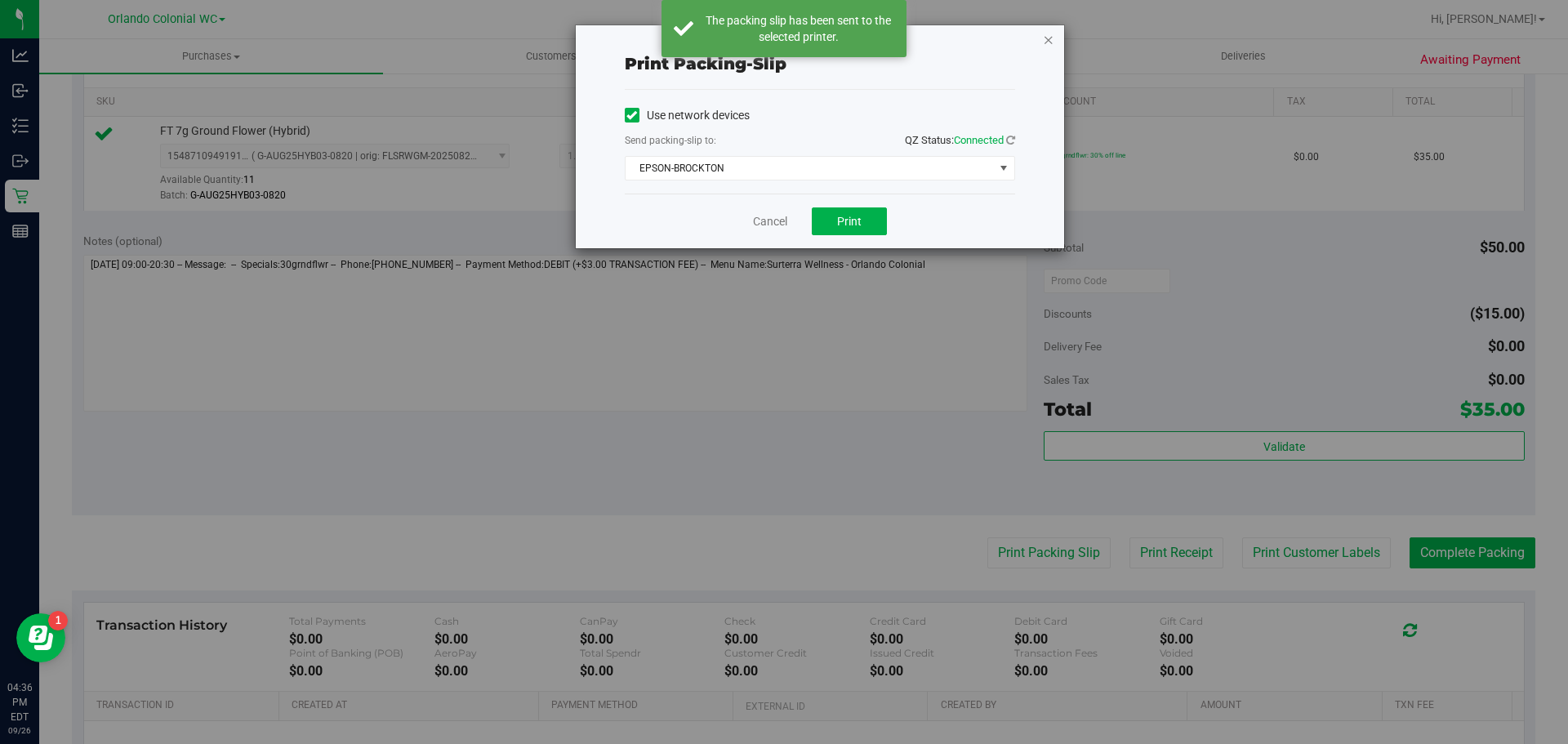
click at [1046, 44] on icon "button" at bounding box center [1048, 39] width 11 height 20
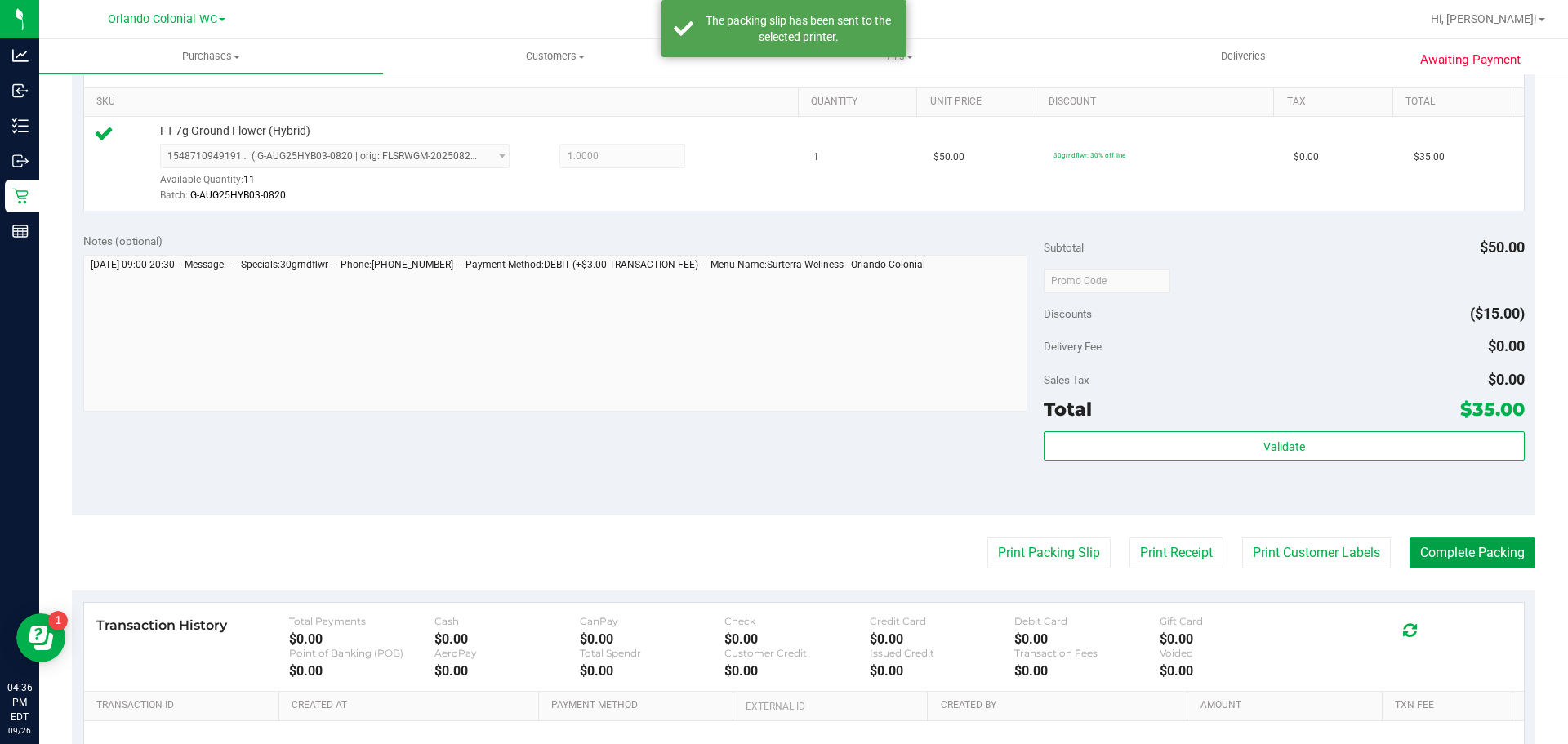
click at [1471, 564] on button "Complete Packing" at bounding box center [1472, 553] width 125 height 31
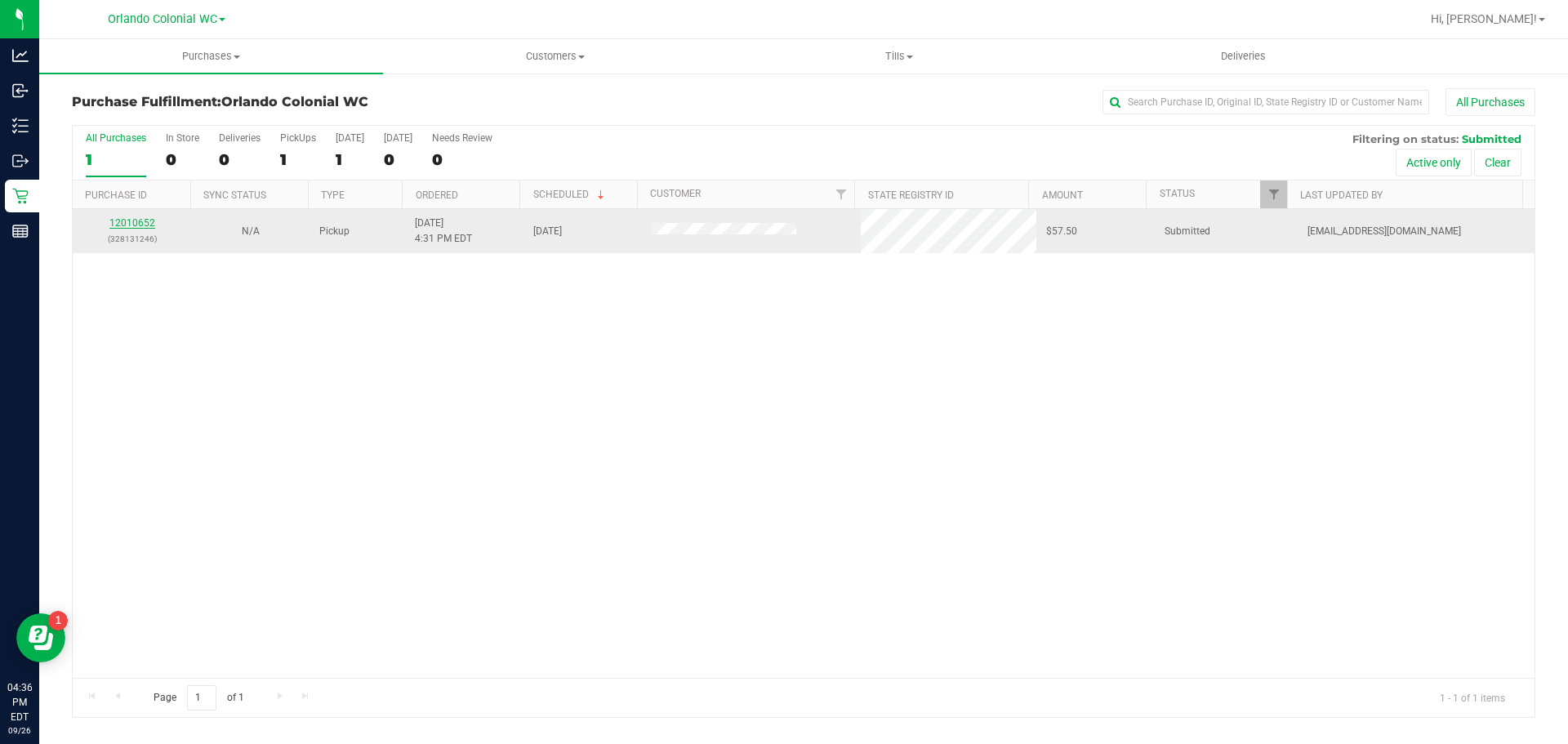
click at [127, 227] on link "12010652" at bounding box center [132, 222] width 46 height 11
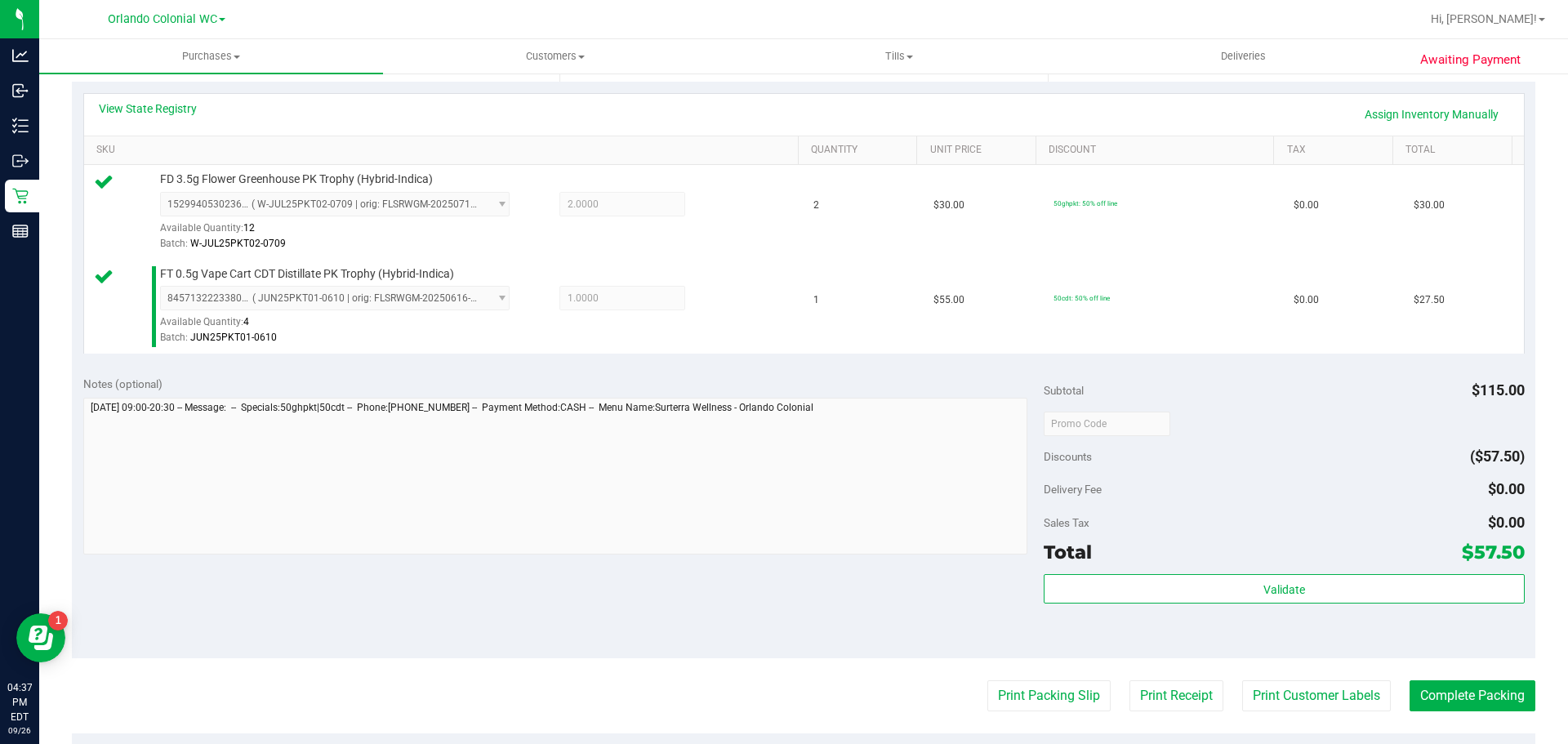
scroll to position [396, 0]
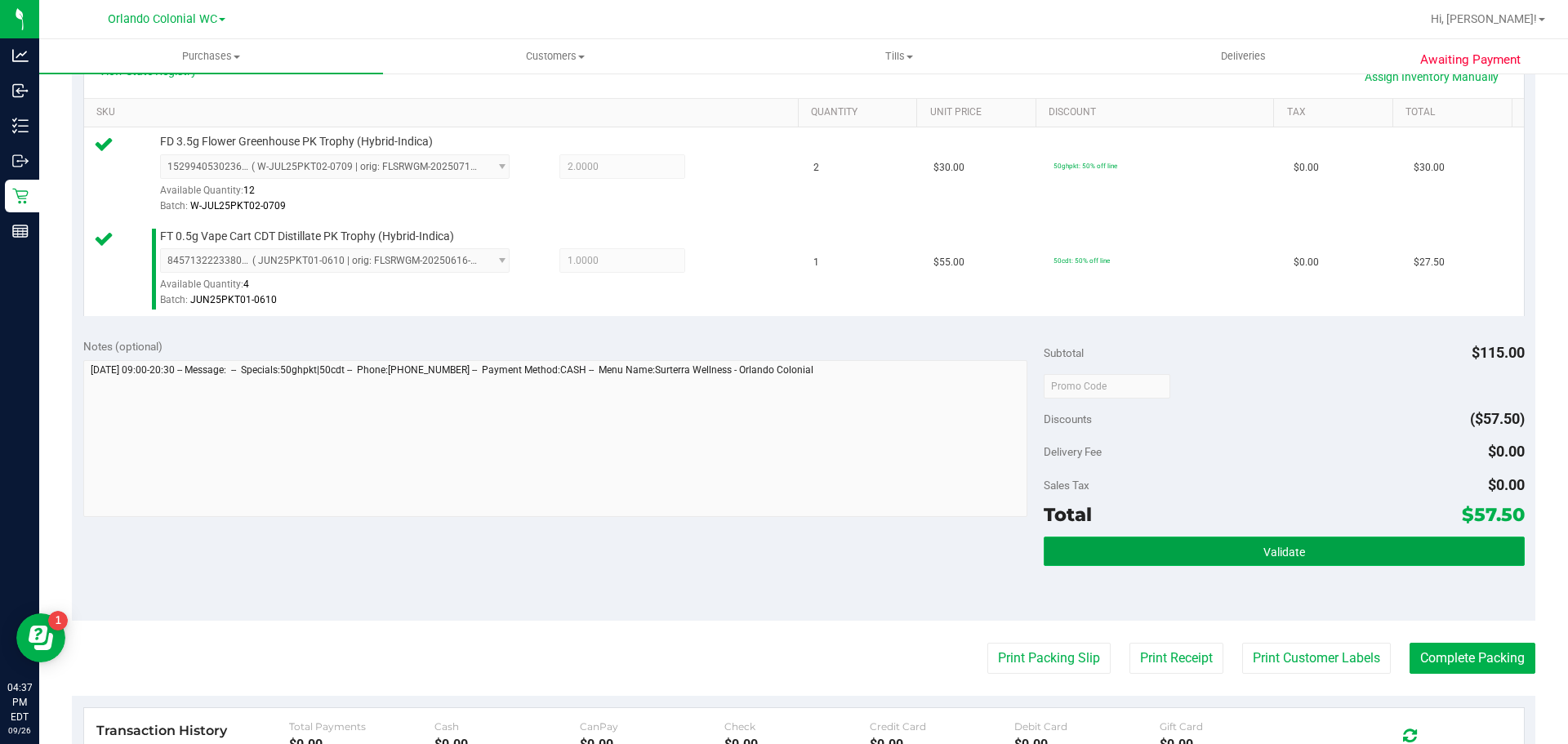
click at [1273, 549] on span "Validate" at bounding box center [1284, 551] width 42 height 13
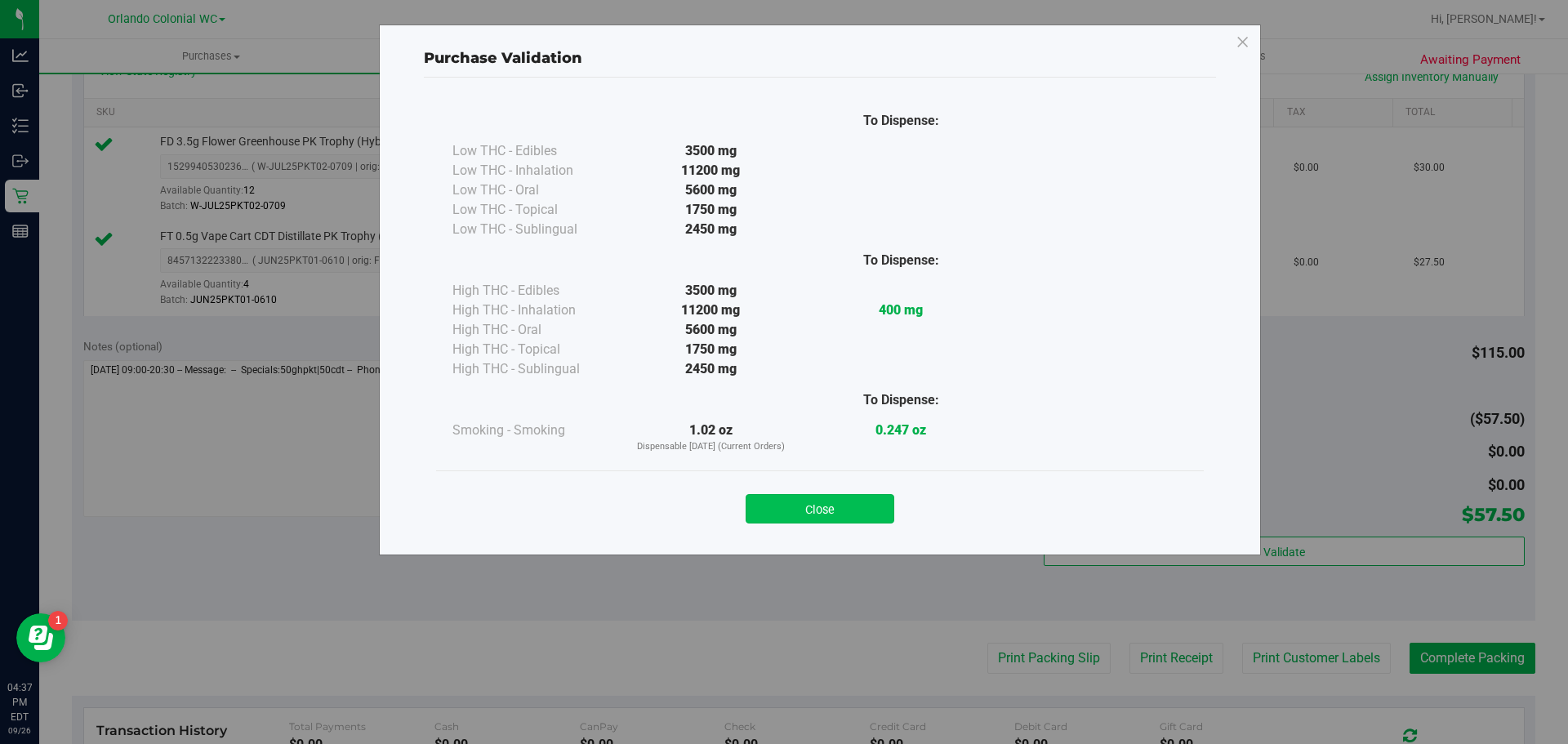
click at [812, 502] on button "Close" at bounding box center [819, 509] width 149 height 30
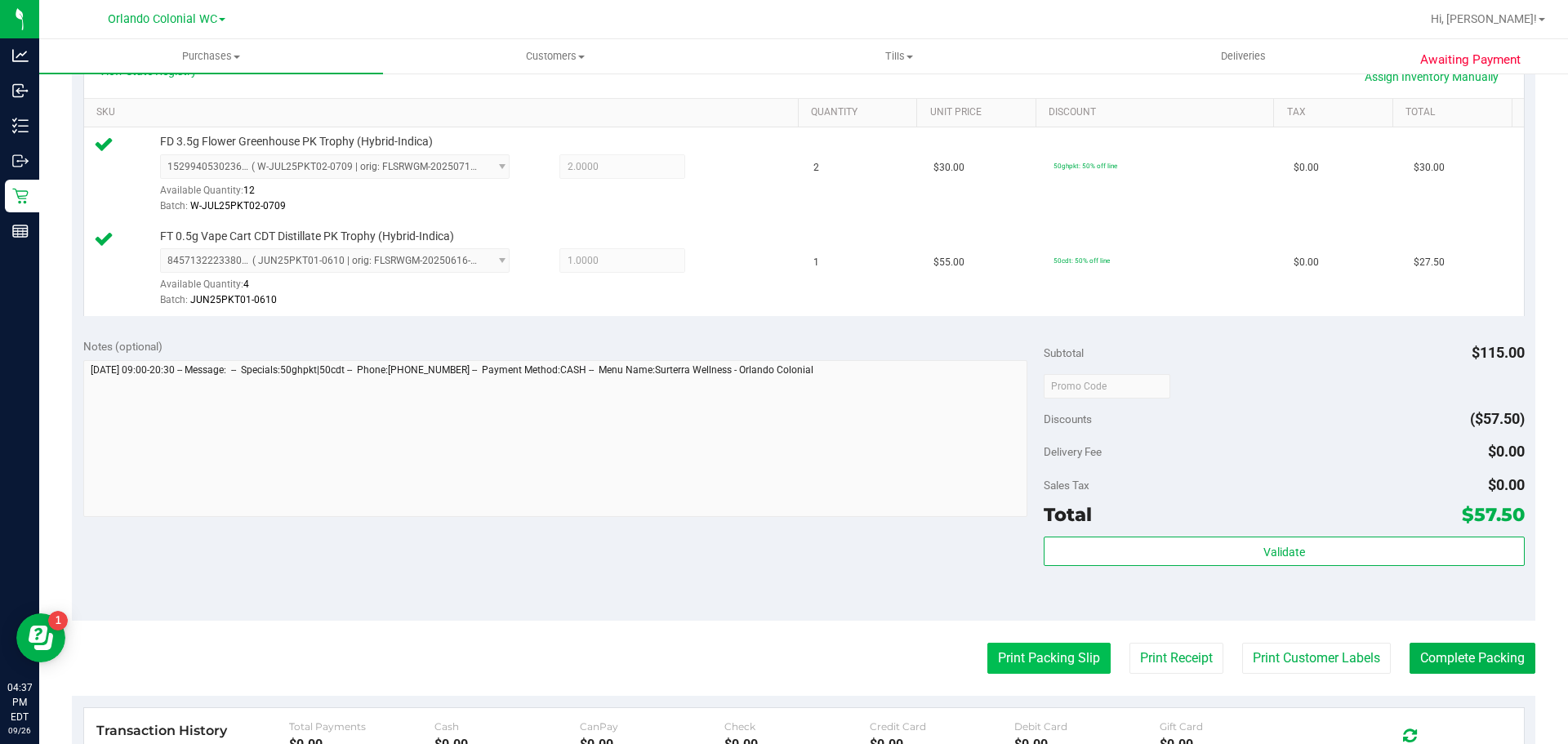
click at [1038, 649] on button "Print Packing Slip" at bounding box center [1049, 659] width 124 height 31
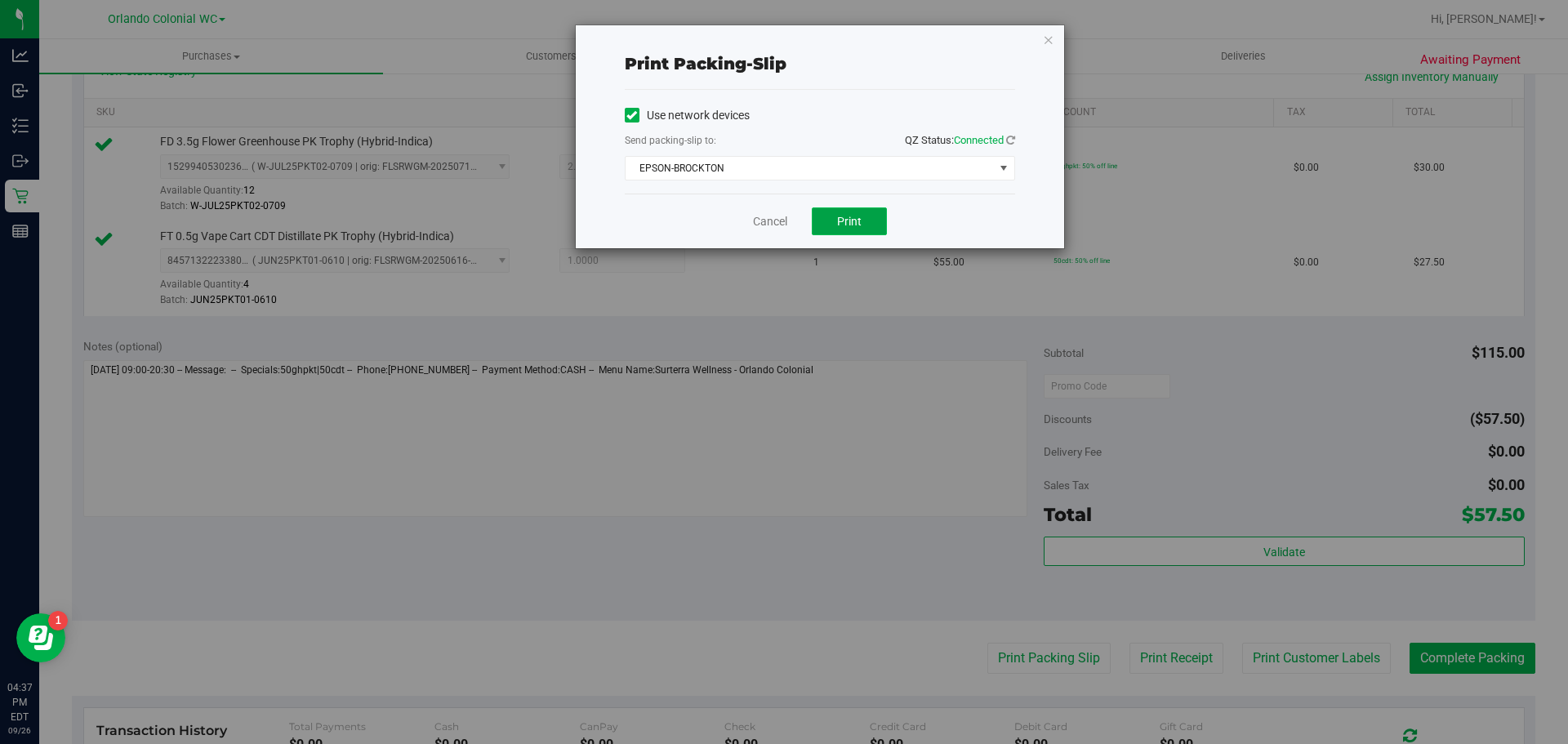
click at [860, 217] on span "Print" at bounding box center [849, 221] width 24 height 13
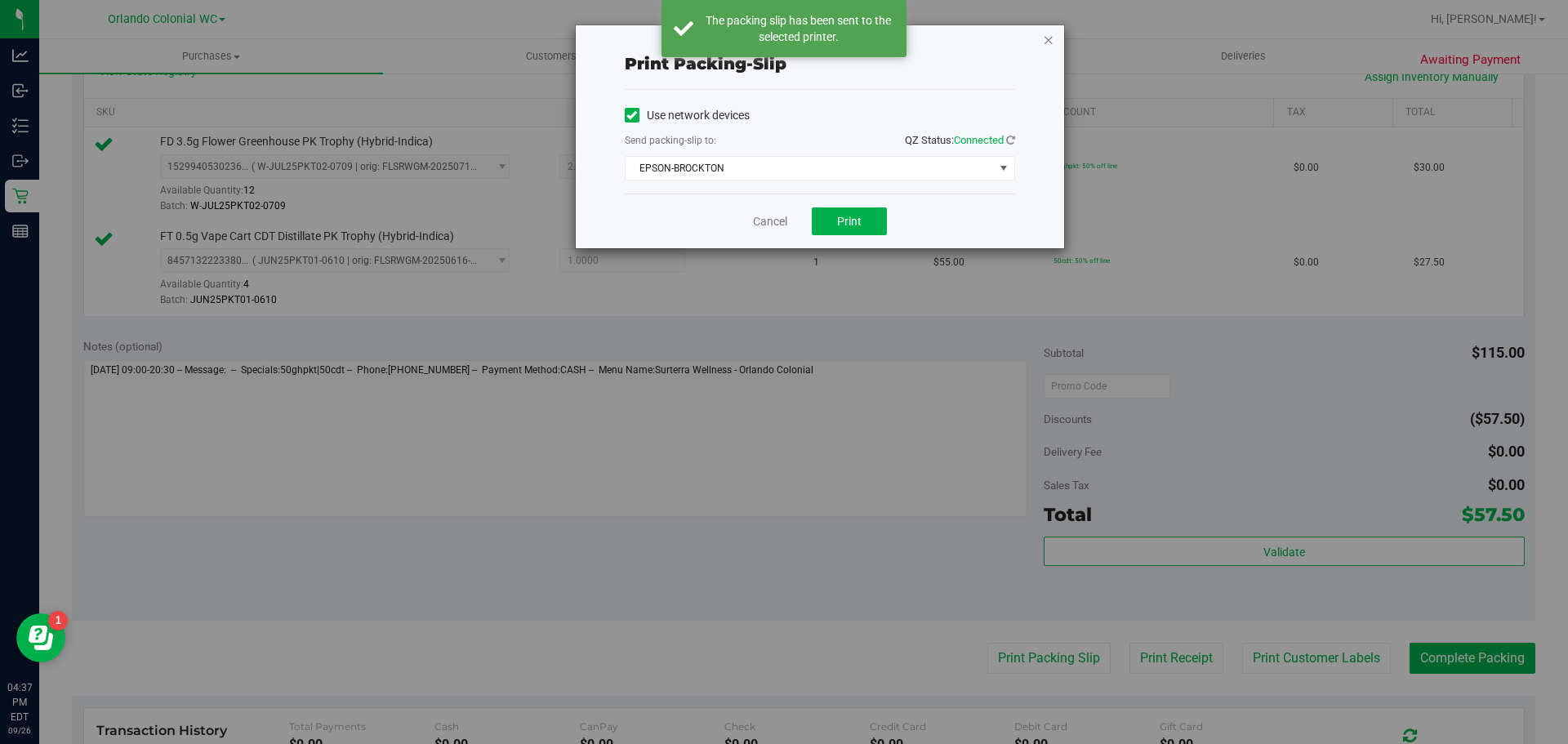
click at [1043, 35] on icon "button" at bounding box center [1048, 39] width 11 height 20
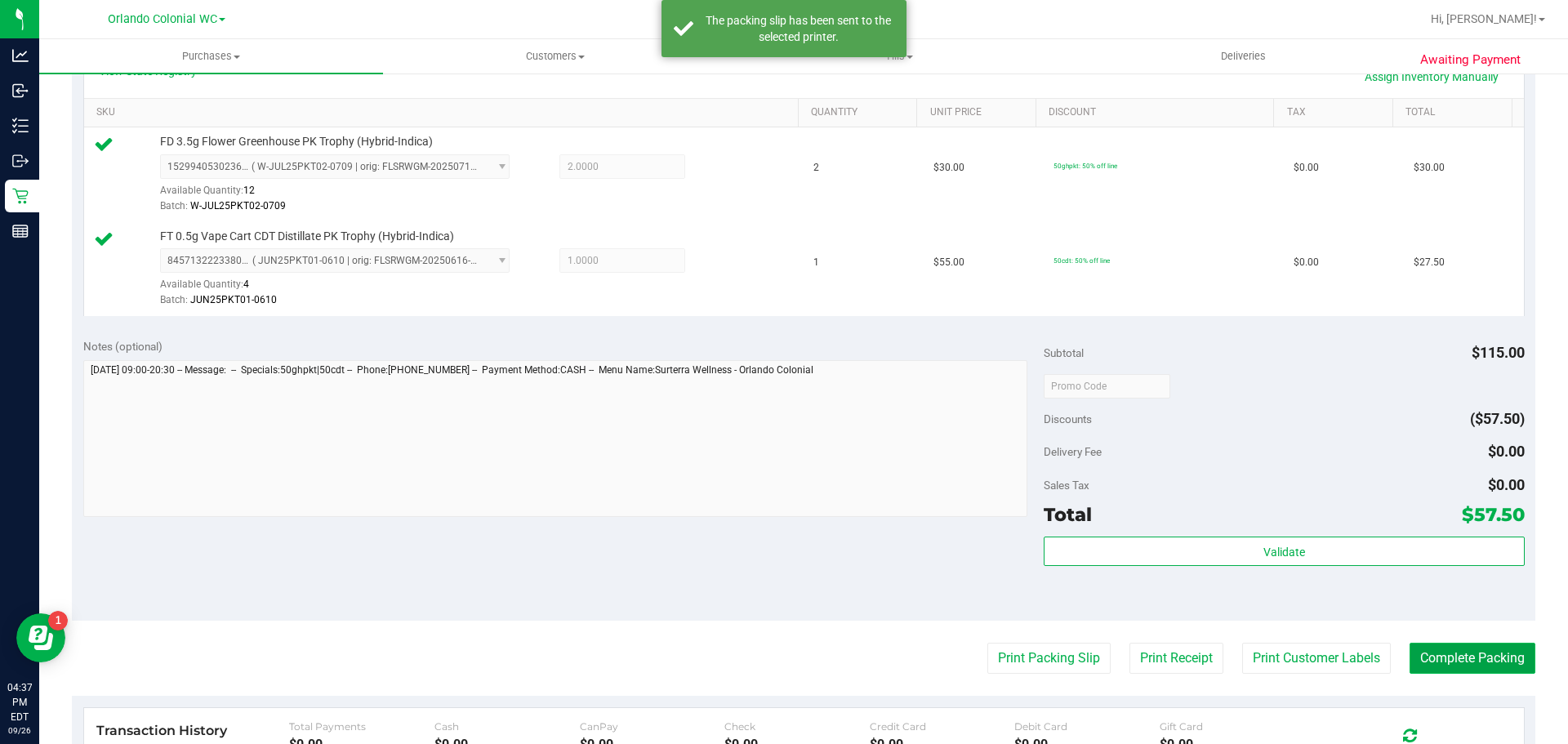
click at [1432, 657] on button "Complete Packing" at bounding box center [1472, 659] width 125 height 31
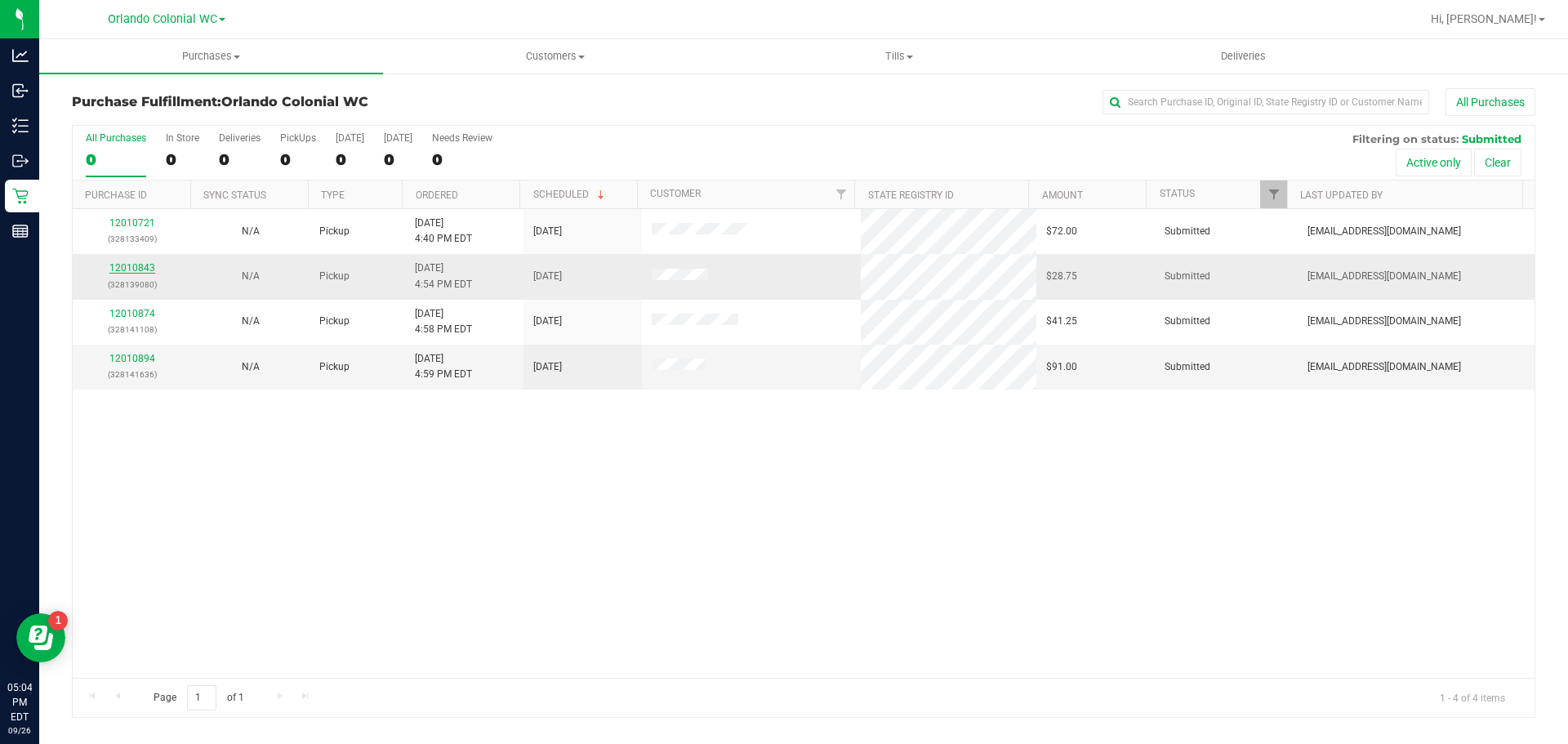
click at [121, 267] on link "12010843" at bounding box center [132, 267] width 46 height 11
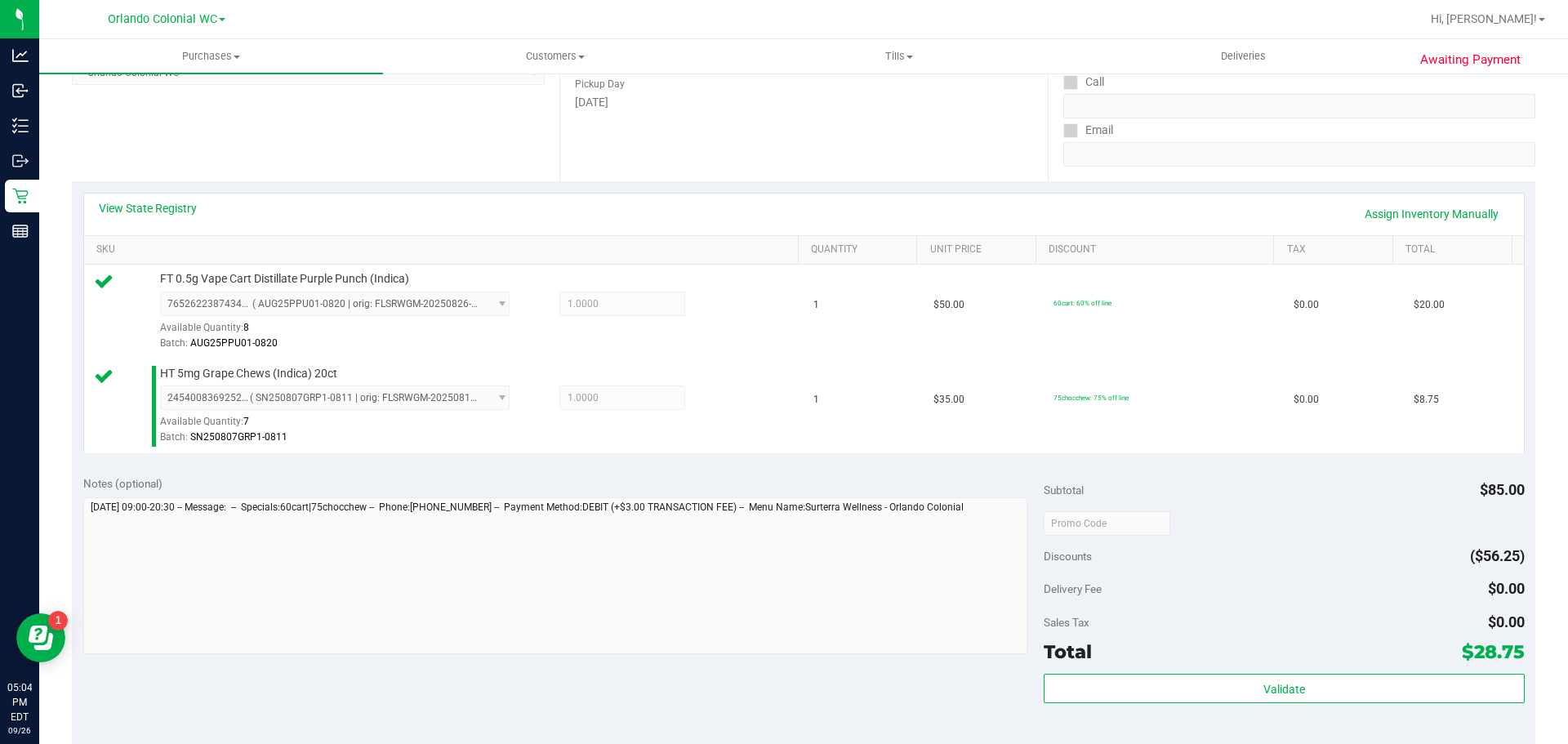
scroll to position [281, 0]
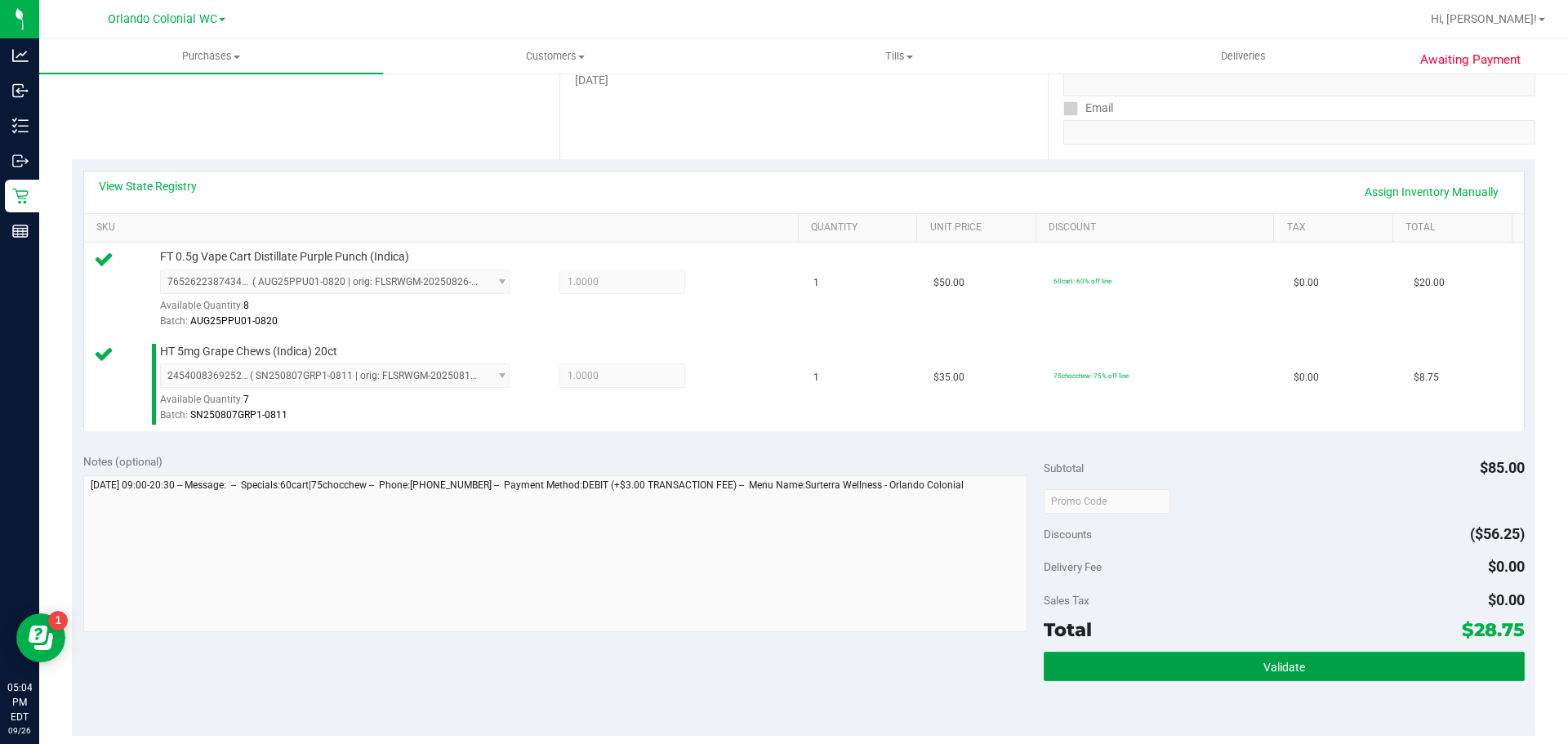
click at [1290, 667] on span "Validate" at bounding box center [1284, 667] width 42 height 13
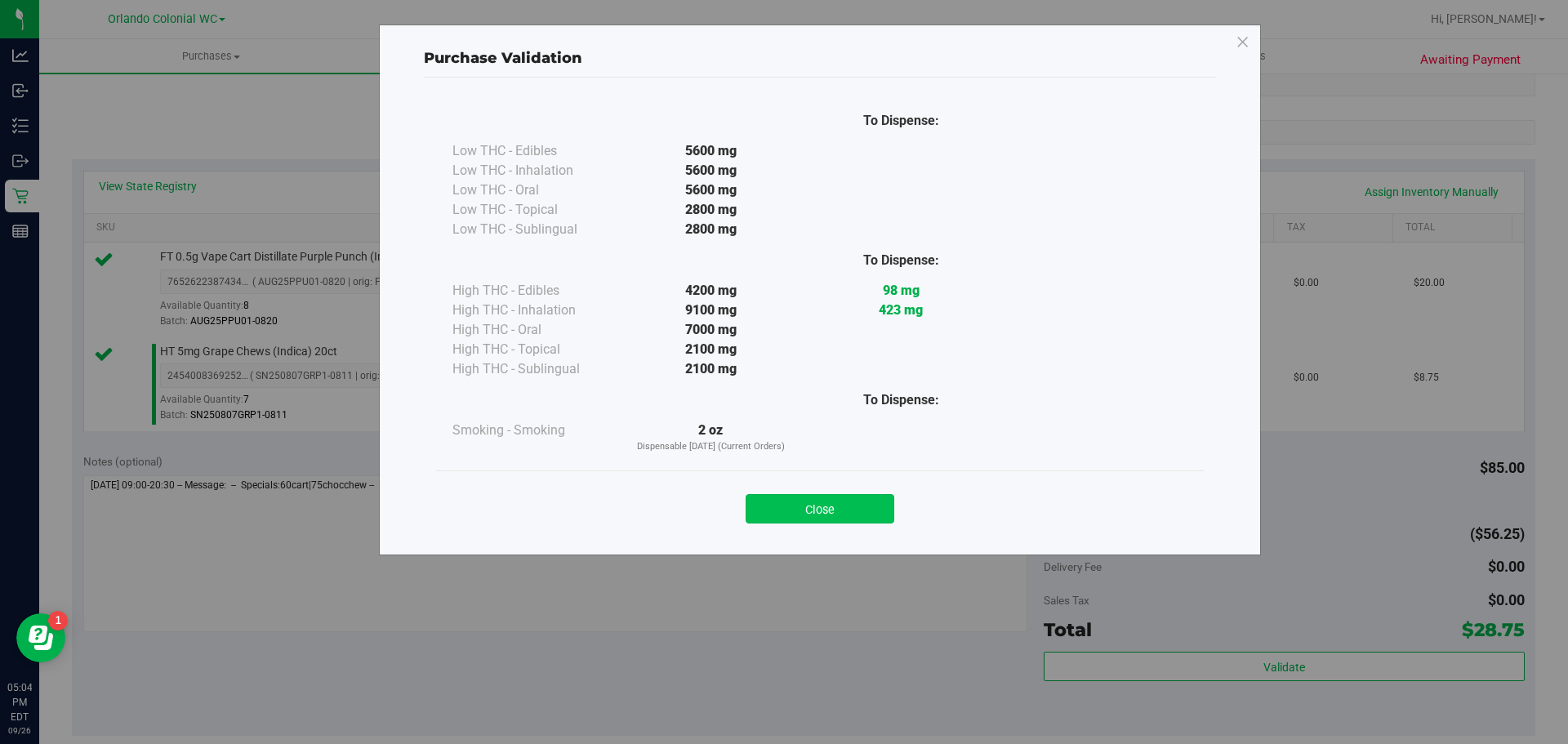
click at [833, 504] on button "Close" at bounding box center [819, 509] width 149 height 30
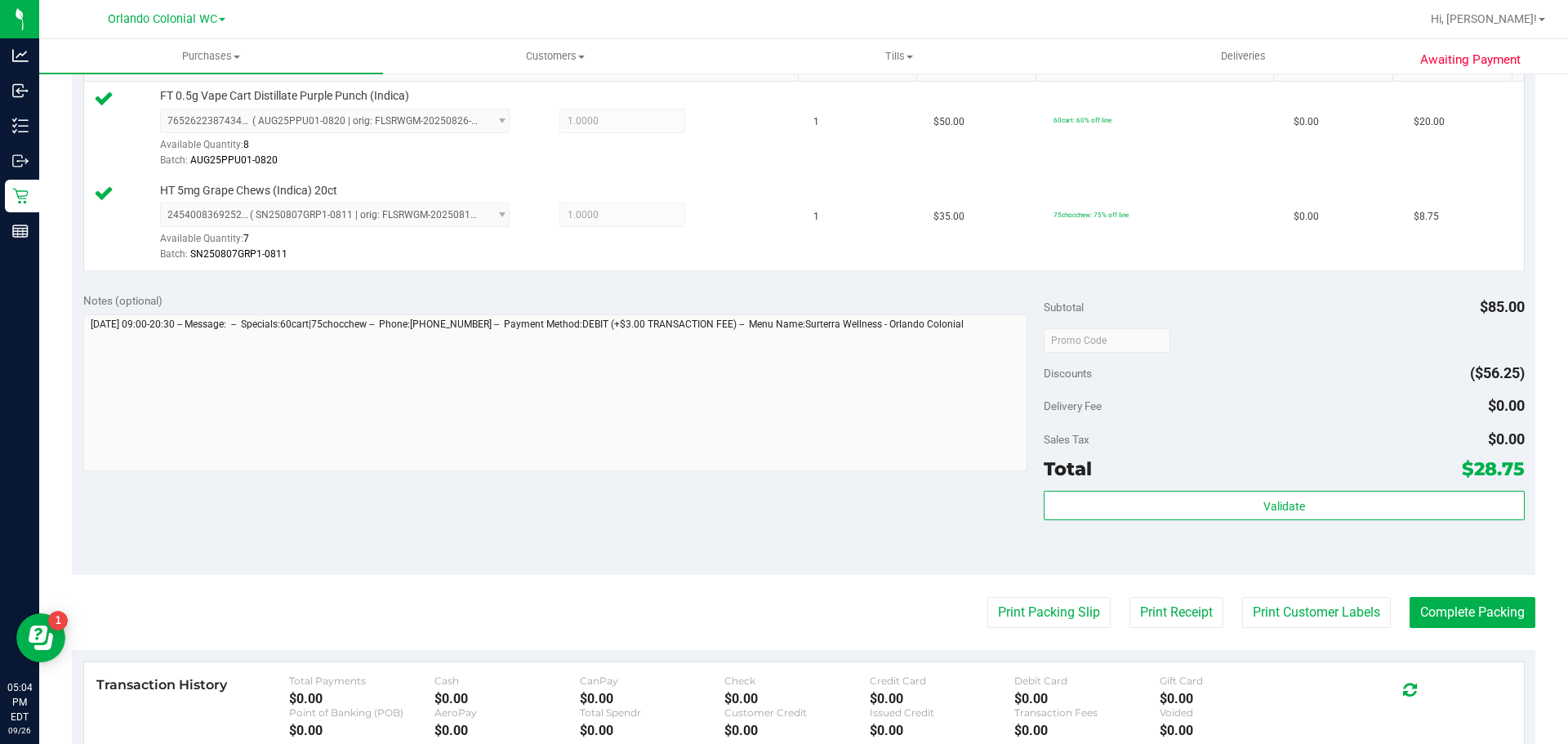
scroll to position [551, 0]
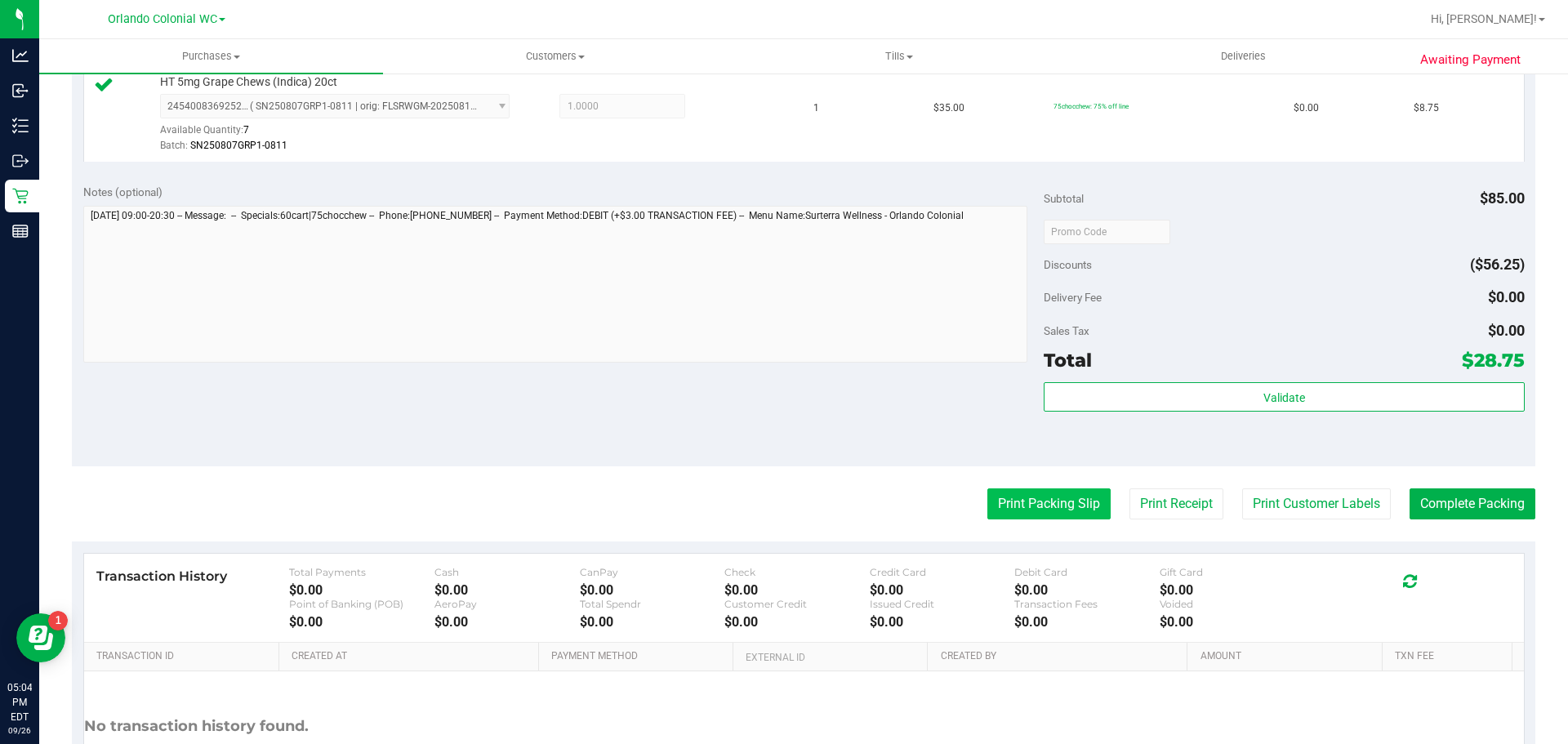
click at [1031, 517] on button "Print Packing Slip" at bounding box center [1049, 504] width 124 height 31
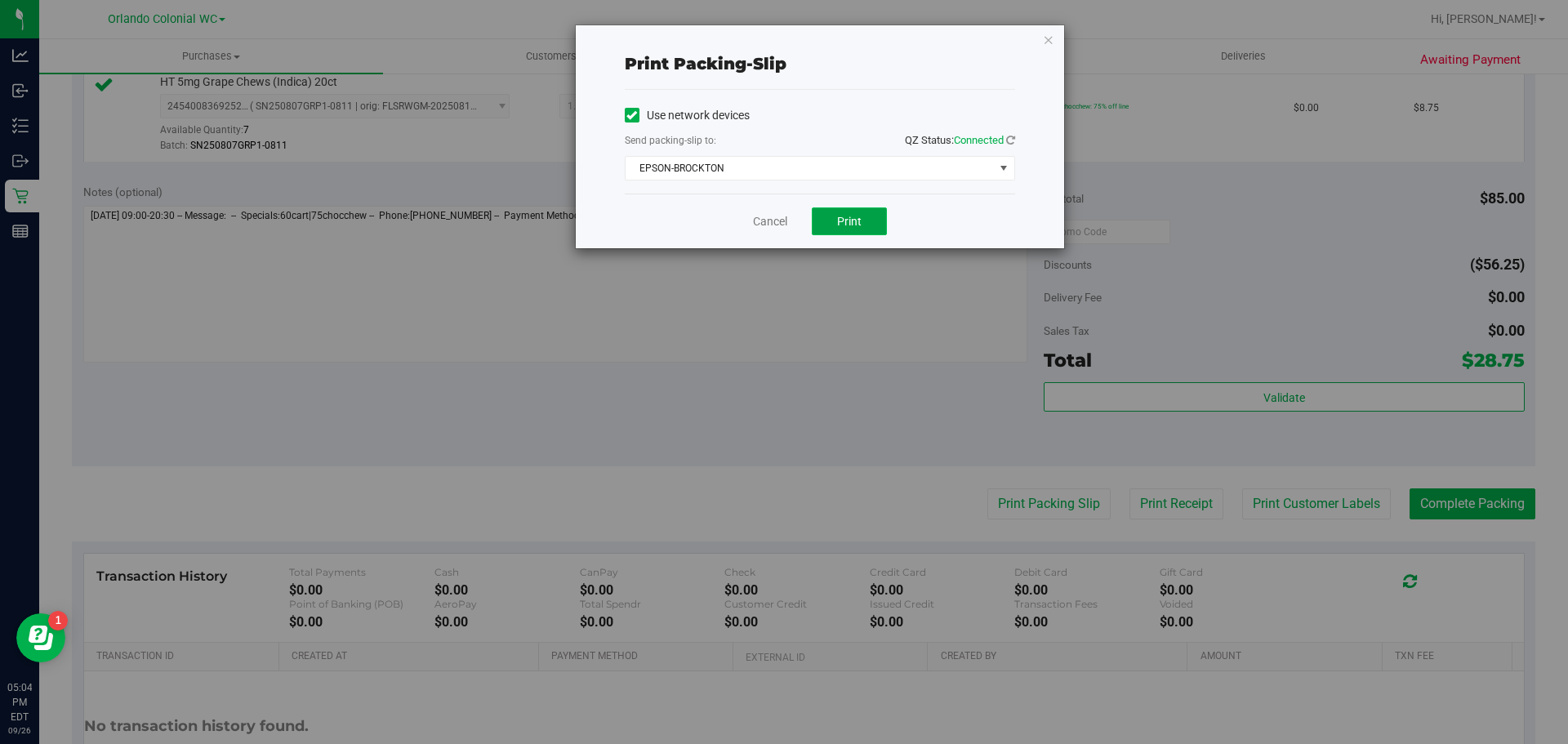
click at [880, 211] on button "Print" at bounding box center [849, 221] width 75 height 28
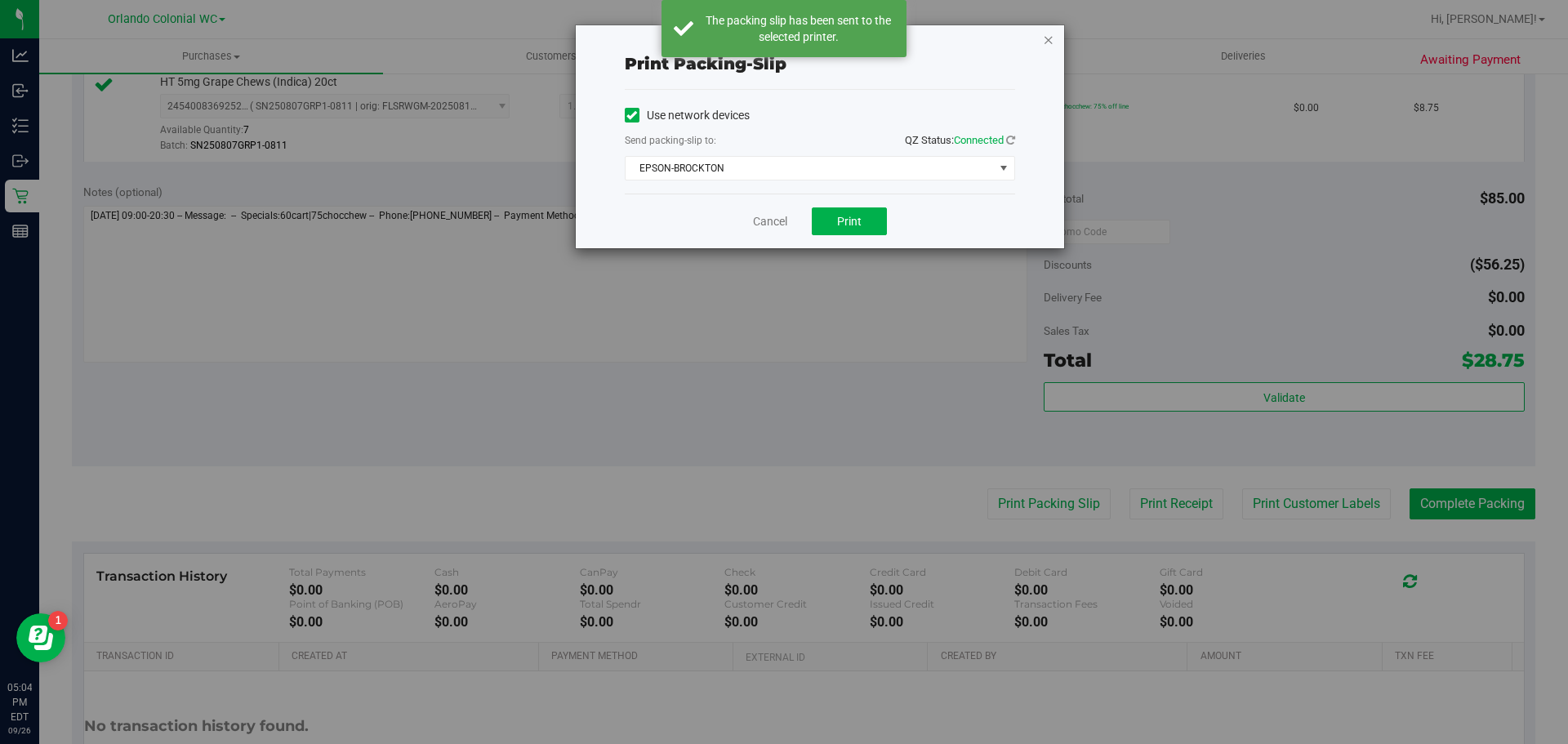
click at [1047, 48] on icon "button" at bounding box center [1048, 39] width 11 height 20
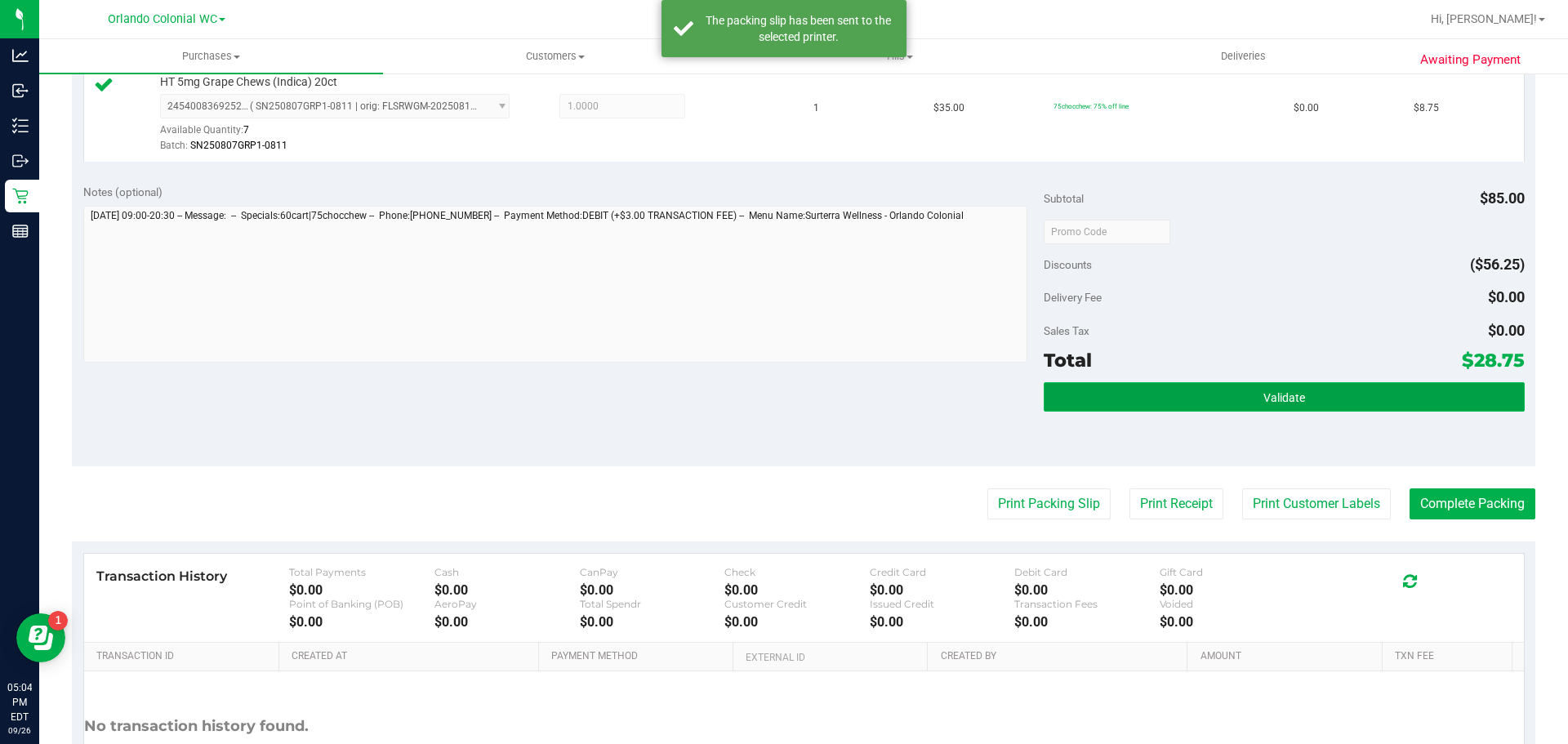
click at [1263, 403] on span "Validate" at bounding box center [1284, 397] width 42 height 13
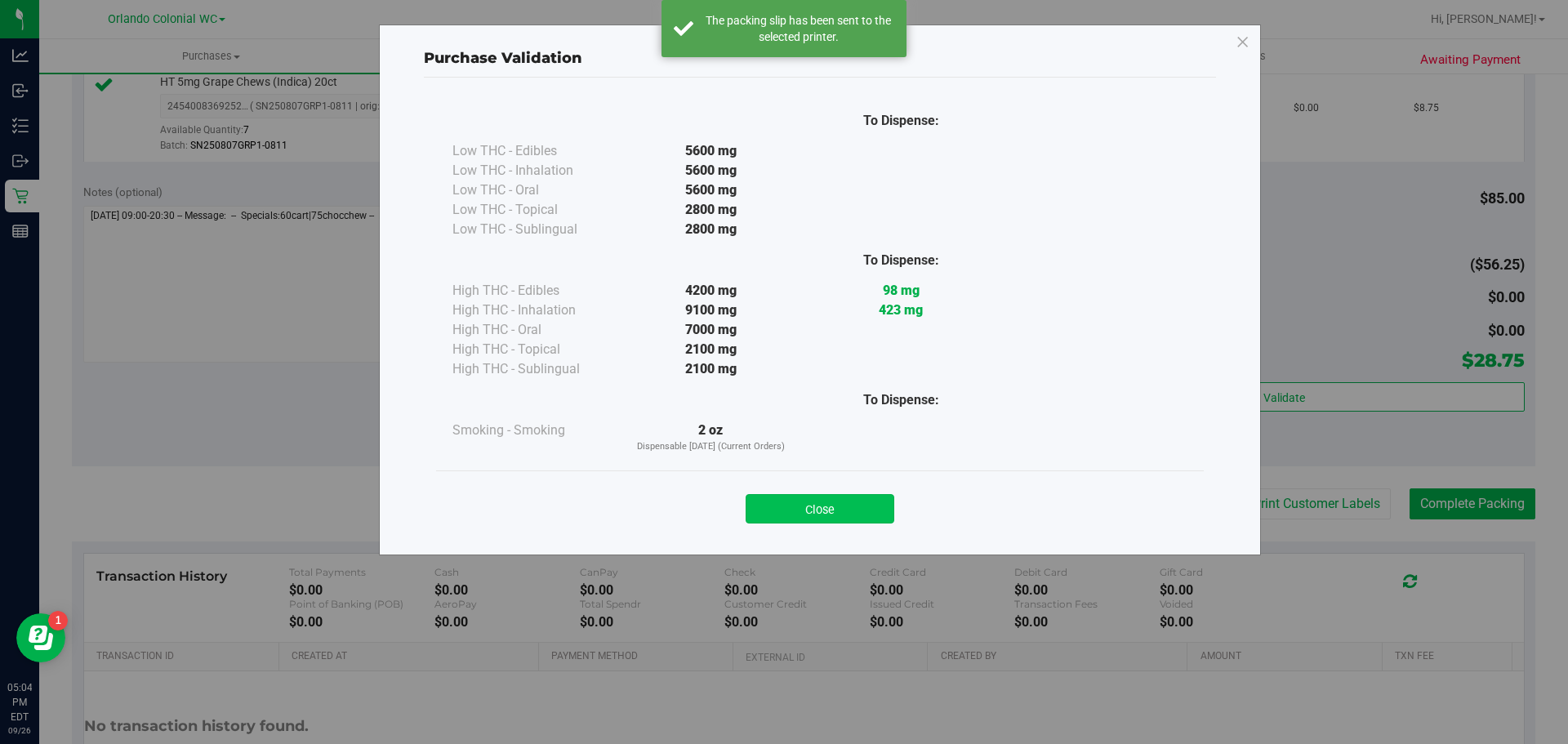
click at [830, 523] on button "Close" at bounding box center [819, 509] width 149 height 30
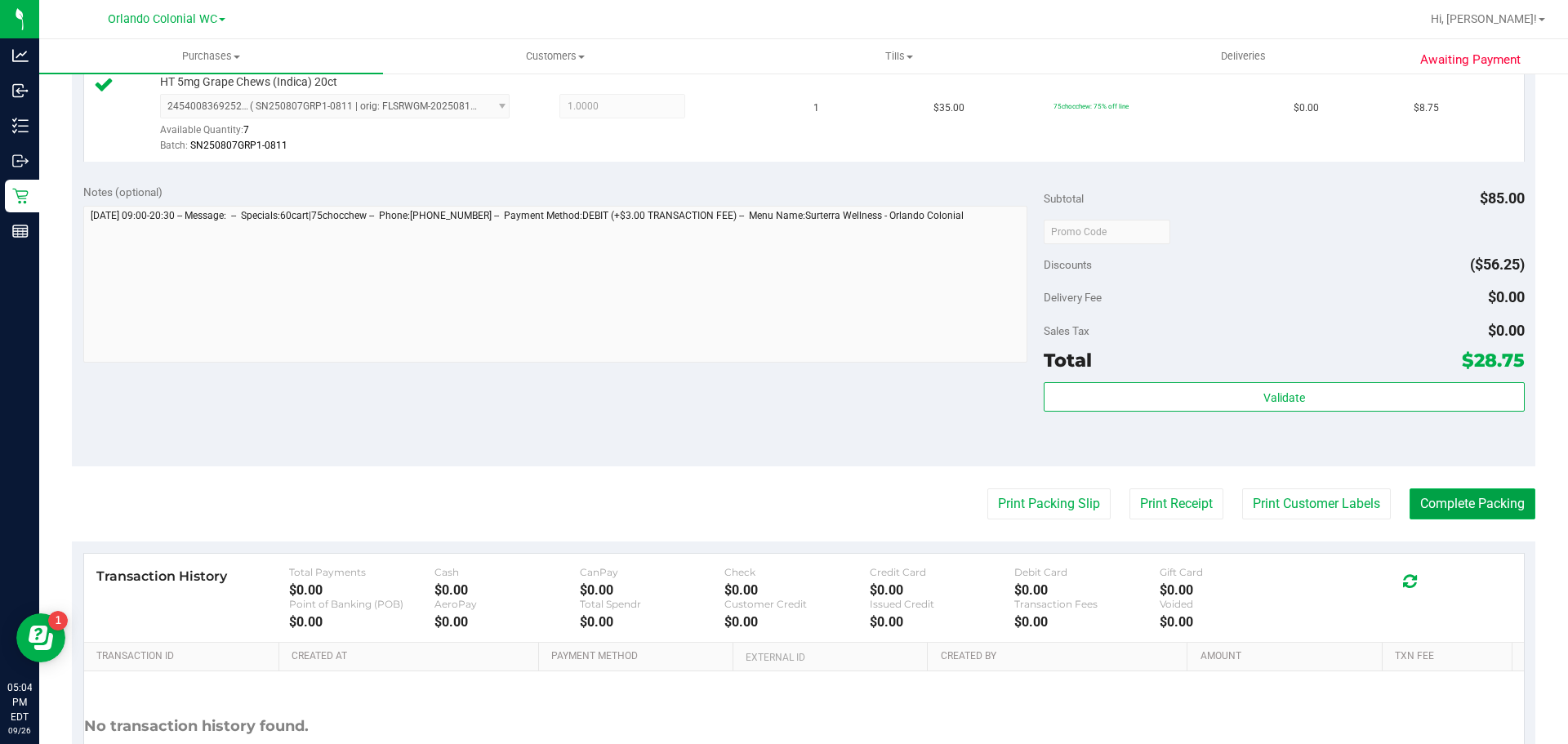
click at [1477, 510] on button "Complete Packing" at bounding box center [1472, 504] width 125 height 31
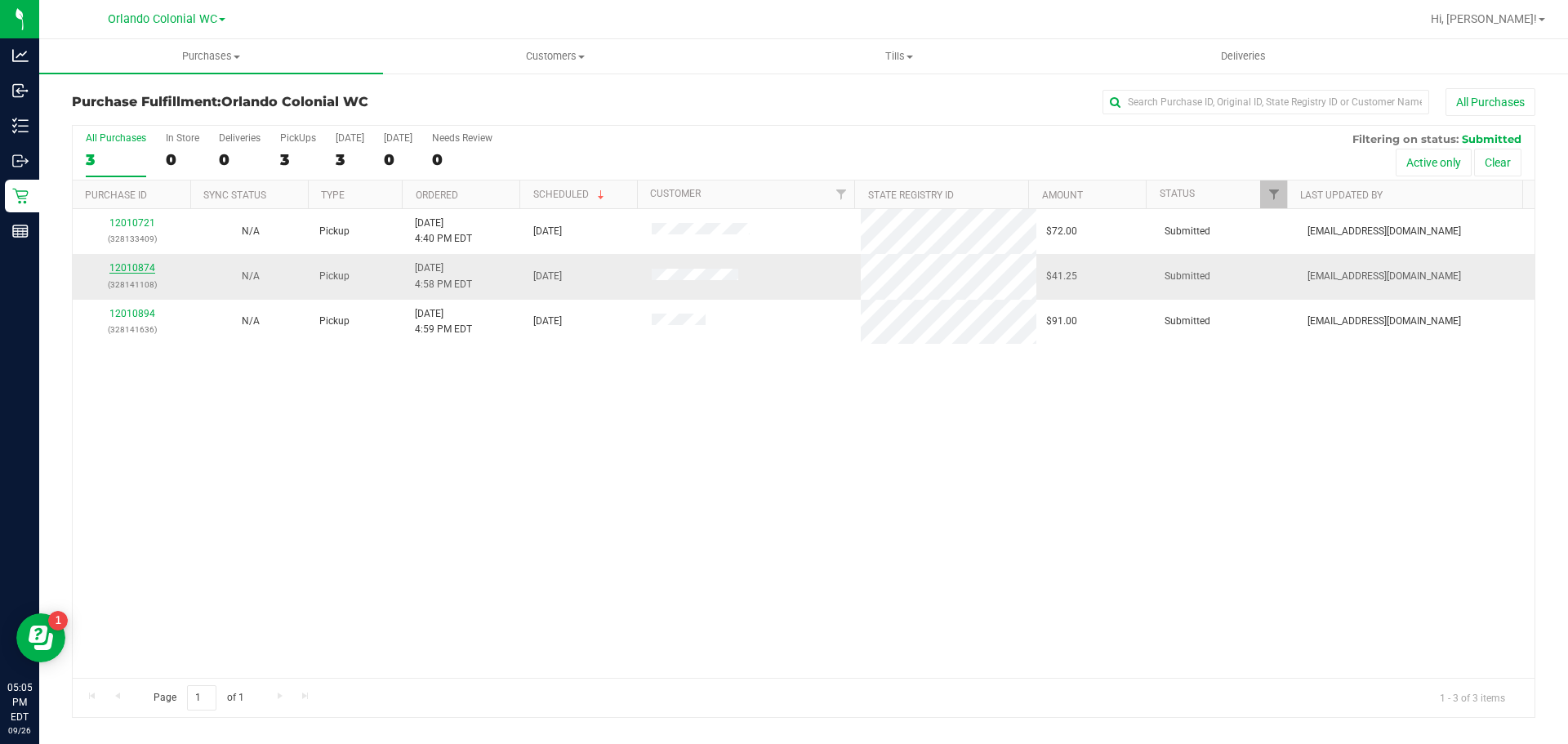
click at [141, 272] on link "12010874" at bounding box center [132, 267] width 46 height 11
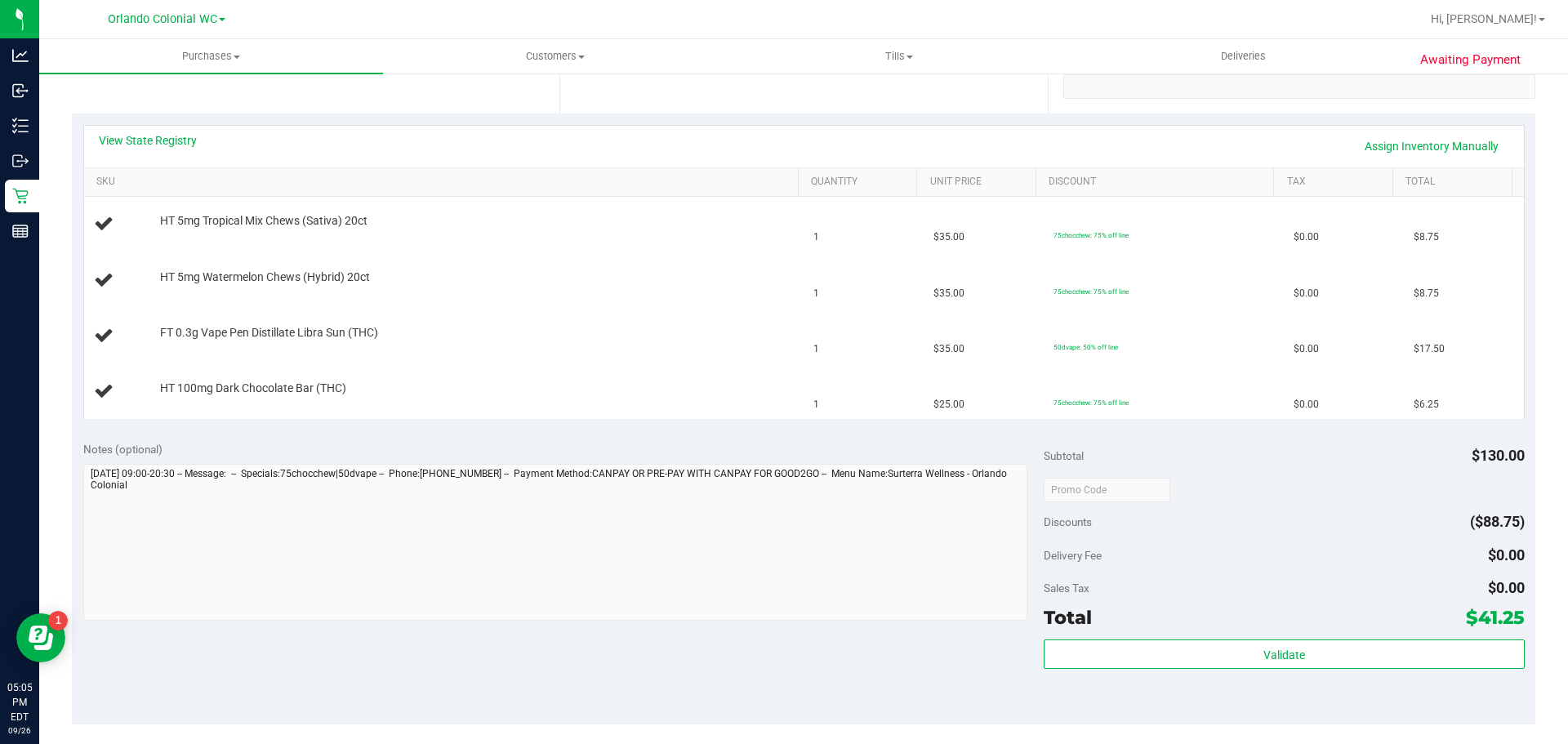
scroll to position [653, 0]
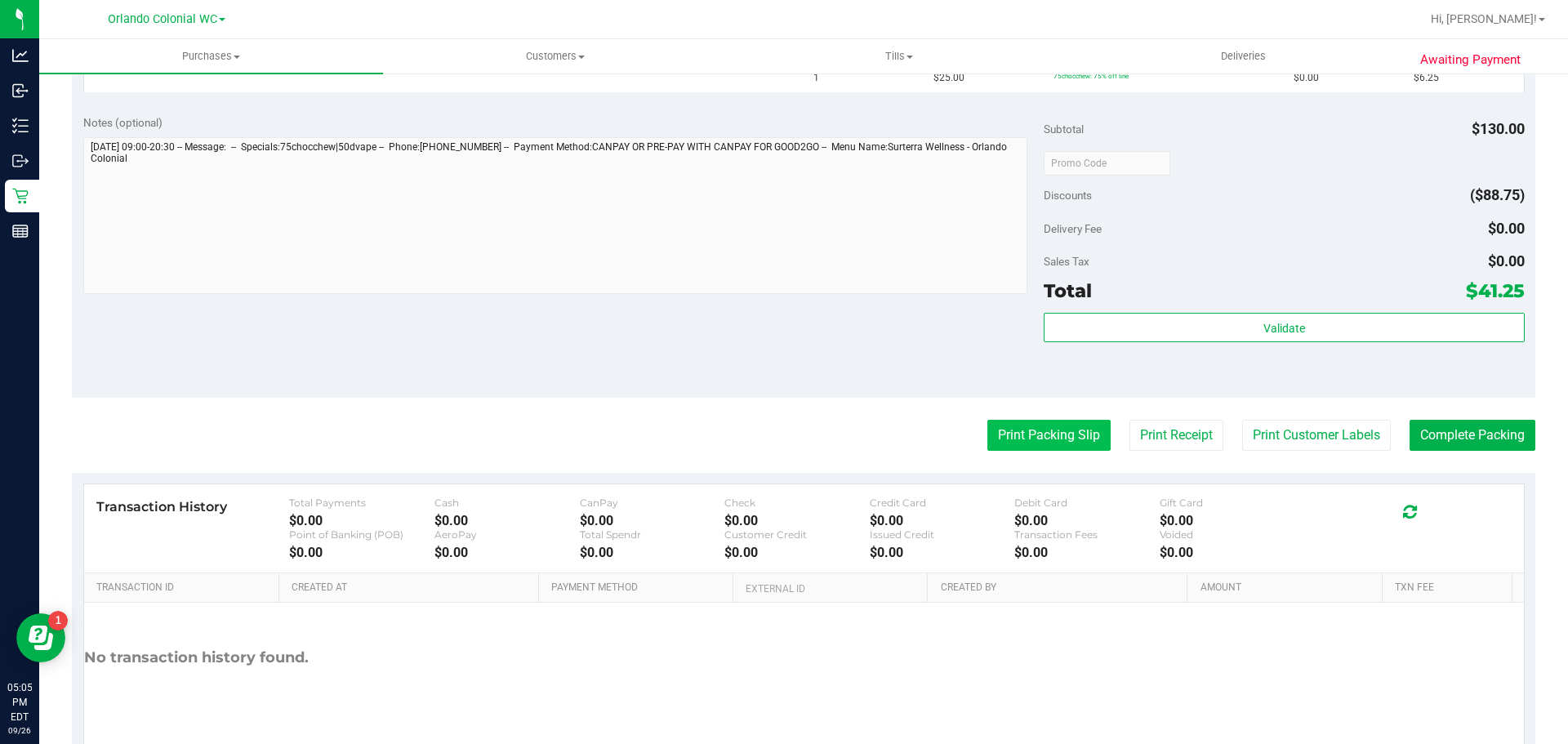
click at [1038, 425] on button "Print Packing Slip" at bounding box center [1049, 436] width 124 height 31
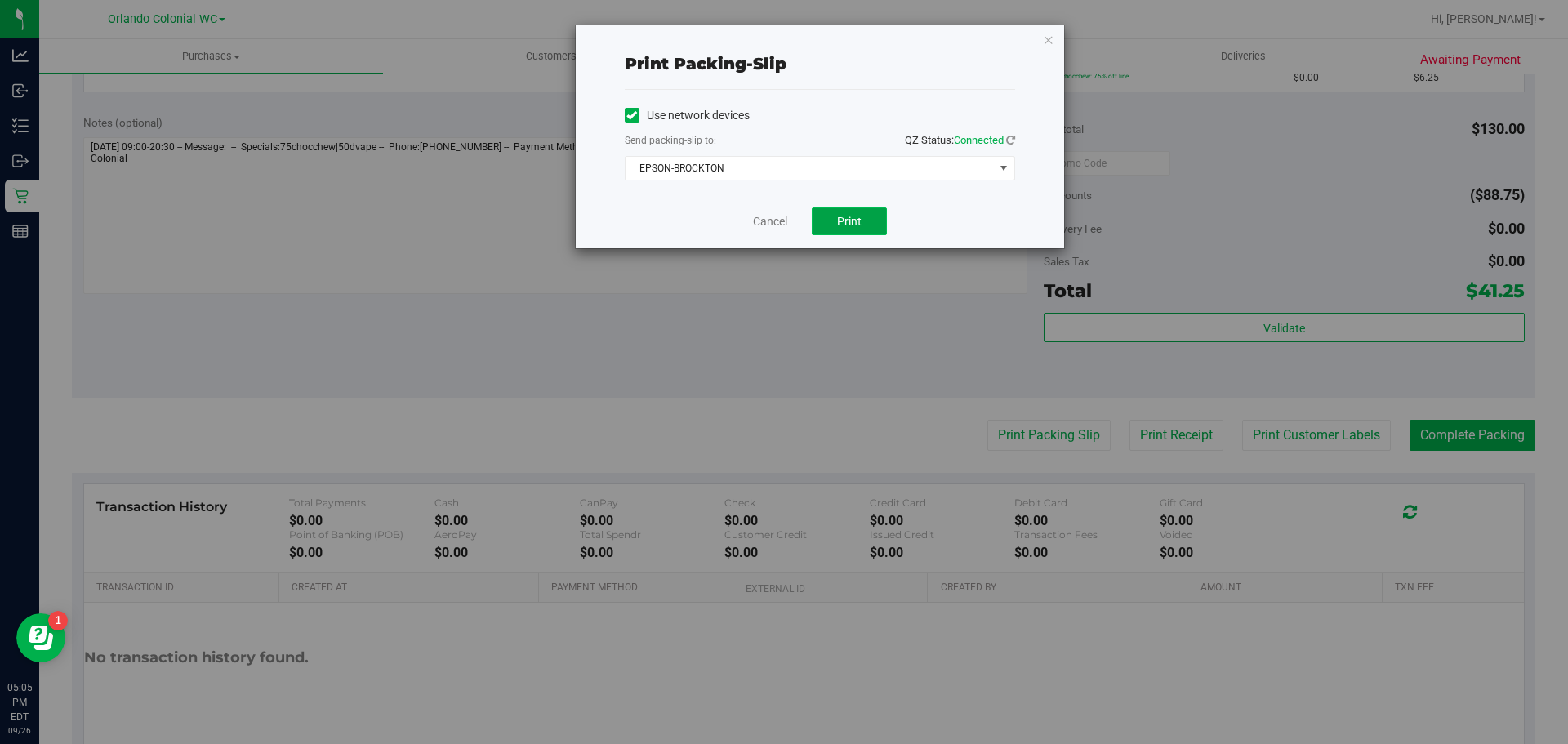
click at [841, 213] on button "Print" at bounding box center [849, 221] width 75 height 28
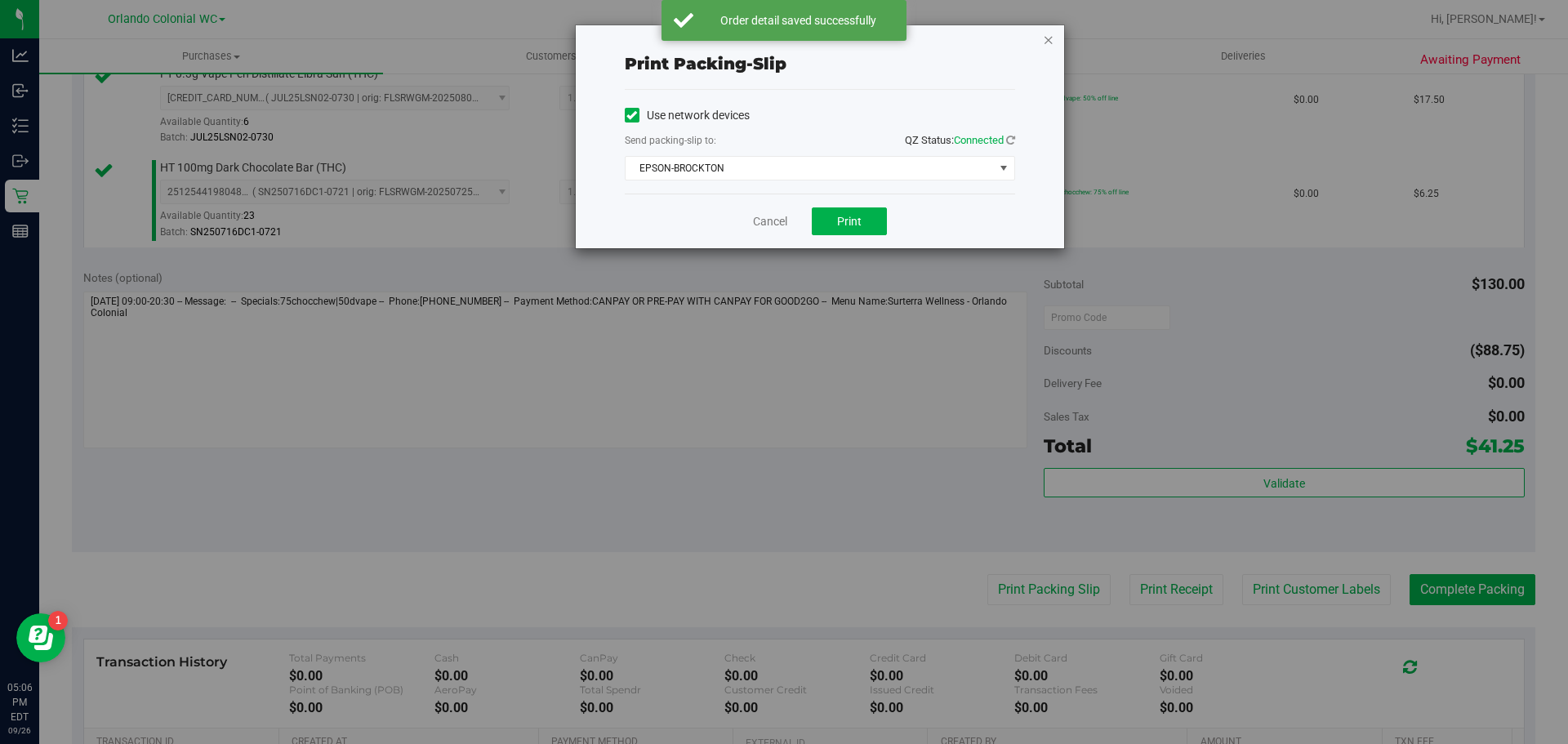
click at [1046, 35] on icon "button" at bounding box center [1048, 39] width 11 height 20
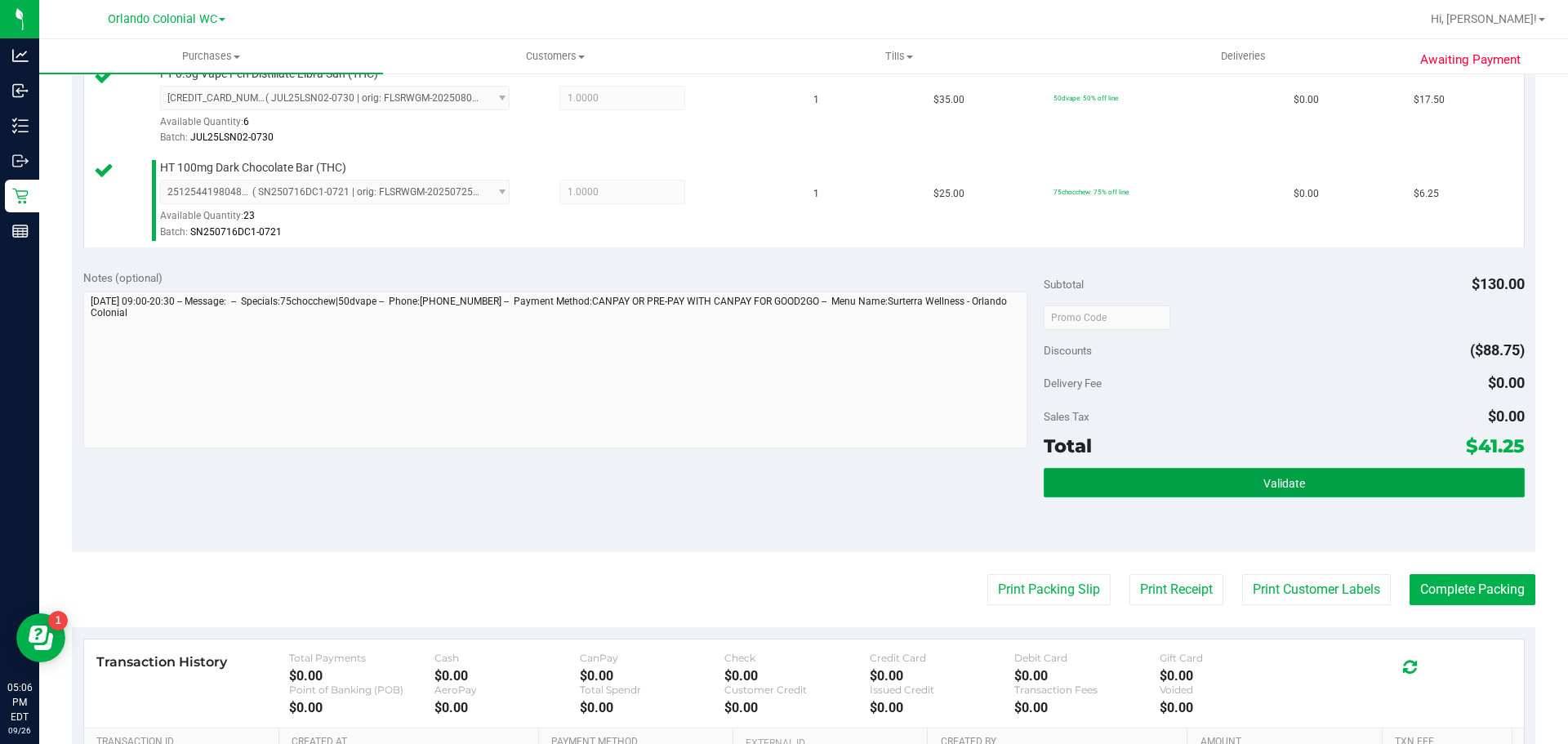
click at [1241, 471] on button "Validate" at bounding box center [1283, 483] width 480 height 30
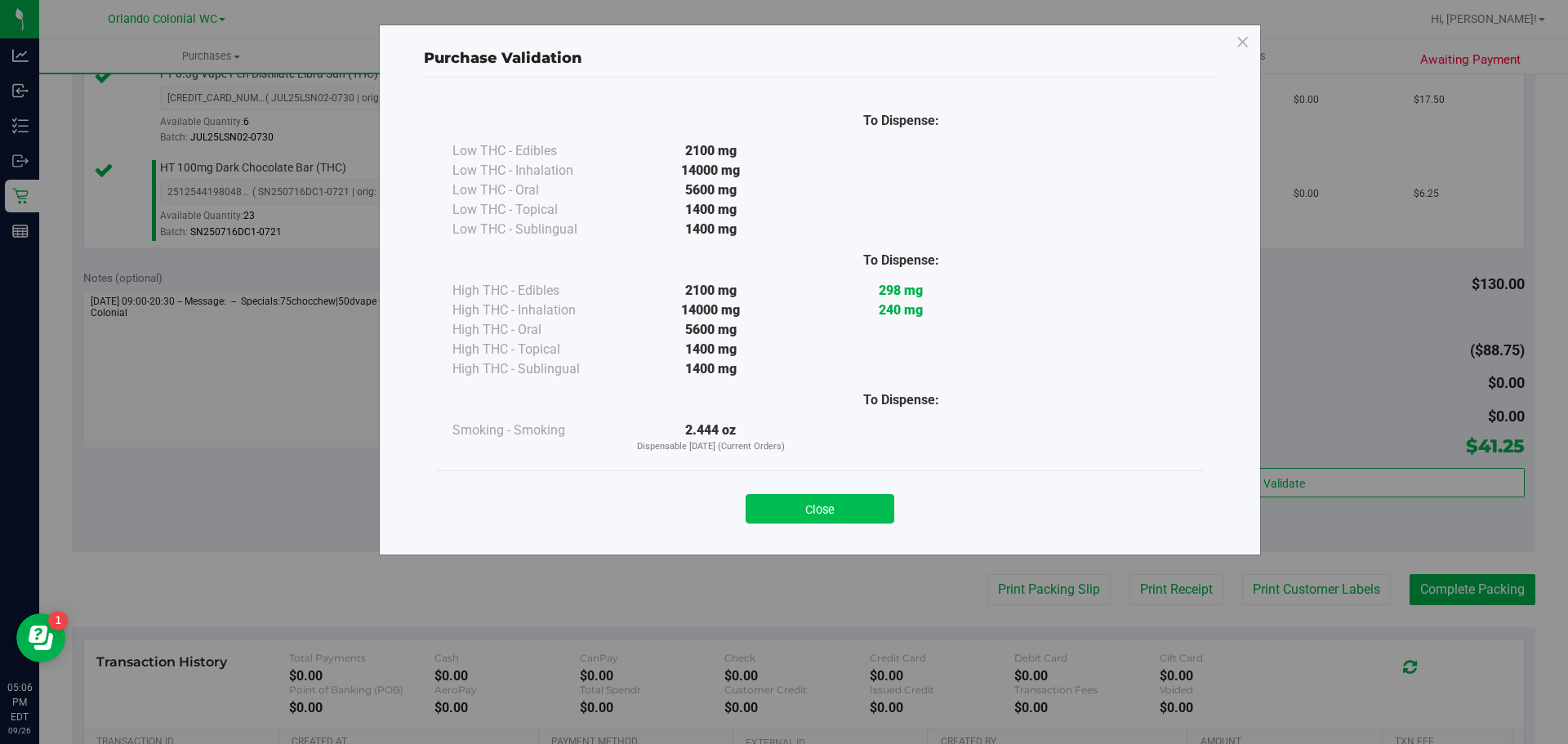
click at [824, 517] on button "Close" at bounding box center [819, 509] width 149 height 30
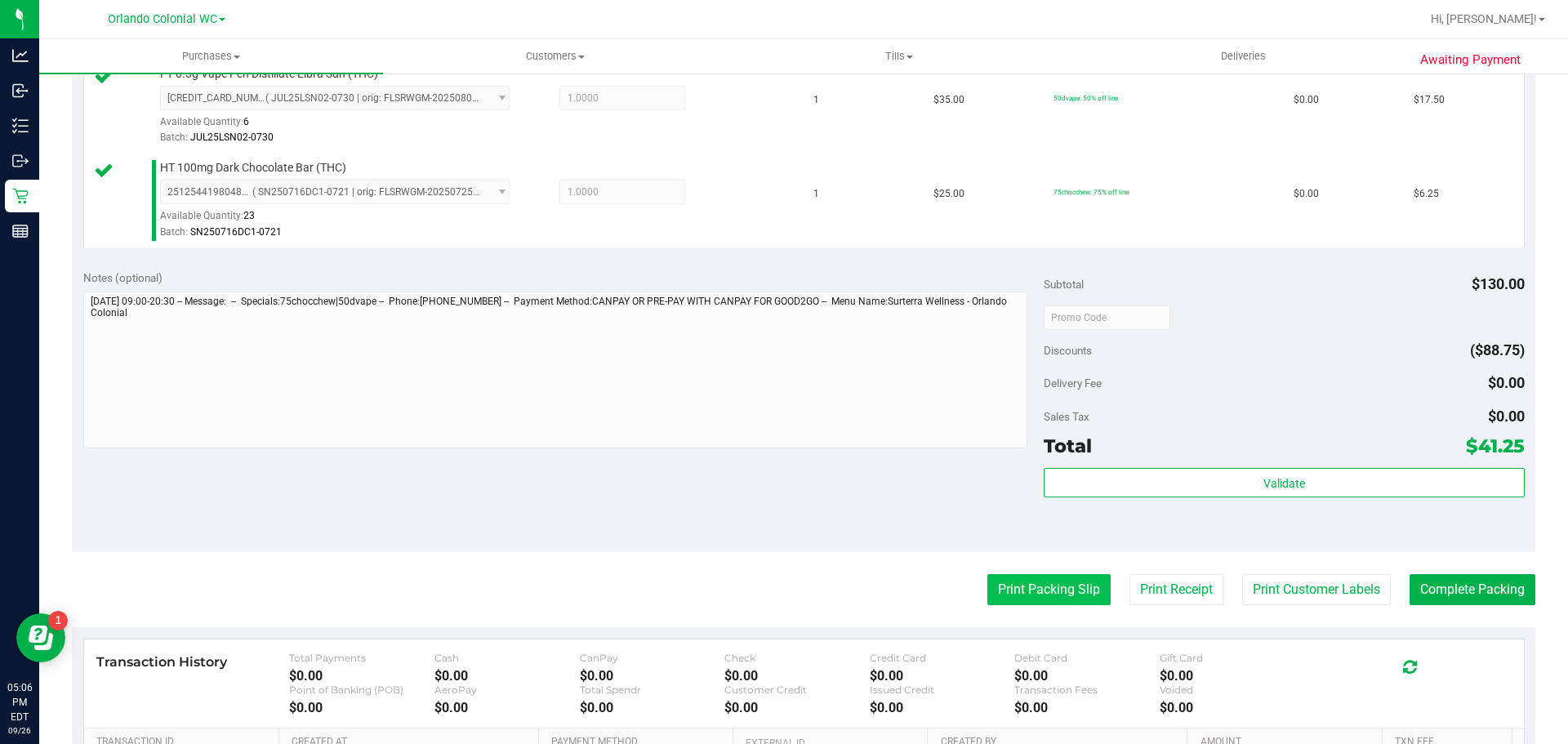
click at [1040, 594] on button "Print Packing Slip" at bounding box center [1049, 590] width 124 height 31
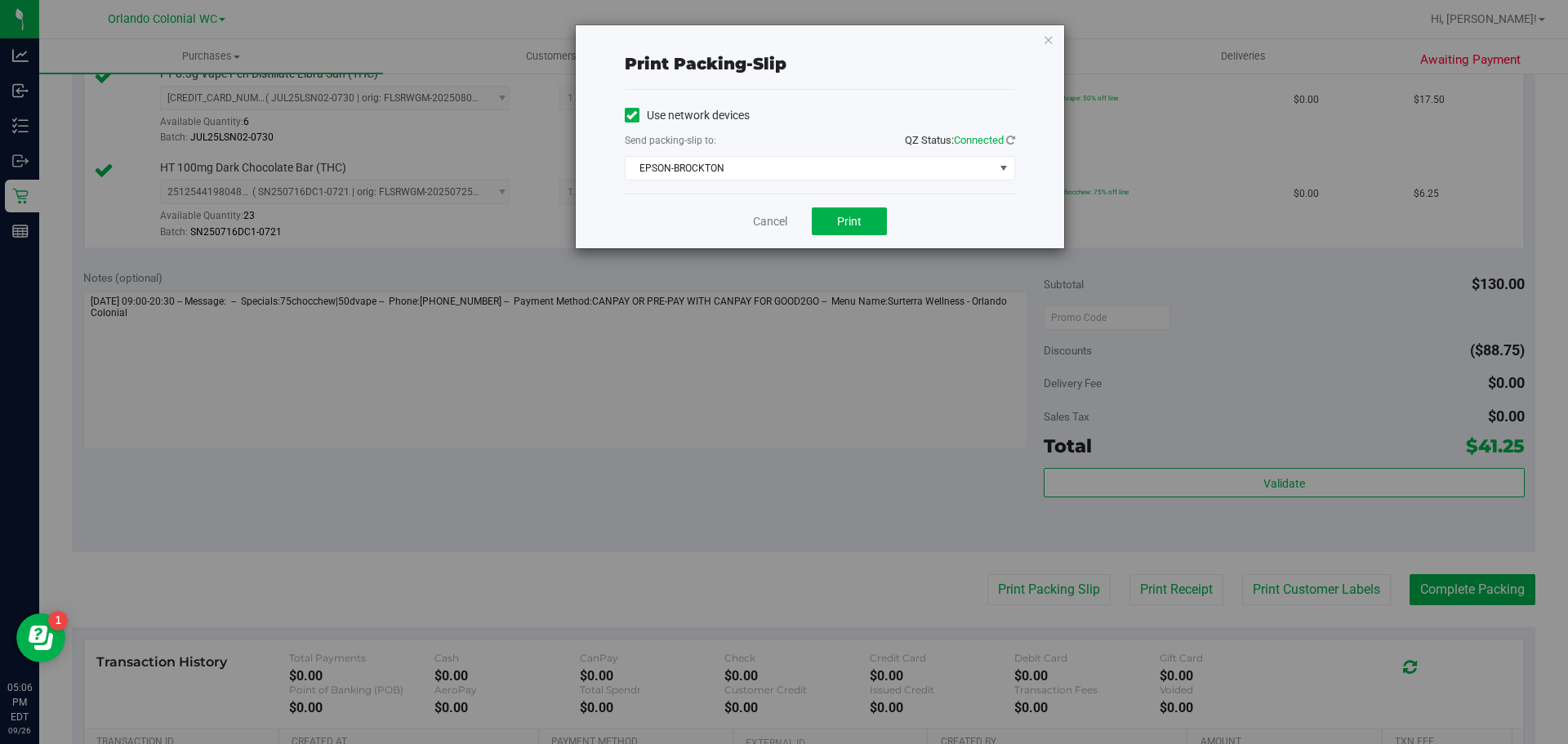
click at [1071, 28] on div "Print packing-slip Use network devices Send packing-slip to: QZ Status: Connect…" at bounding box center [790, 372] width 1580 height 744
click at [1028, 39] on div "Print packing-slip Use network devices Send packing-slip to: QZ Status: Connect…" at bounding box center [819, 137] width 488 height 223
click at [1048, 38] on icon "button" at bounding box center [1048, 39] width 11 height 20
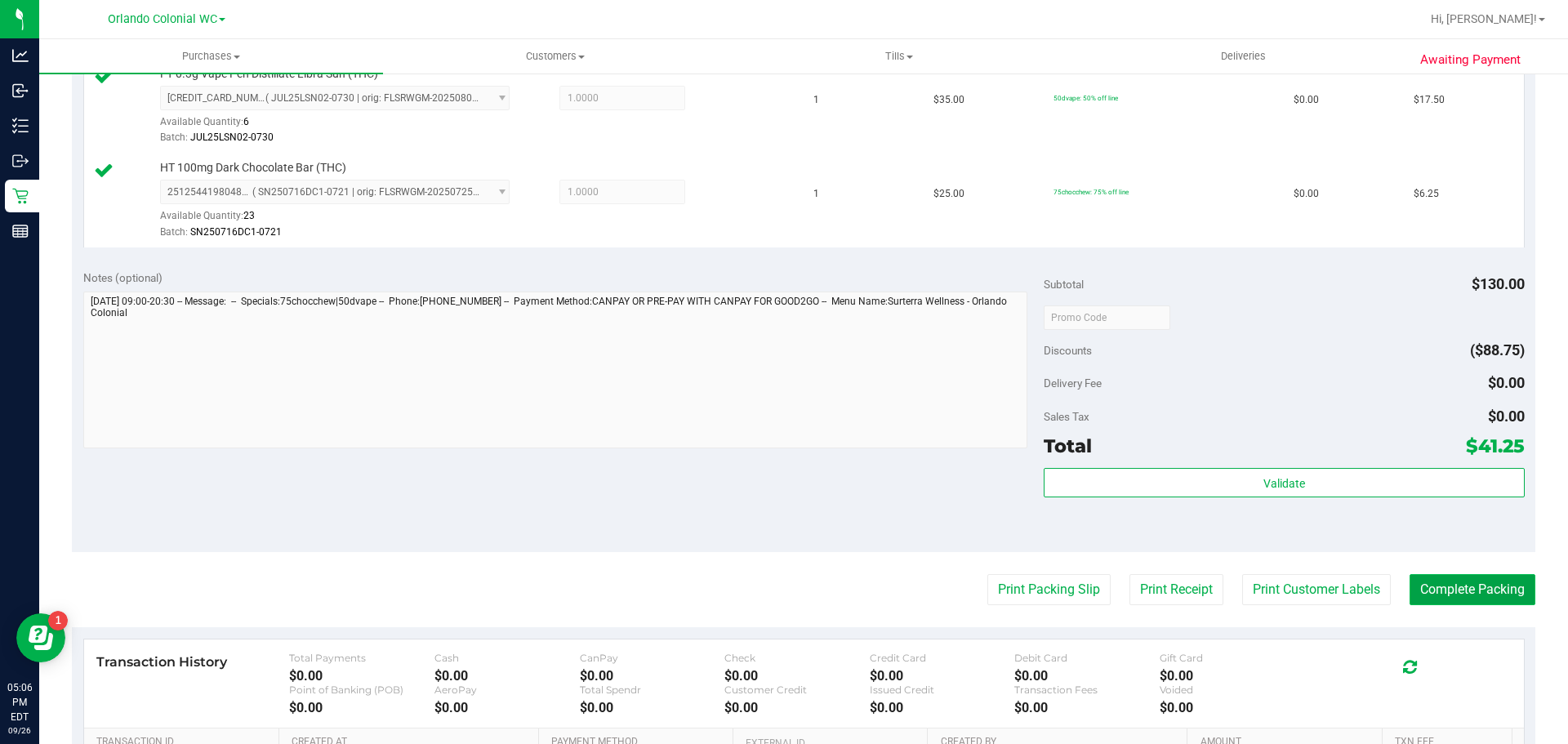
click at [1469, 594] on button "Complete Packing" at bounding box center [1472, 590] width 125 height 31
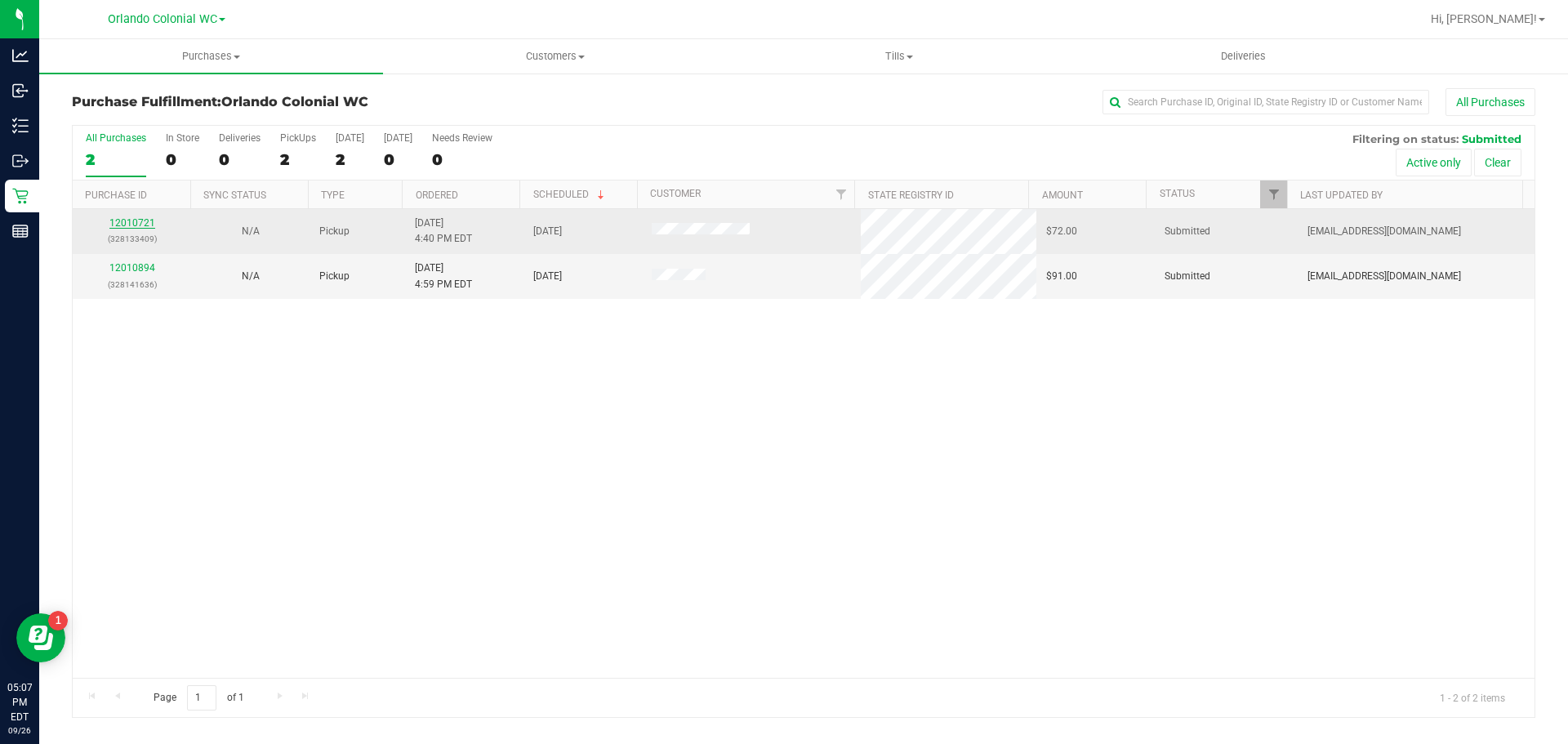
click at [149, 223] on link "12010721" at bounding box center [132, 222] width 46 height 11
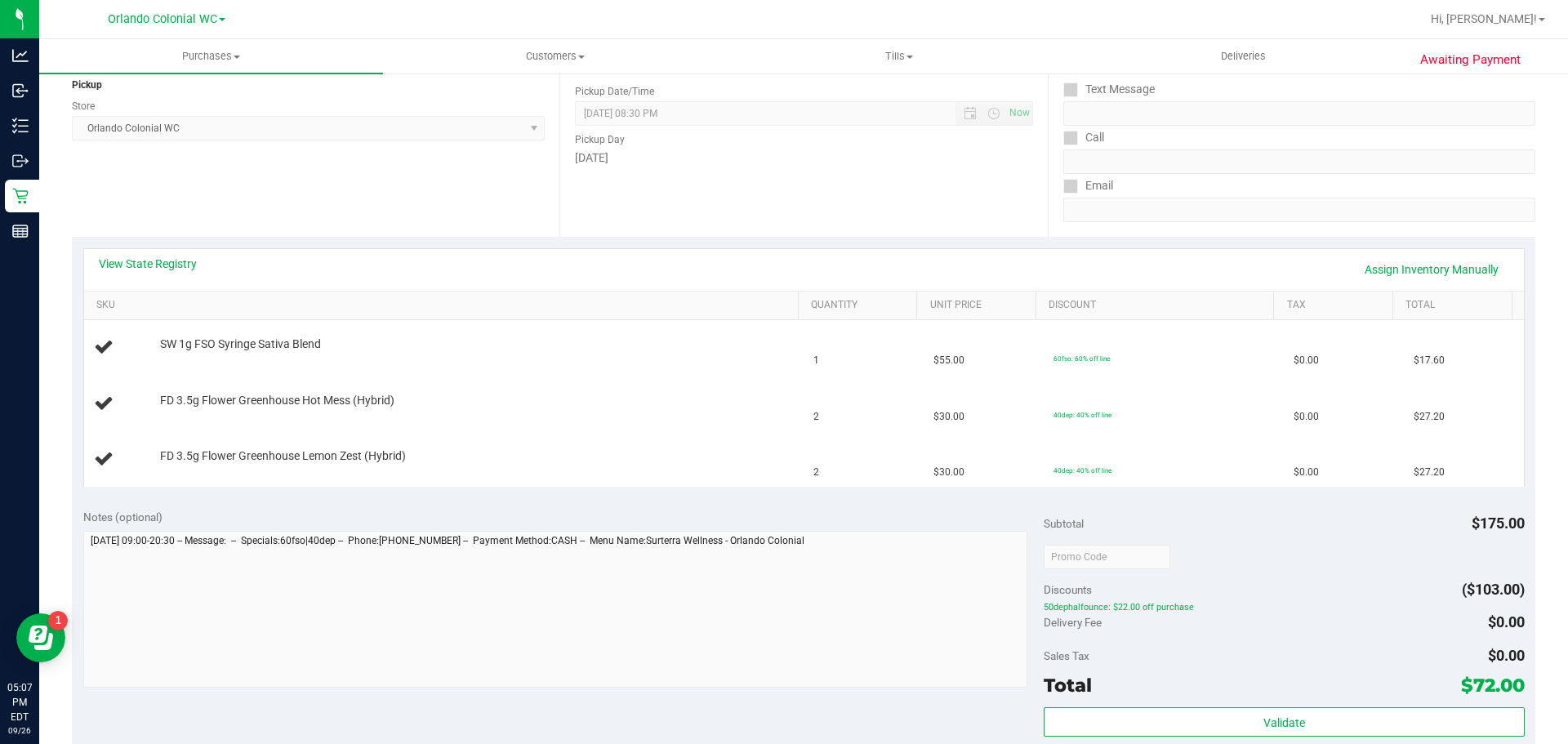
scroll to position [317, 0]
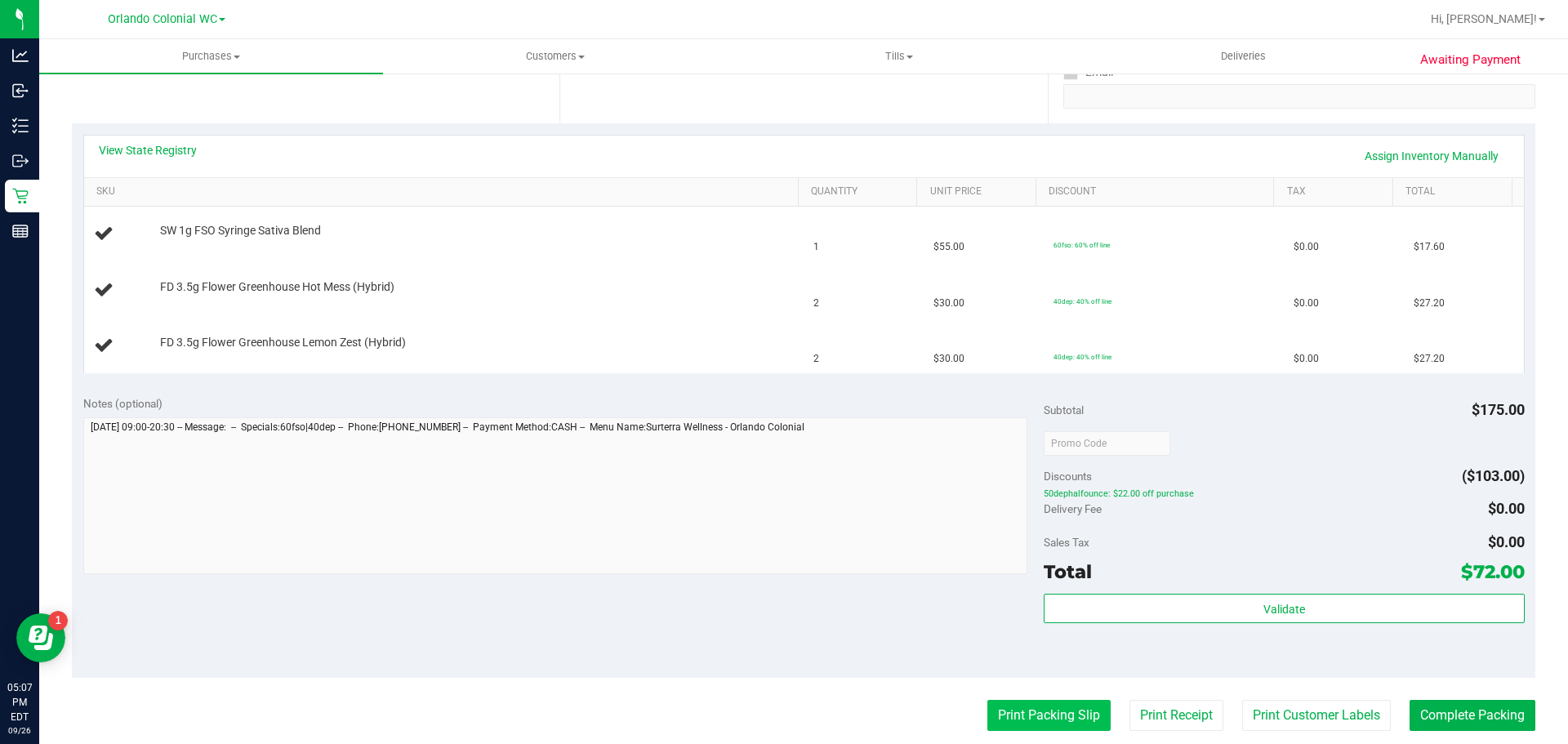
click at [1029, 717] on button "Print Packing Slip" at bounding box center [1049, 716] width 124 height 31
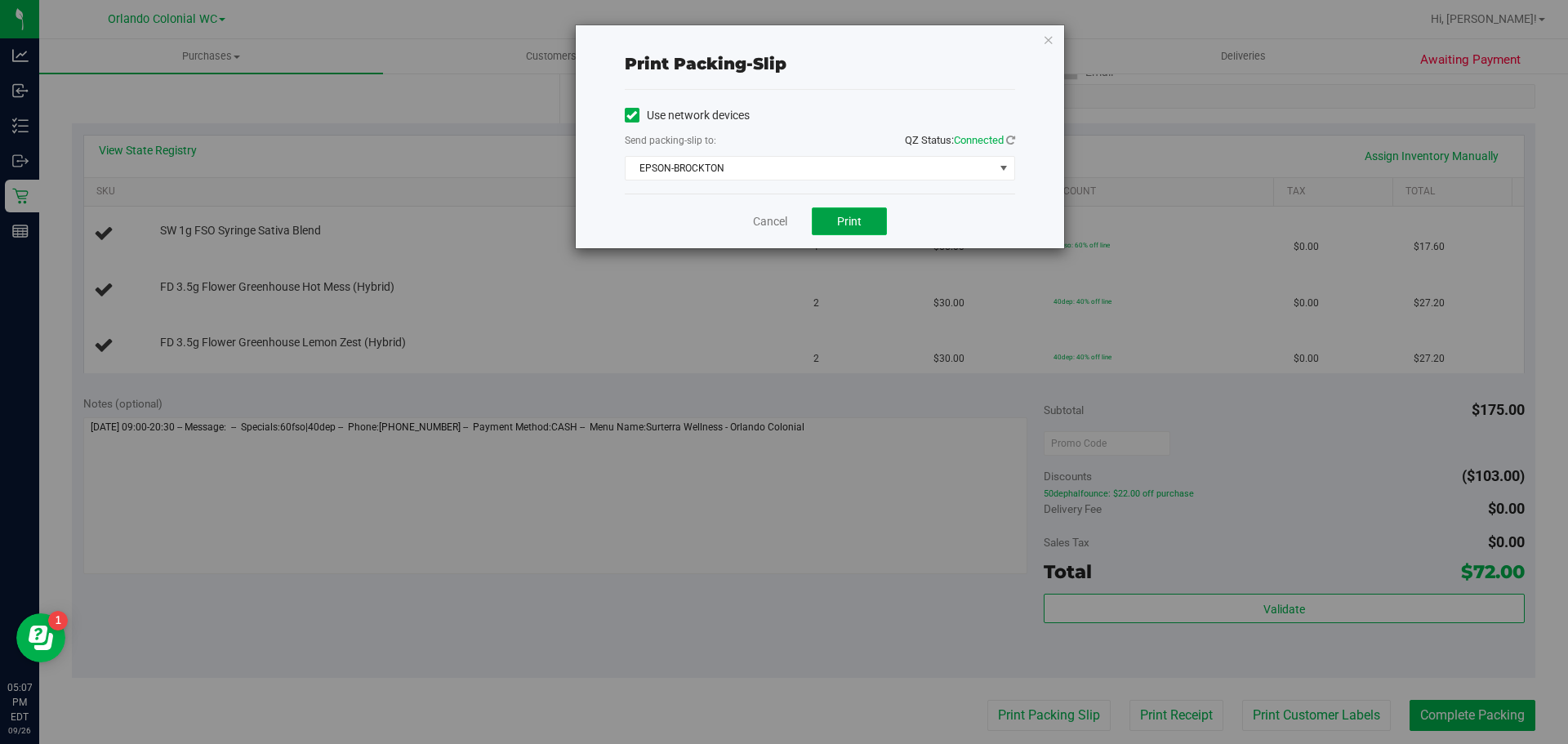
click at [861, 212] on button "Print" at bounding box center [849, 221] width 75 height 28
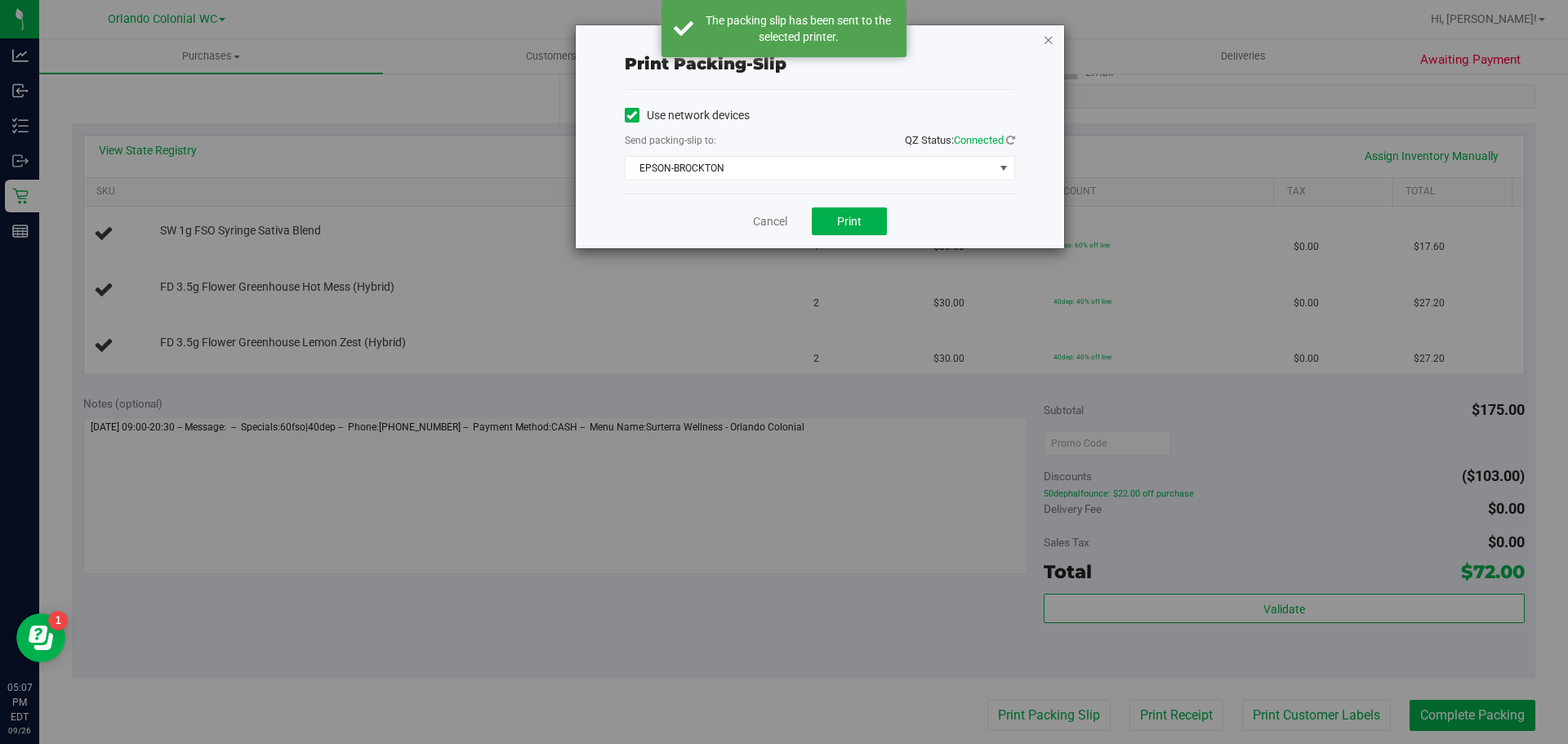
click at [1047, 41] on icon "button" at bounding box center [1048, 39] width 11 height 20
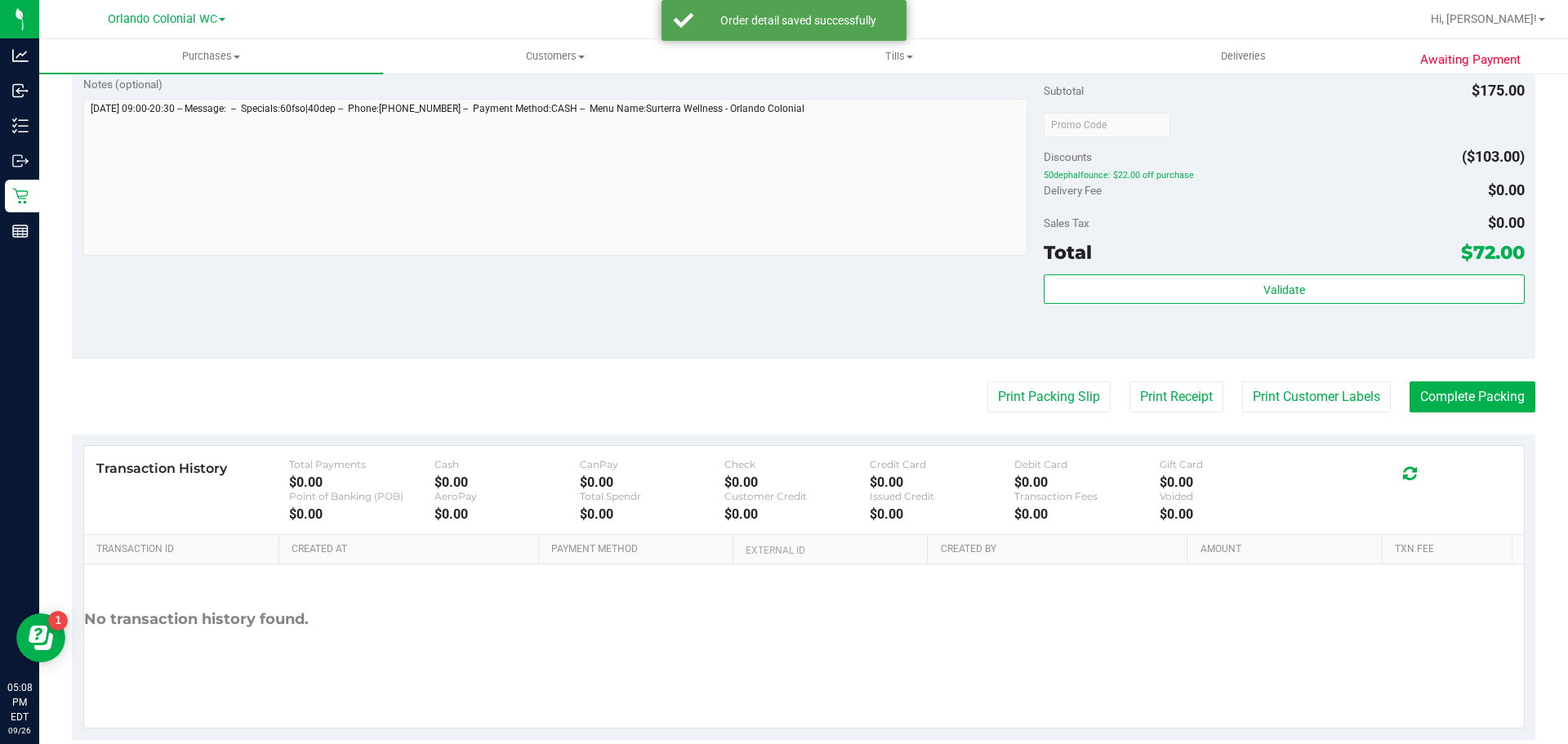
scroll to position [765, 0]
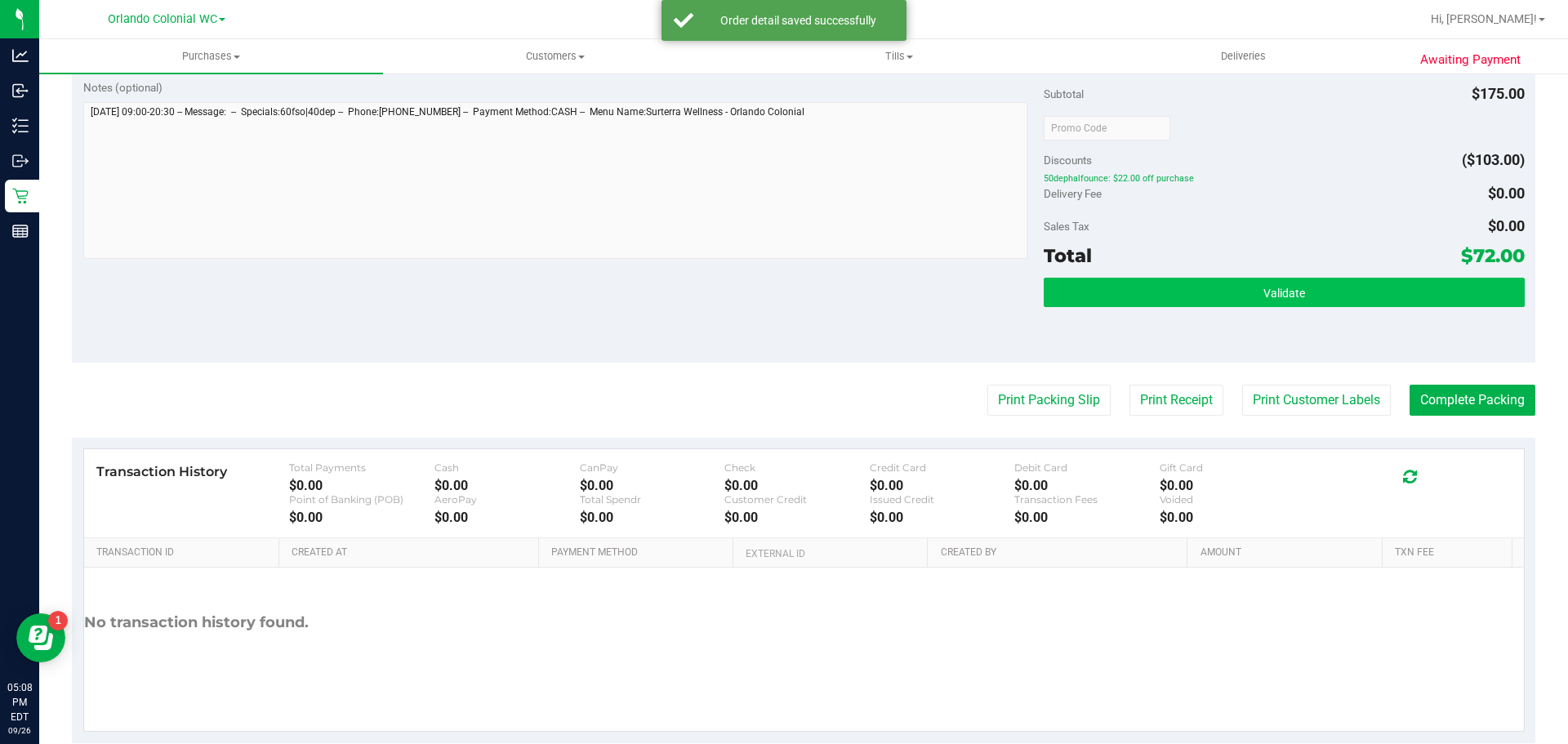
click at [1198, 288] on button "Validate" at bounding box center [1283, 293] width 480 height 30
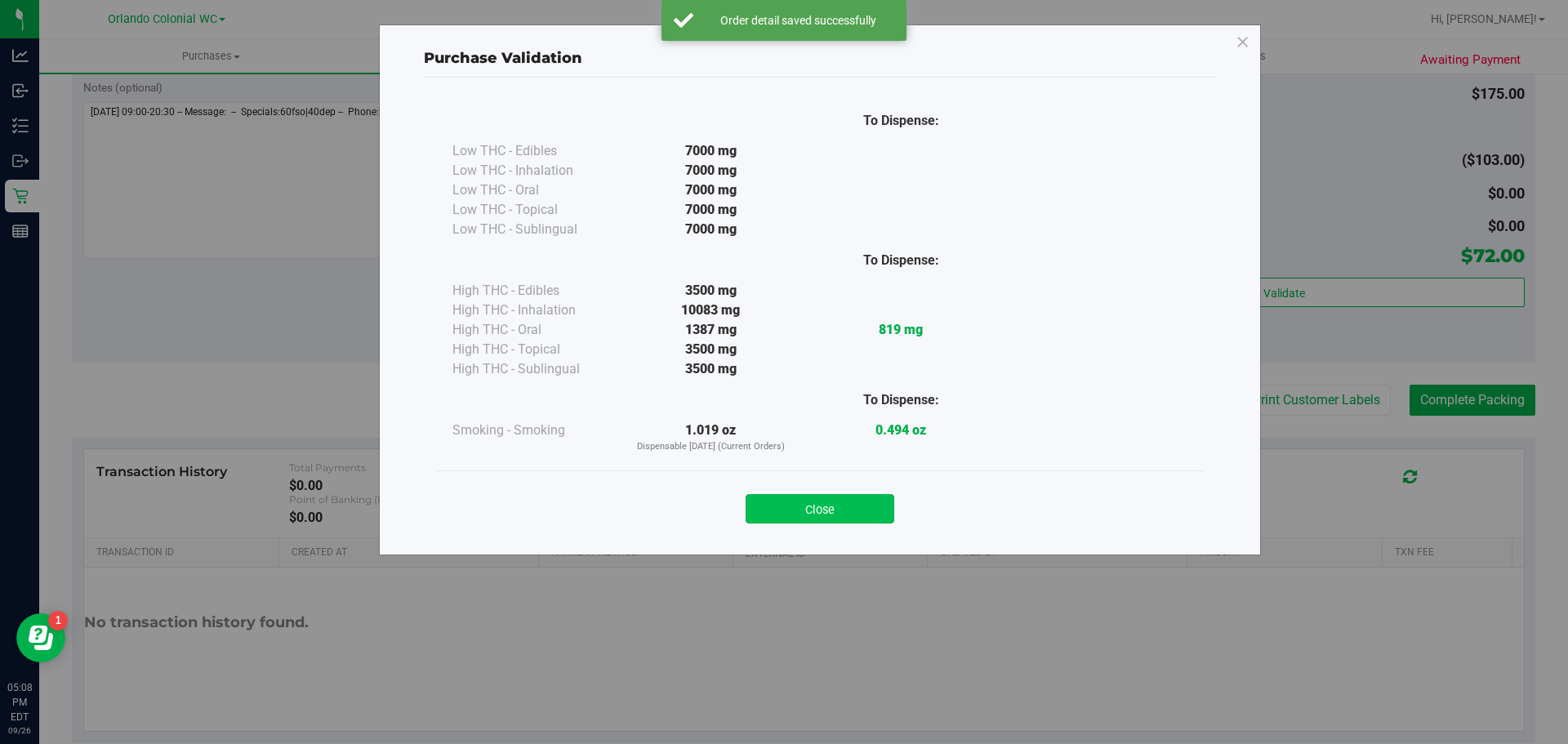
click at [831, 511] on button "Close" at bounding box center [819, 509] width 149 height 30
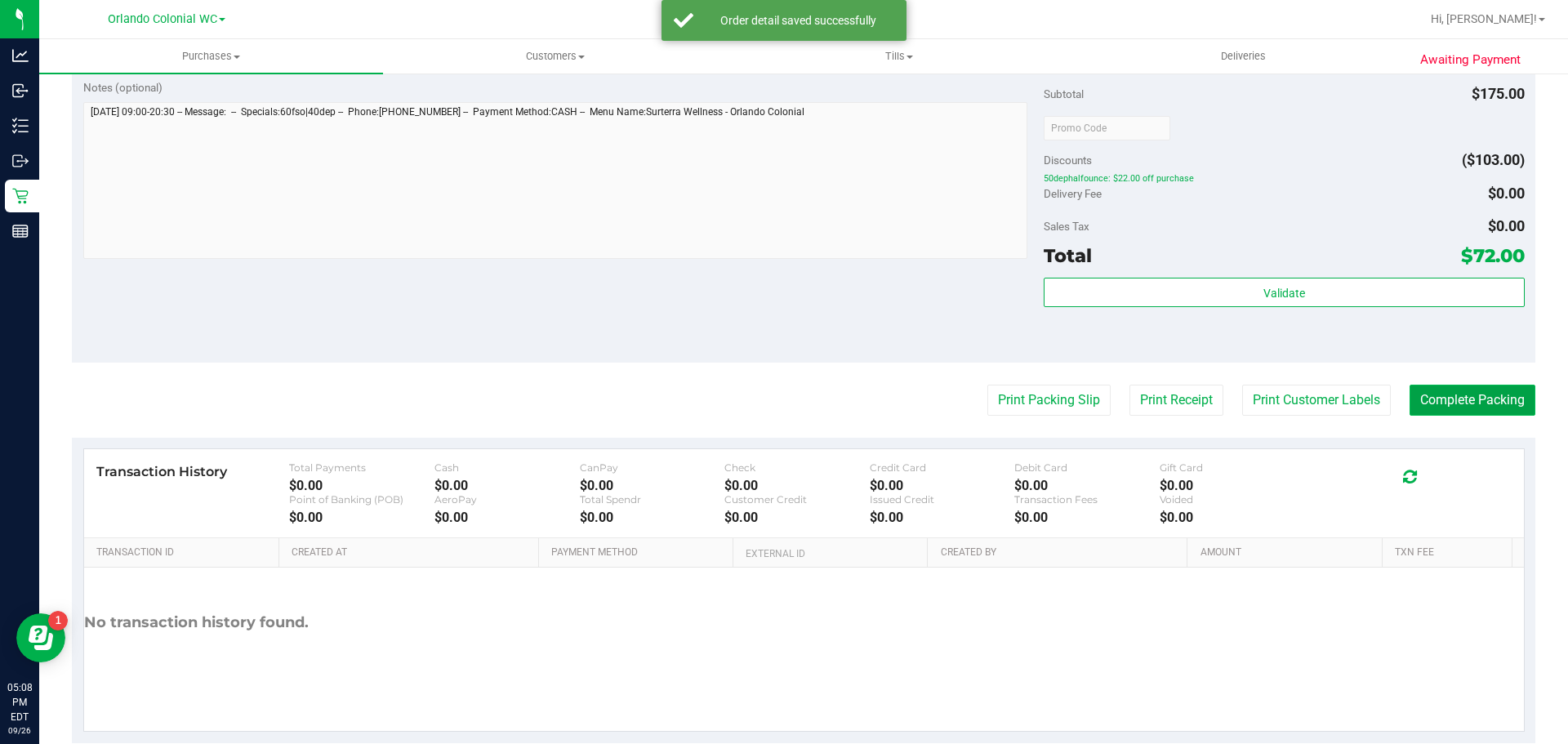
click at [1465, 401] on button "Complete Packing" at bounding box center [1472, 401] width 125 height 31
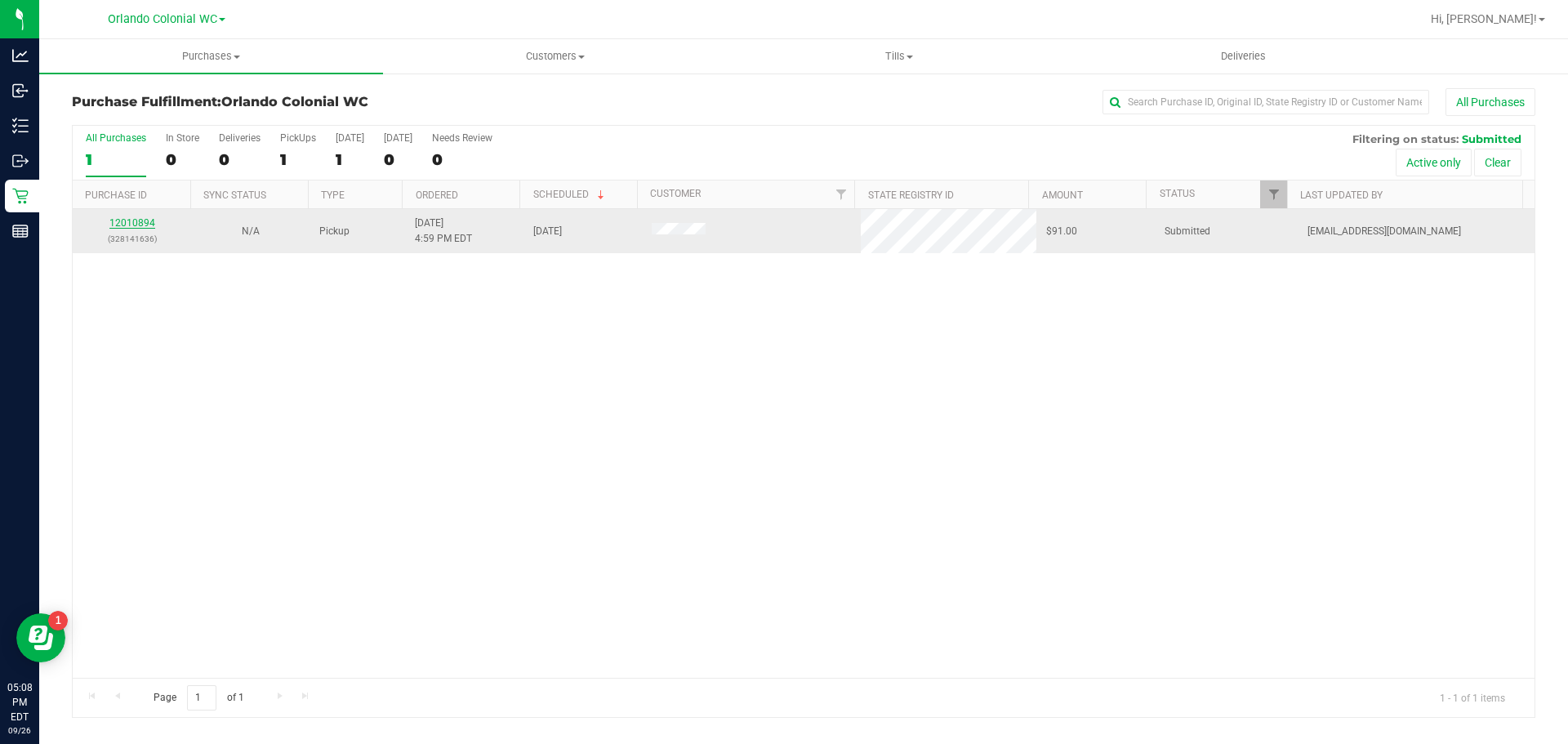
click at [140, 220] on link "12010894" at bounding box center [132, 222] width 46 height 11
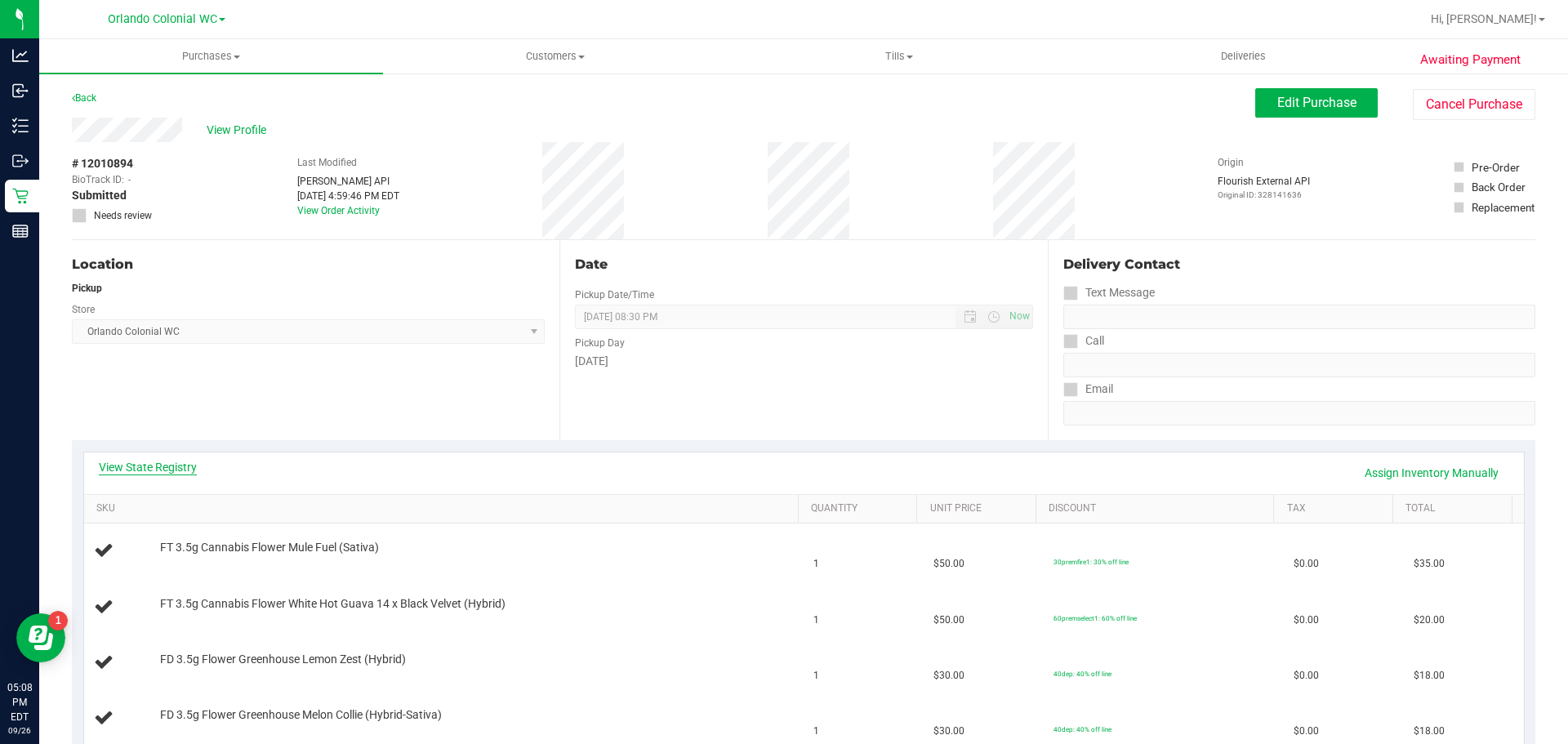
click at [163, 470] on link "View State Registry" at bounding box center [147, 467] width 98 height 17
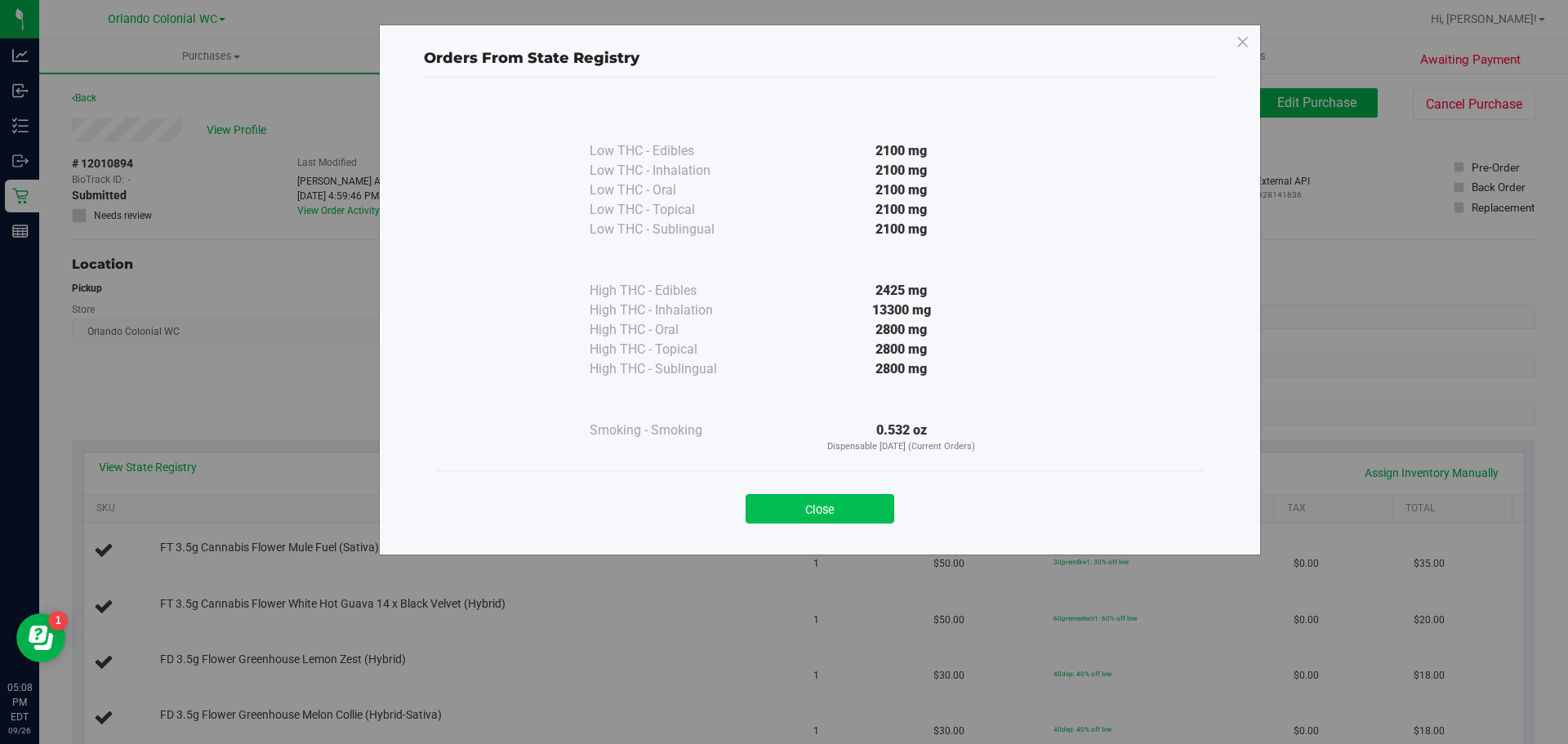
click at [841, 517] on button "Close" at bounding box center [819, 509] width 149 height 30
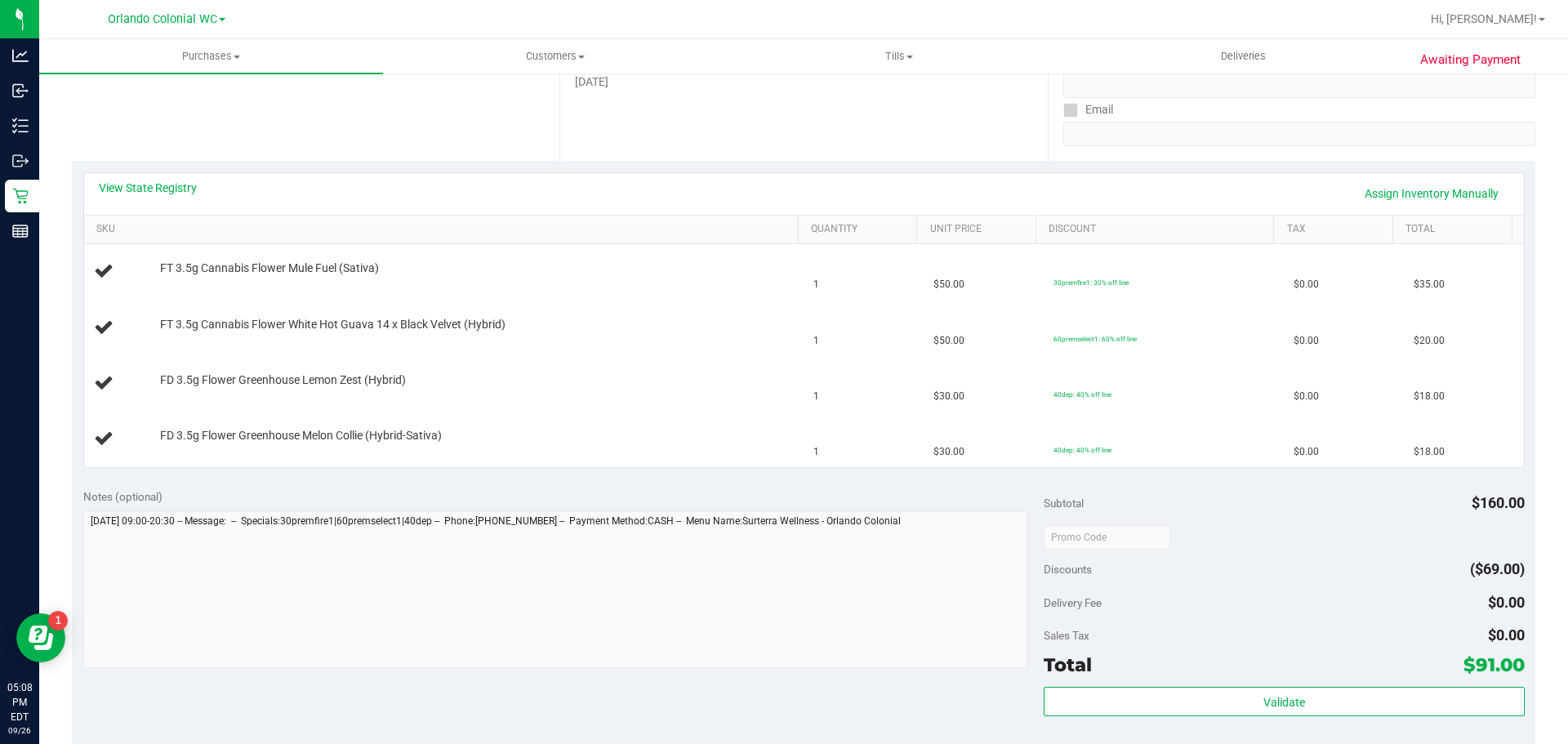
scroll to position [282, 0]
click at [177, 189] on link "View State Registry" at bounding box center [147, 185] width 98 height 17
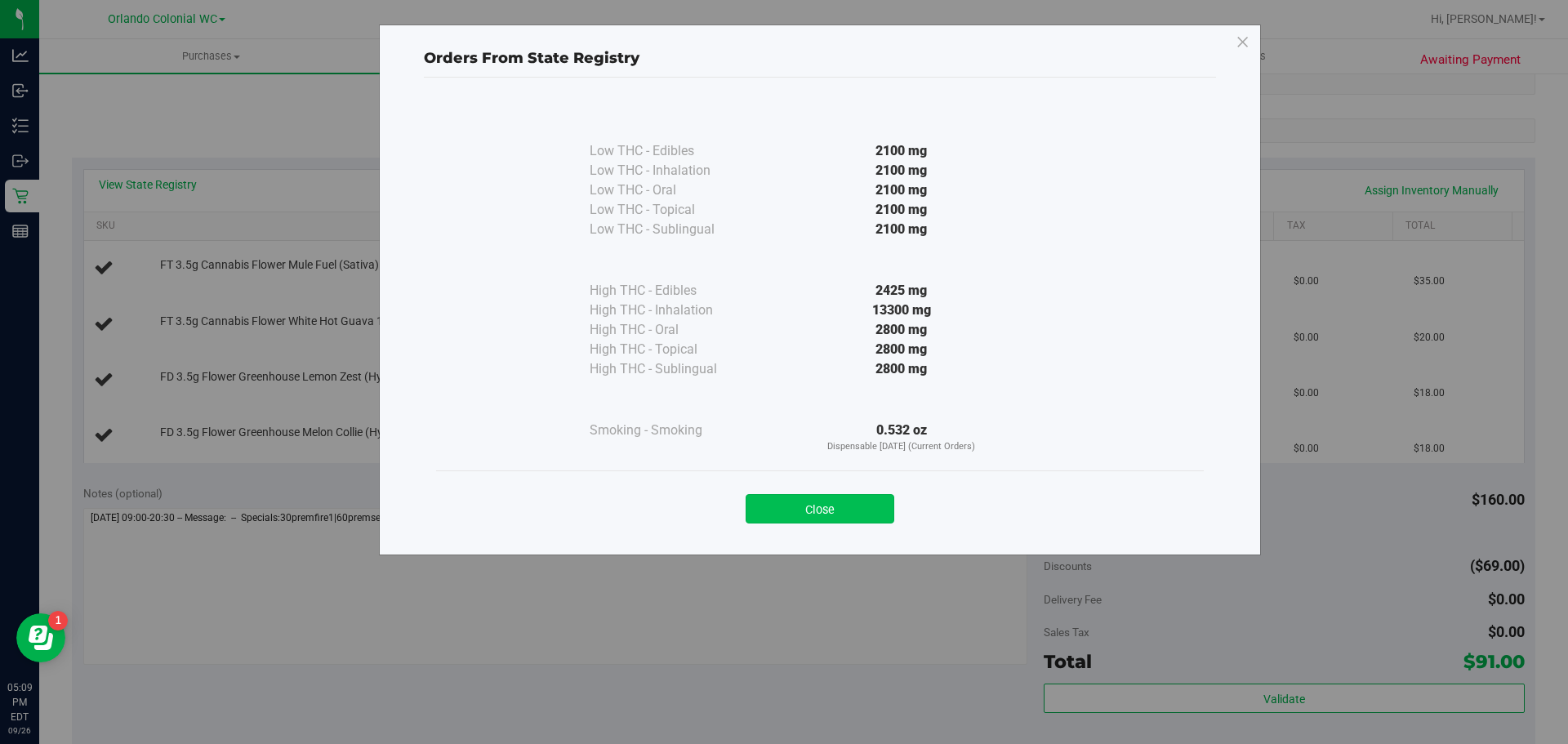
click at [821, 504] on button "Close" at bounding box center [819, 509] width 149 height 30
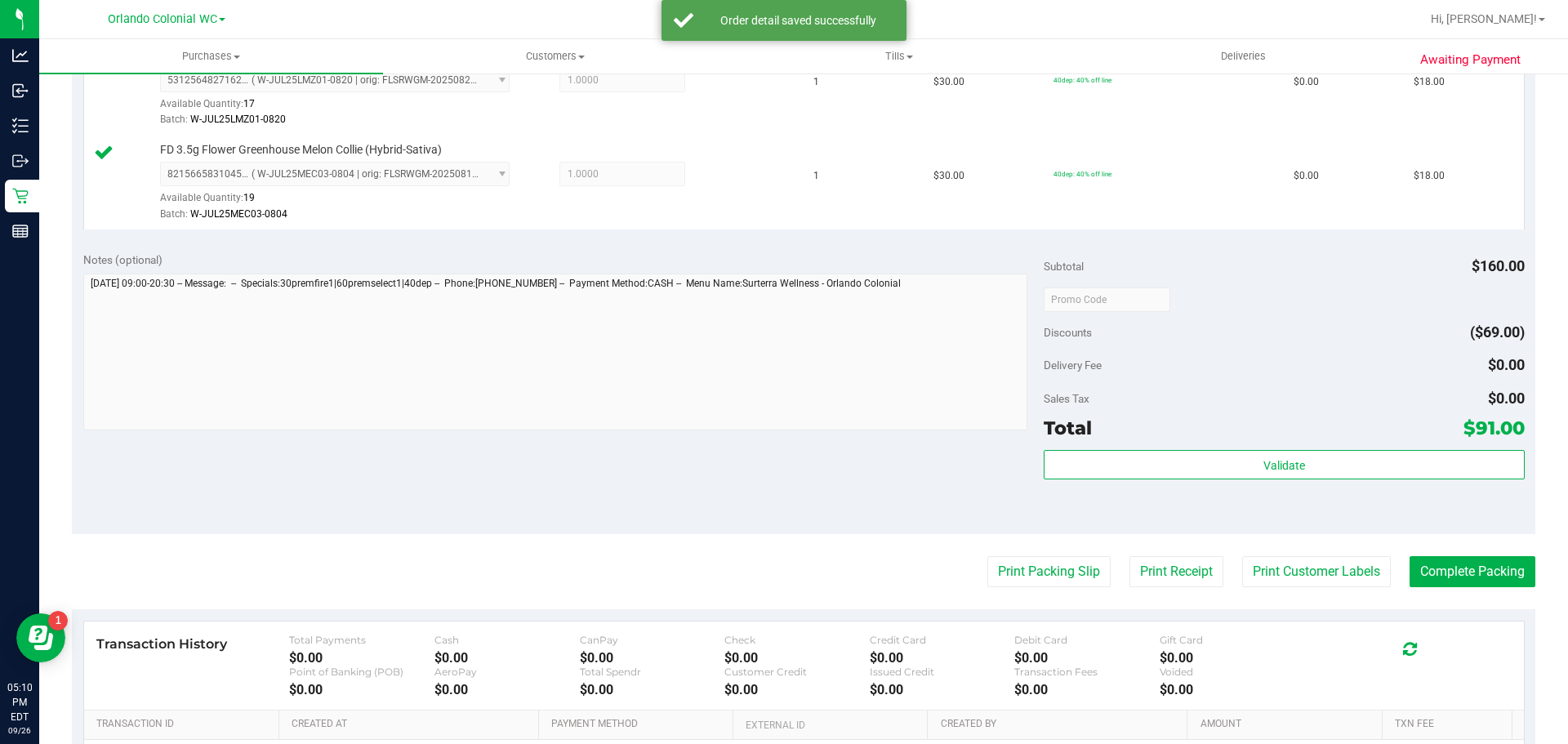
scroll to position [665, 0]
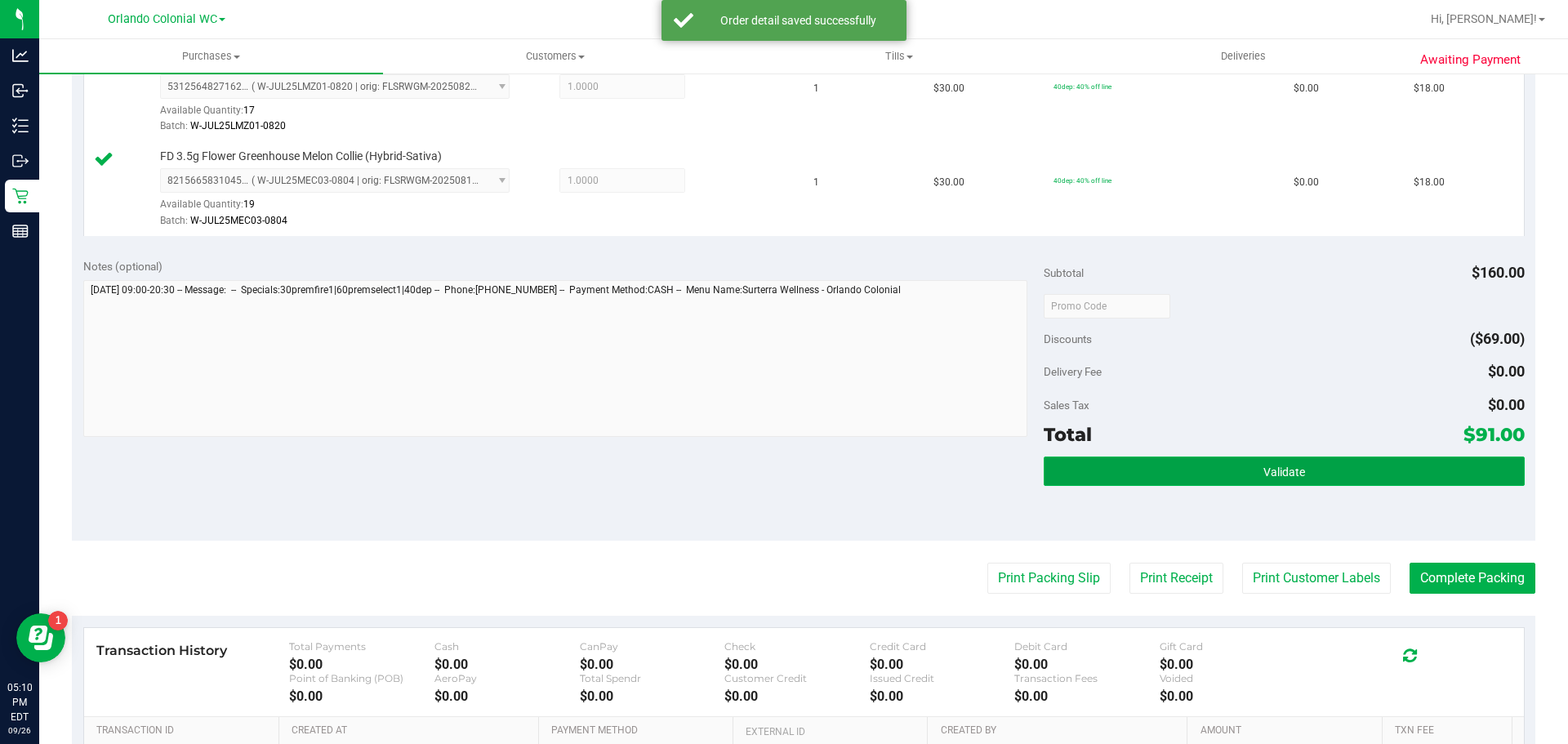
click at [1281, 480] on button "Validate" at bounding box center [1283, 471] width 480 height 30
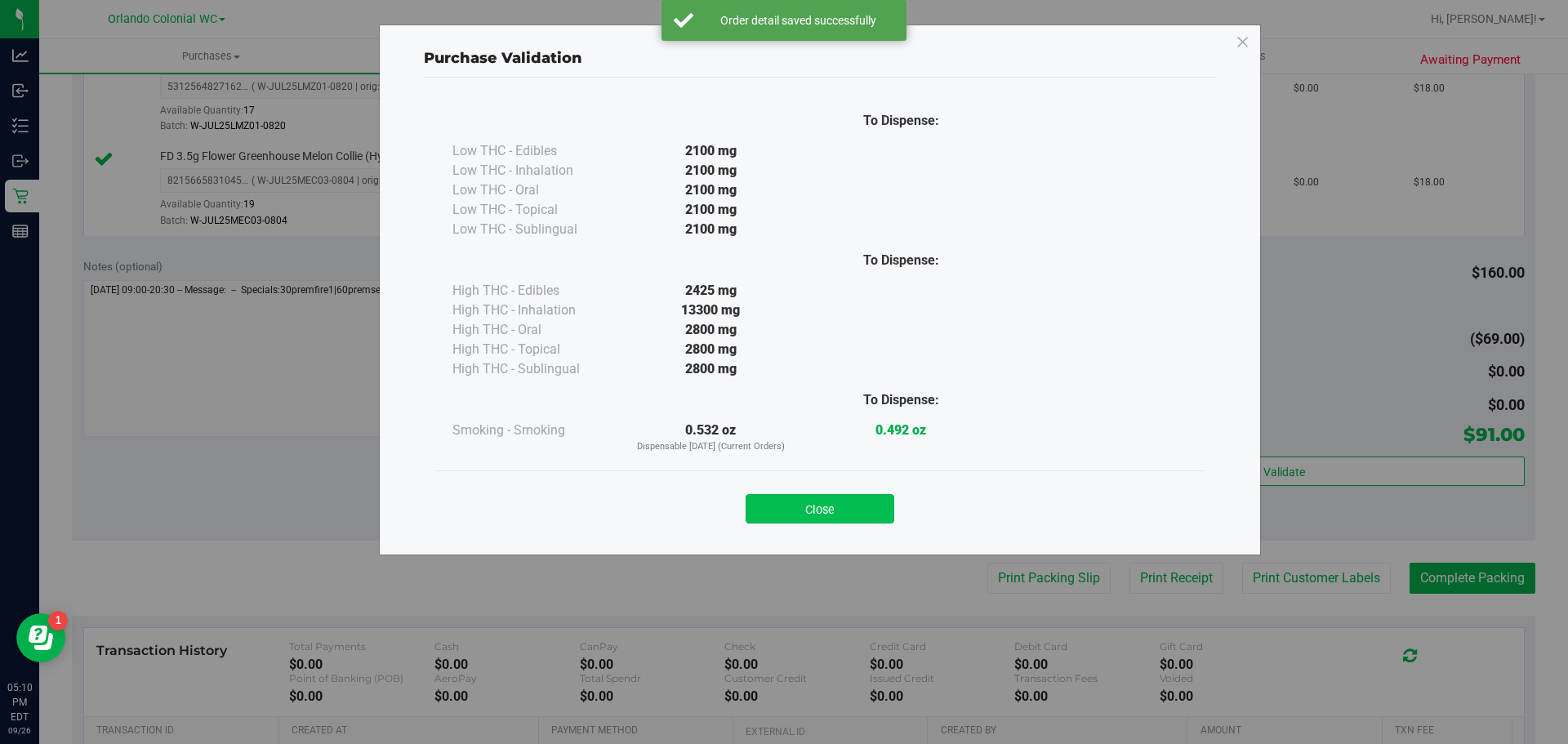
click at [826, 516] on button "Close" at bounding box center [819, 509] width 149 height 30
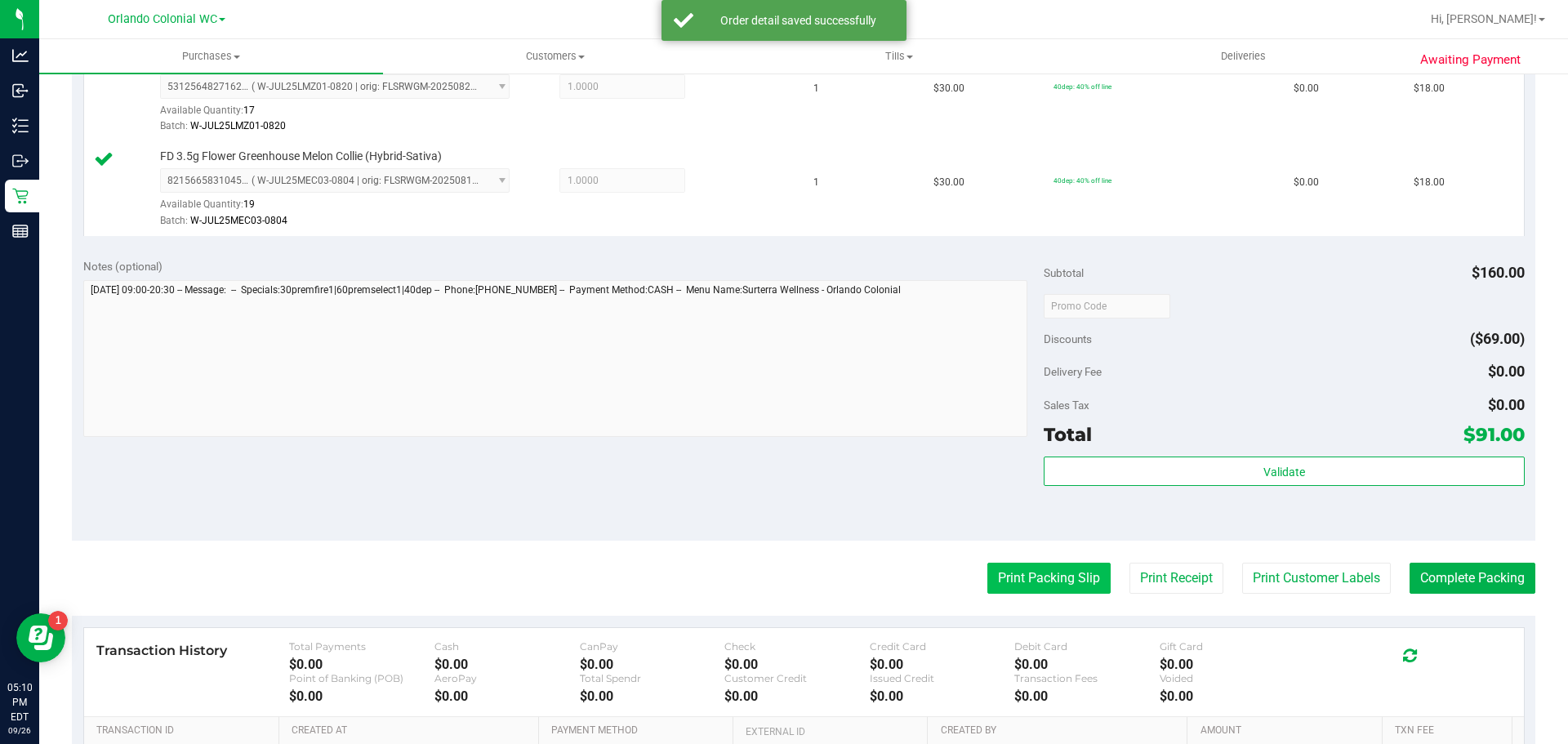
click at [1026, 589] on button "Print Packing Slip" at bounding box center [1049, 578] width 124 height 31
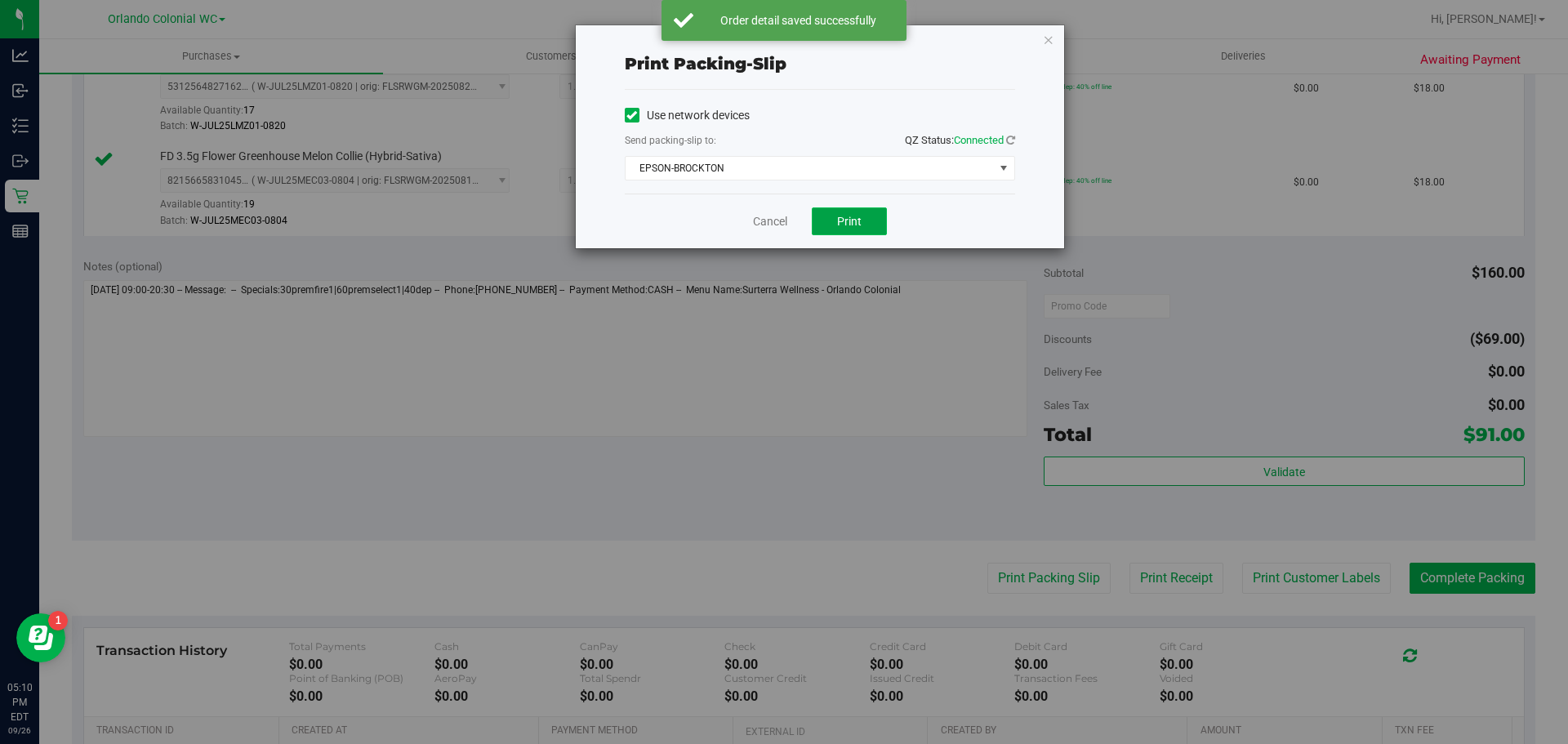
click at [844, 221] on span "Print" at bounding box center [849, 221] width 24 height 13
click at [1050, 36] on icon "button" at bounding box center [1048, 39] width 11 height 20
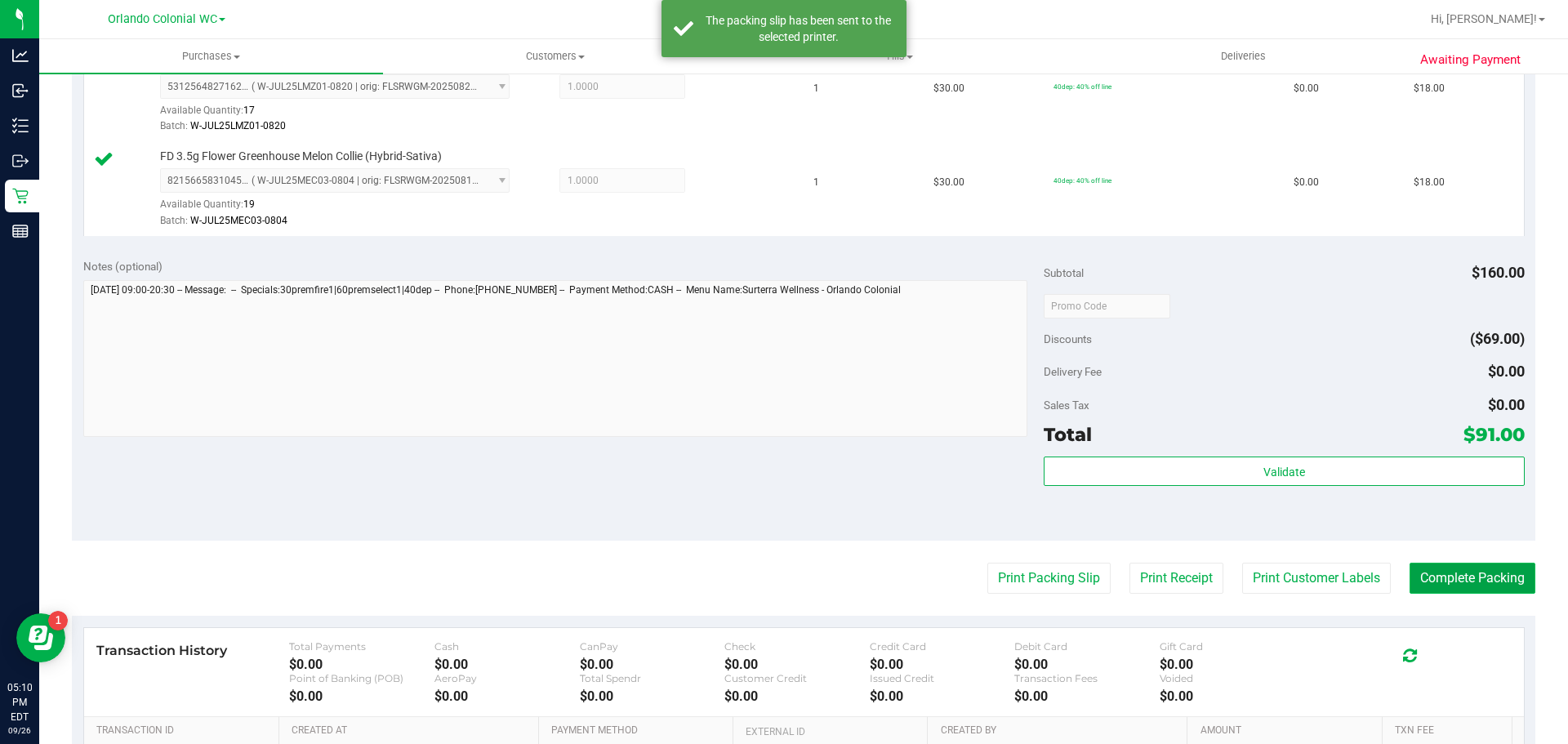
click at [1479, 576] on button "Complete Packing" at bounding box center [1472, 578] width 125 height 31
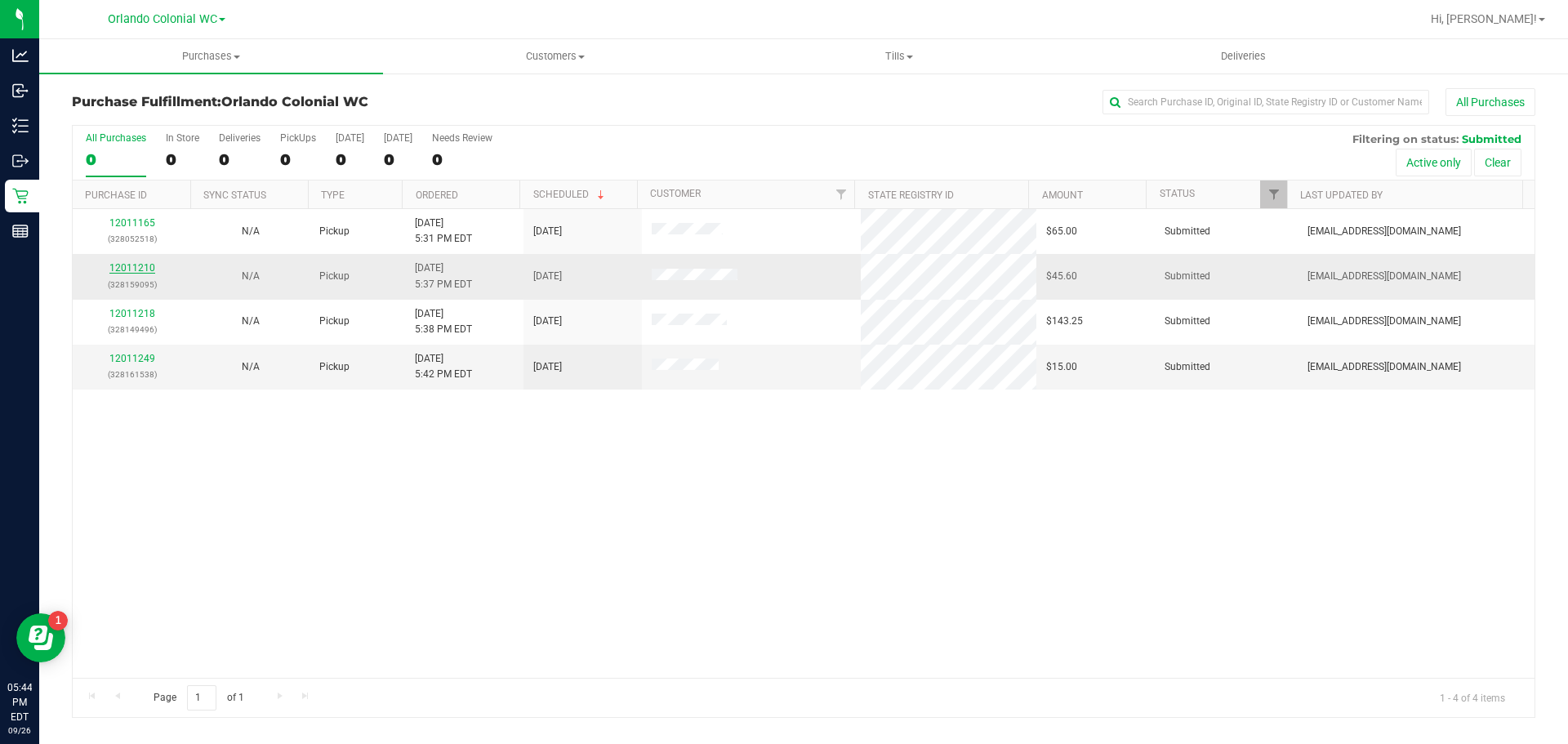
click at [143, 269] on link "12011210" at bounding box center [132, 267] width 46 height 11
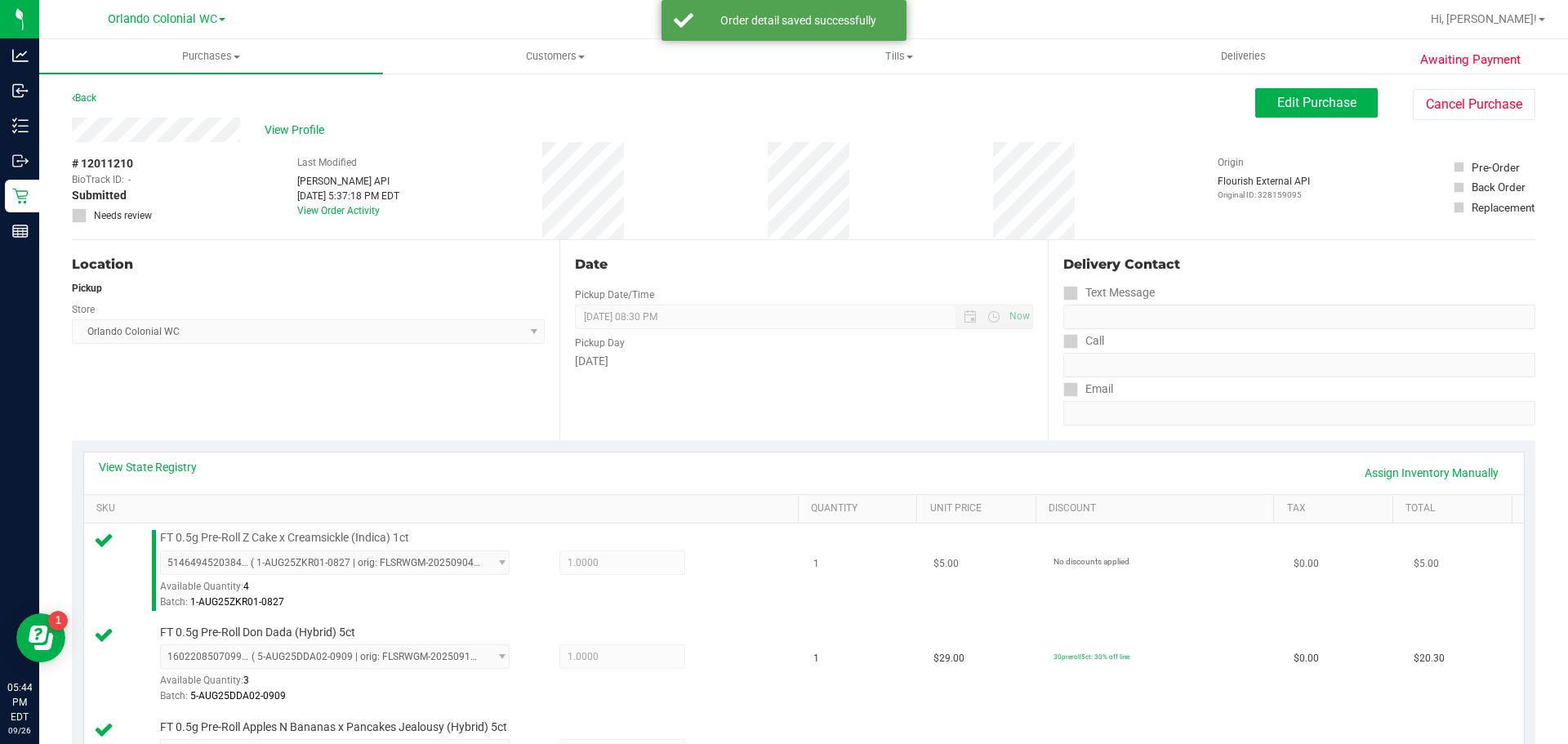
click at [924, 603] on td "$5.00" at bounding box center [984, 571] width 120 height 95
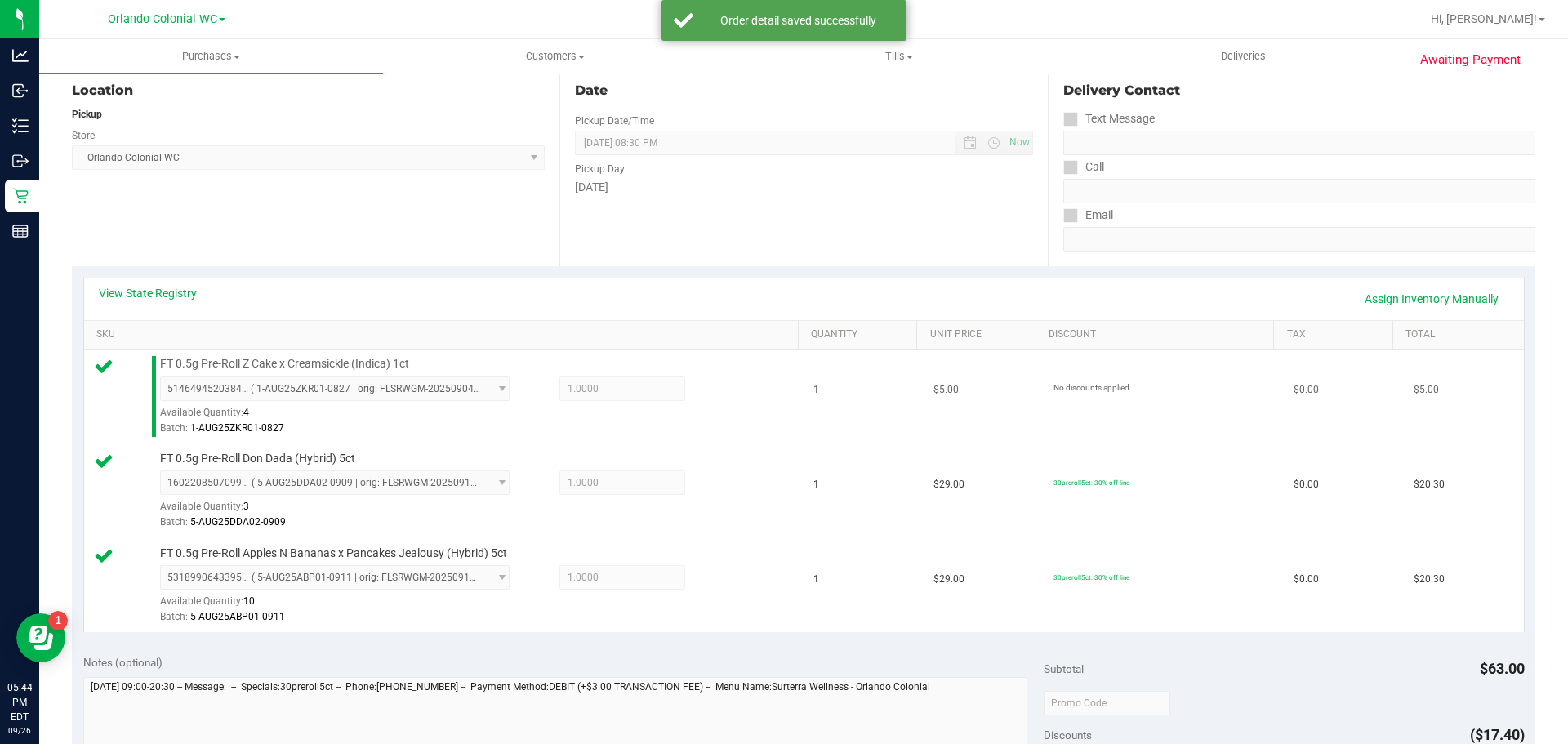
click at [948, 375] on td "$5.00" at bounding box center [984, 396] width 120 height 95
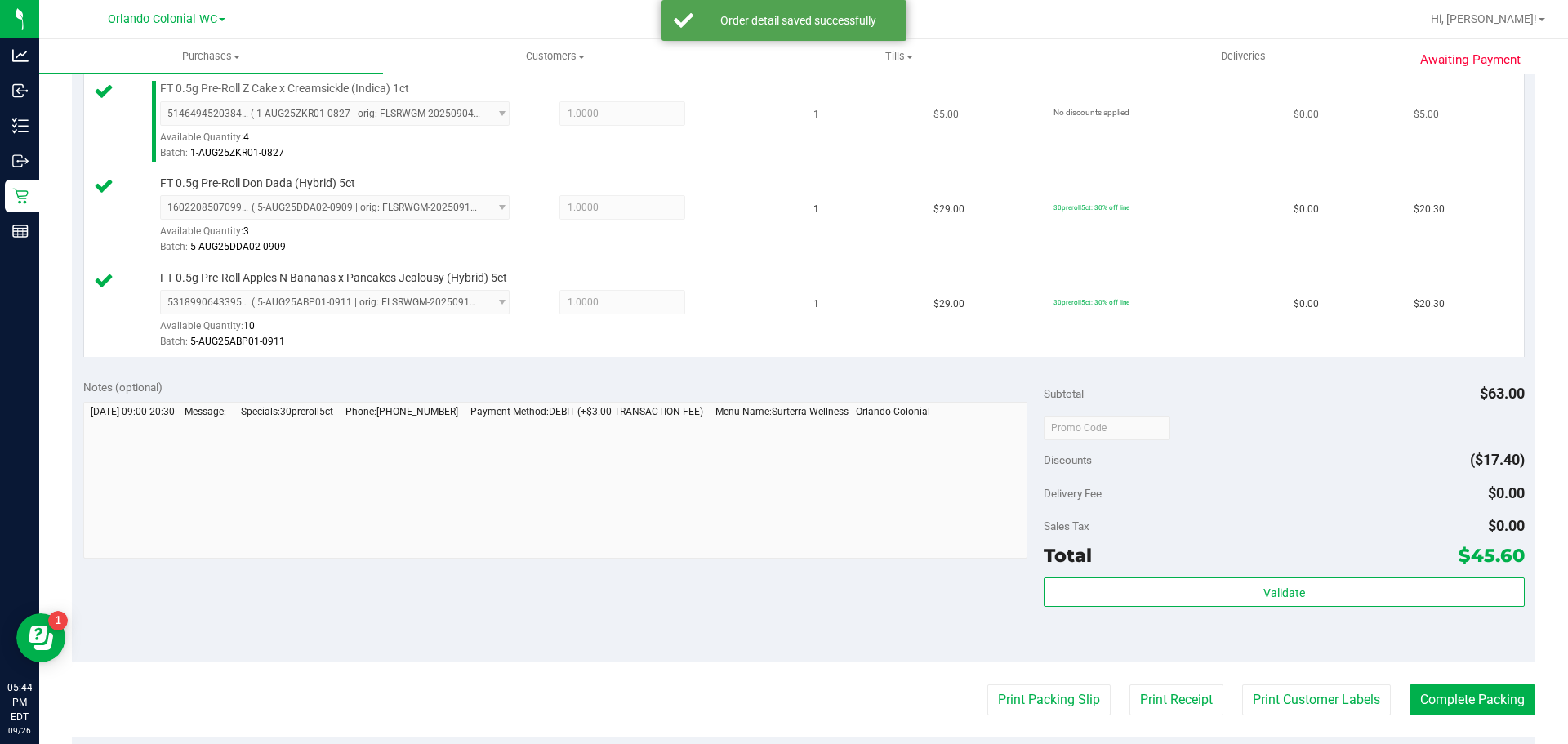
scroll to position [450, 0]
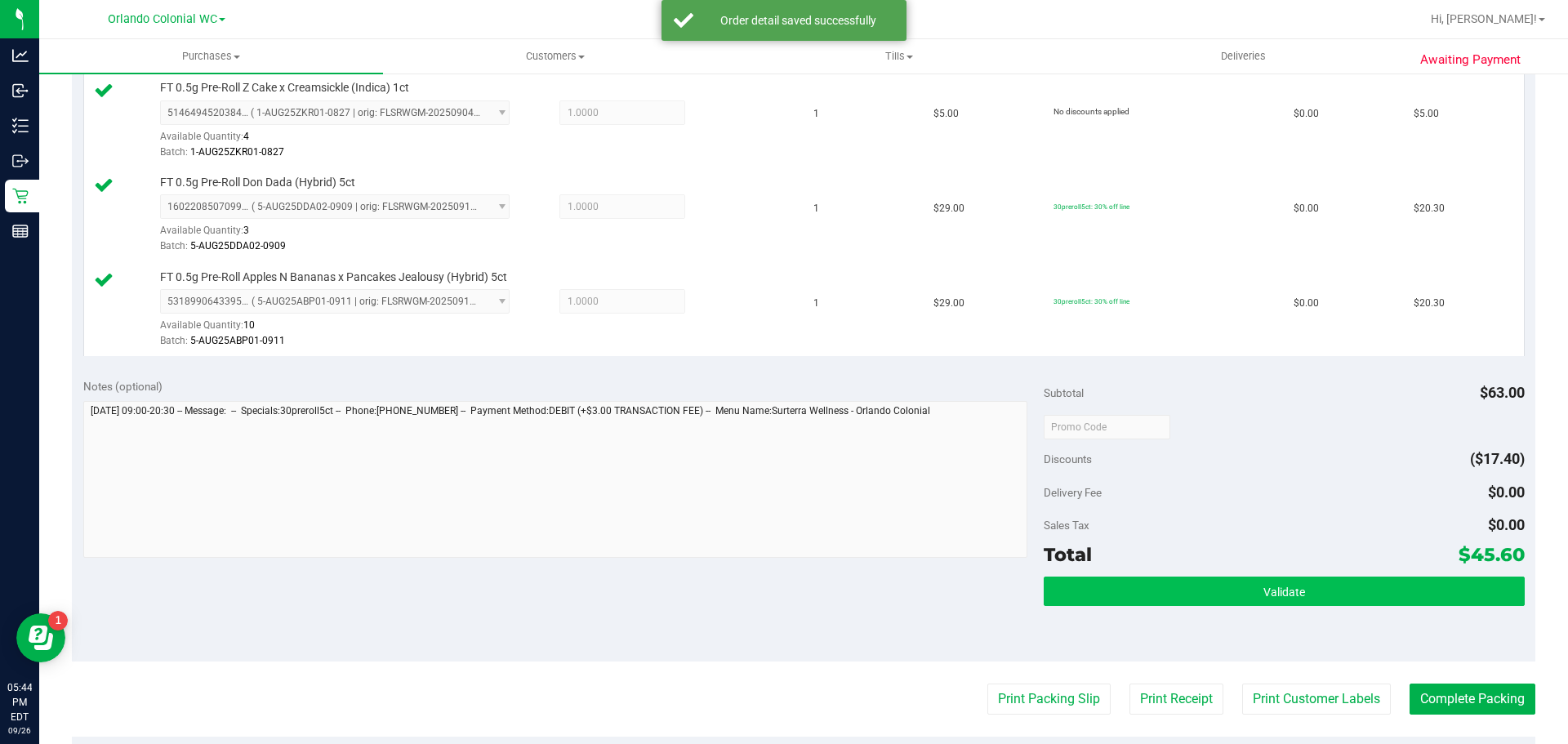
click at [1250, 578] on button "Validate" at bounding box center [1283, 592] width 480 height 30
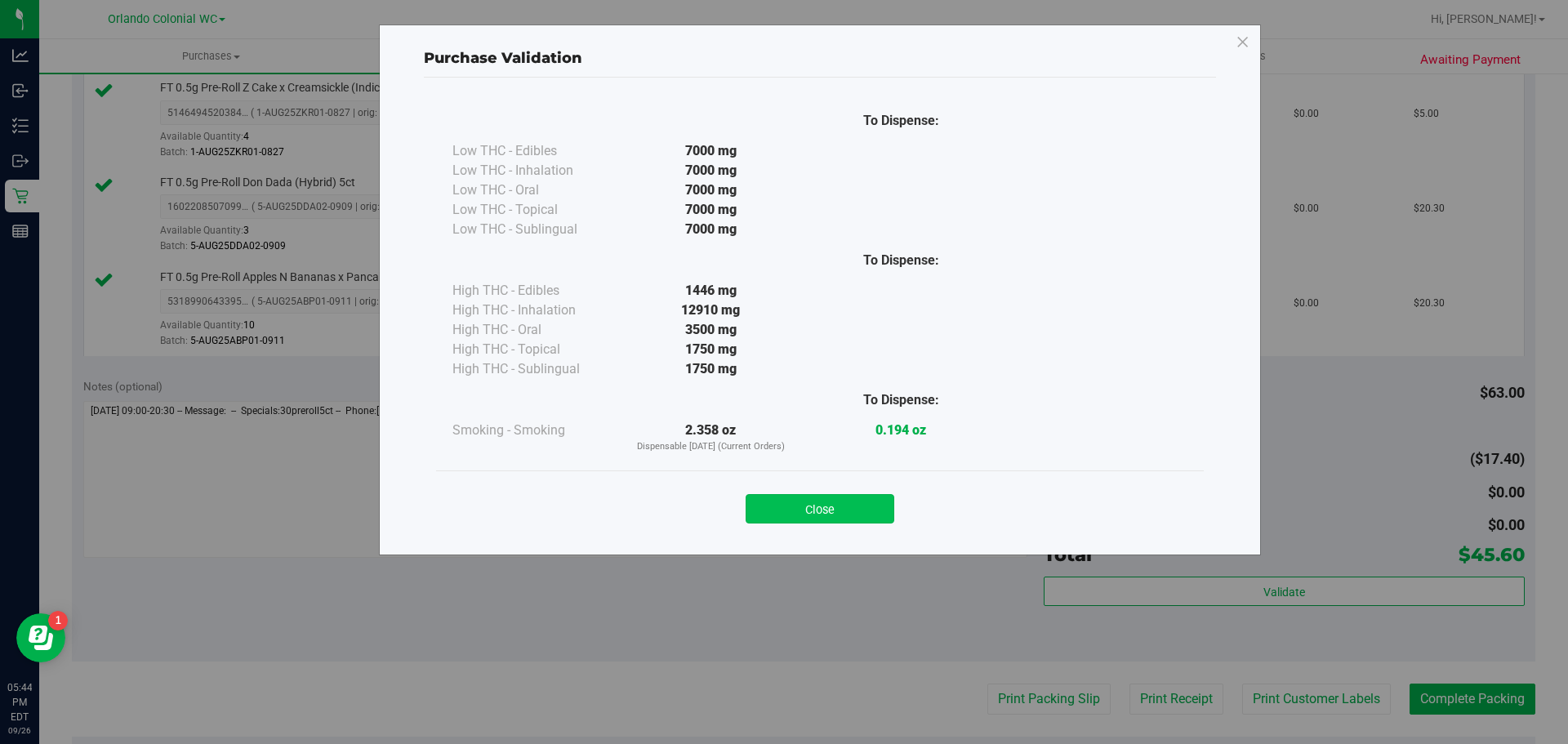
click at [846, 497] on button "Close" at bounding box center [819, 509] width 149 height 30
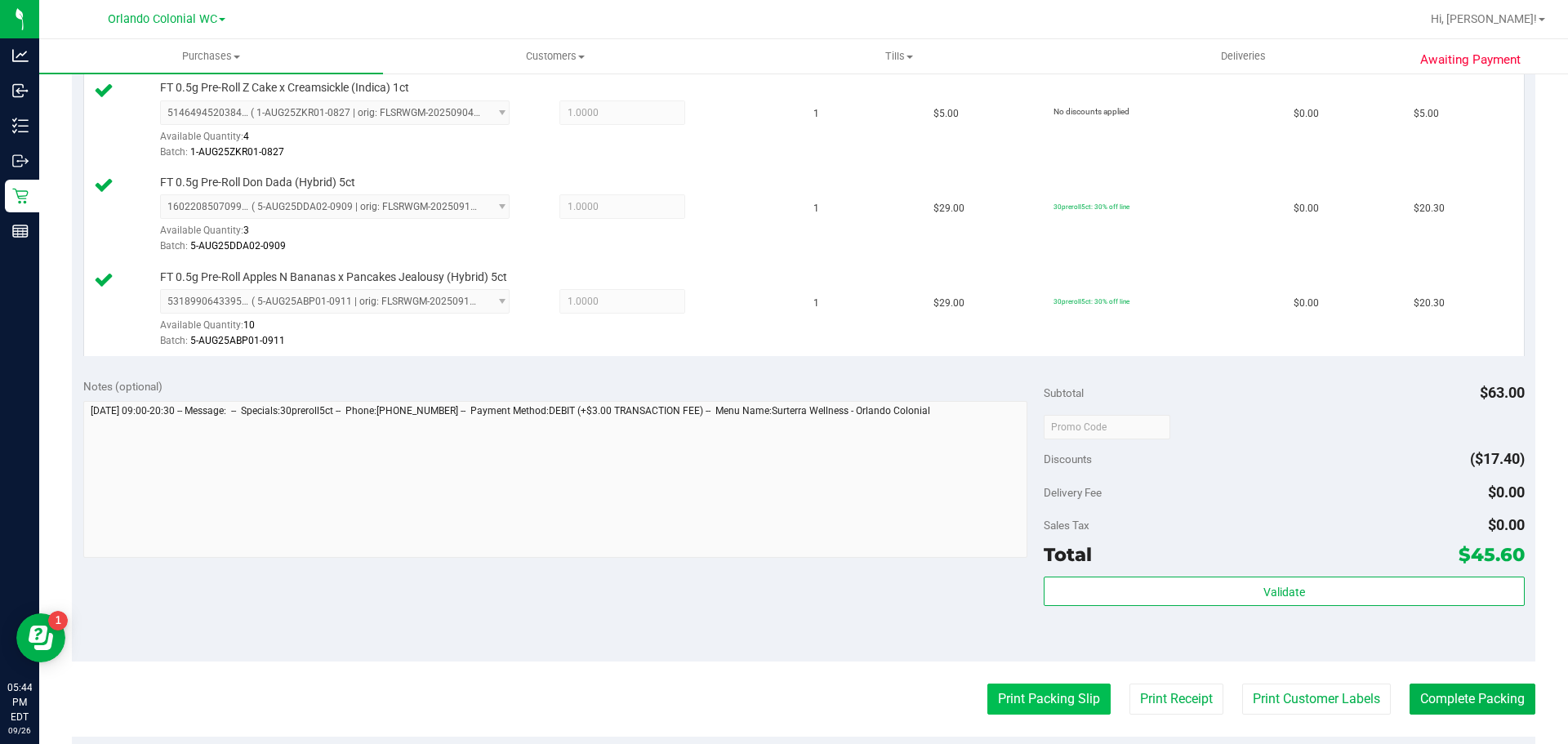
click at [1040, 700] on button "Print Packing Slip" at bounding box center [1049, 700] width 124 height 31
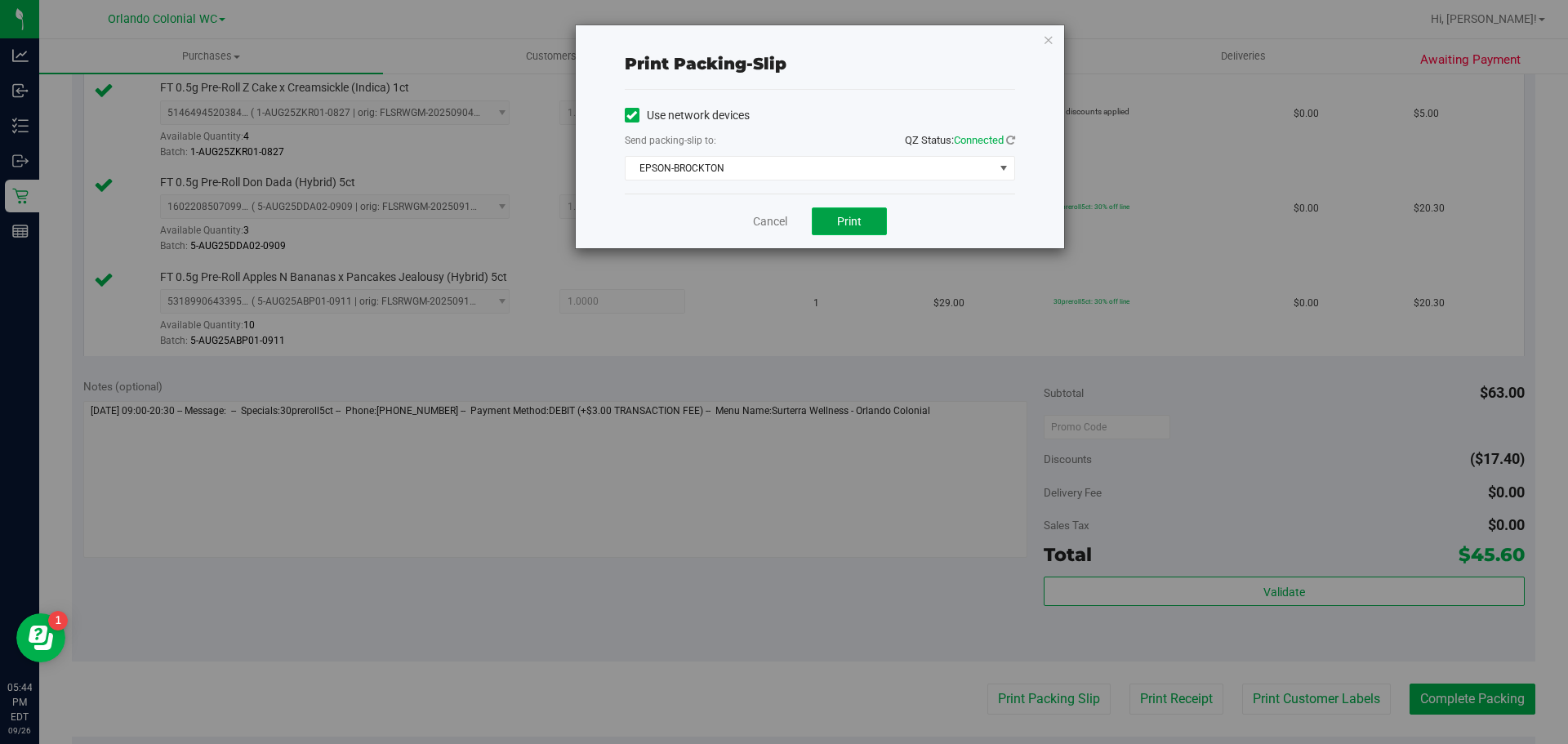
click at [851, 232] on button "Print" at bounding box center [849, 221] width 75 height 28
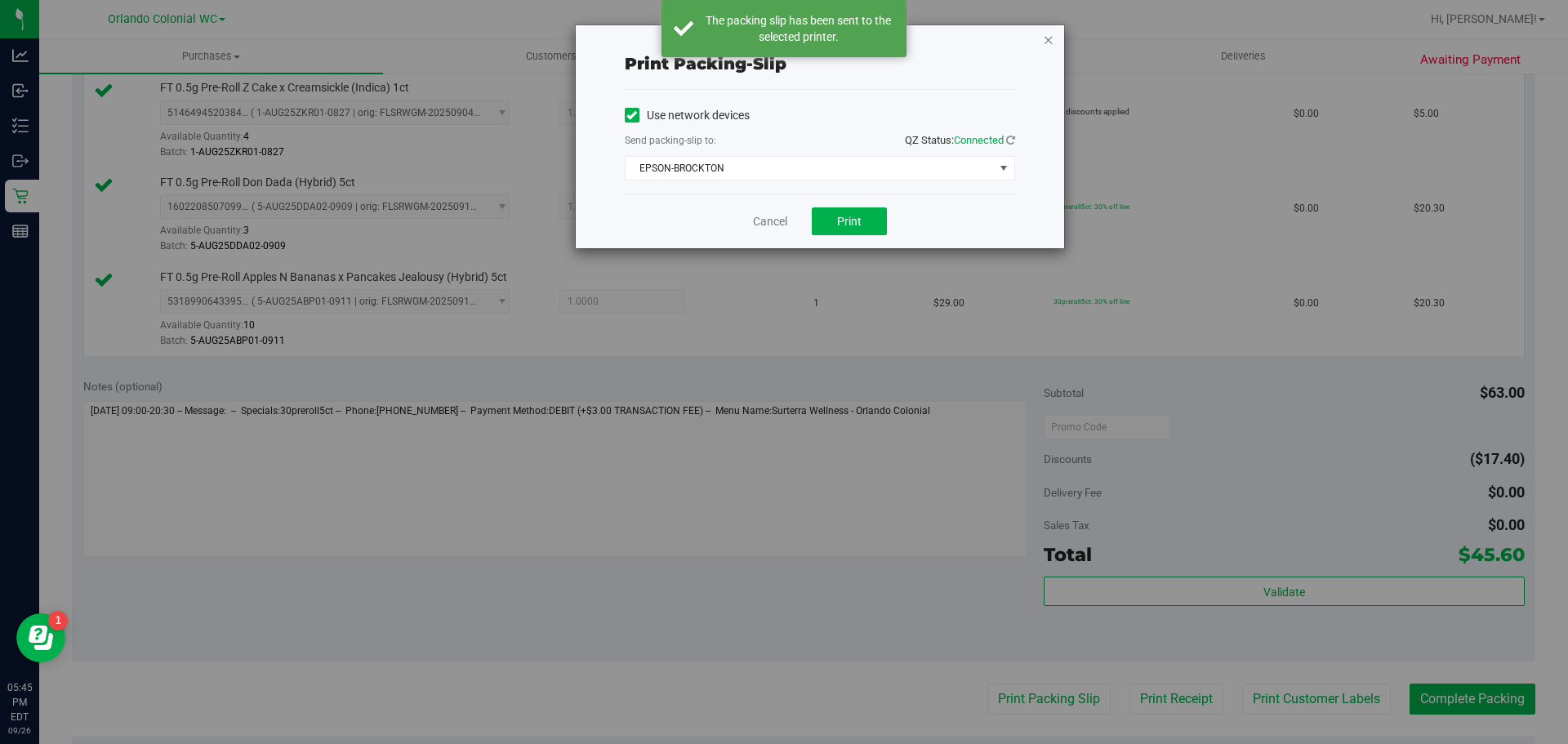
click at [1049, 39] on icon "button" at bounding box center [1048, 39] width 11 height 20
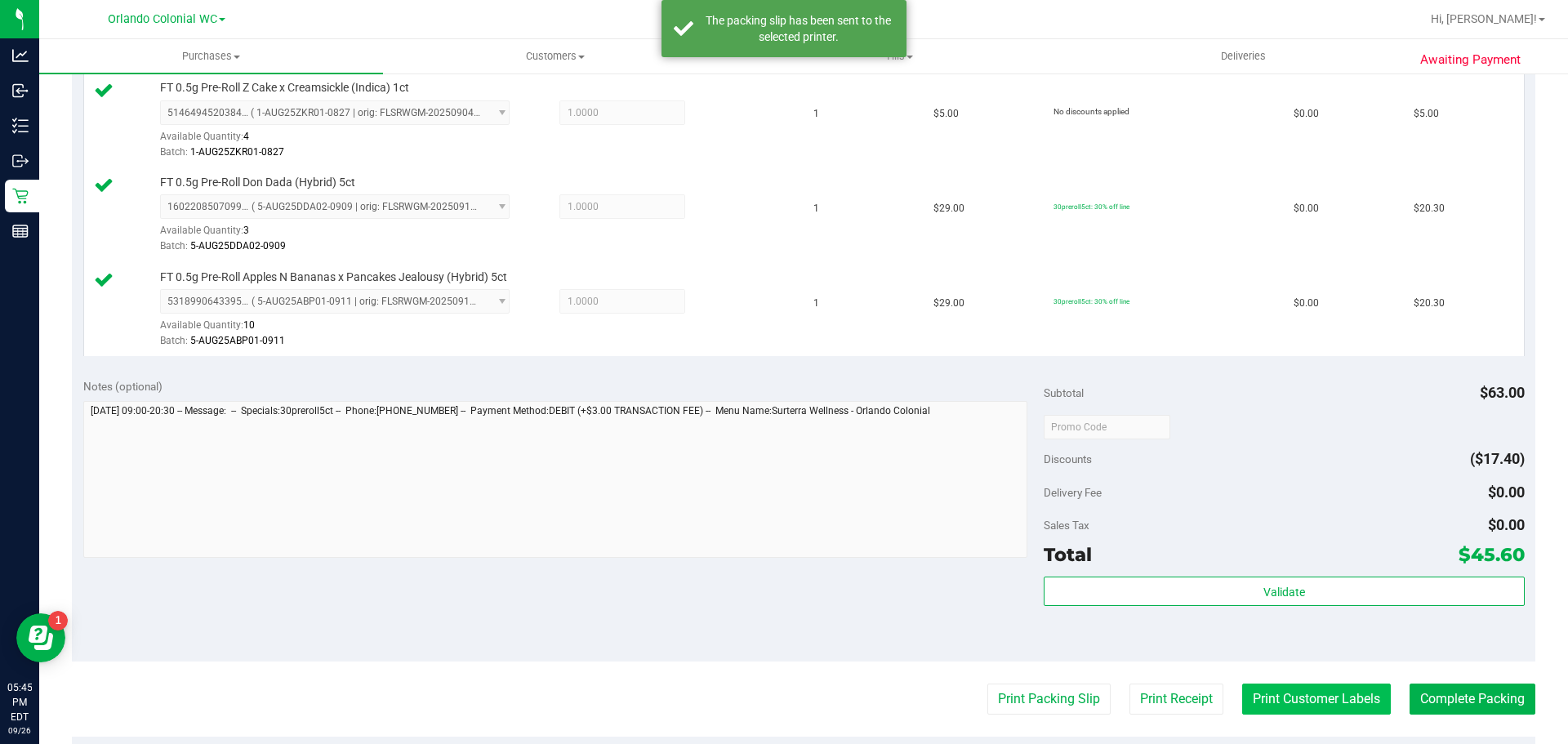
click at [1318, 687] on button "Print Customer Labels" at bounding box center [1316, 700] width 149 height 31
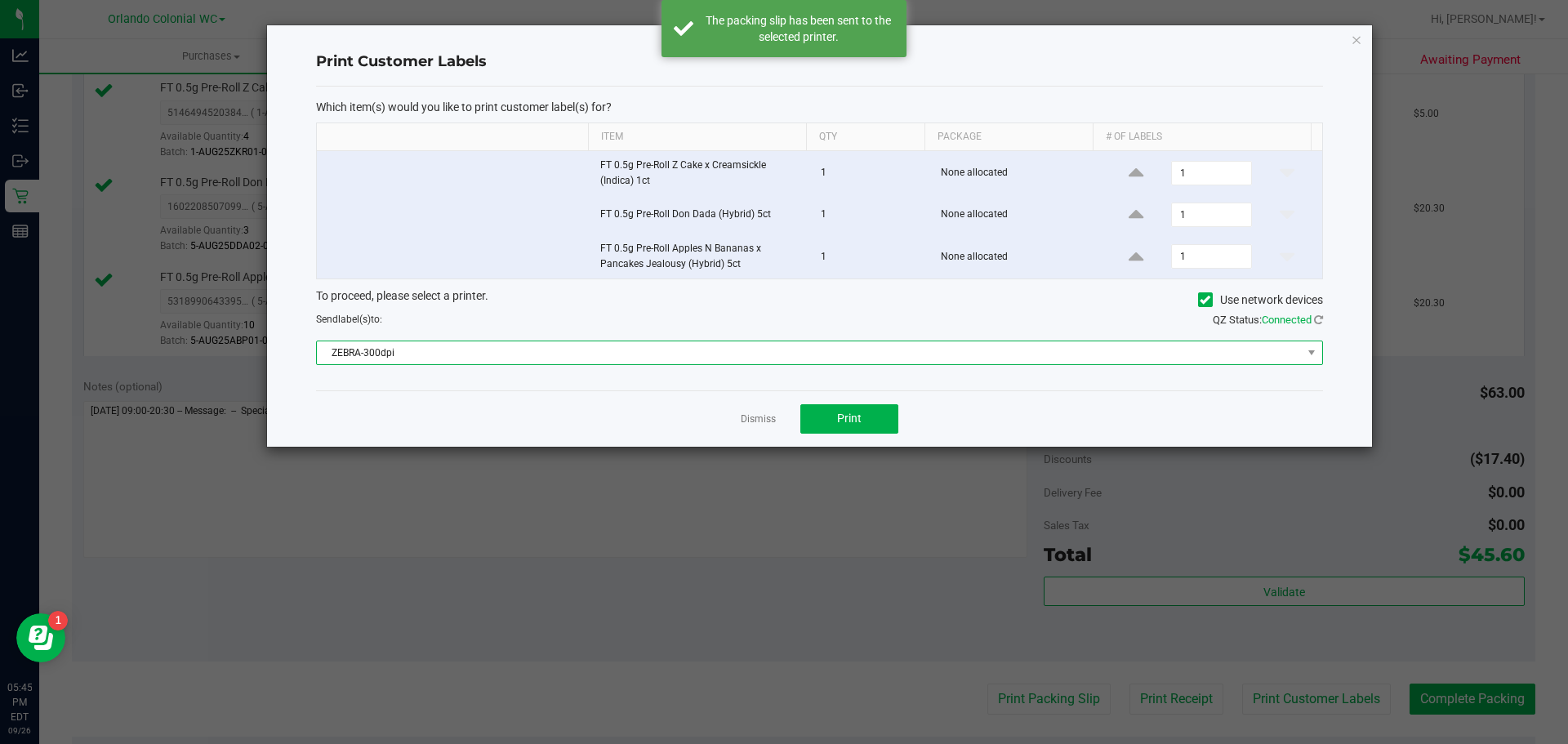
click at [650, 346] on span "ZEBRA-300dpi" at bounding box center [809, 353] width 985 height 23
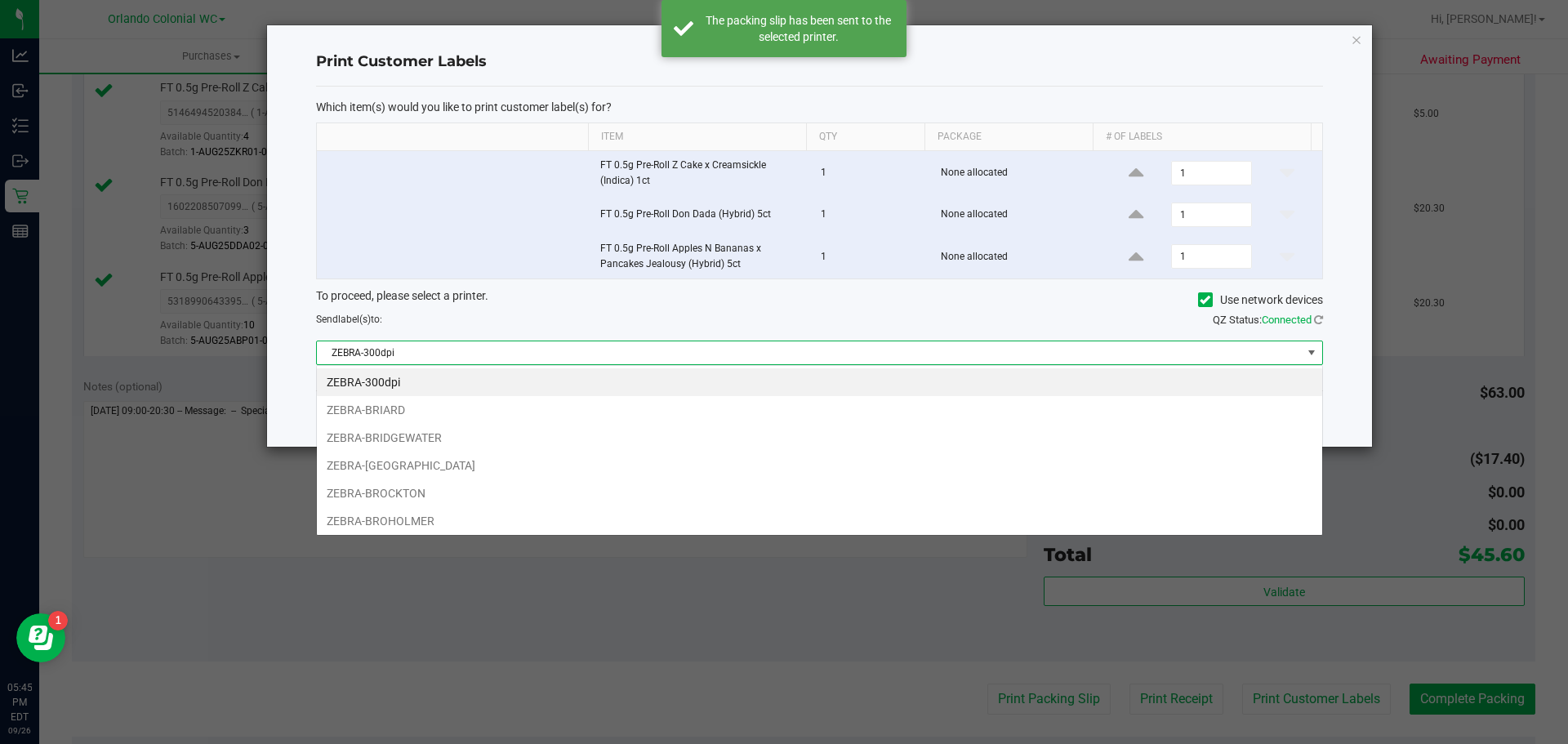
scroll to position [24, 1006]
click at [407, 493] on li "ZEBRA-BROCKTON" at bounding box center [819, 494] width 1006 height 28
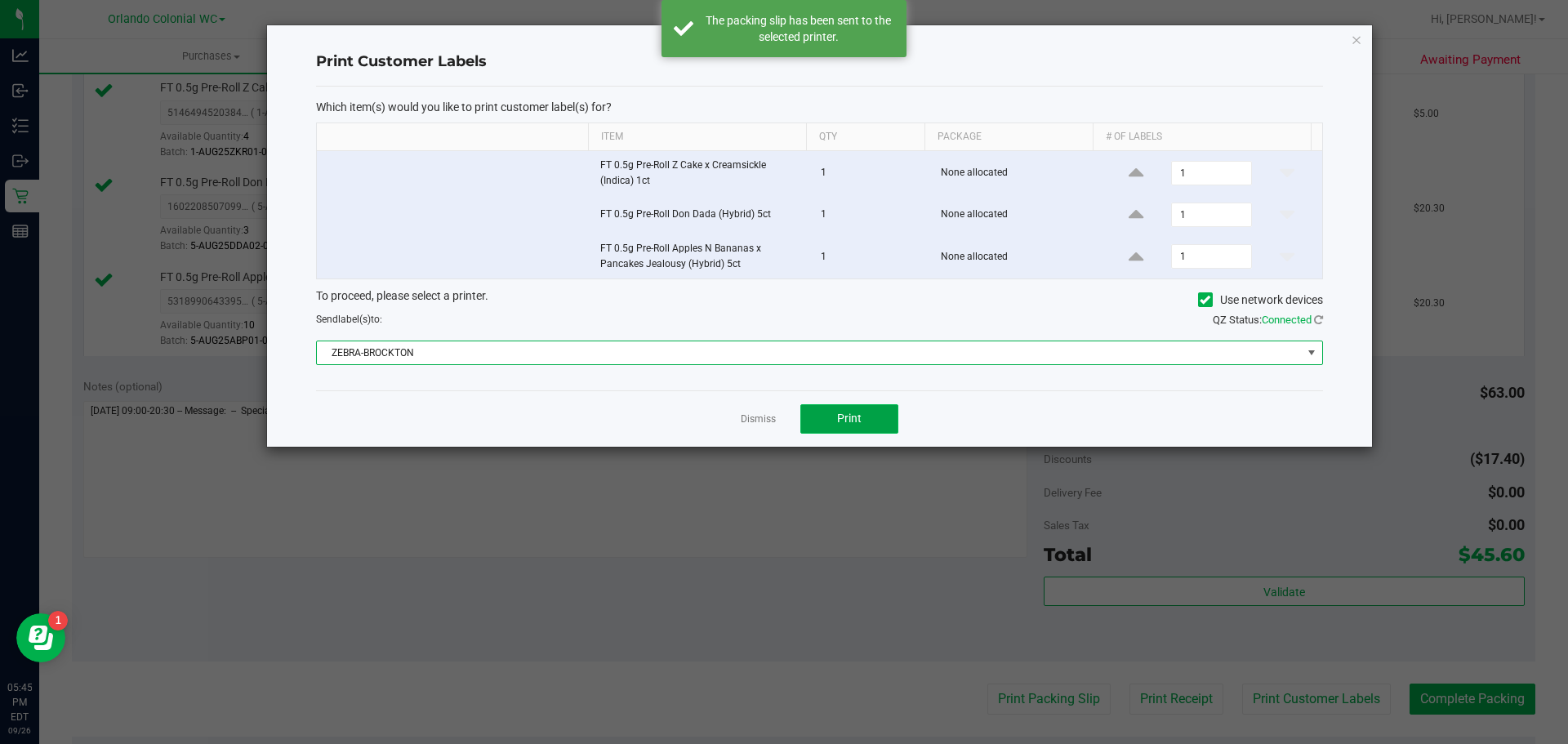
click at [851, 429] on button "Print" at bounding box center [849, 419] width 98 height 30
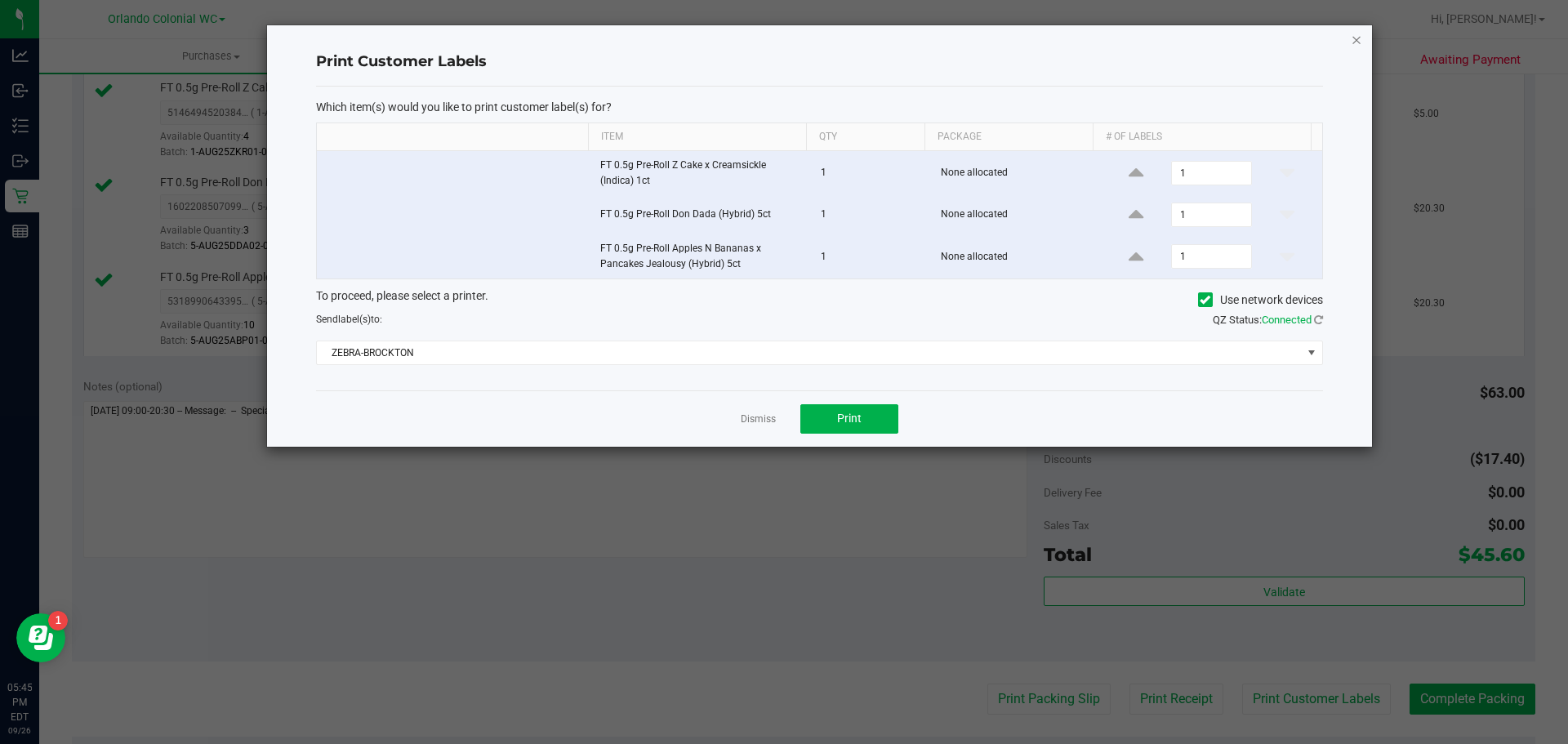
click at [1360, 39] on icon "button" at bounding box center [1356, 39] width 11 height 20
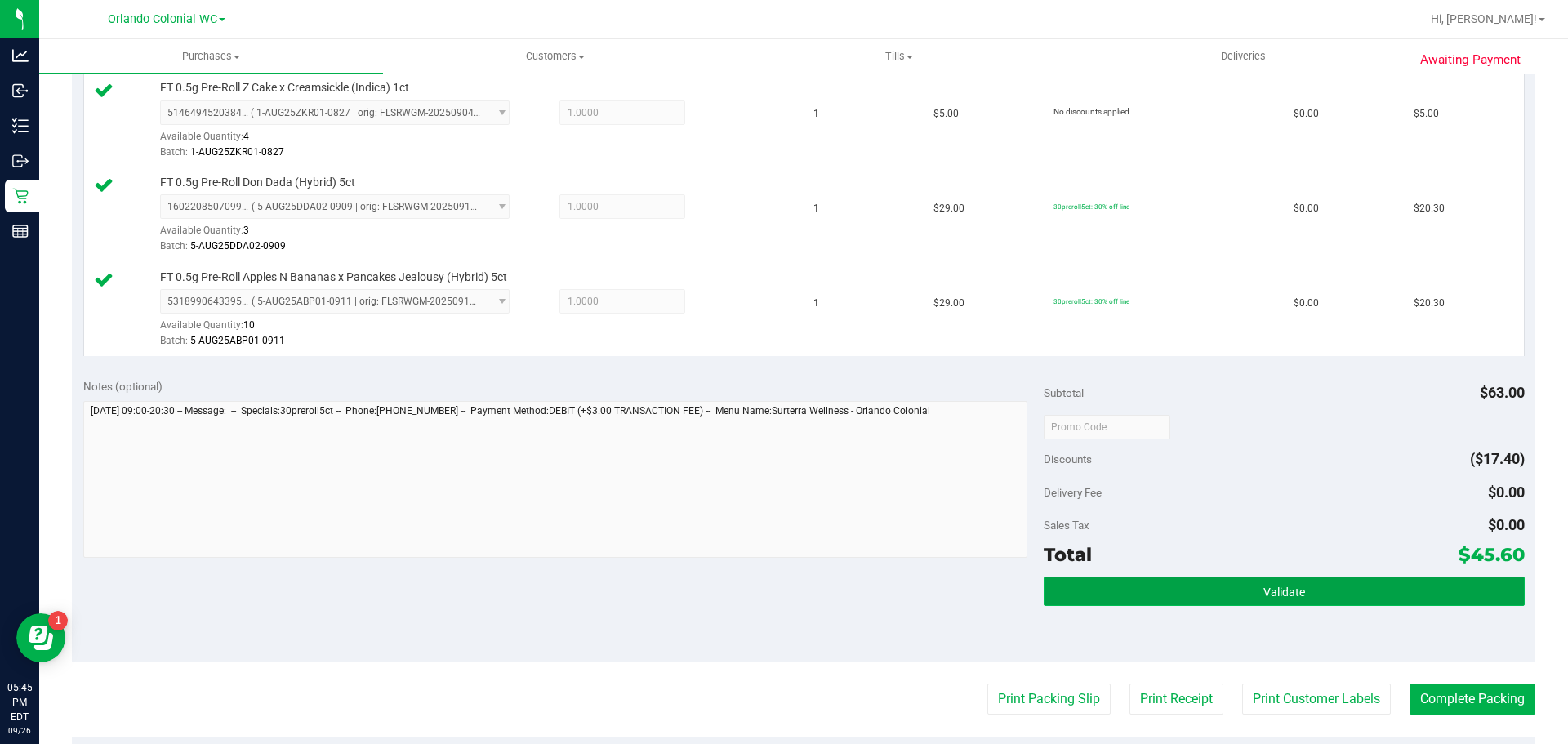
click at [1263, 592] on span "Validate" at bounding box center [1284, 592] width 42 height 13
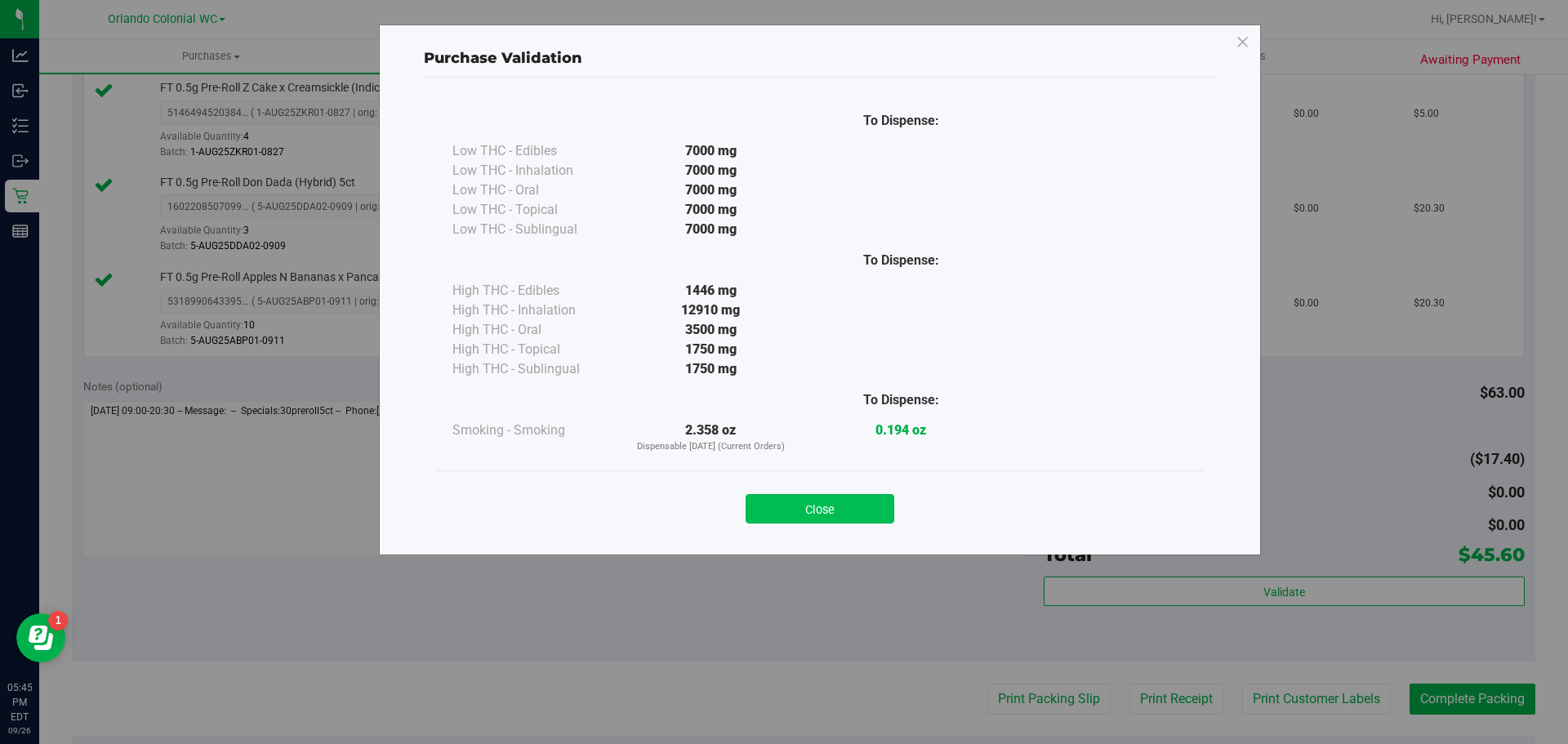
click at [831, 497] on button "Close" at bounding box center [819, 509] width 149 height 30
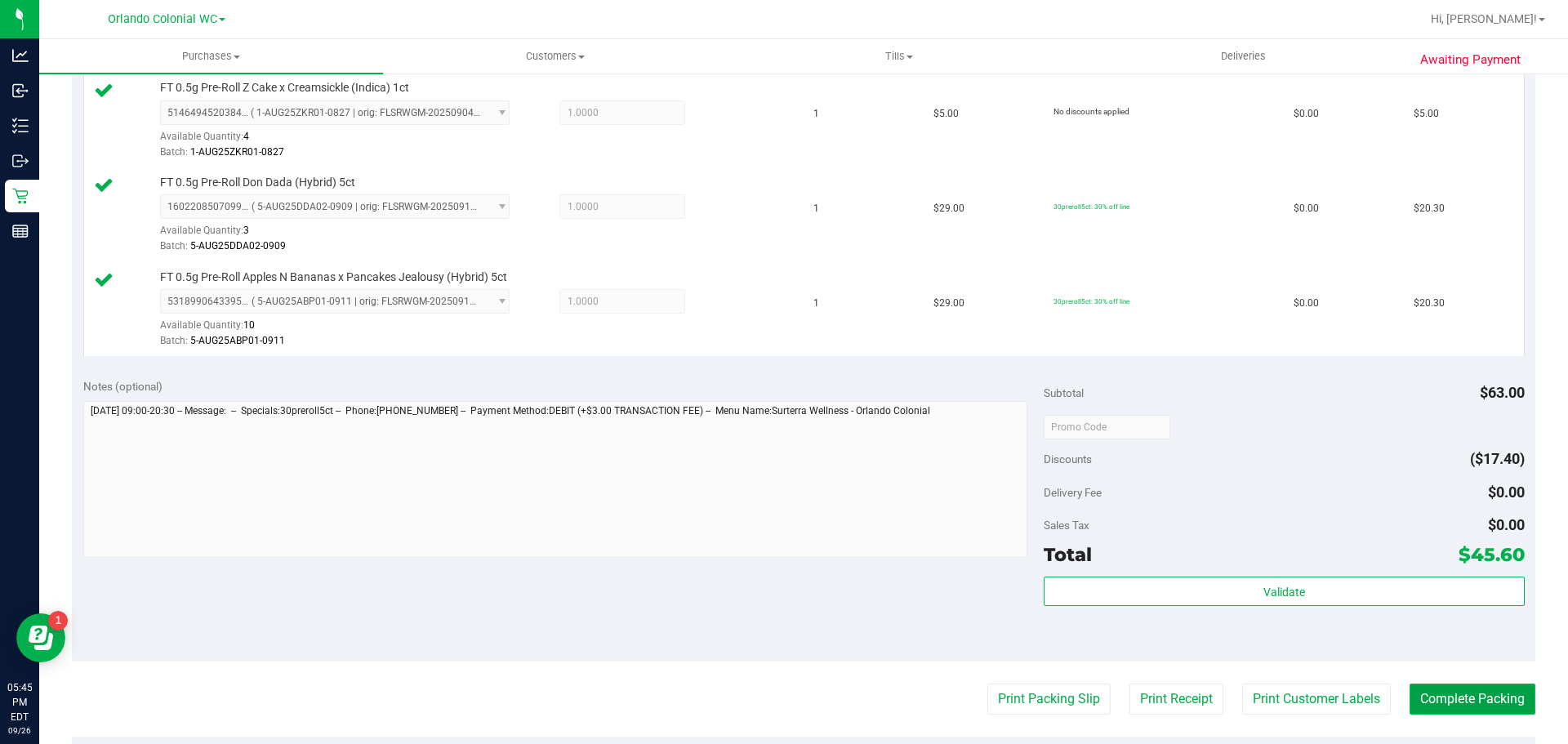
click at [1463, 709] on button "Complete Packing" at bounding box center [1472, 700] width 125 height 31
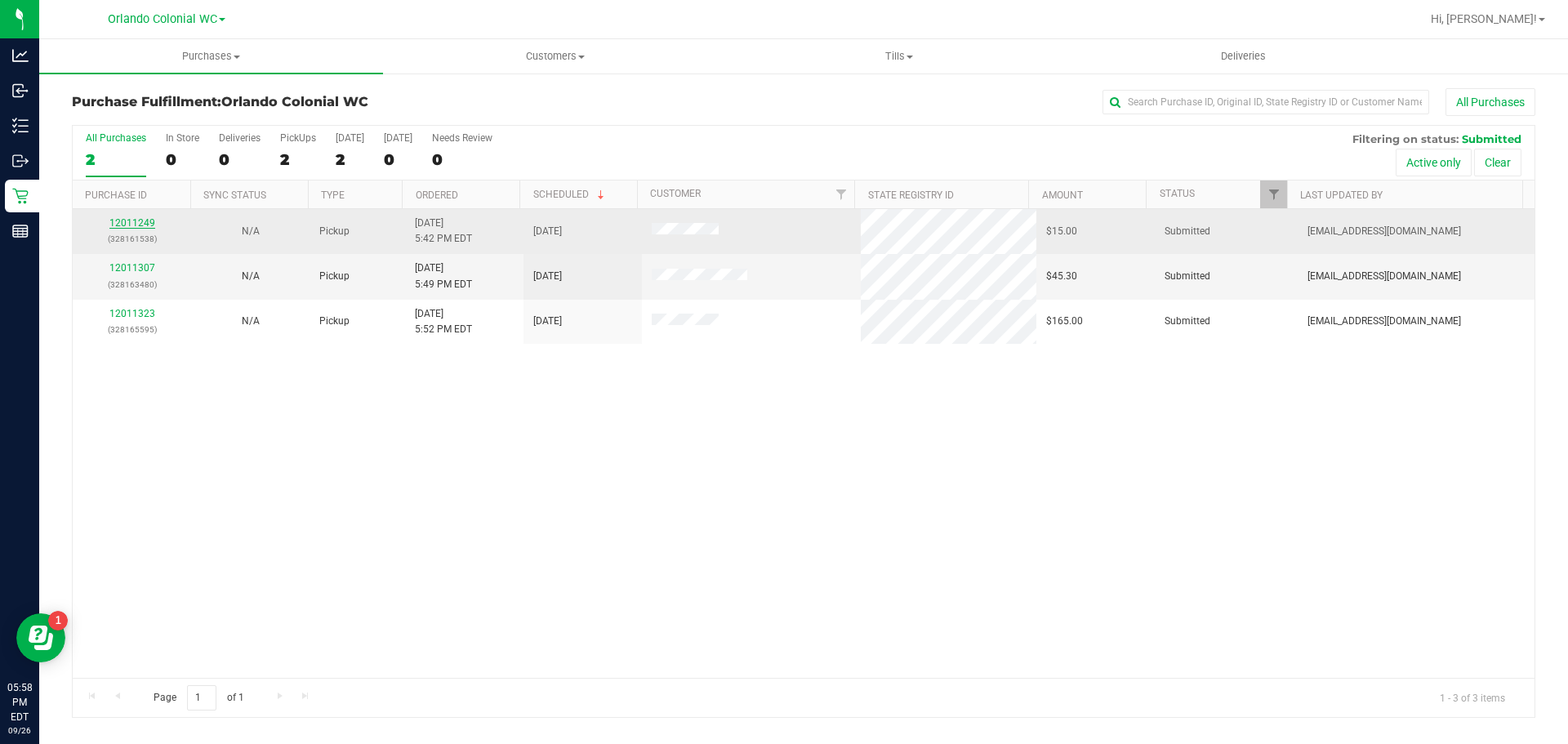
click at [127, 220] on link "12011249" at bounding box center [132, 222] width 46 height 11
click at [118, 220] on link "12011307" at bounding box center [132, 222] width 46 height 11
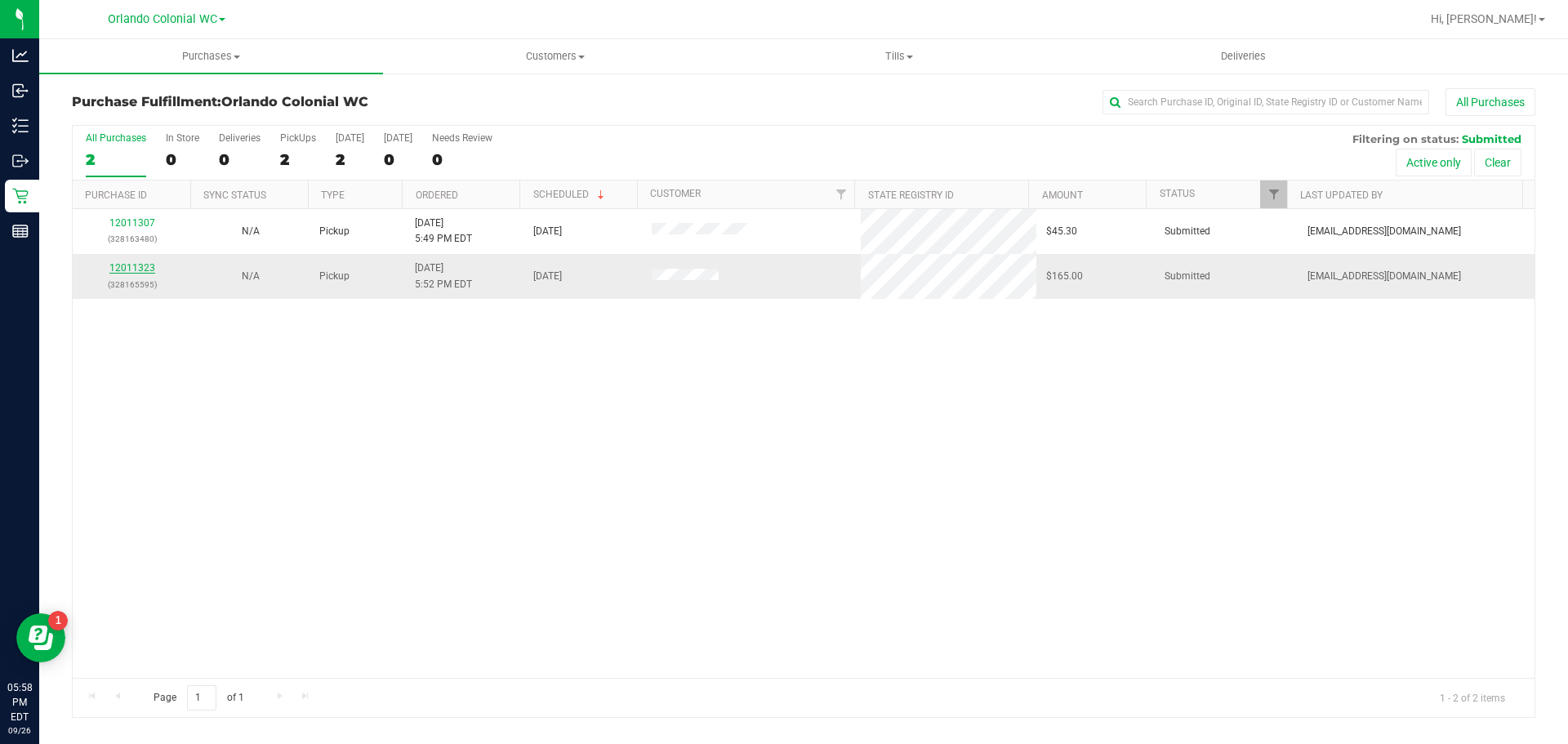
click at [148, 265] on link "12011323" at bounding box center [132, 267] width 46 height 11
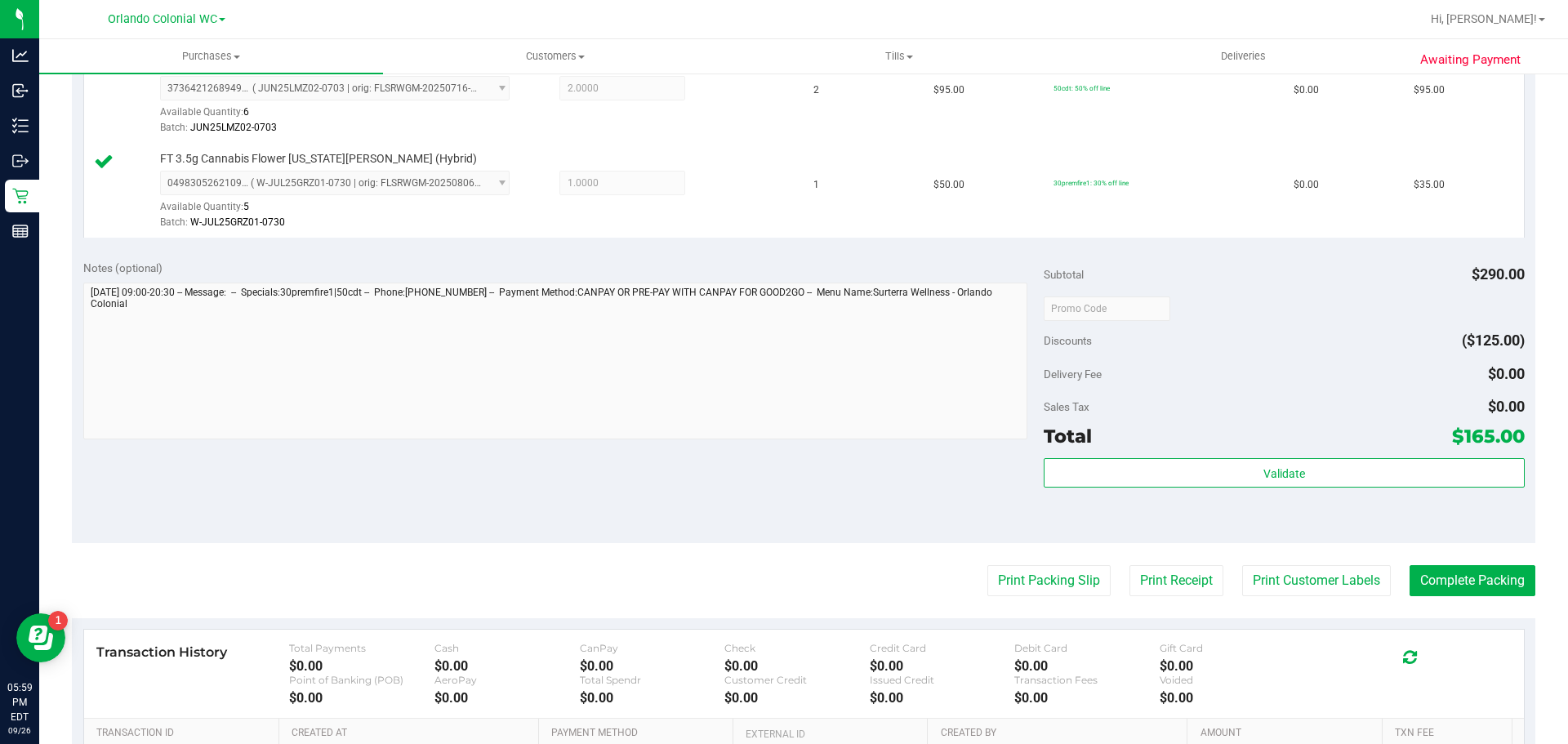
scroll to position [781, 0]
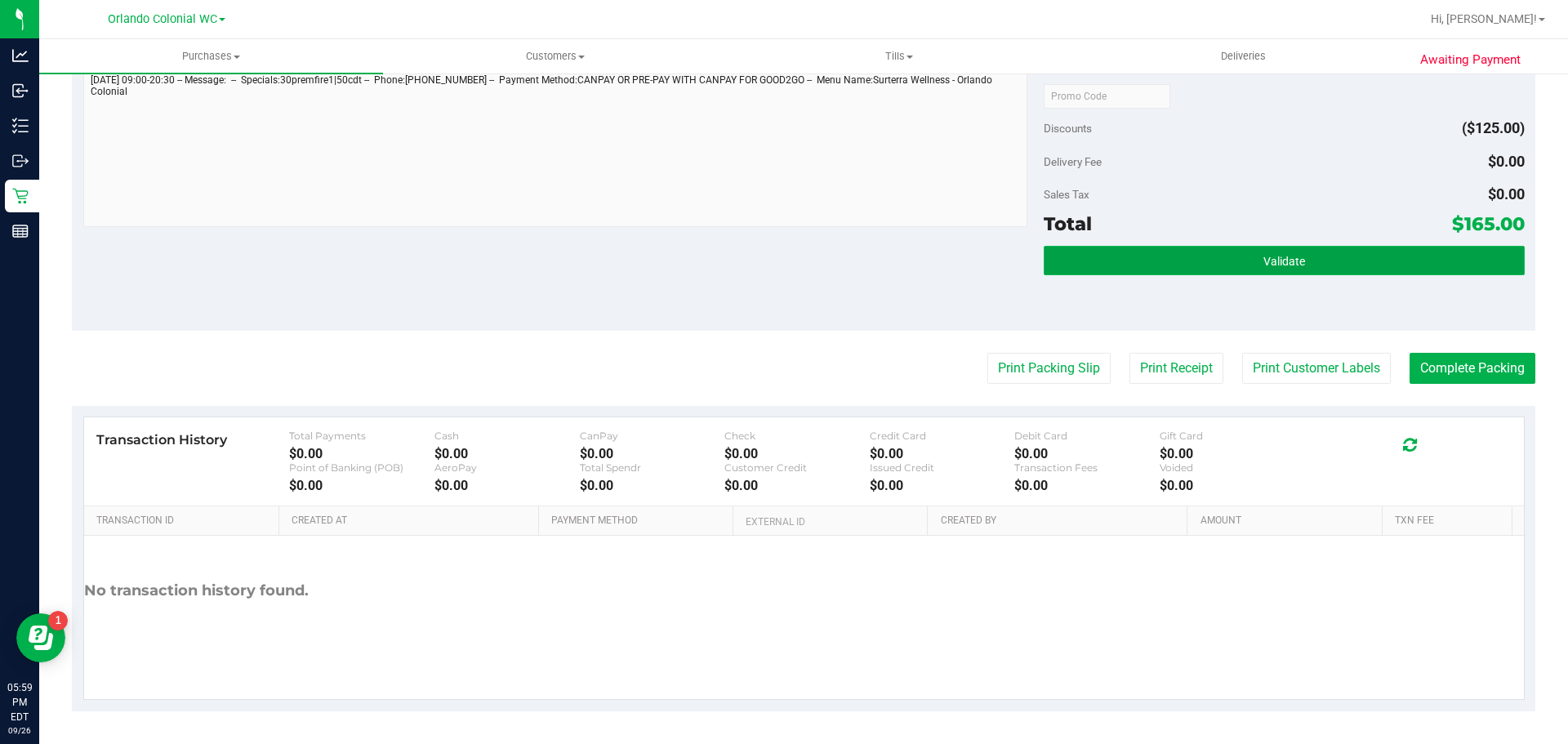
click at [1269, 259] on span "Validate" at bounding box center [1284, 261] width 42 height 13
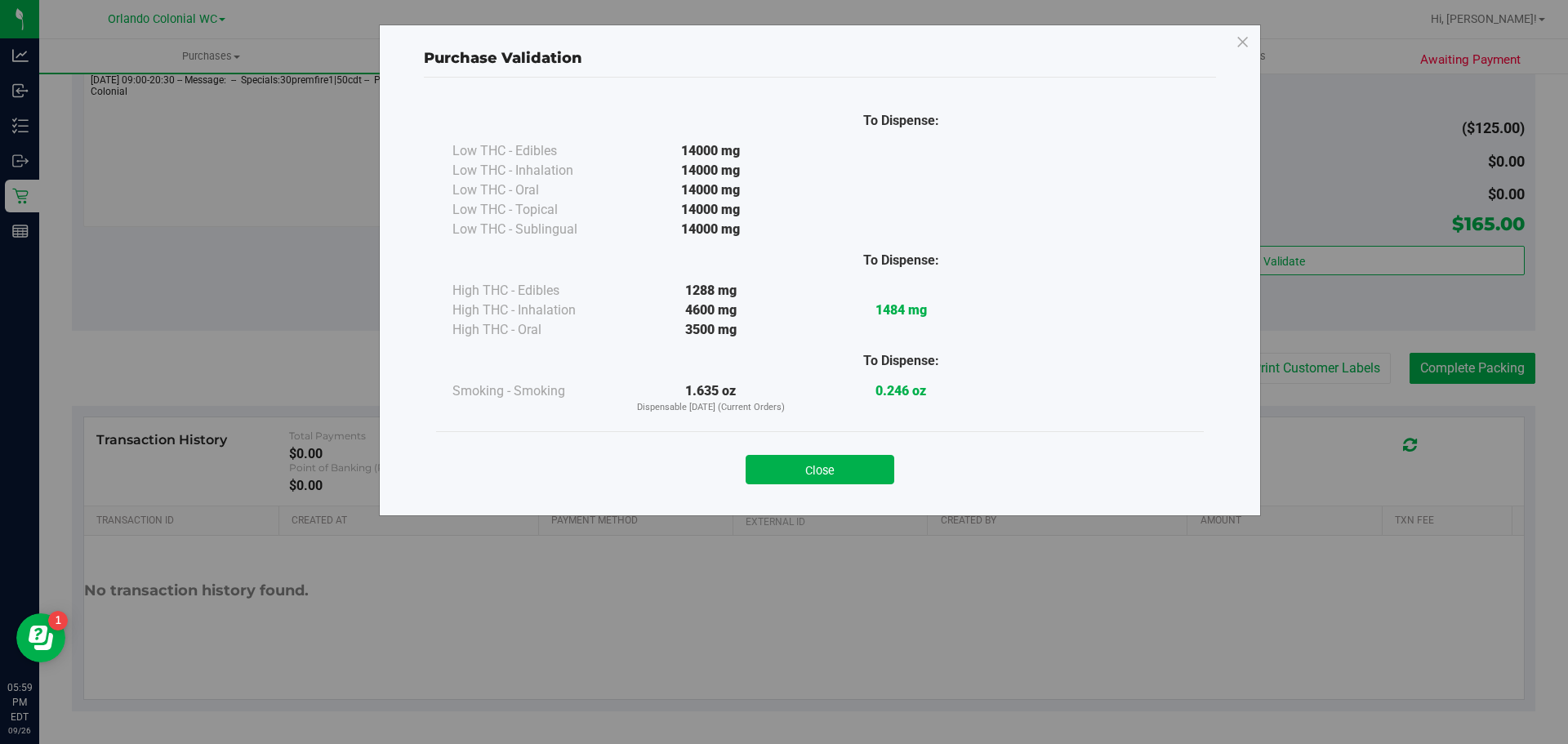
click at [821, 502] on div "Purchase Validation To Dispense: Low THC - Edibles 14000 mg" at bounding box center [819, 270] width 882 height 492
click at [832, 478] on button "Close" at bounding box center [819, 470] width 149 height 30
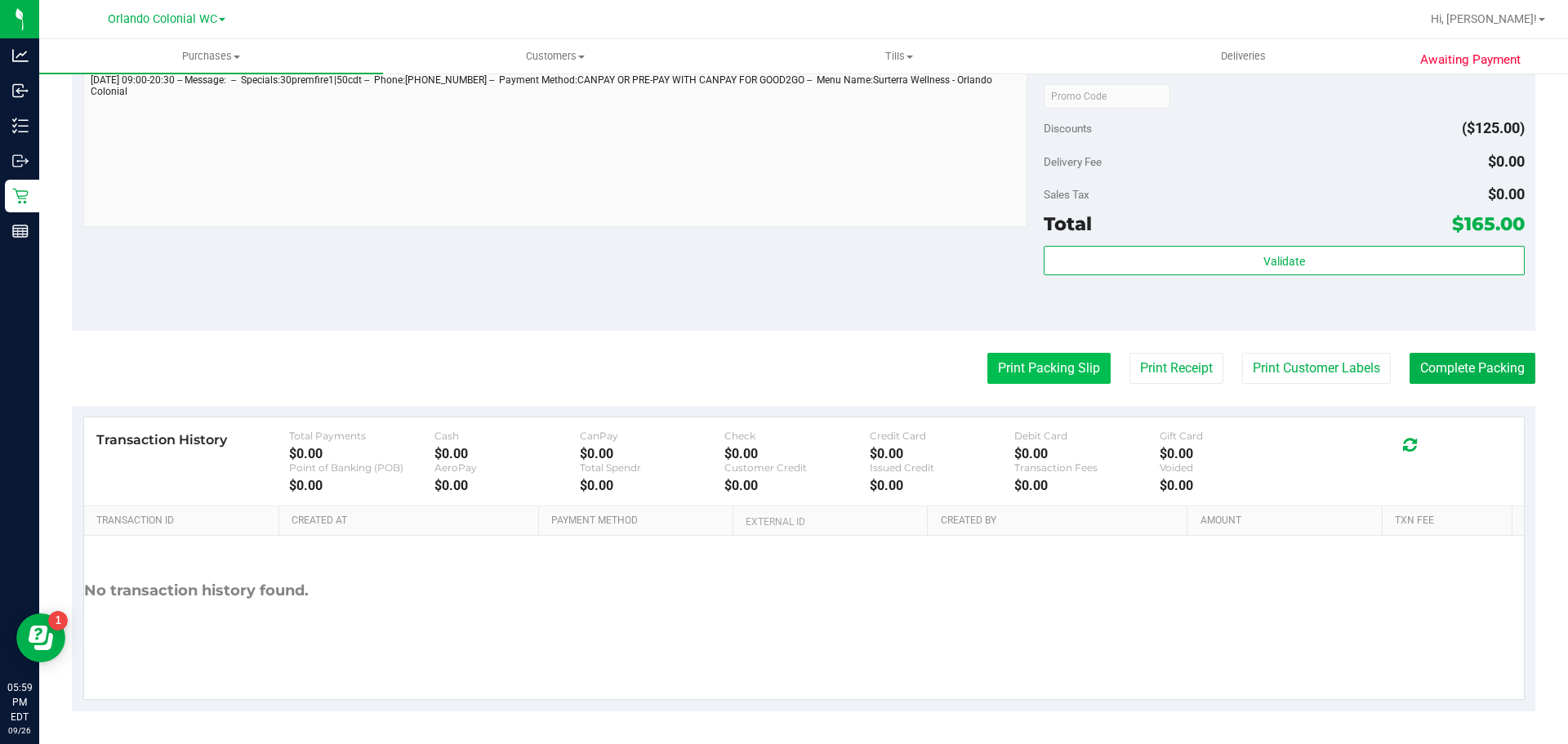
click at [1038, 354] on button "Print Packing Slip" at bounding box center [1049, 369] width 124 height 31
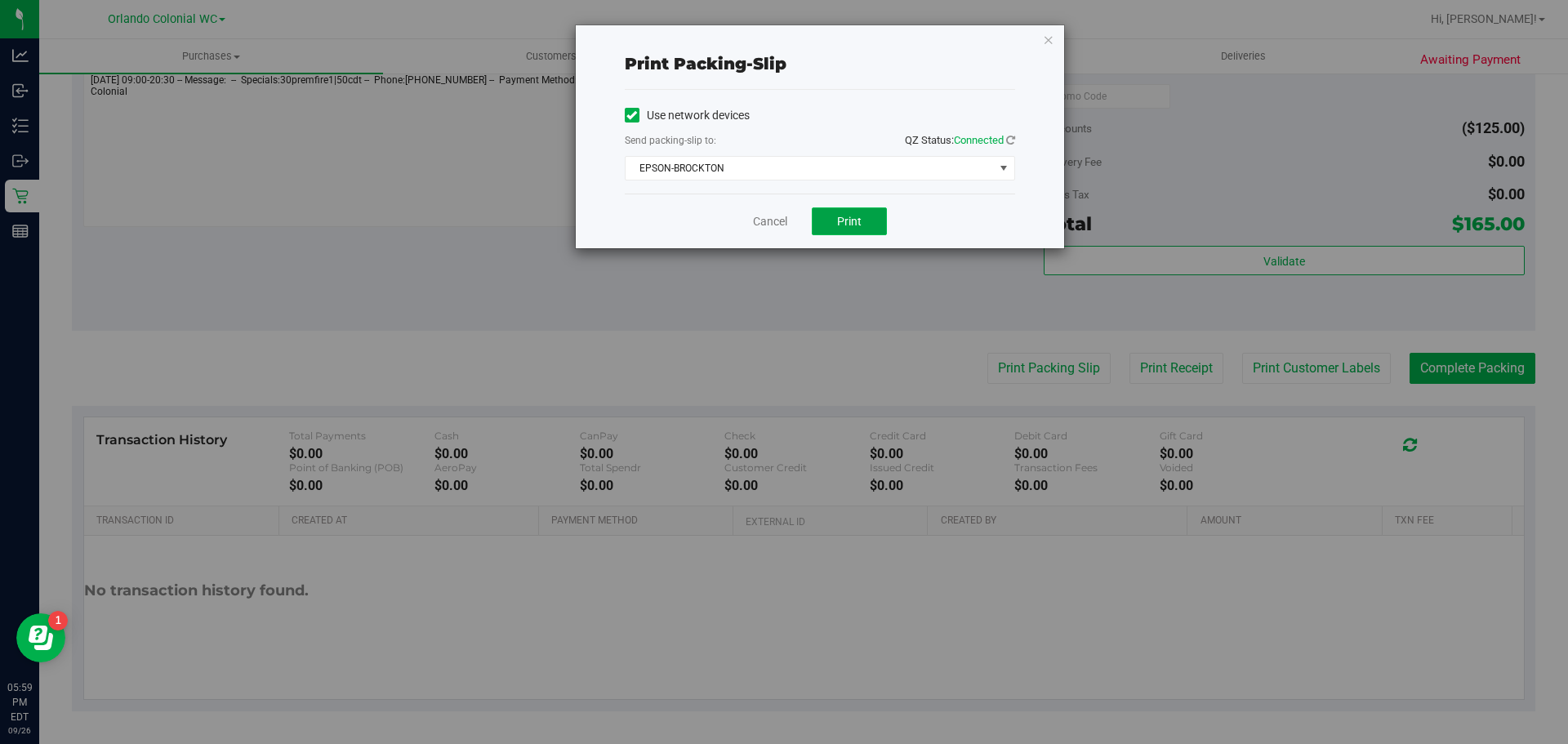
click at [864, 213] on button "Print" at bounding box center [849, 221] width 75 height 28
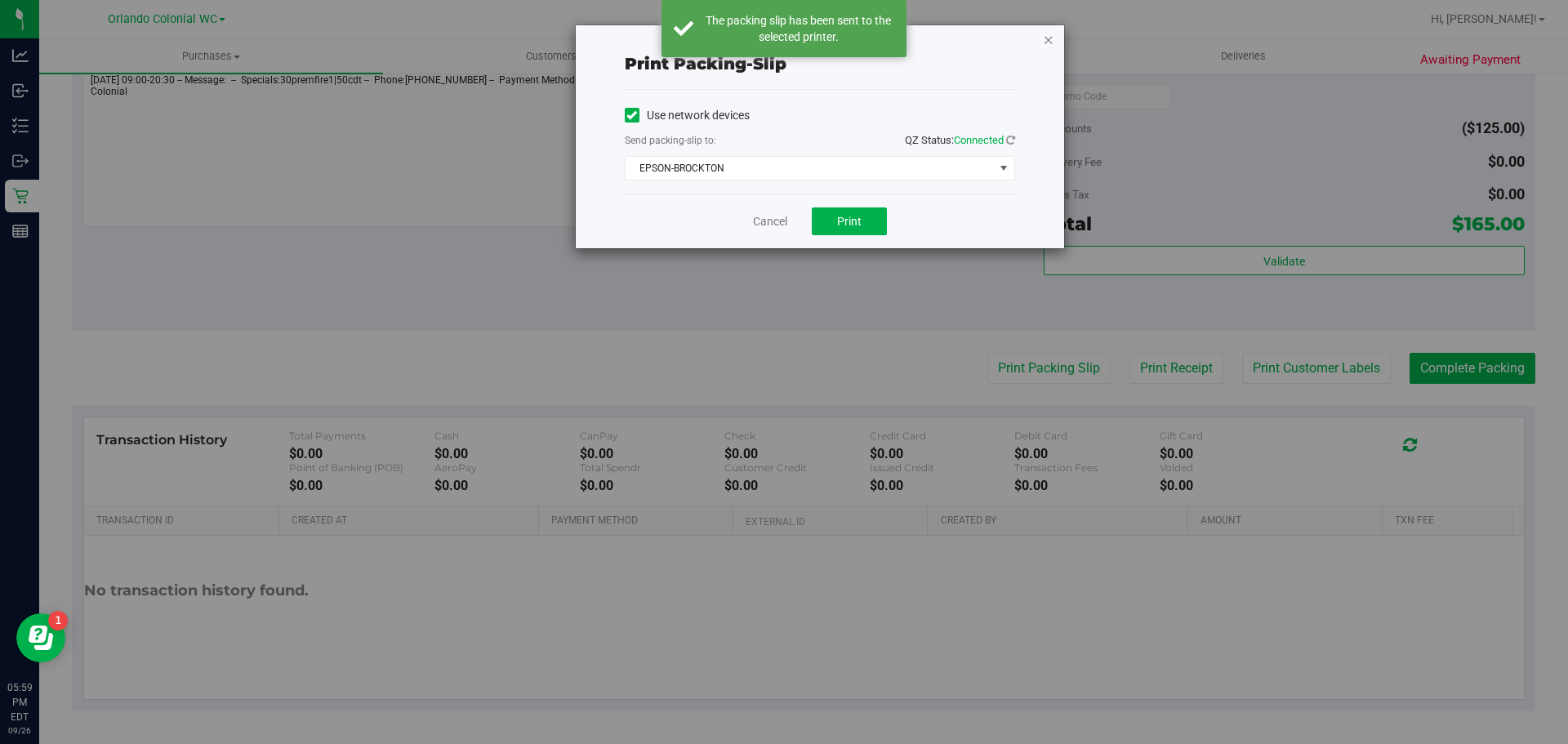
click at [1043, 48] on icon "button" at bounding box center [1048, 39] width 11 height 20
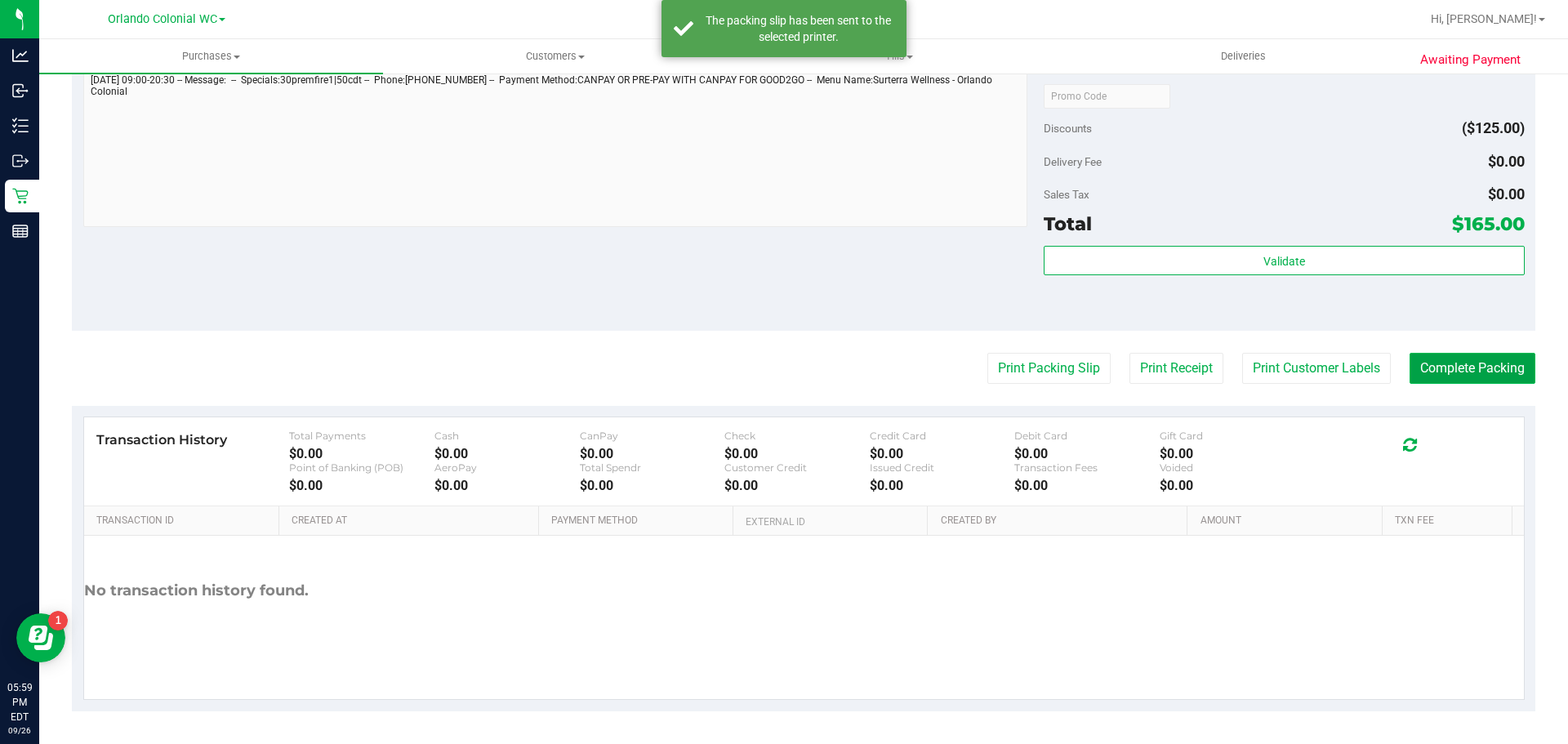
click at [1459, 374] on button "Complete Packing" at bounding box center [1472, 369] width 125 height 31
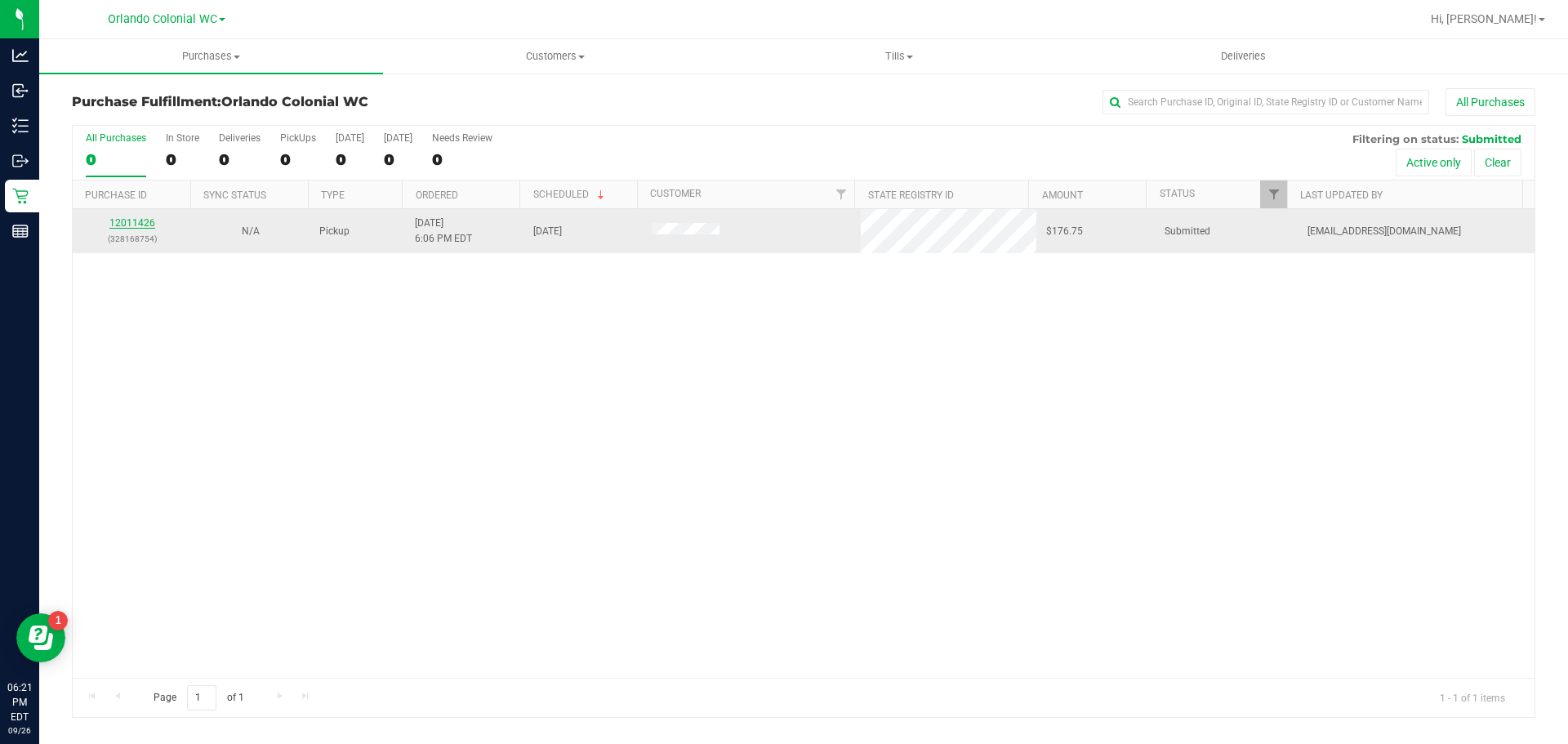
click at [146, 221] on link "12011426" at bounding box center [132, 222] width 46 height 11
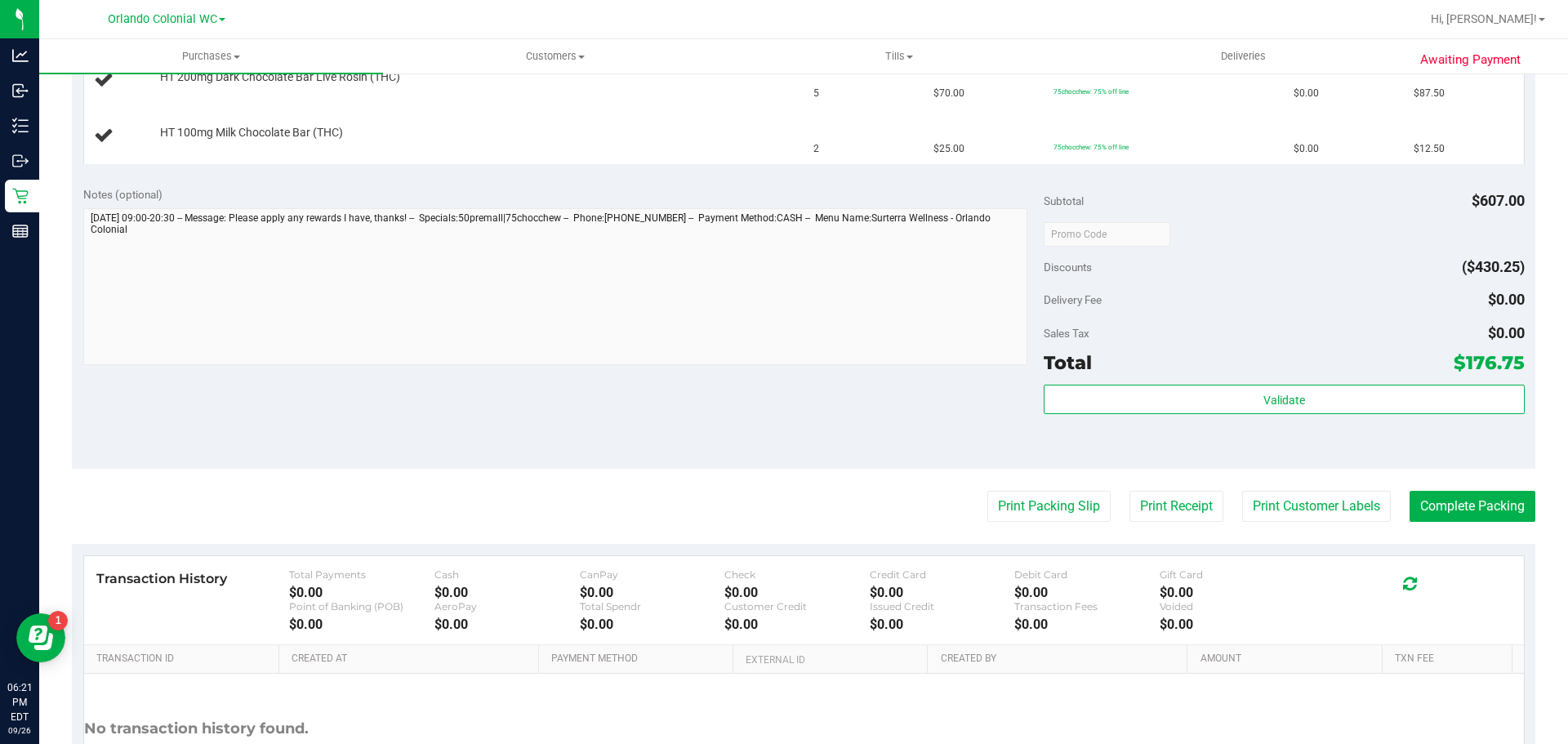
scroll to position [735, 0]
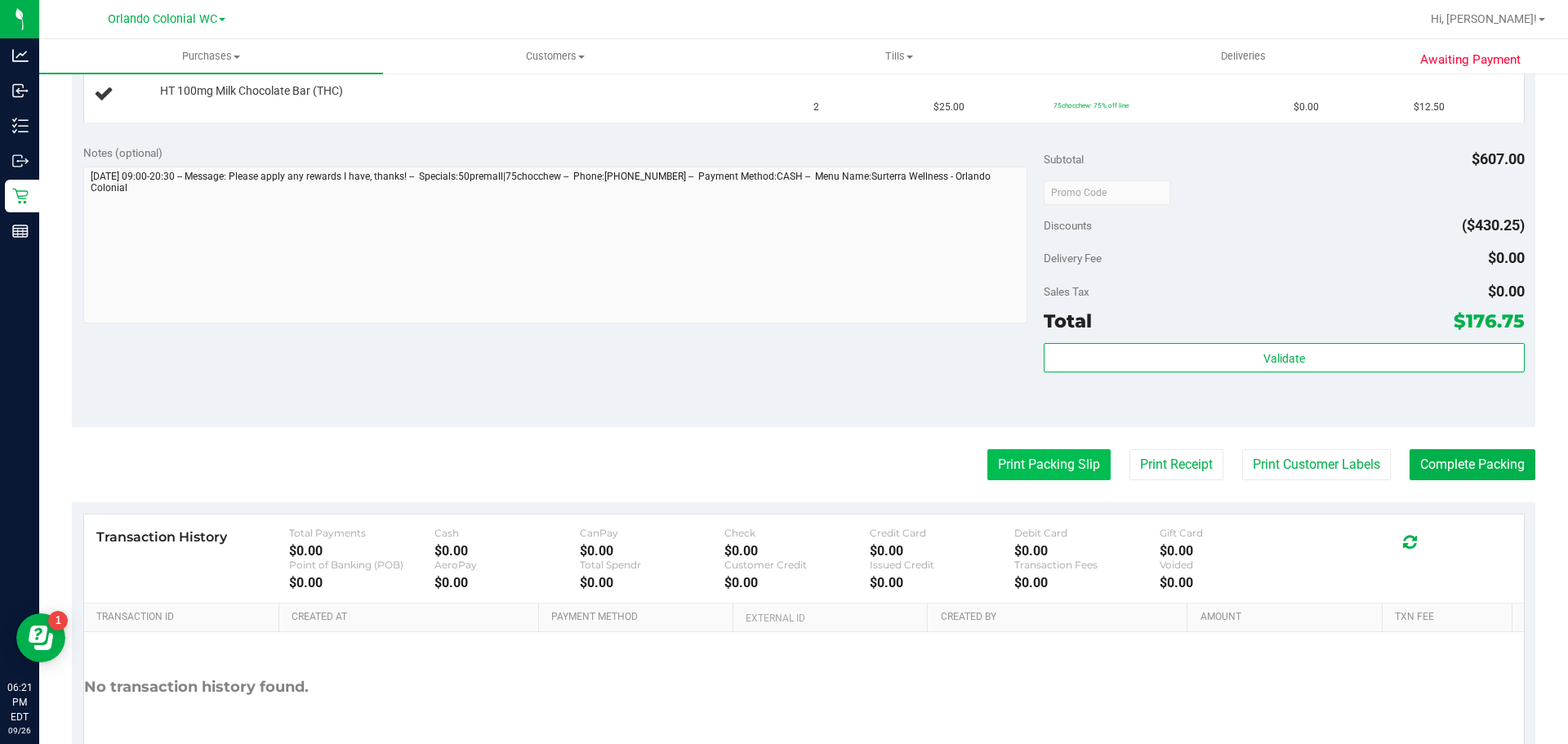
click at [993, 457] on button "Print Packing Slip" at bounding box center [1049, 465] width 124 height 31
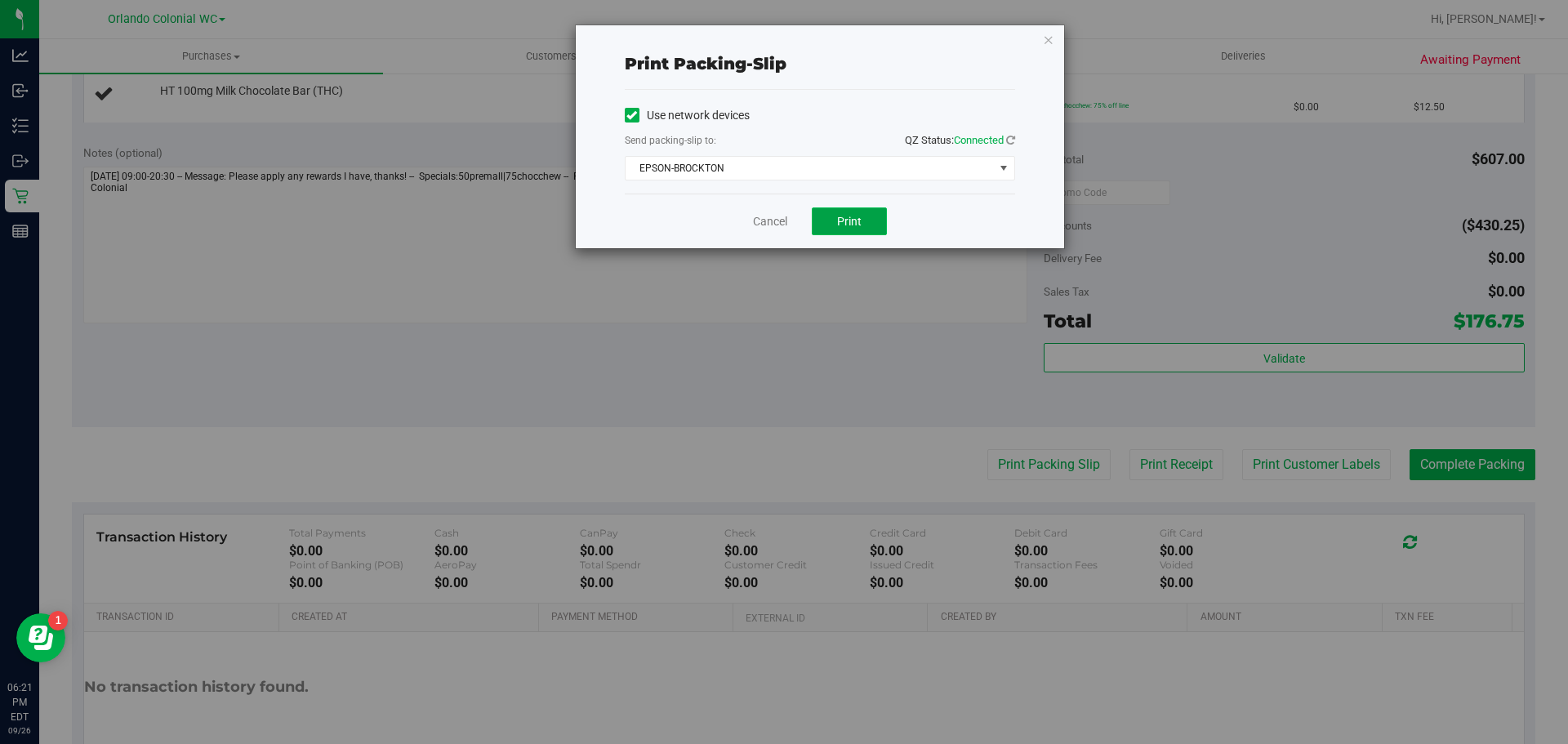
click at [853, 227] on span "Print" at bounding box center [849, 221] width 24 height 13
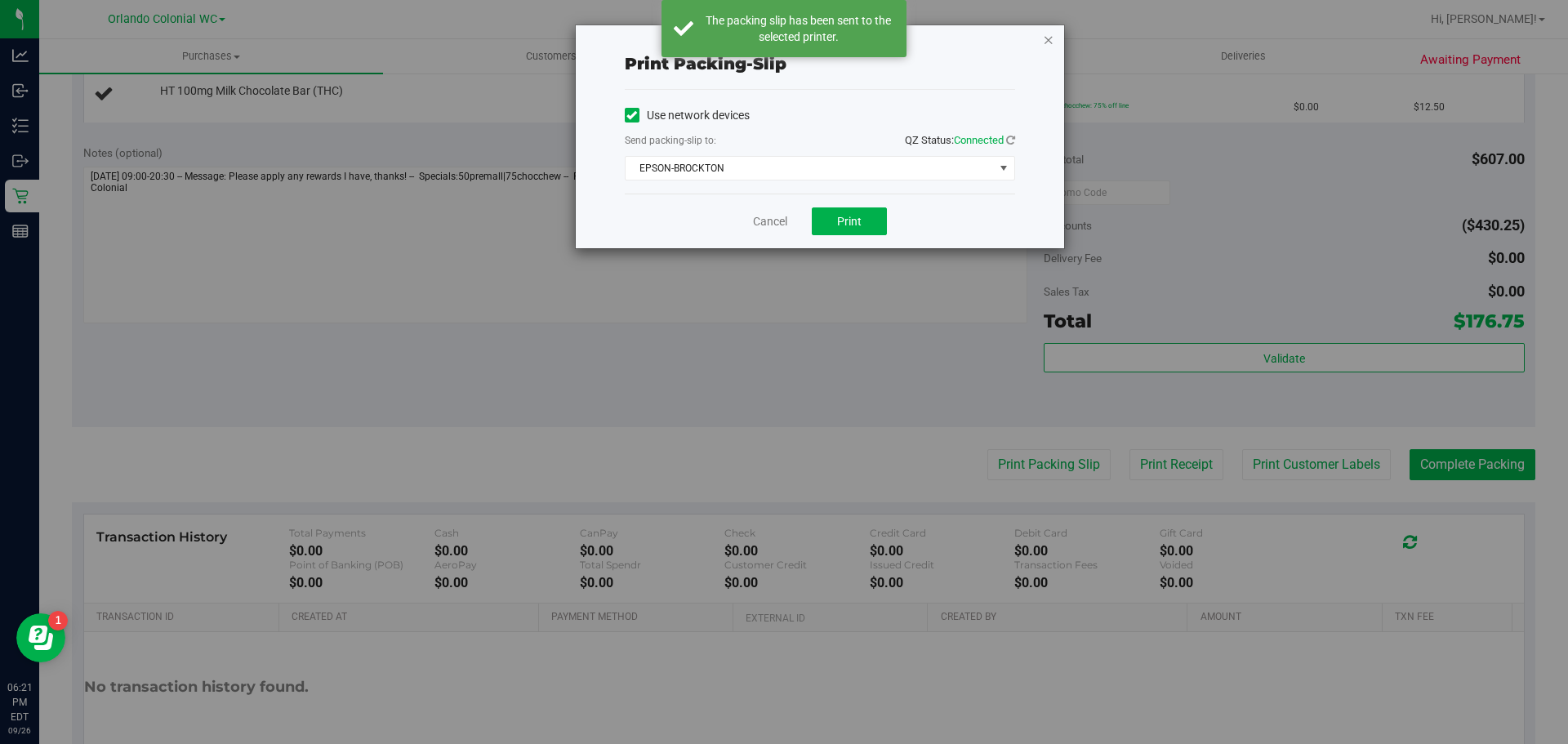
click at [1055, 45] on div "Print packing-slip Use network devices Send packing-slip to: QZ Status: Connect…" at bounding box center [819, 137] width 488 height 223
click at [1048, 45] on icon "button" at bounding box center [1048, 39] width 11 height 20
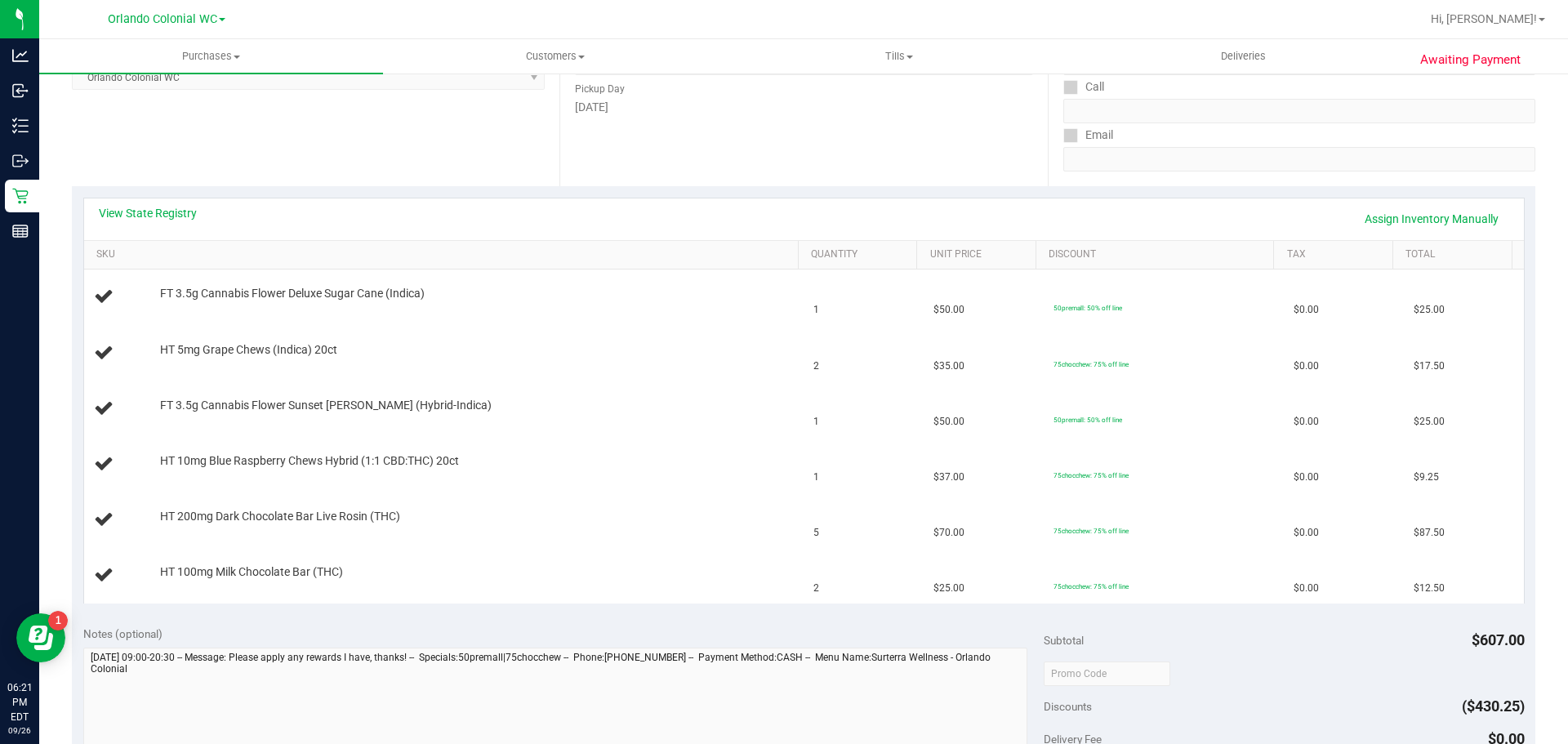
scroll to position [245, 0]
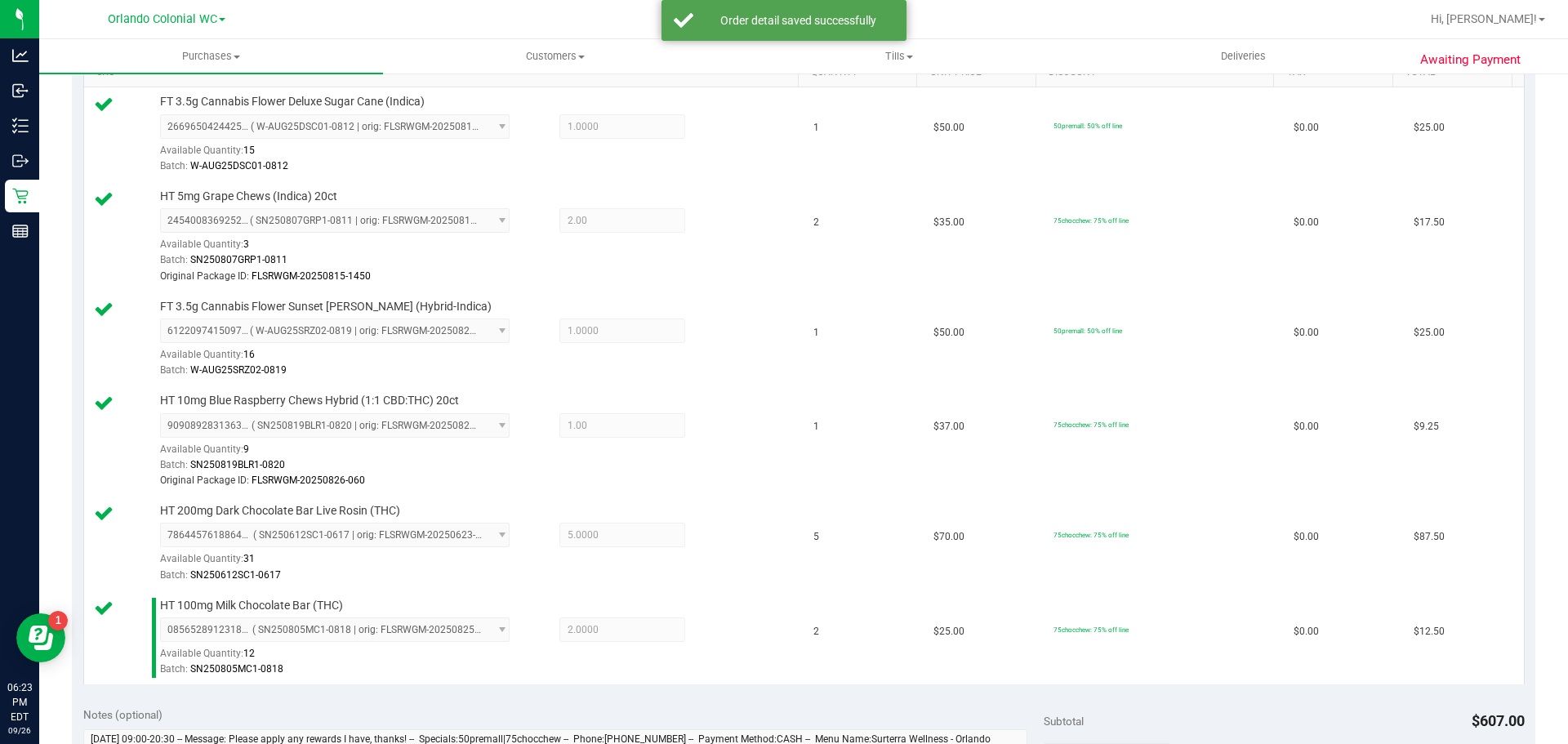
scroll to position [763, 0]
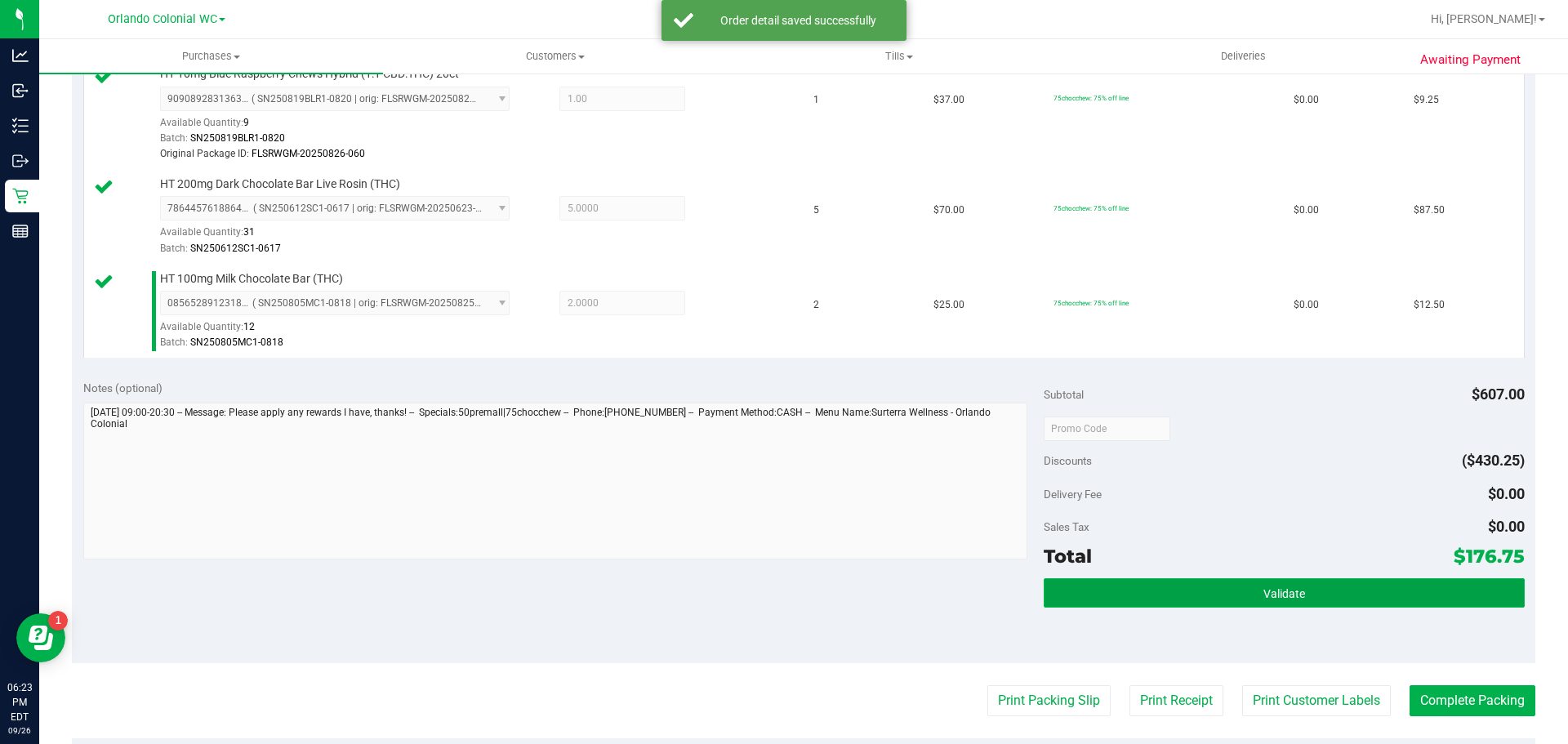
click at [1235, 592] on button "Validate" at bounding box center [1283, 593] width 480 height 30
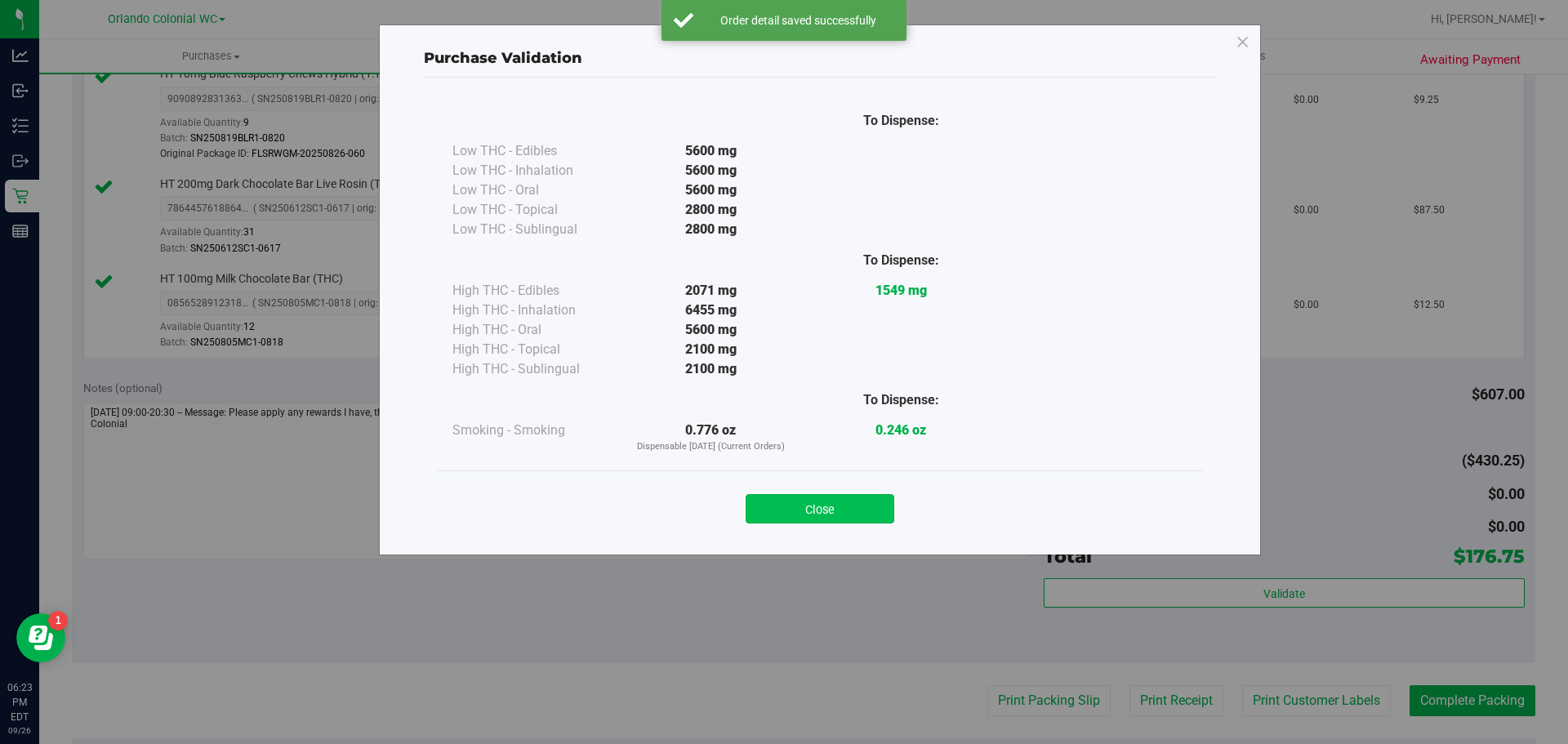
click at [808, 501] on button "Close" at bounding box center [819, 509] width 149 height 30
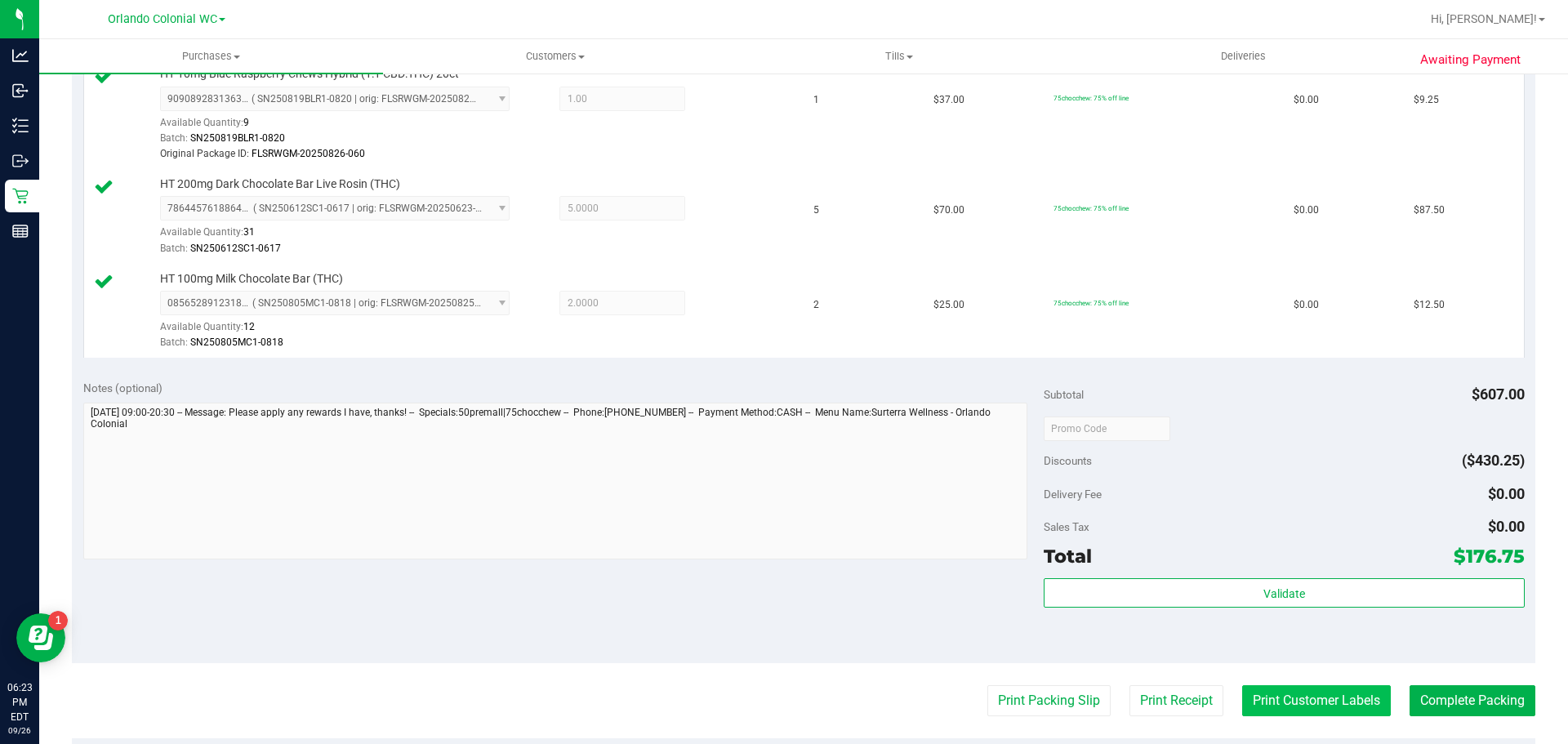
click at [1243, 696] on button "Print Customer Labels" at bounding box center [1316, 701] width 149 height 31
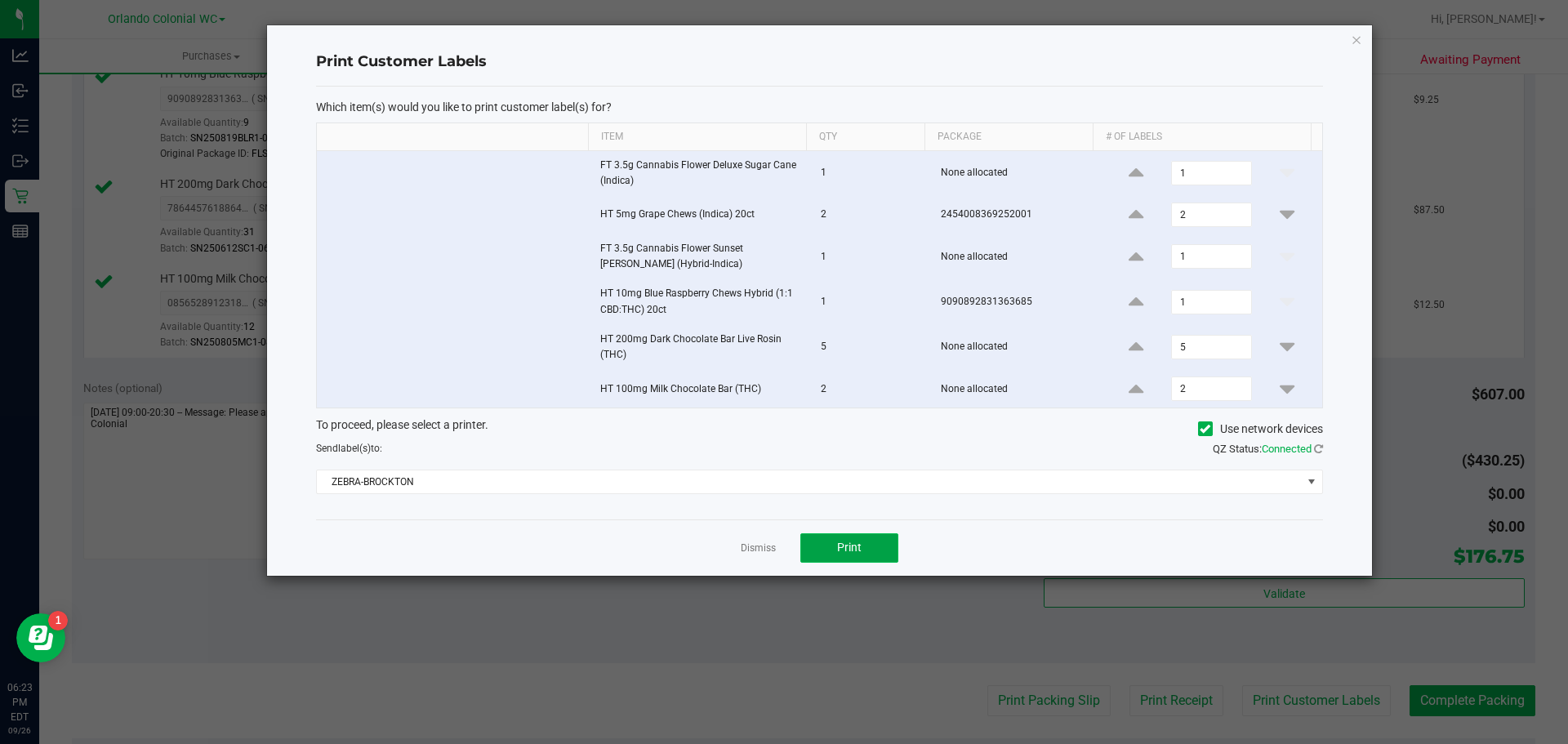
click at [870, 549] on button "Print" at bounding box center [849, 548] width 98 height 30
click at [1354, 37] on icon "button" at bounding box center [1356, 39] width 11 height 20
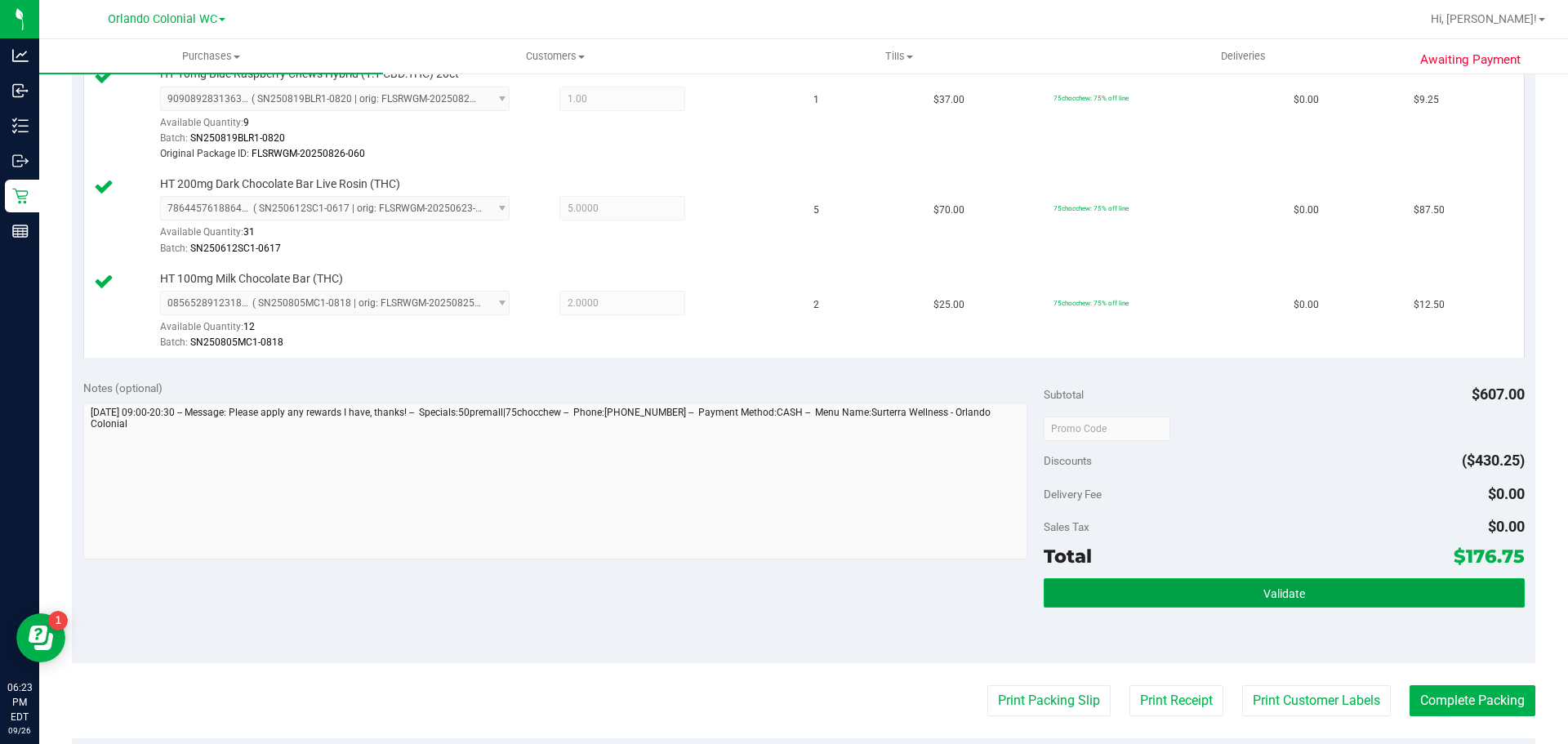
click at [1238, 594] on button "Validate" at bounding box center [1283, 593] width 480 height 30
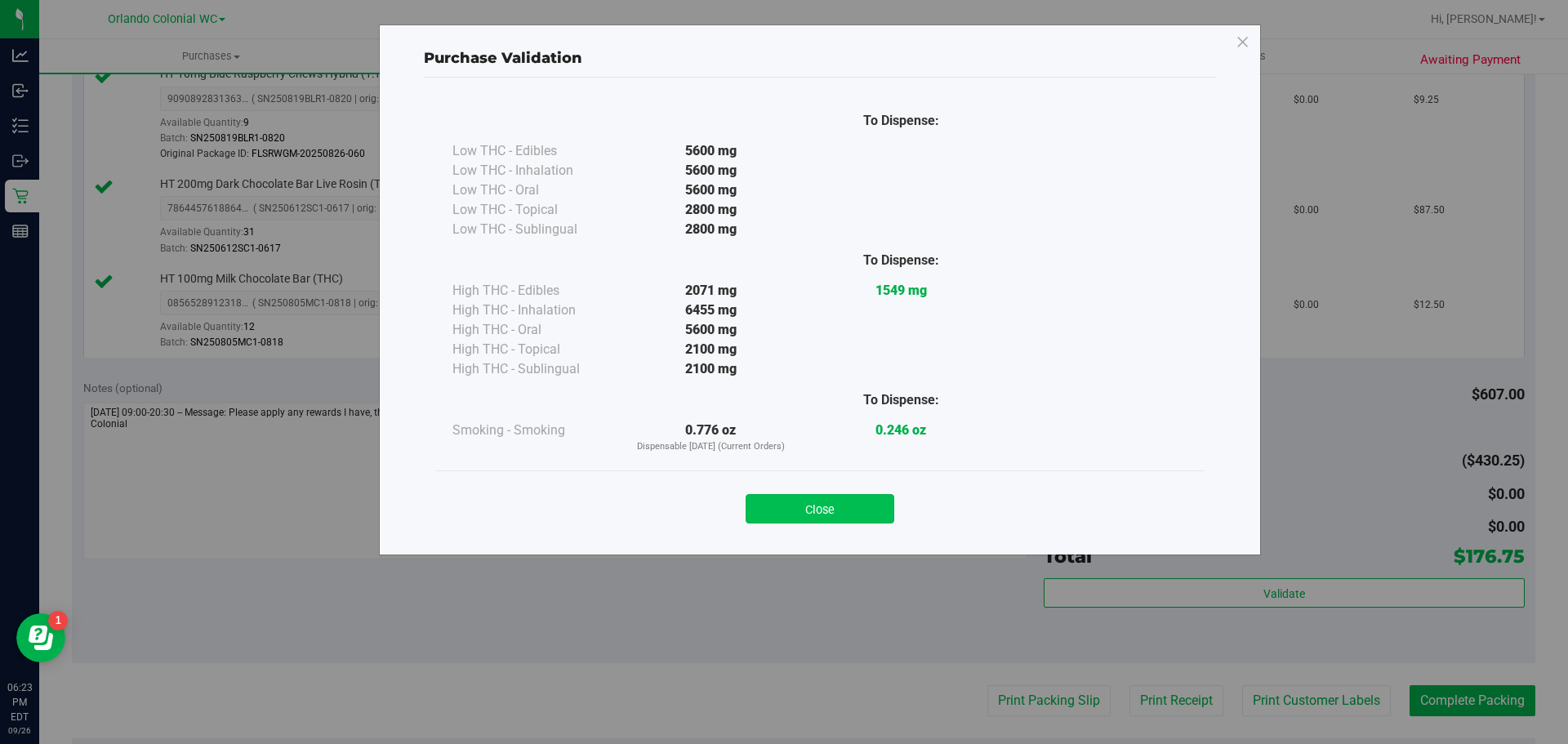
click at [841, 506] on button "Close" at bounding box center [819, 509] width 149 height 30
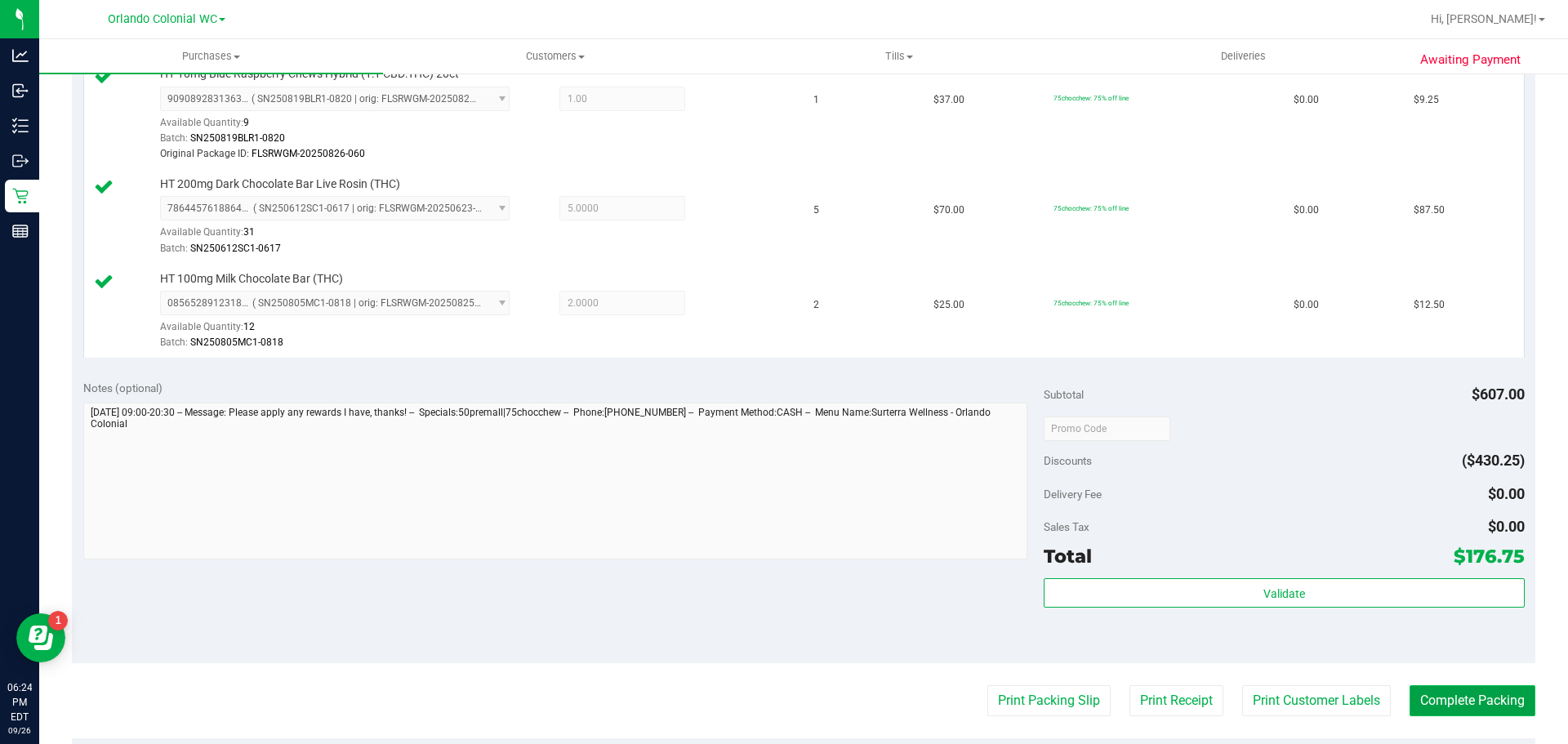
click at [1478, 706] on button "Complete Packing" at bounding box center [1472, 701] width 125 height 31
